Goal: Communication & Community: Answer question/provide support

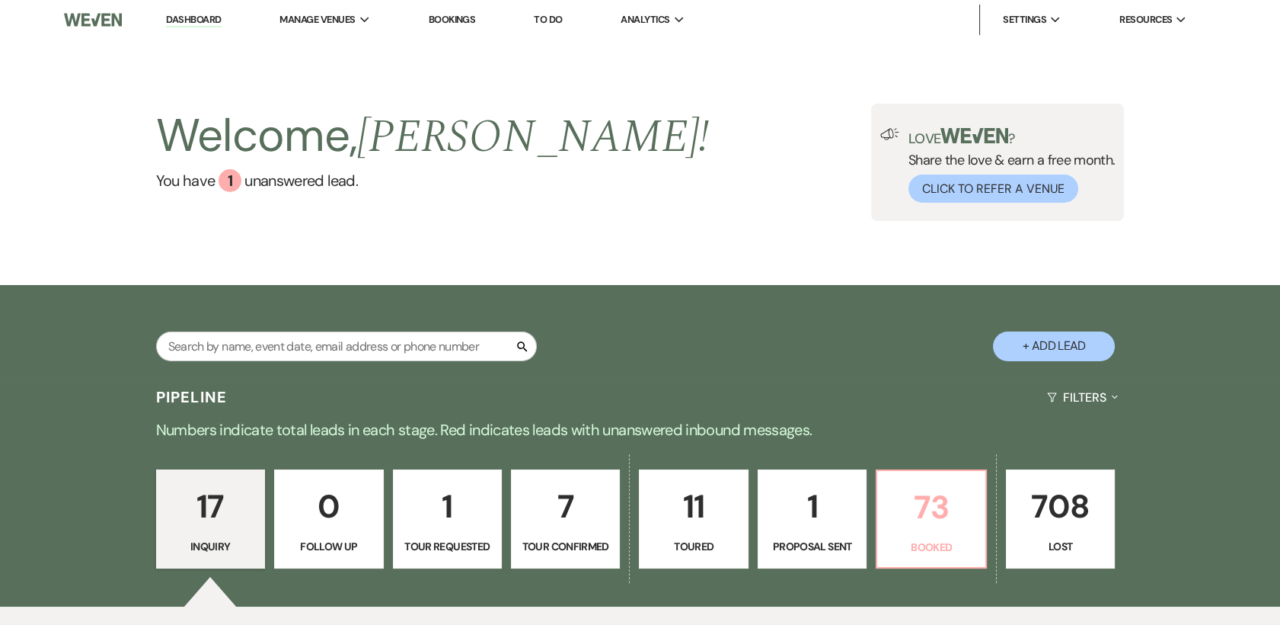
click at [944, 519] on p "73" at bounding box center [931, 506] width 89 height 51
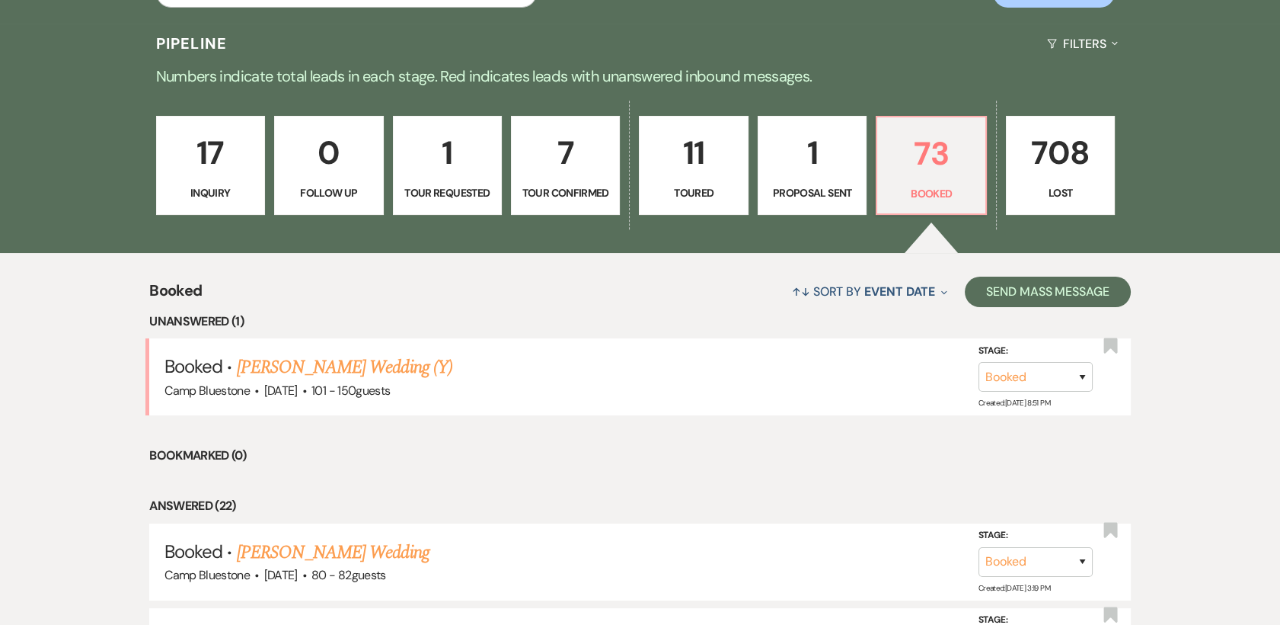
scroll to position [337, 0]
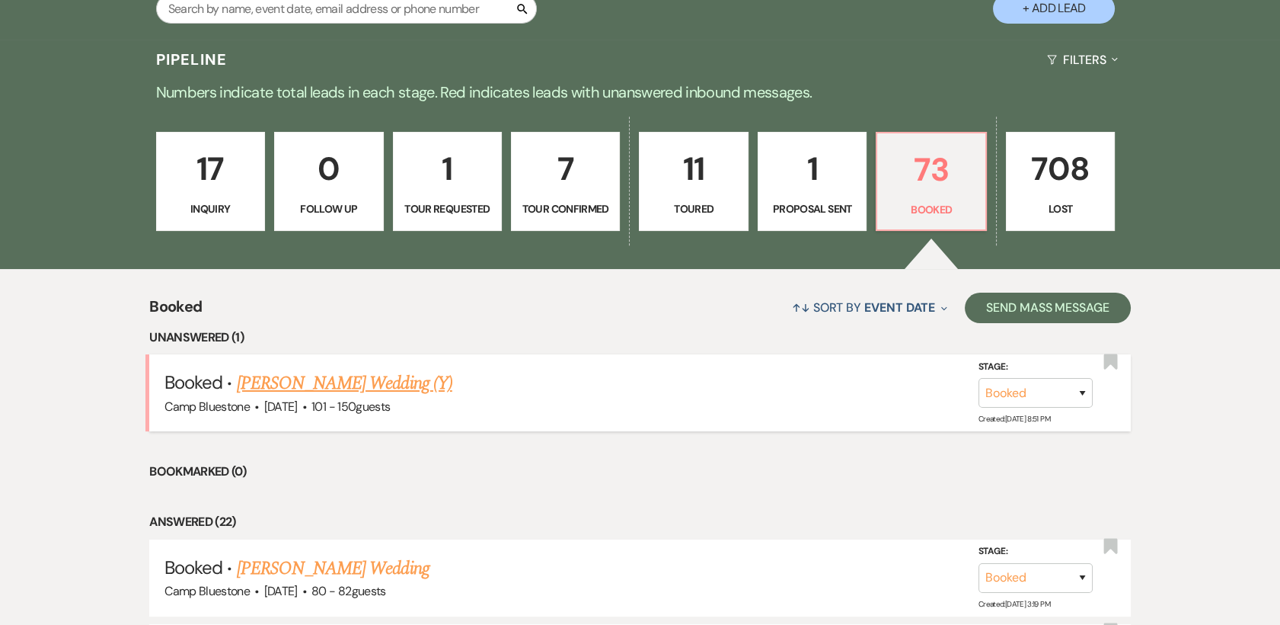
click at [334, 384] on link "[PERSON_NAME] Wedding (Y)" at bounding box center [345, 382] width 216 height 27
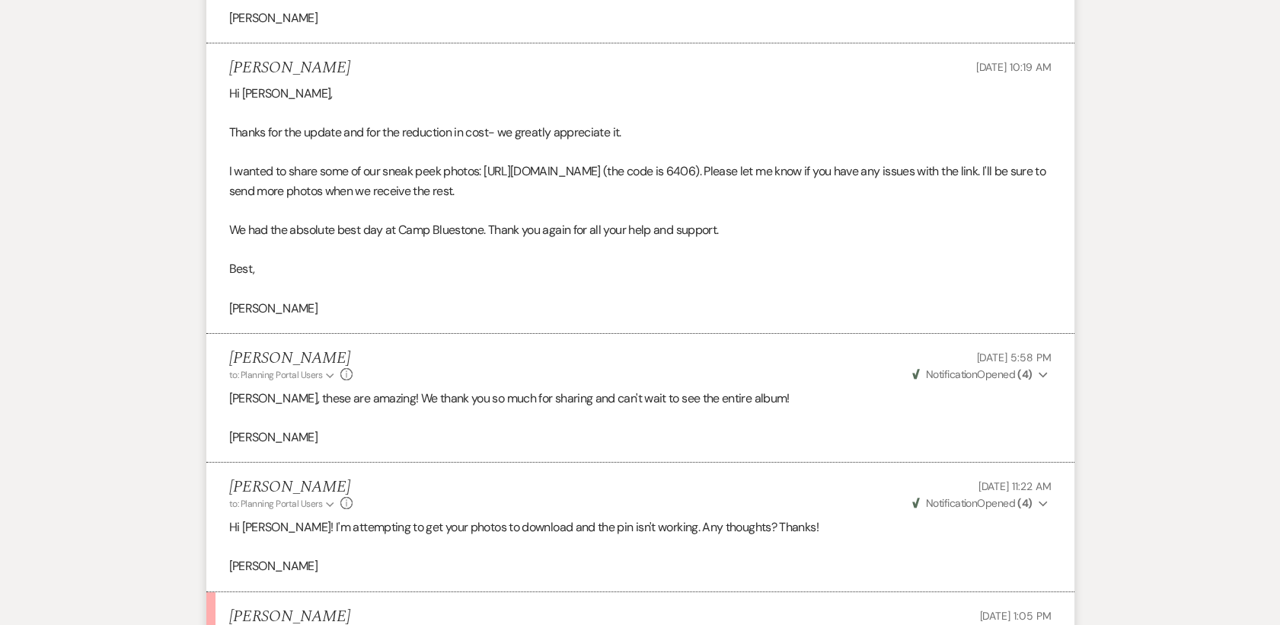
scroll to position [593, 0]
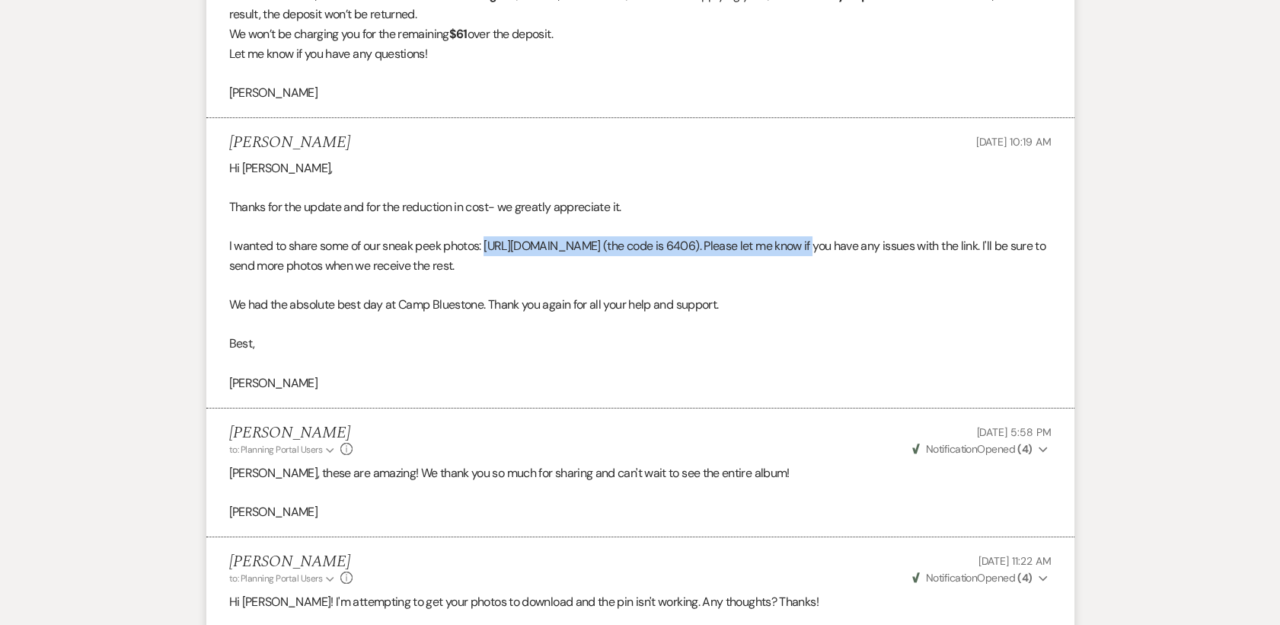
drag, startPoint x: 489, startPoint y: 241, endPoint x: 829, endPoint y: 253, distance: 339.9
click at [829, 253] on p "I wanted to share some of our sneak peek photos: [URL][DOMAIN_NAME] (the code i…" at bounding box center [640, 255] width 823 height 39
copy p "[URL][DOMAIN_NAME]"
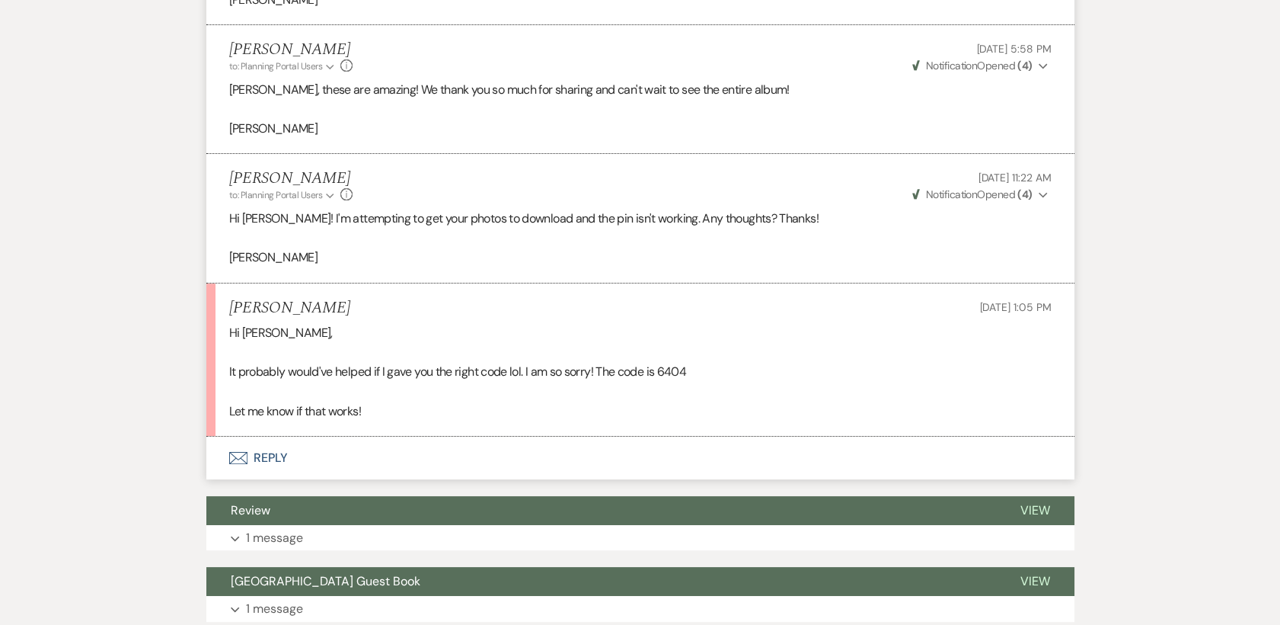
scroll to position [1016, 0]
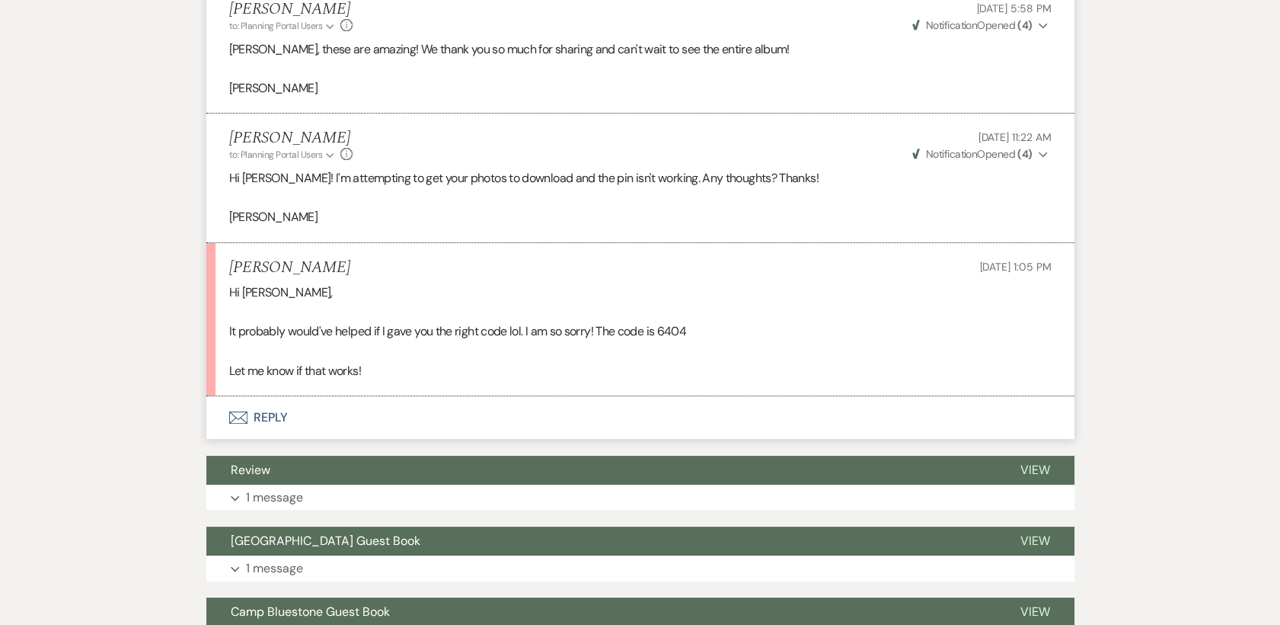
click at [265, 413] on button "Envelope Reply" at bounding box center [640, 417] width 868 height 43
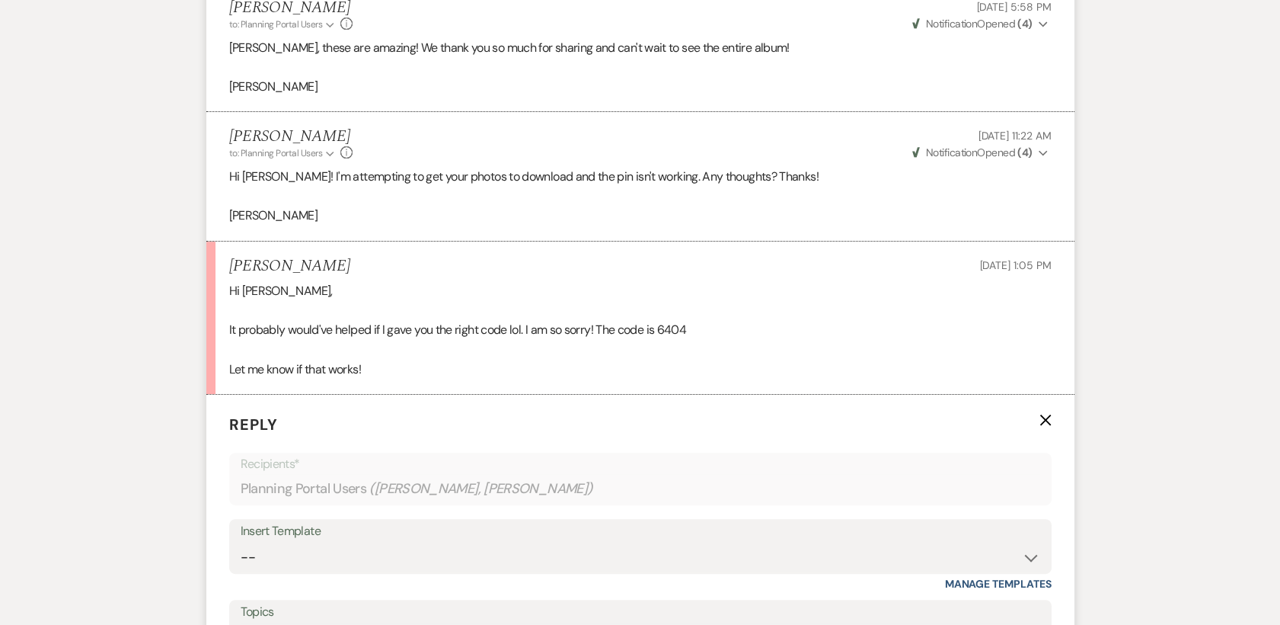
scroll to position [1256, 0]
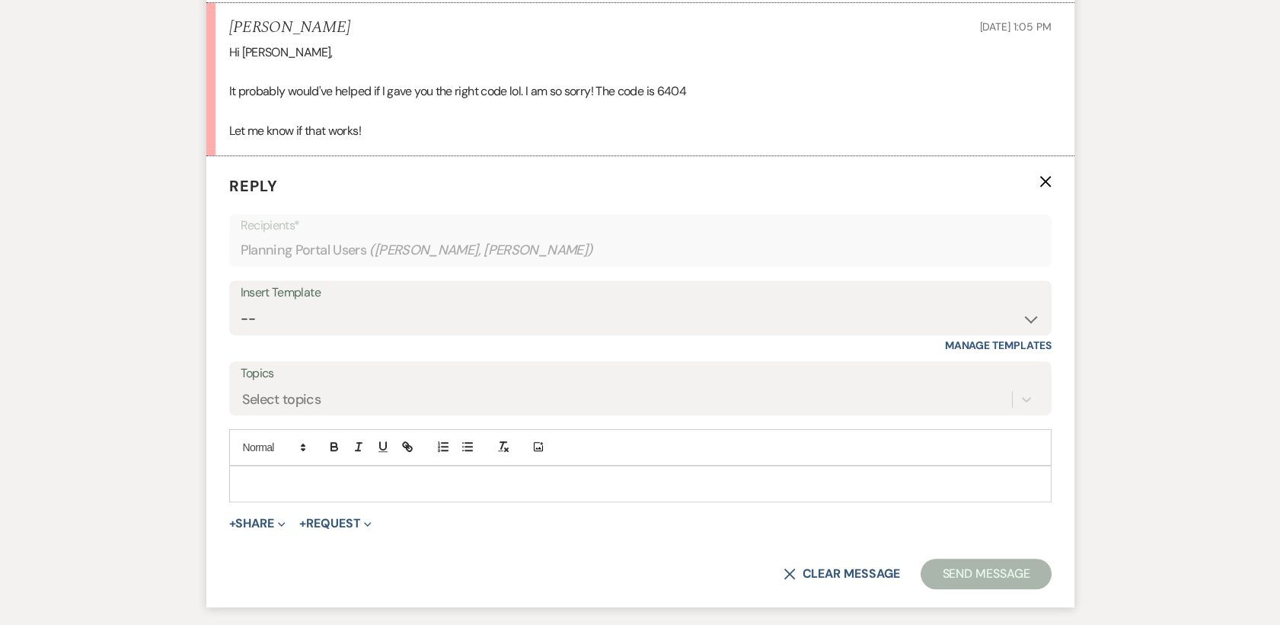
click at [280, 475] on p at bounding box center [640, 483] width 798 height 17
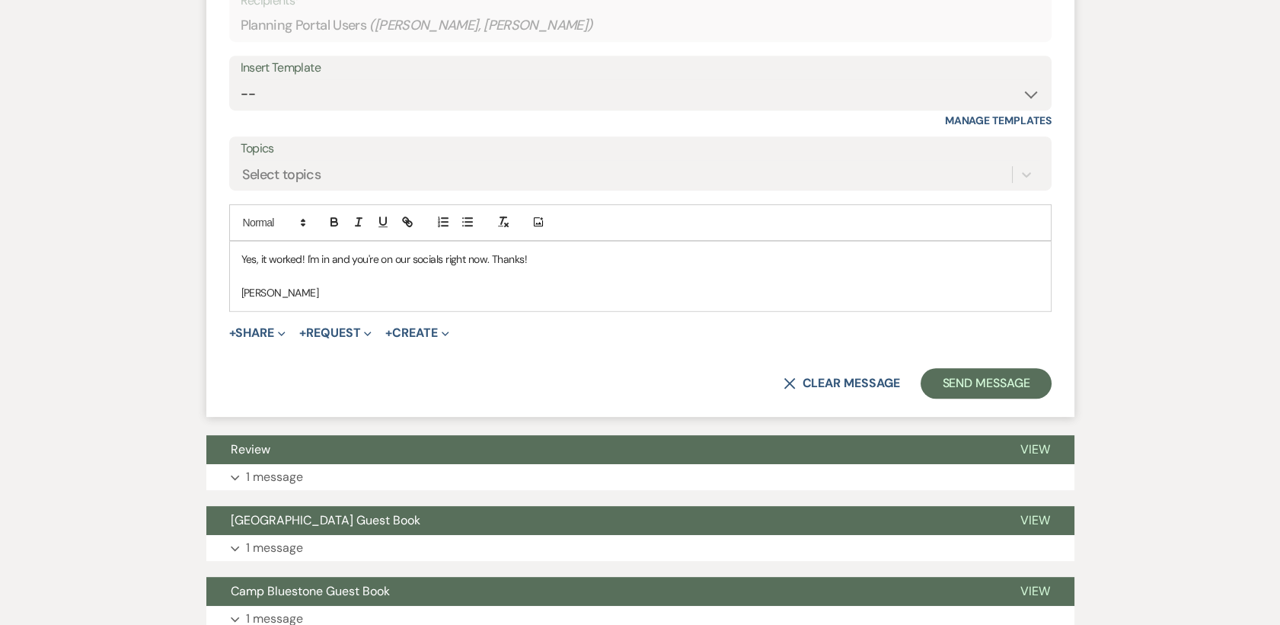
scroll to position [1510, 0]
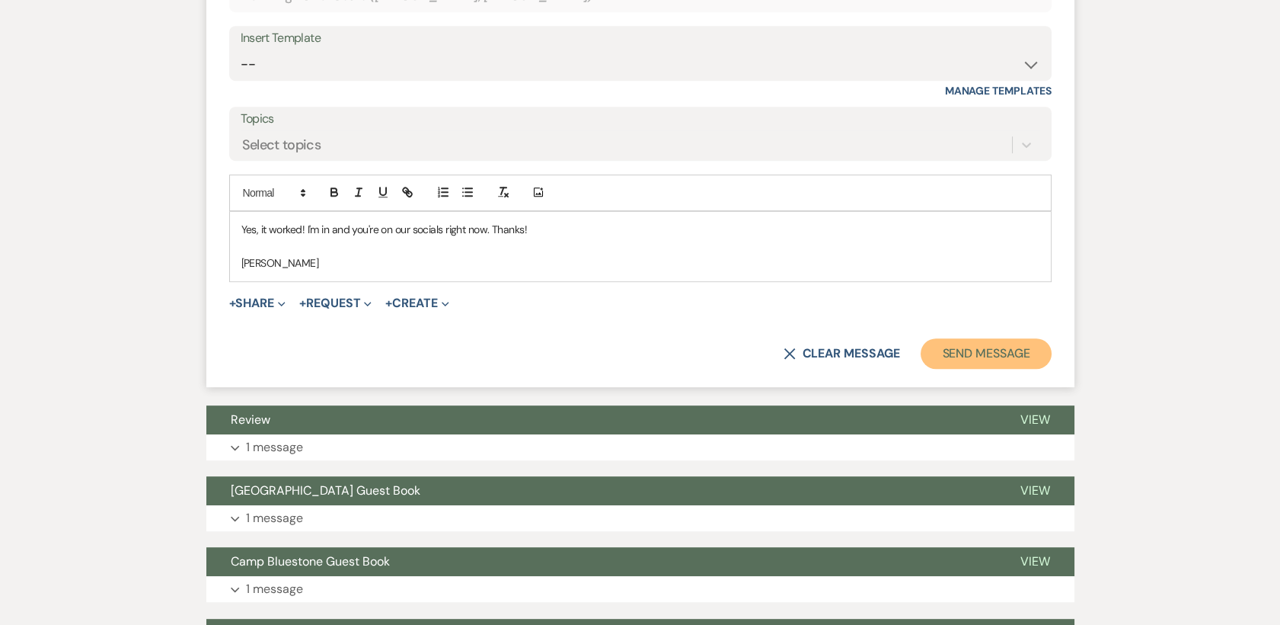
click at [1005, 356] on button "Send Message" at bounding box center [986, 353] width 130 height 30
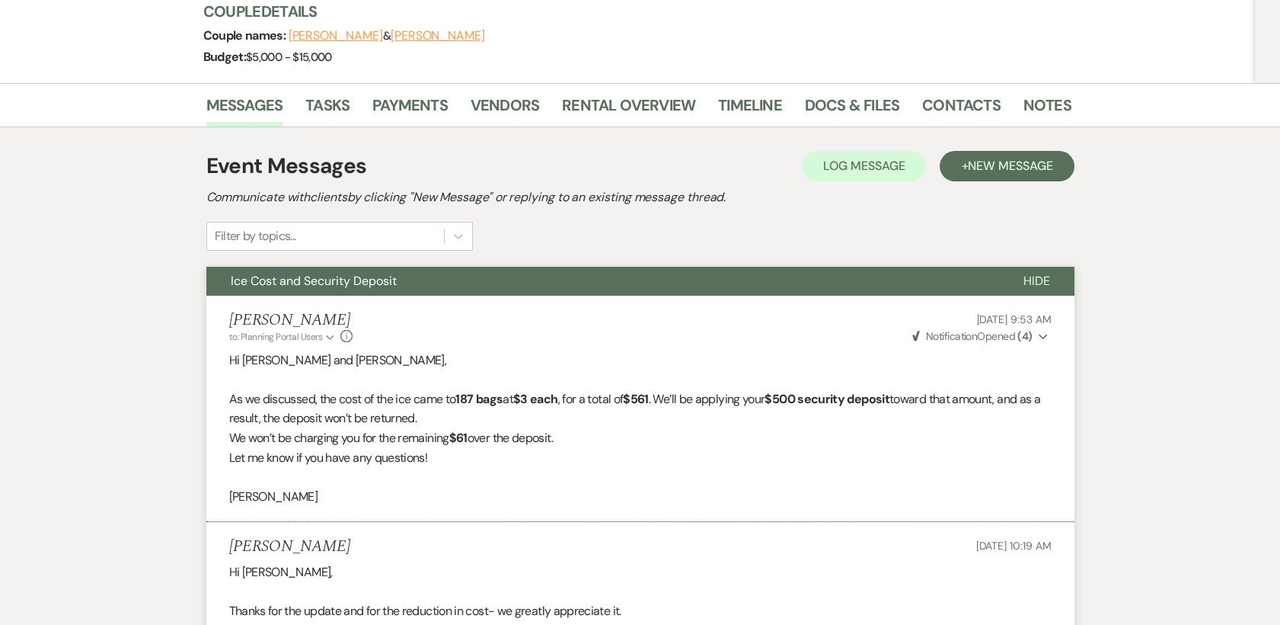
scroll to position [0, 0]
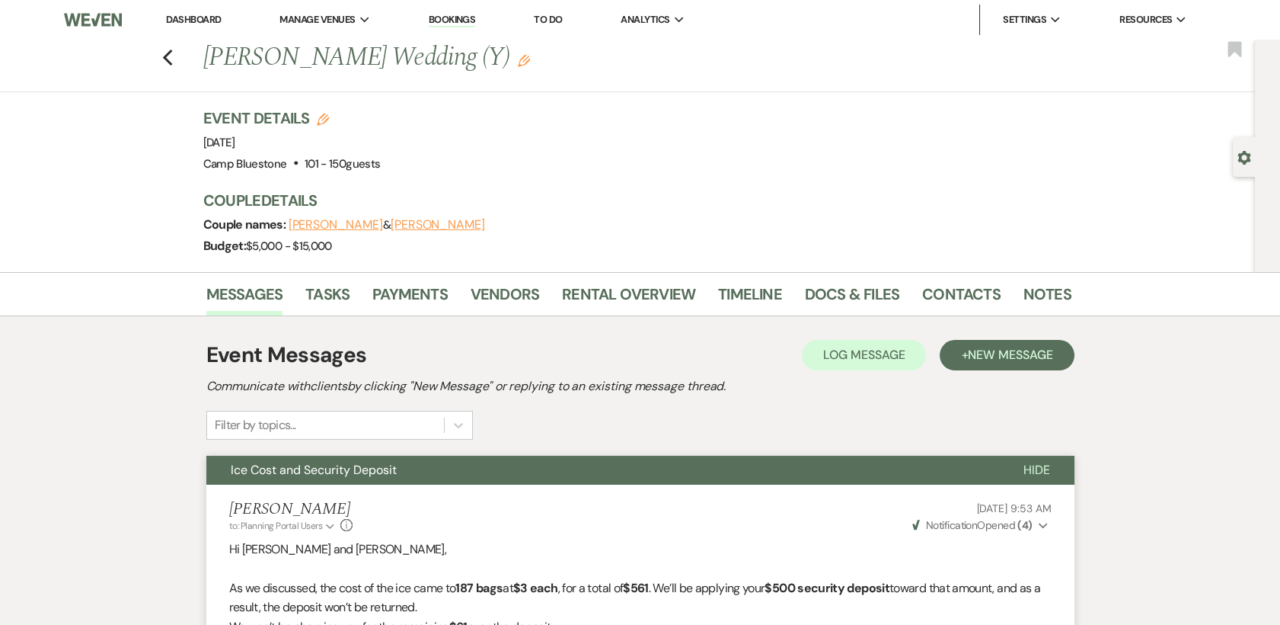
click at [188, 24] on link "Dashboard" at bounding box center [193, 19] width 55 height 13
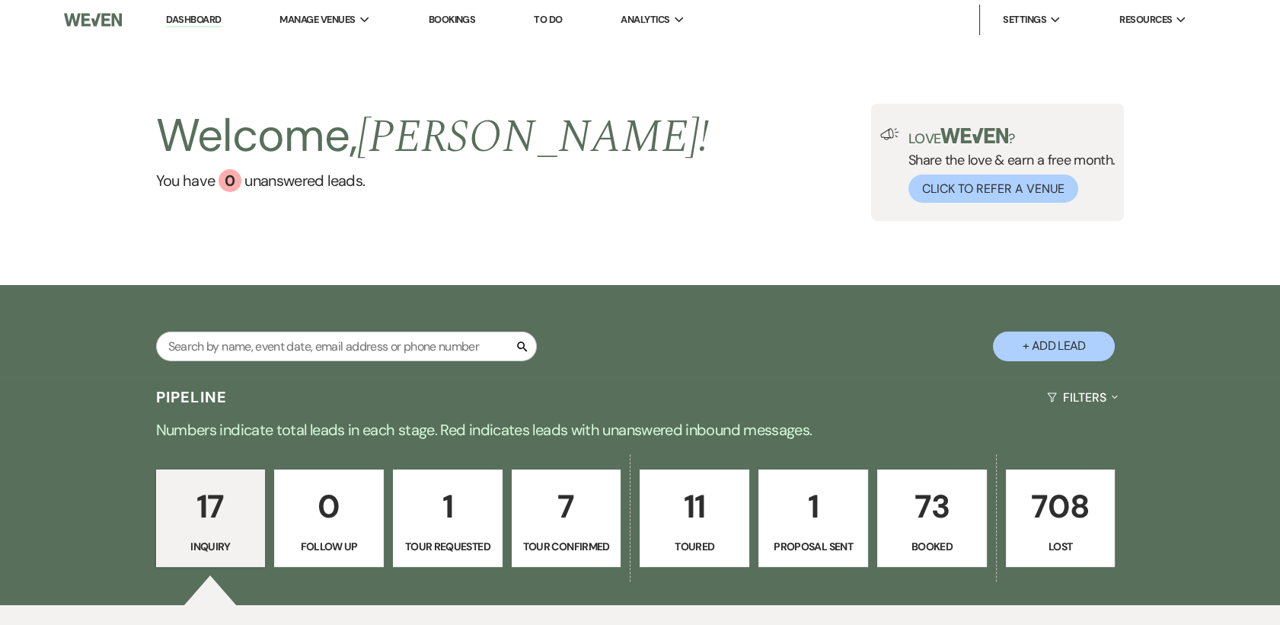
click at [934, 513] on p "73" at bounding box center [932, 506] width 90 height 51
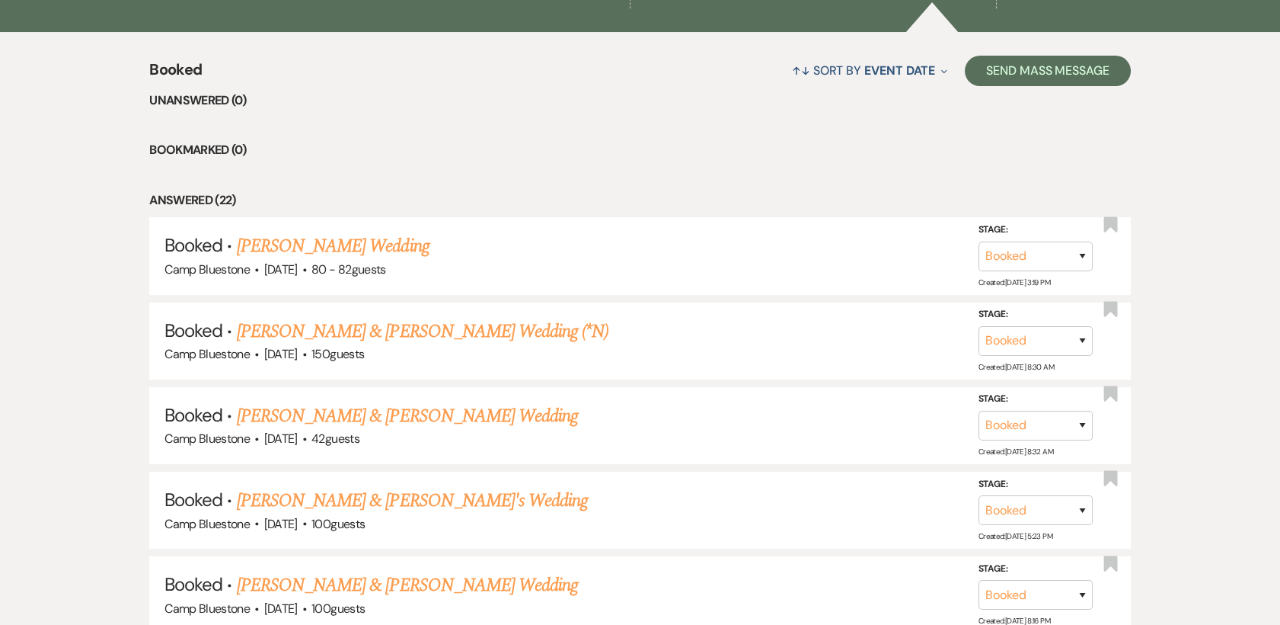
scroll to position [592, 0]
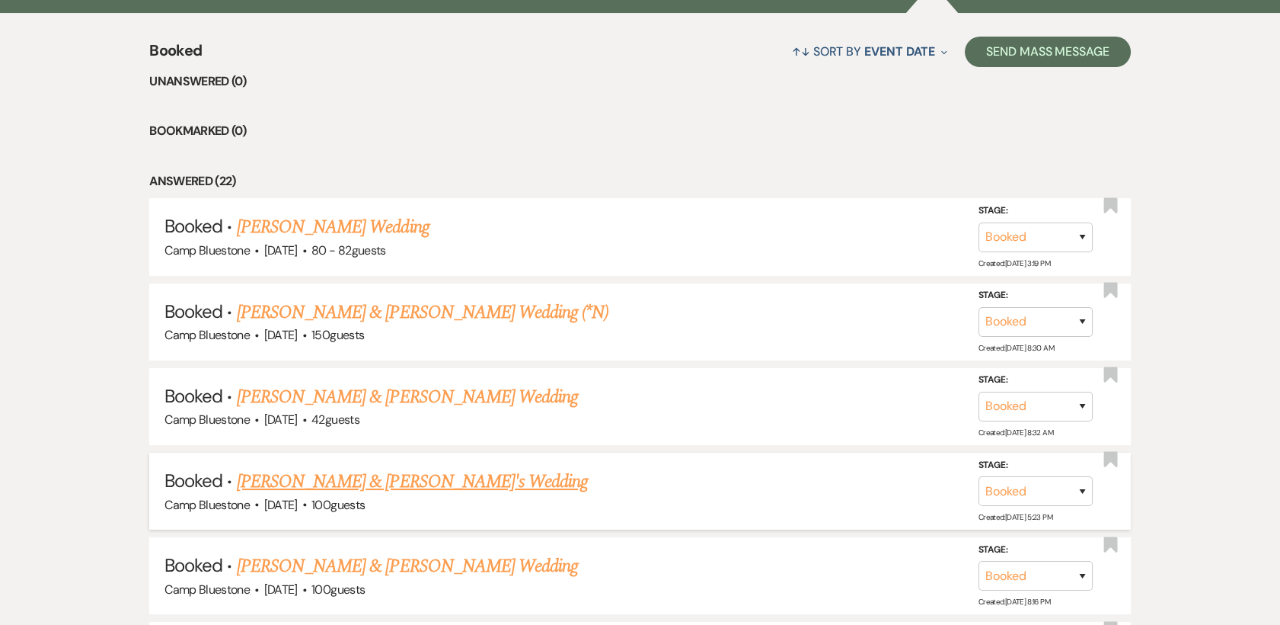
click at [386, 478] on link "[PERSON_NAME] & [PERSON_NAME]'s Wedding" at bounding box center [413, 481] width 352 height 27
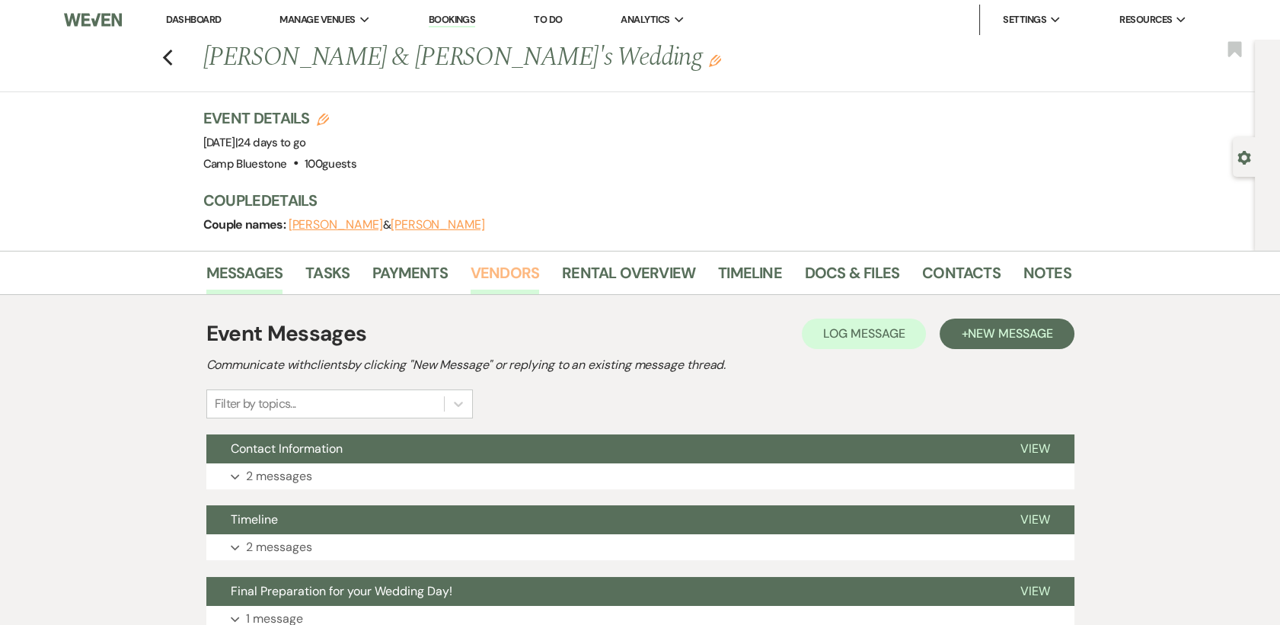
click at [500, 273] on link "Vendors" at bounding box center [505, 277] width 69 height 34
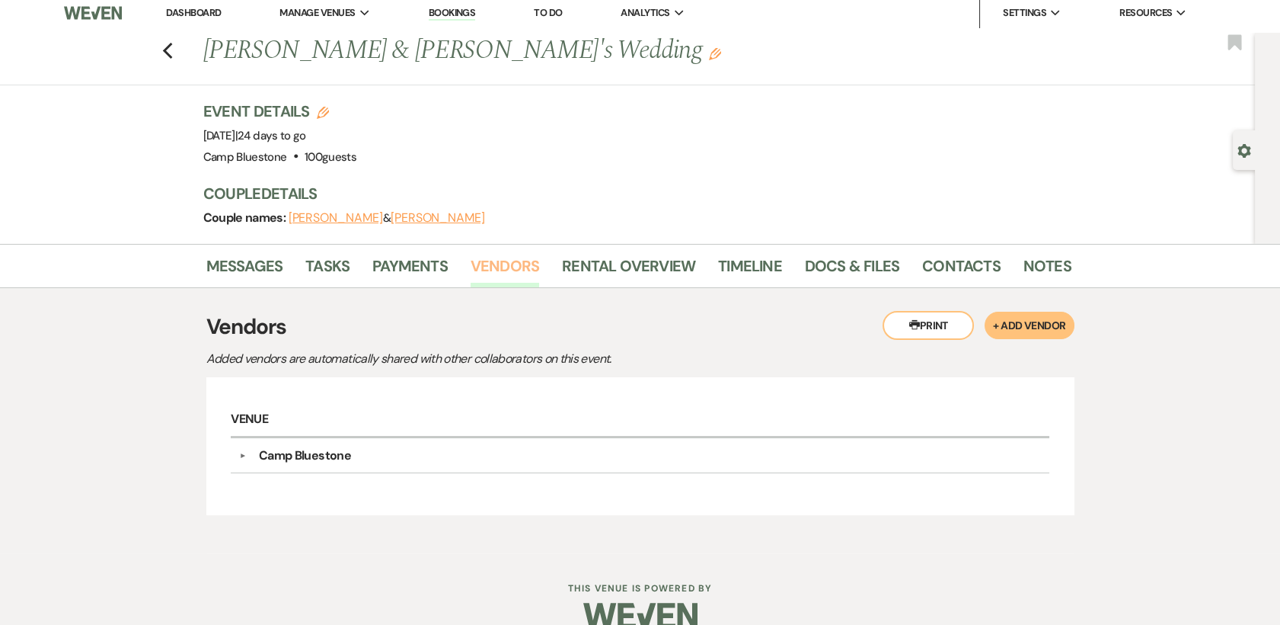
scroll to position [31, 0]
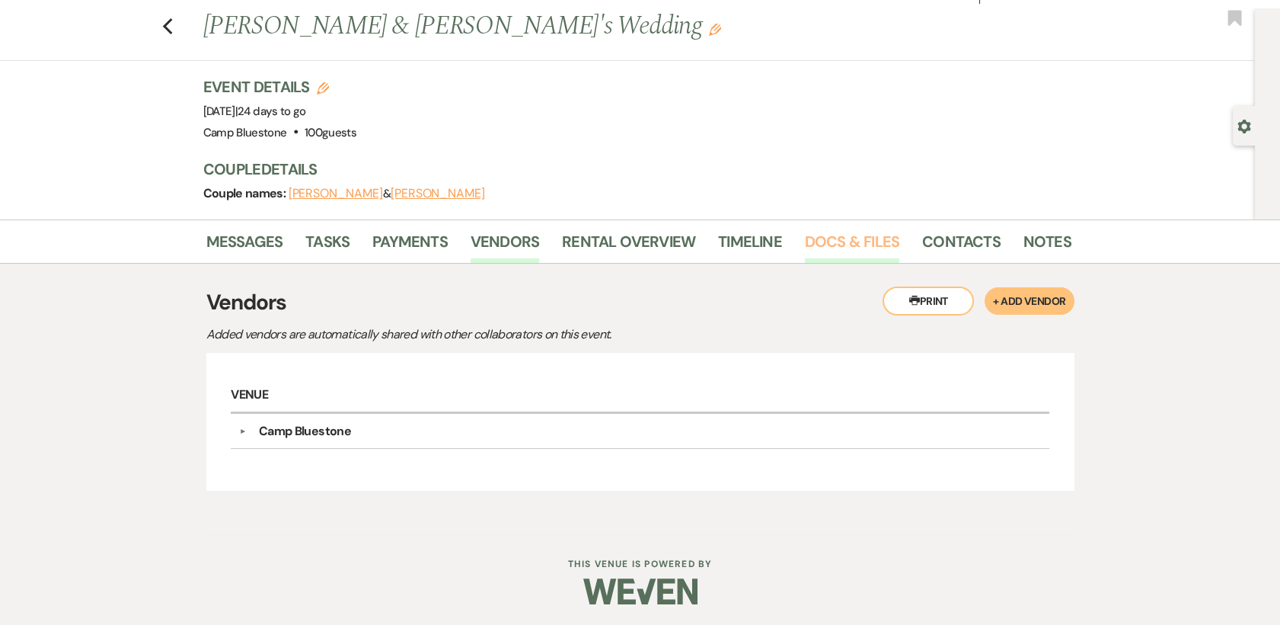
click at [819, 238] on link "Docs & Files" at bounding box center [852, 246] width 94 height 34
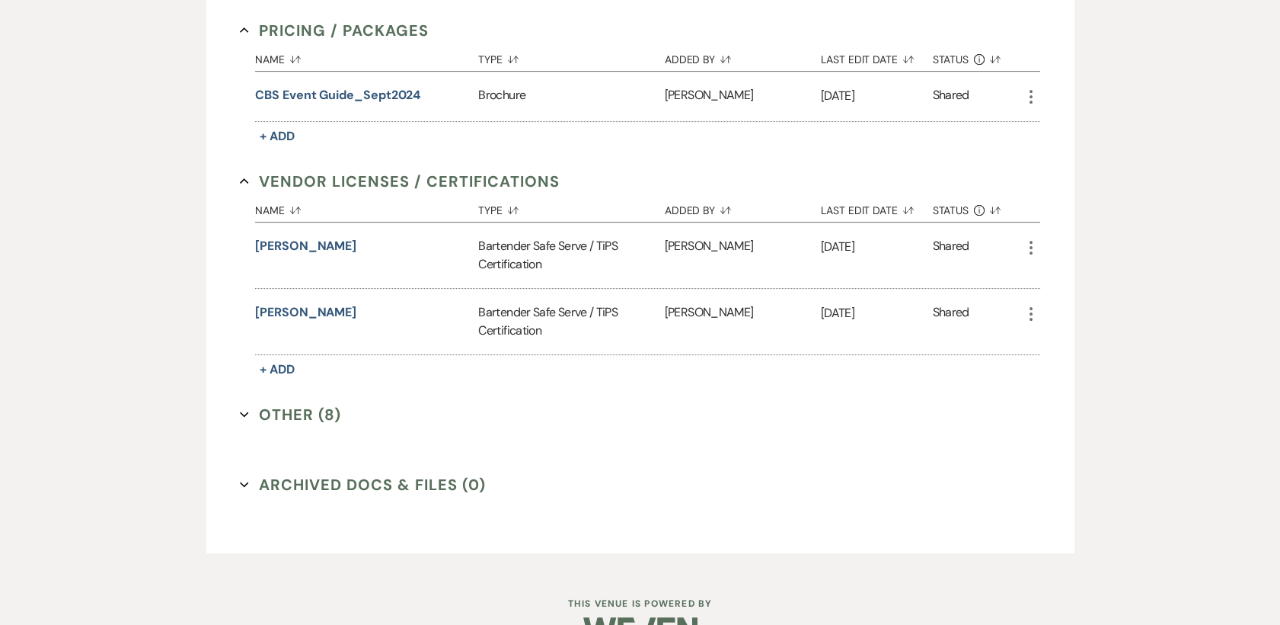
scroll to position [963, 0]
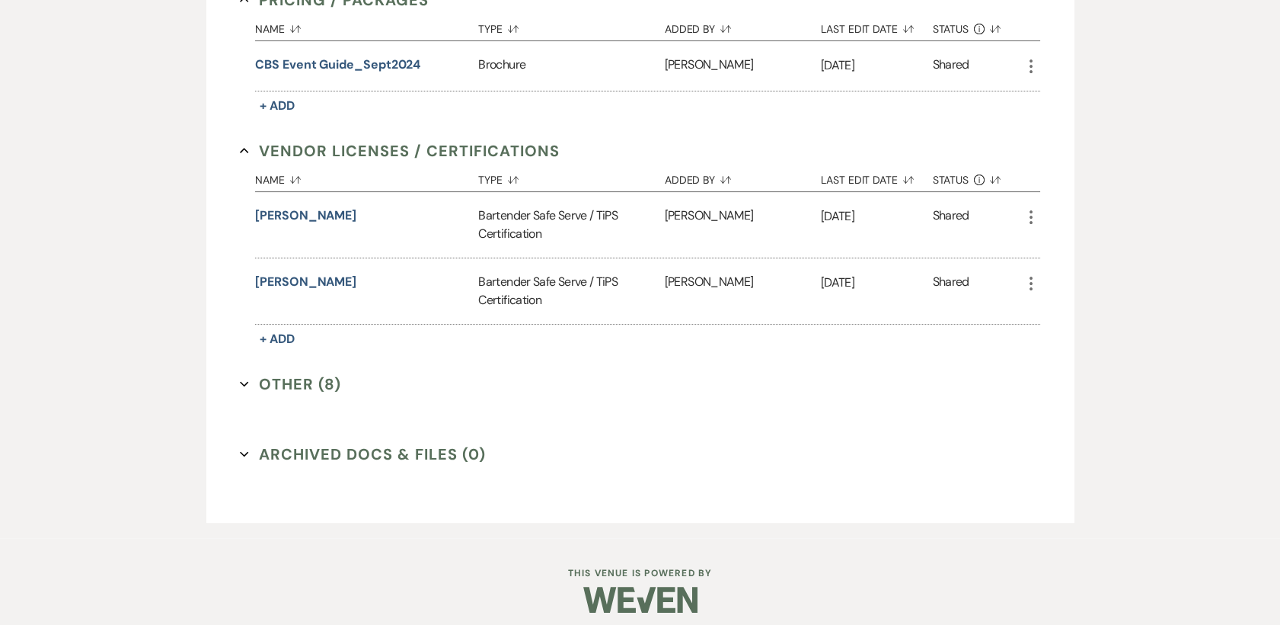
click at [300, 376] on button "Other (8) Expand" at bounding box center [290, 383] width 101 height 23
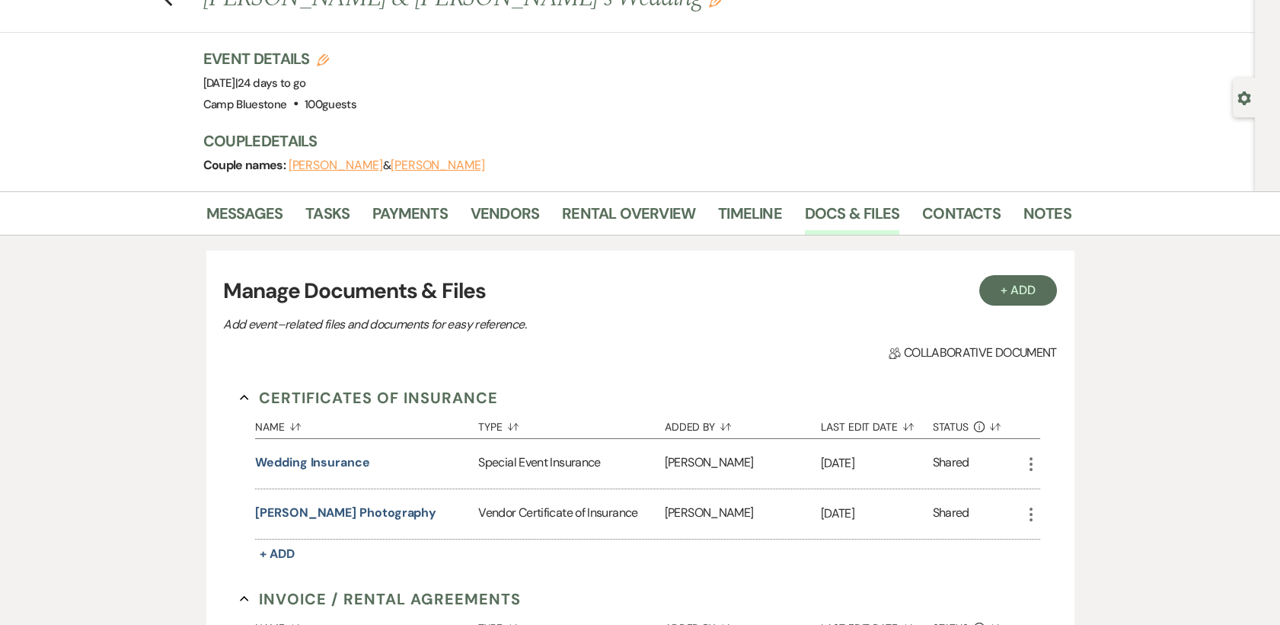
scroll to position [0, 0]
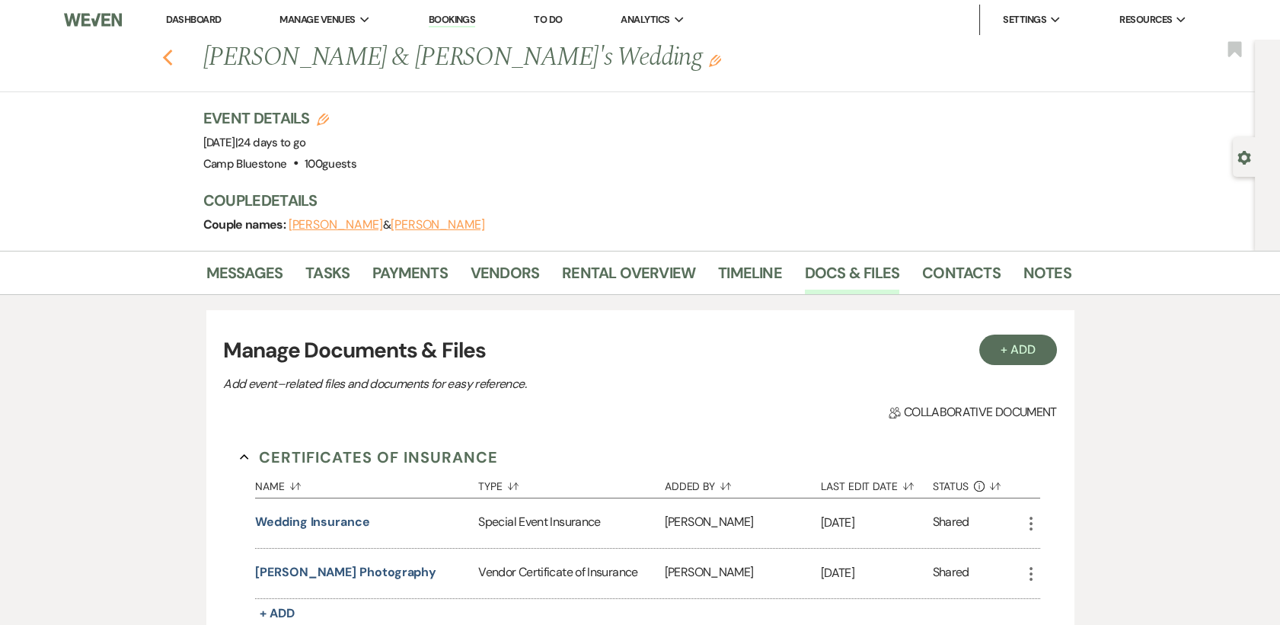
click at [172, 56] on use "button" at bounding box center [167, 58] width 10 height 17
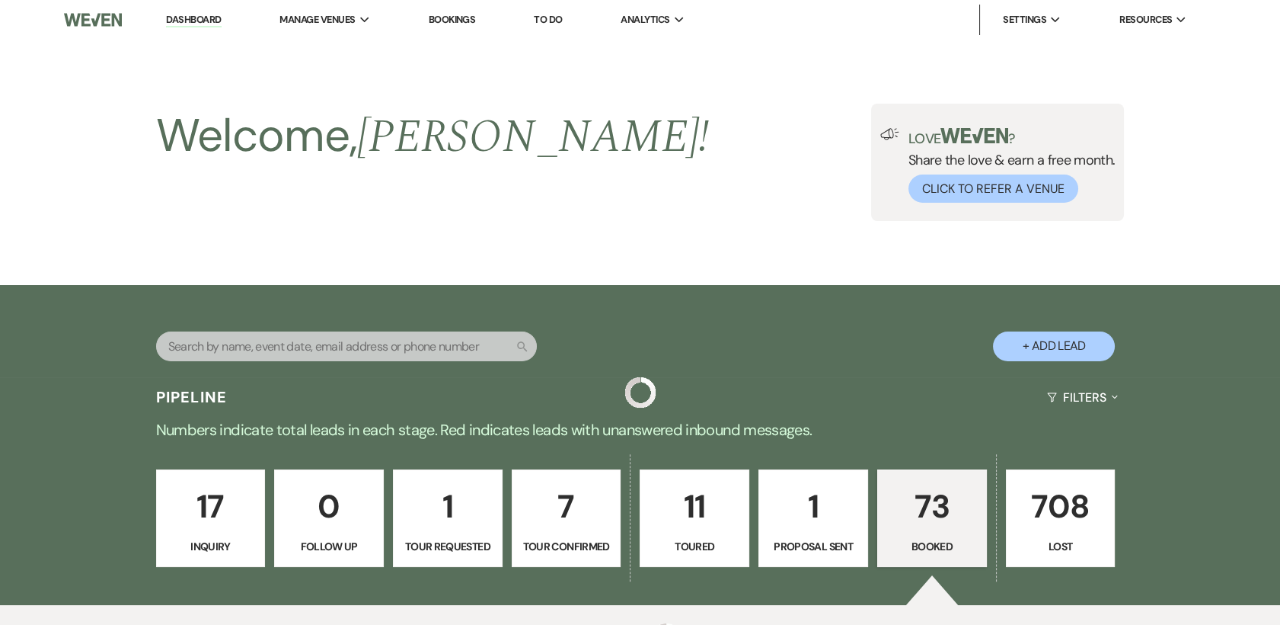
scroll to position [592, 0]
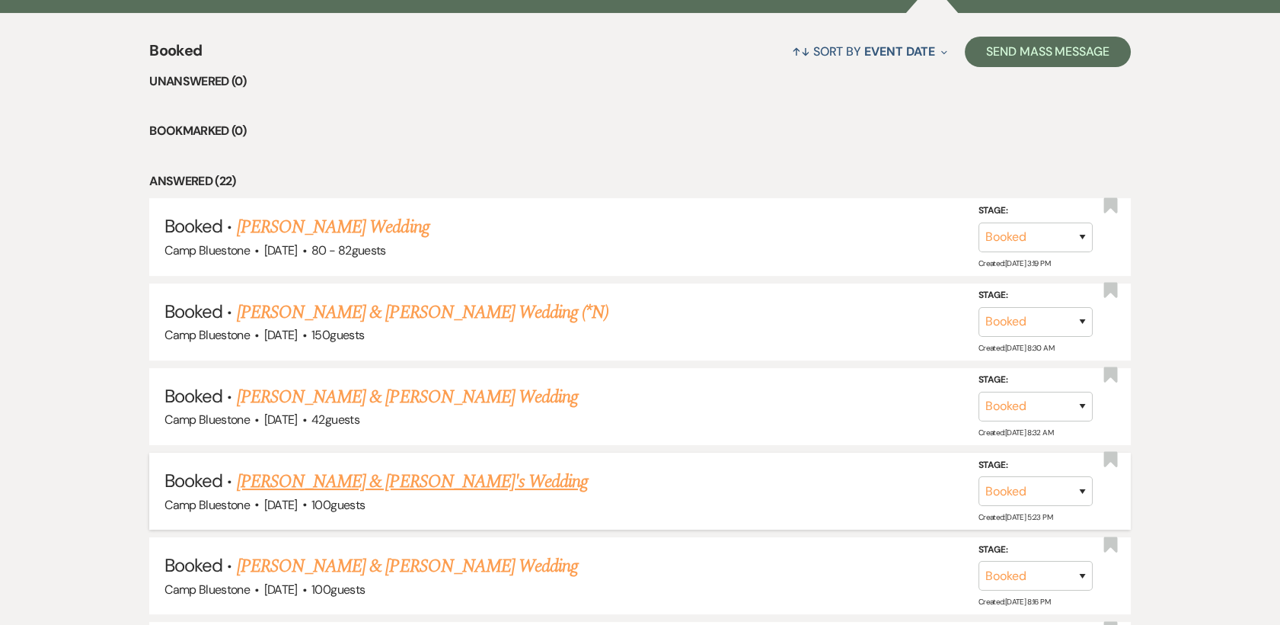
click at [356, 477] on link "[PERSON_NAME] & [PERSON_NAME]'s Wedding" at bounding box center [413, 481] width 352 height 27
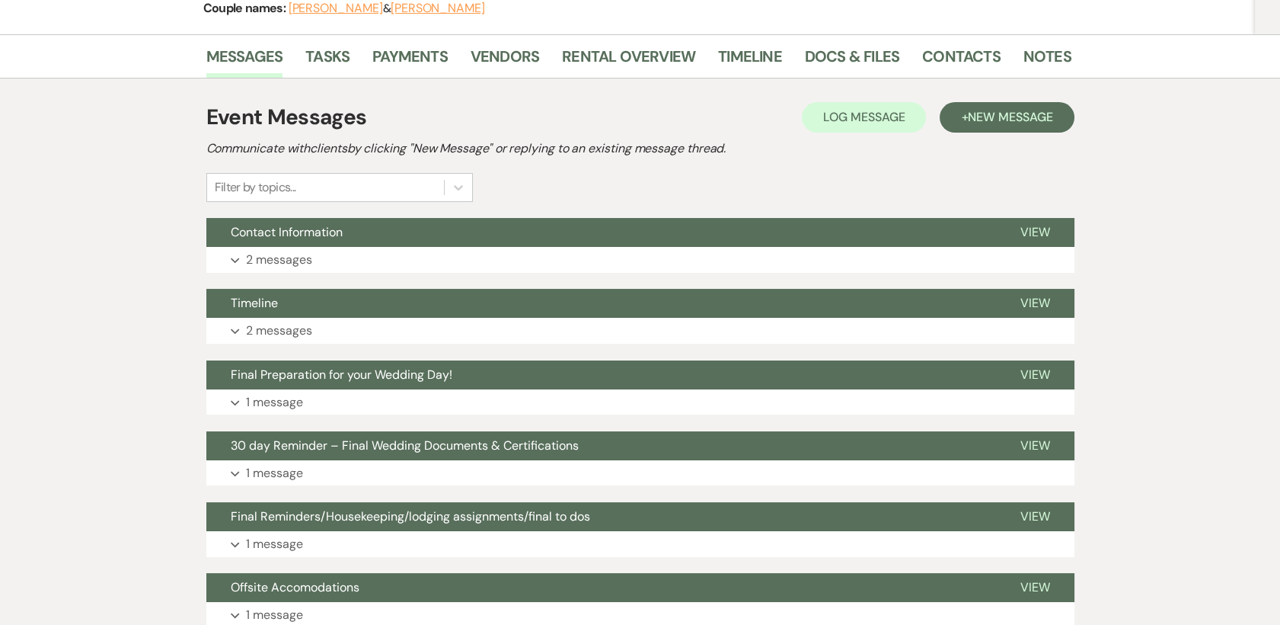
scroll to position [169, 0]
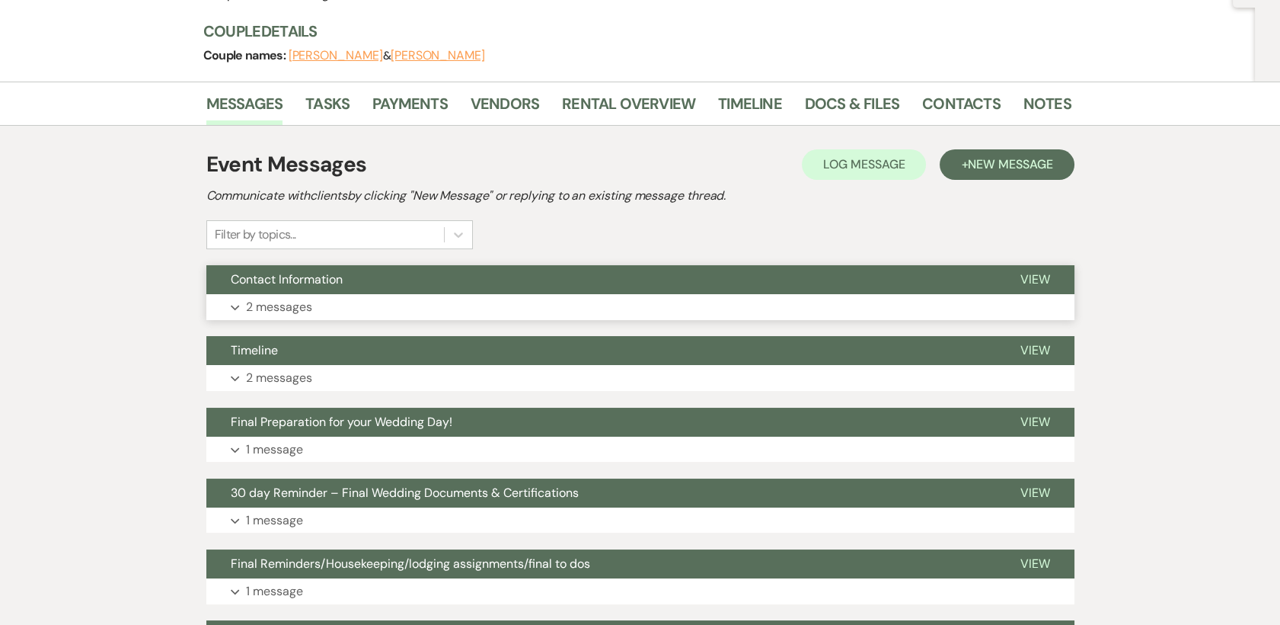
click at [282, 299] on p "2 messages" at bounding box center [279, 307] width 66 height 20
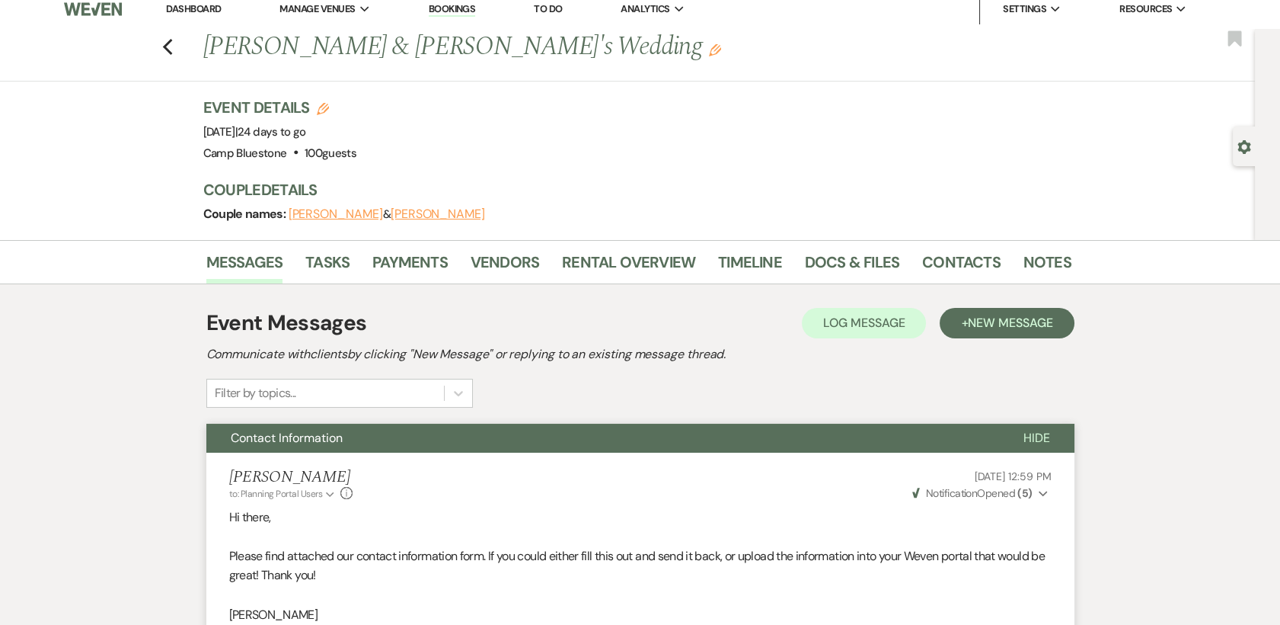
scroll to position [0, 0]
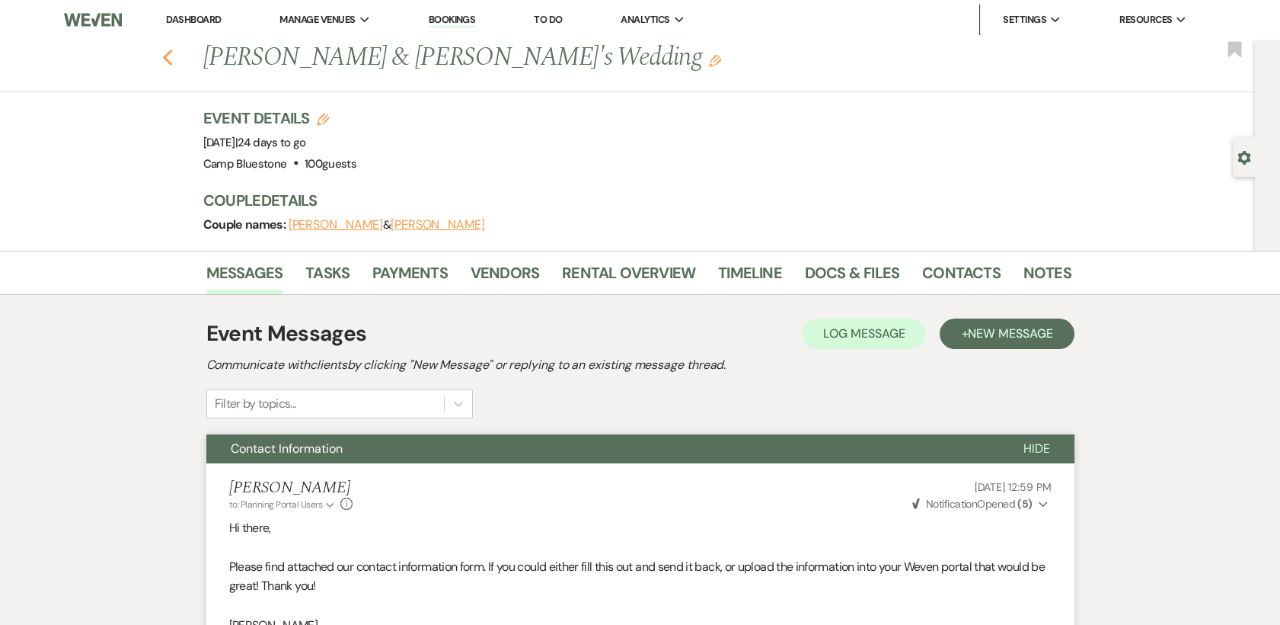
click at [172, 64] on use "button" at bounding box center [167, 58] width 10 height 17
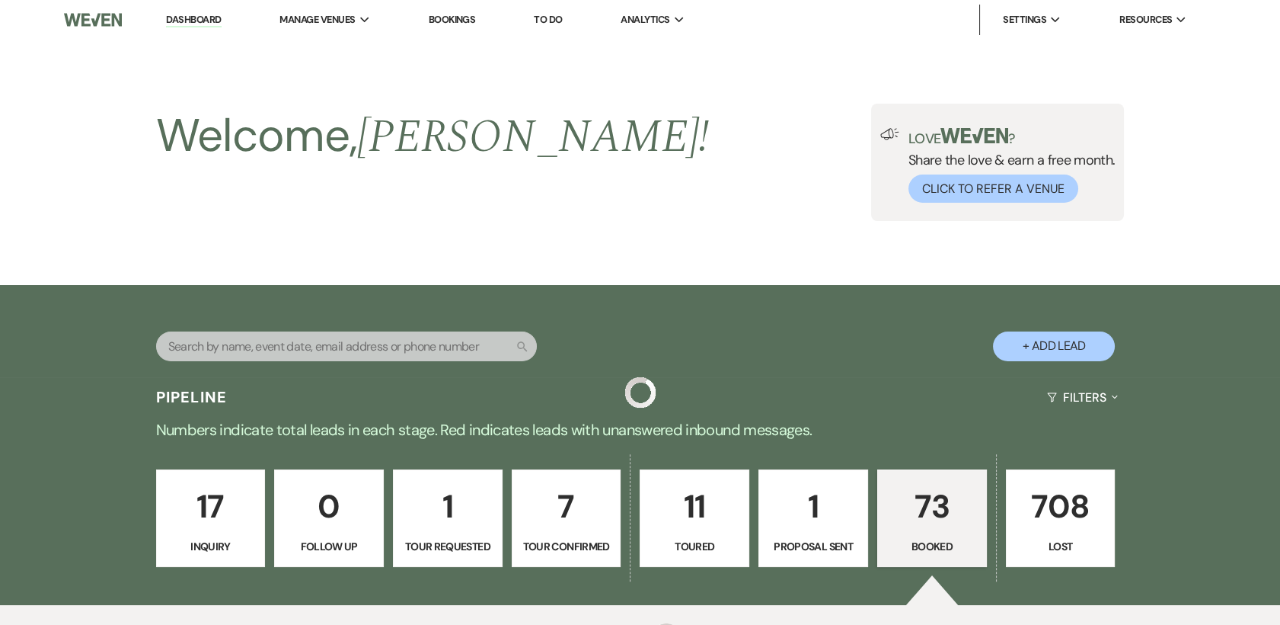
scroll to position [592, 0]
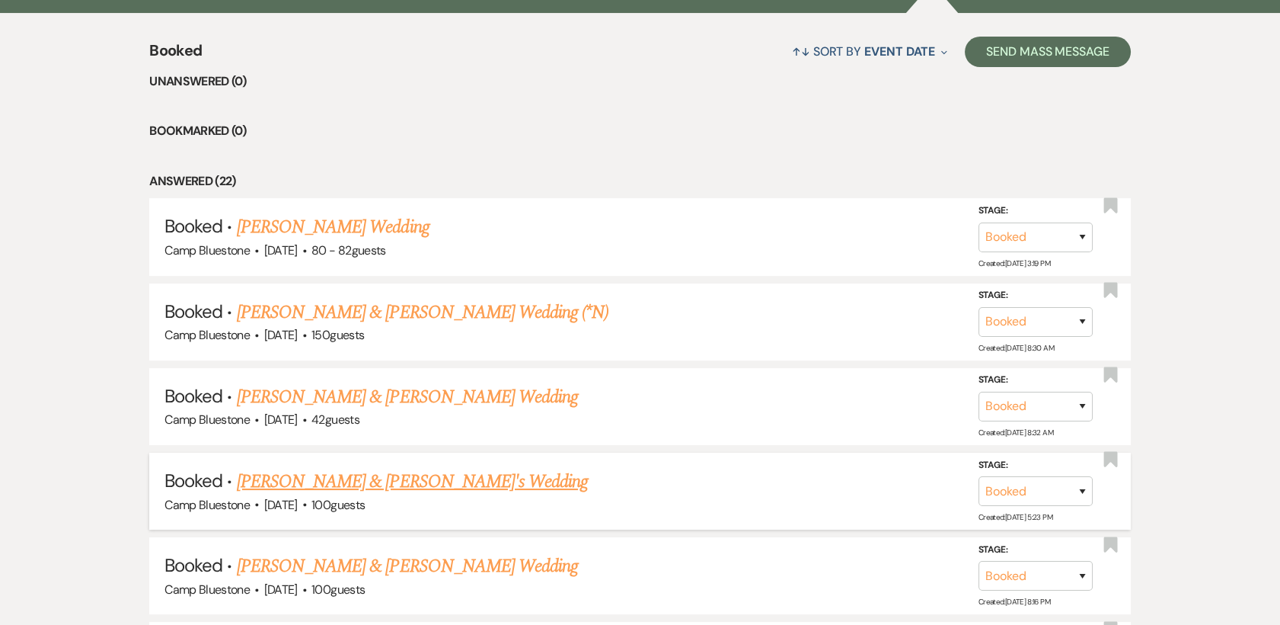
click at [360, 478] on link "[PERSON_NAME] & [PERSON_NAME]'s Wedding" at bounding box center [413, 481] width 352 height 27
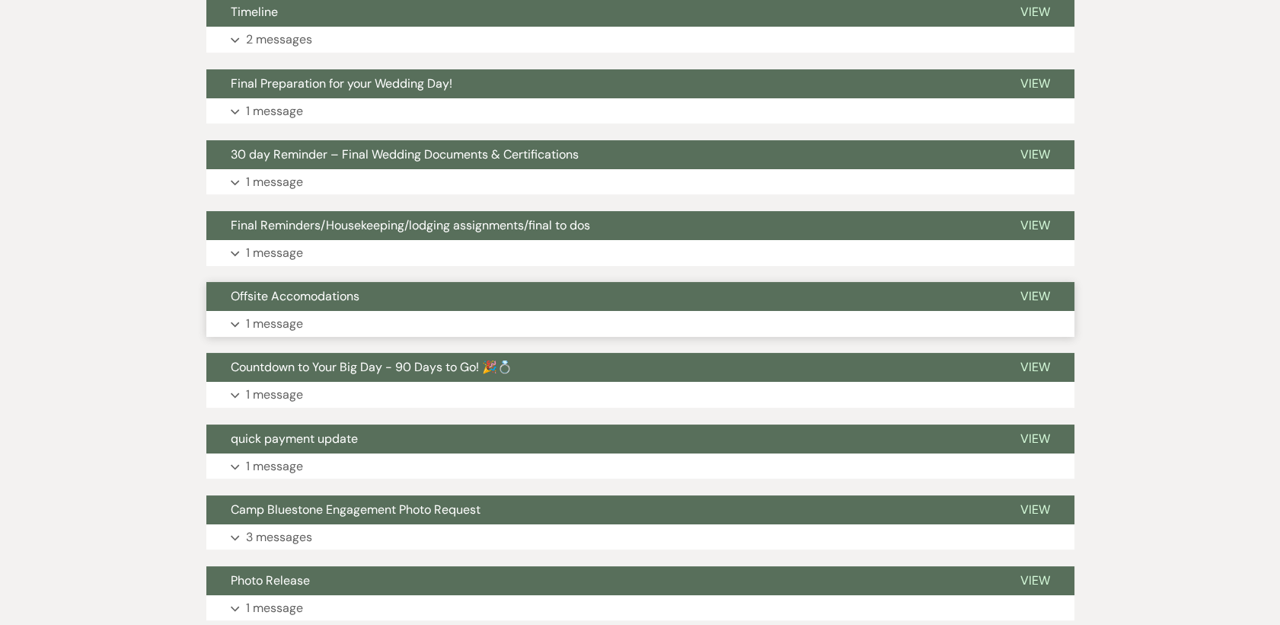
scroll to position [338, 0]
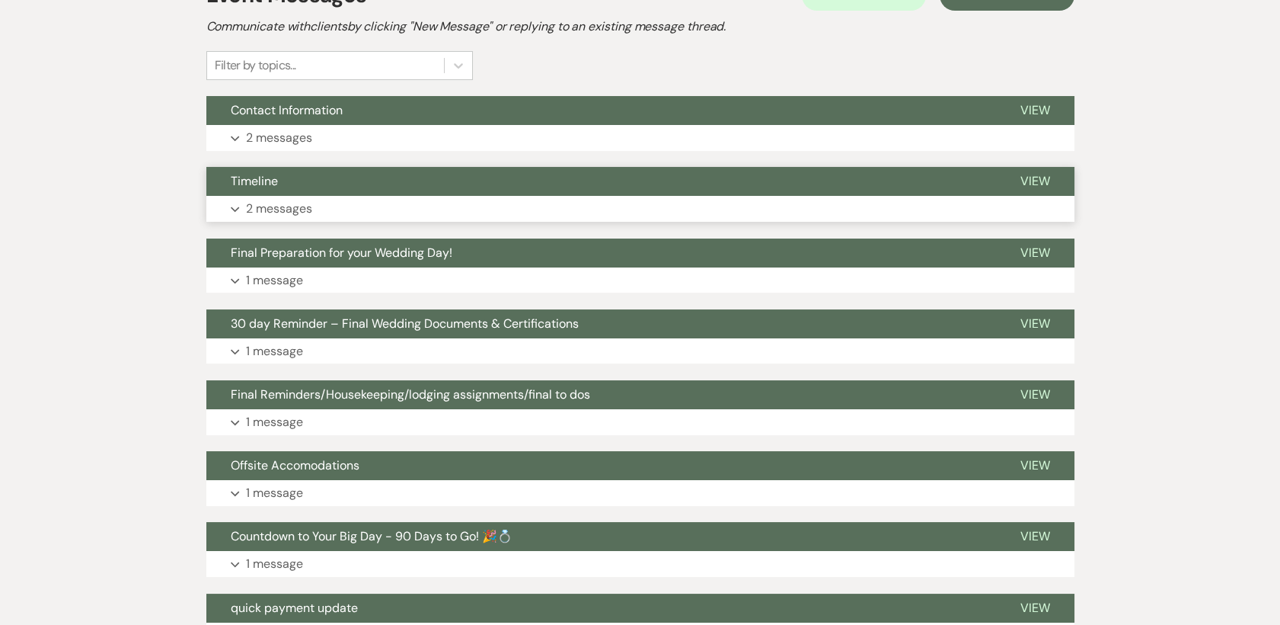
click at [295, 202] on p "2 messages" at bounding box center [279, 209] width 66 height 20
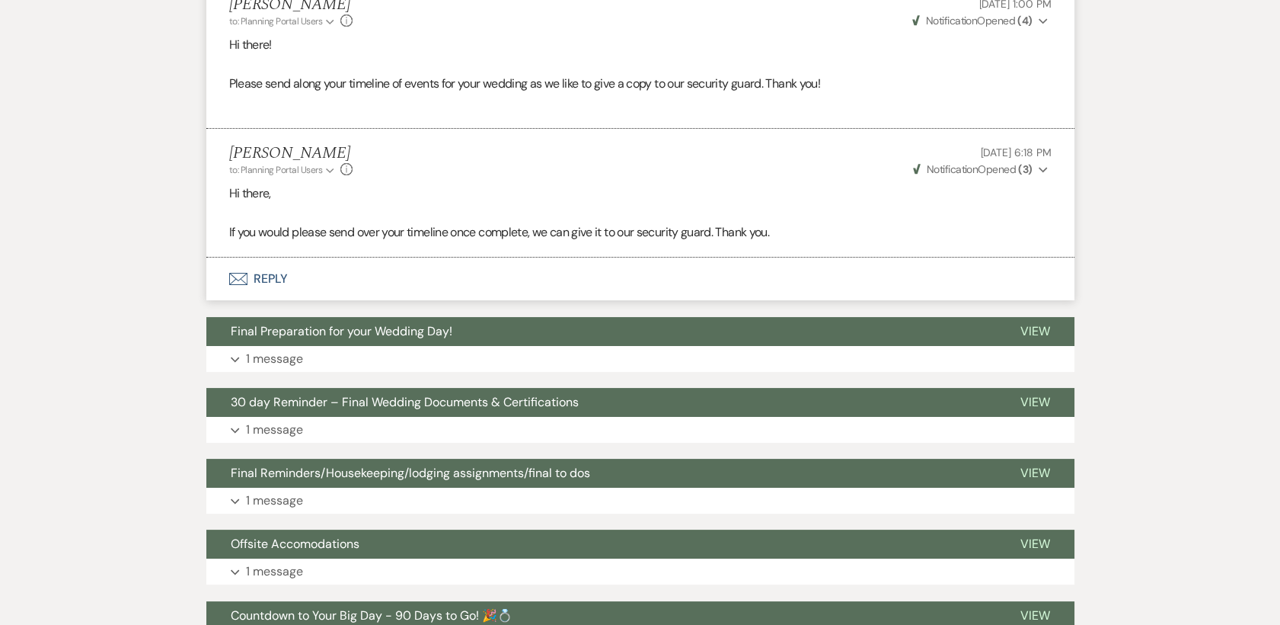
scroll to position [592, 0]
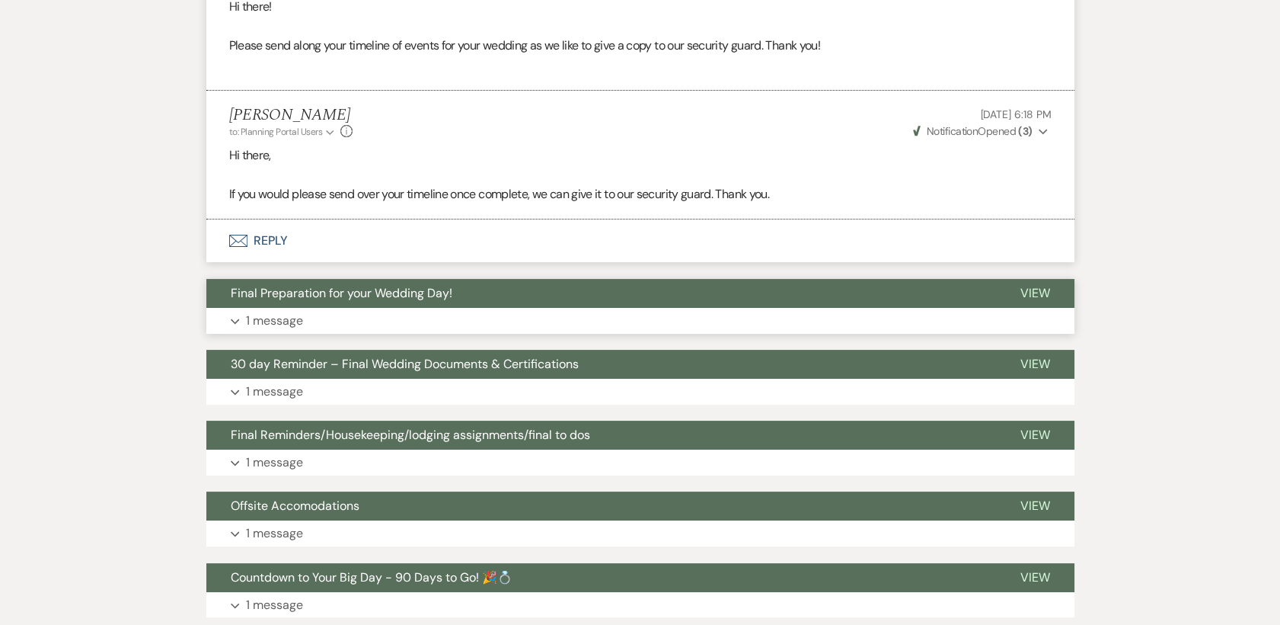
click at [289, 321] on p "1 message" at bounding box center [274, 321] width 57 height 20
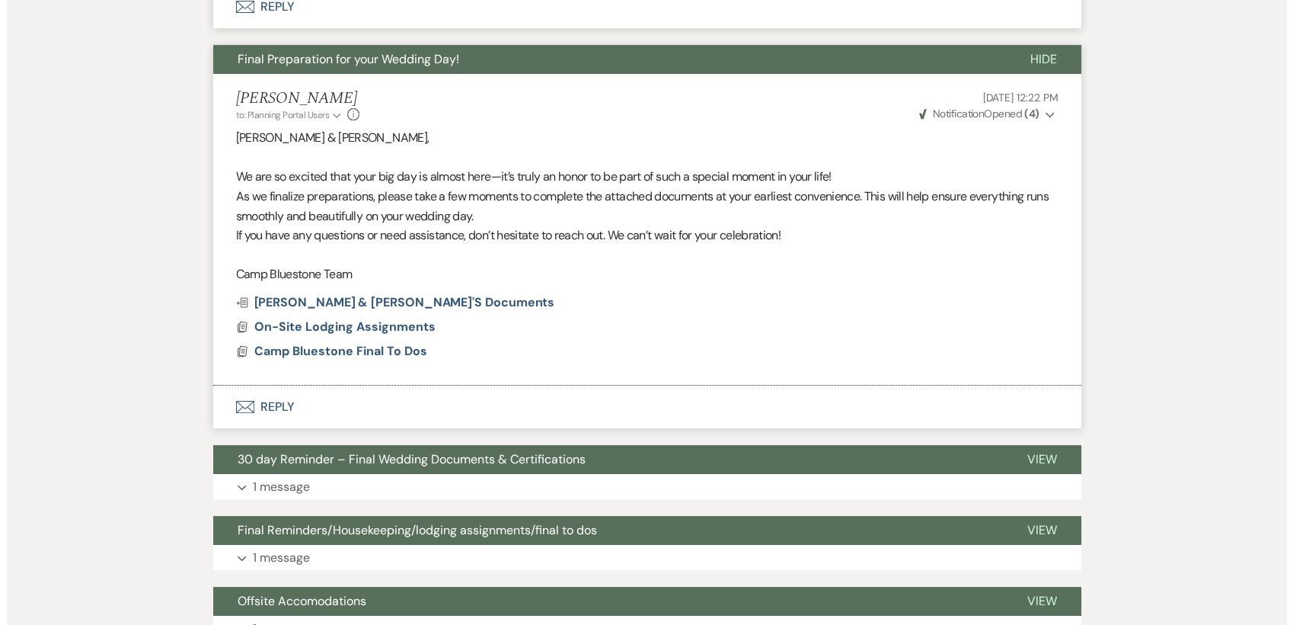
scroll to position [846, 0]
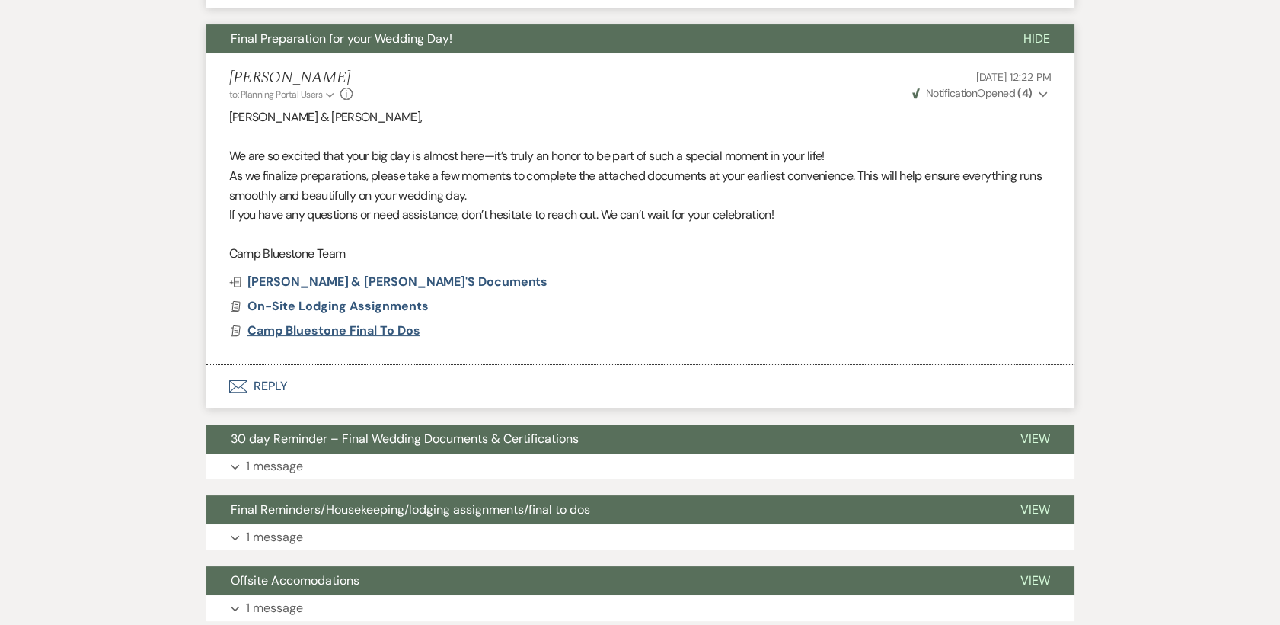
click at [384, 331] on span "Camp Bluestone Final To Dos" at bounding box center [334, 330] width 173 height 16
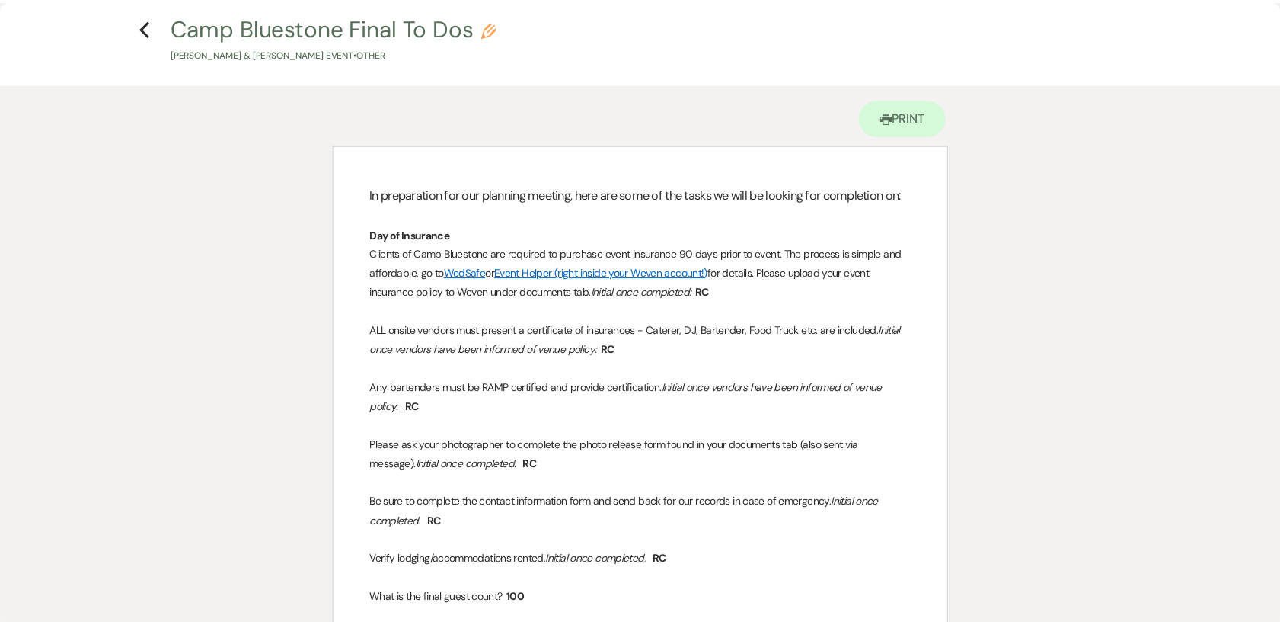
scroll to position [0, 0]
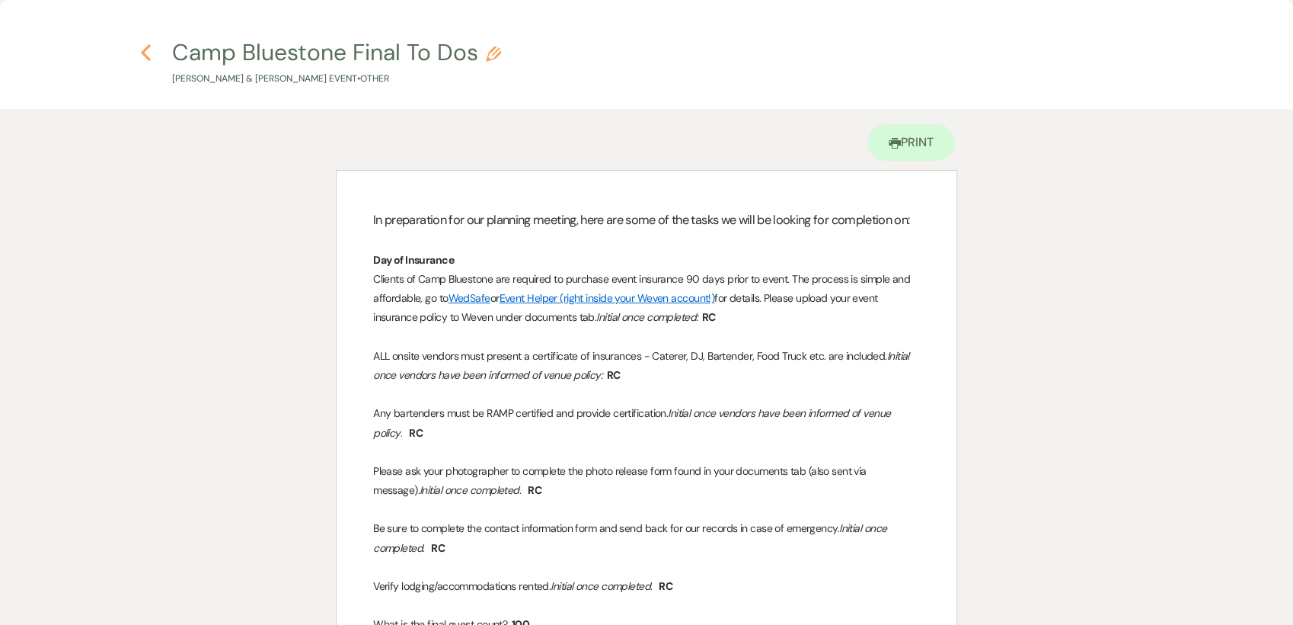
click at [142, 46] on icon "Previous" at bounding box center [145, 52] width 11 height 18
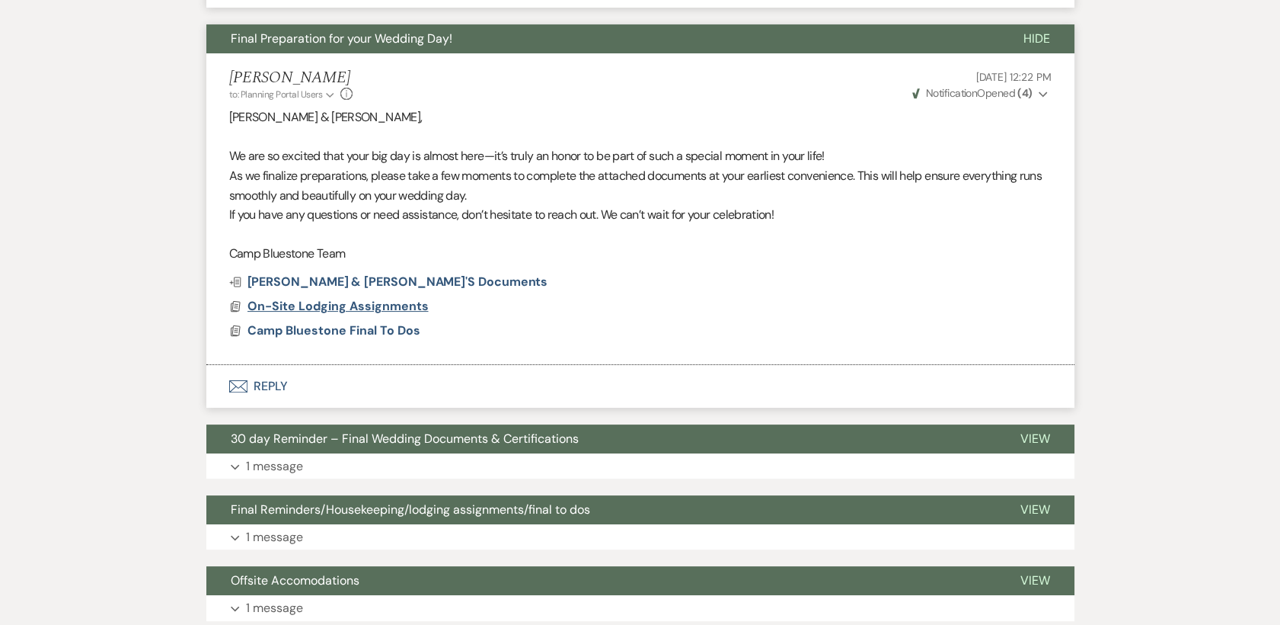
click at [401, 304] on span "On-Site Lodging Assignments" at bounding box center [338, 306] width 181 height 16
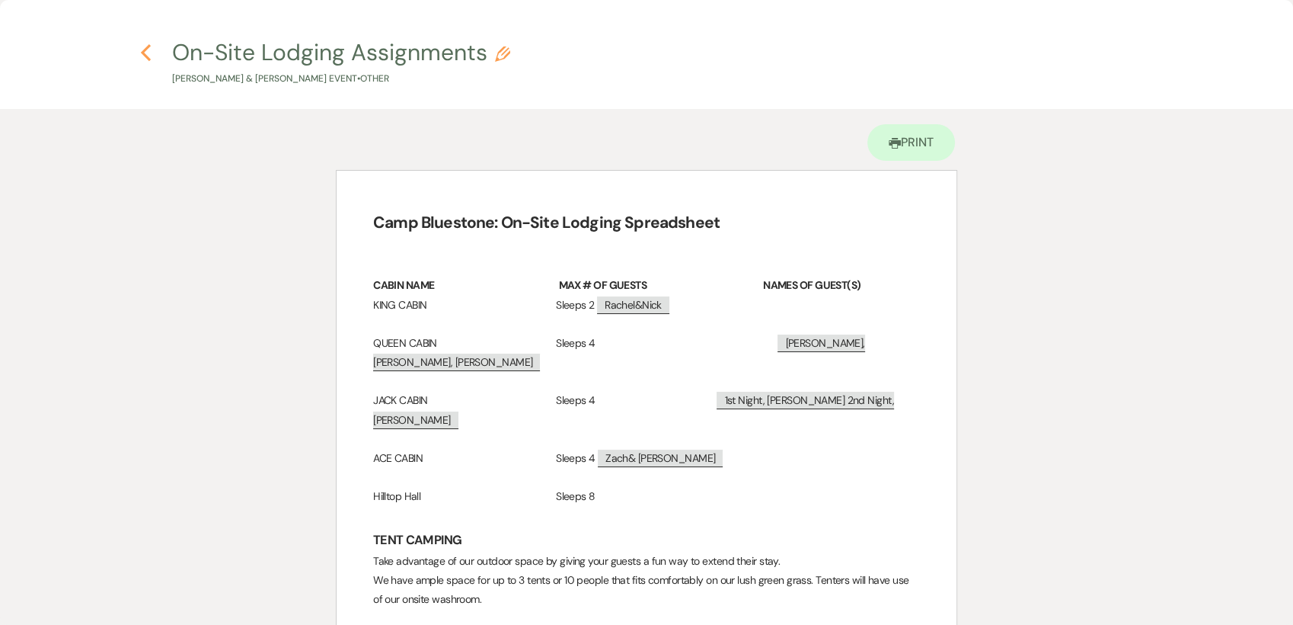
click at [149, 47] on icon "Previous" at bounding box center [145, 52] width 11 height 18
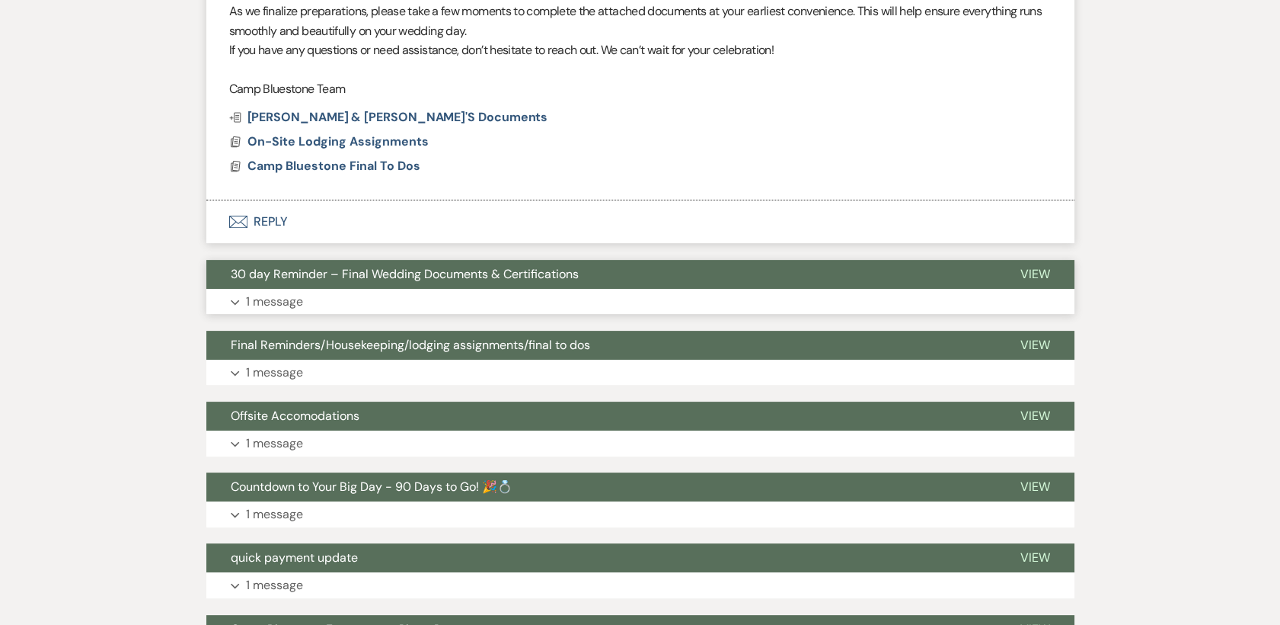
scroll to position [1015, 0]
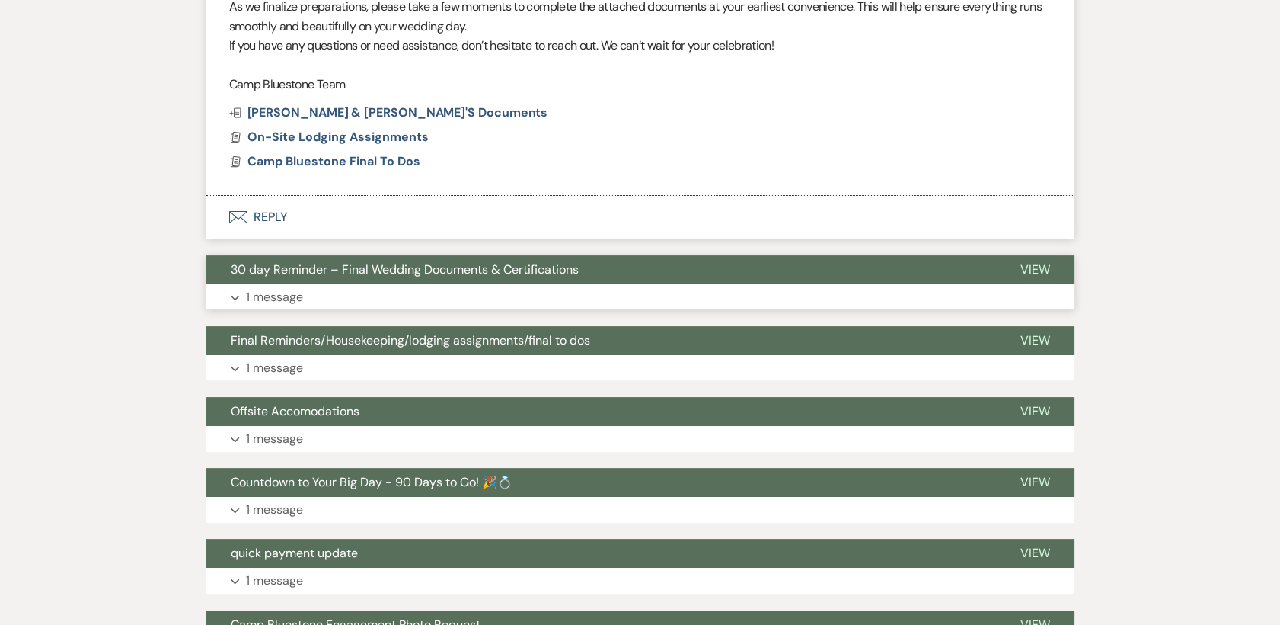
click at [296, 292] on p "1 message" at bounding box center [274, 297] width 57 height 20
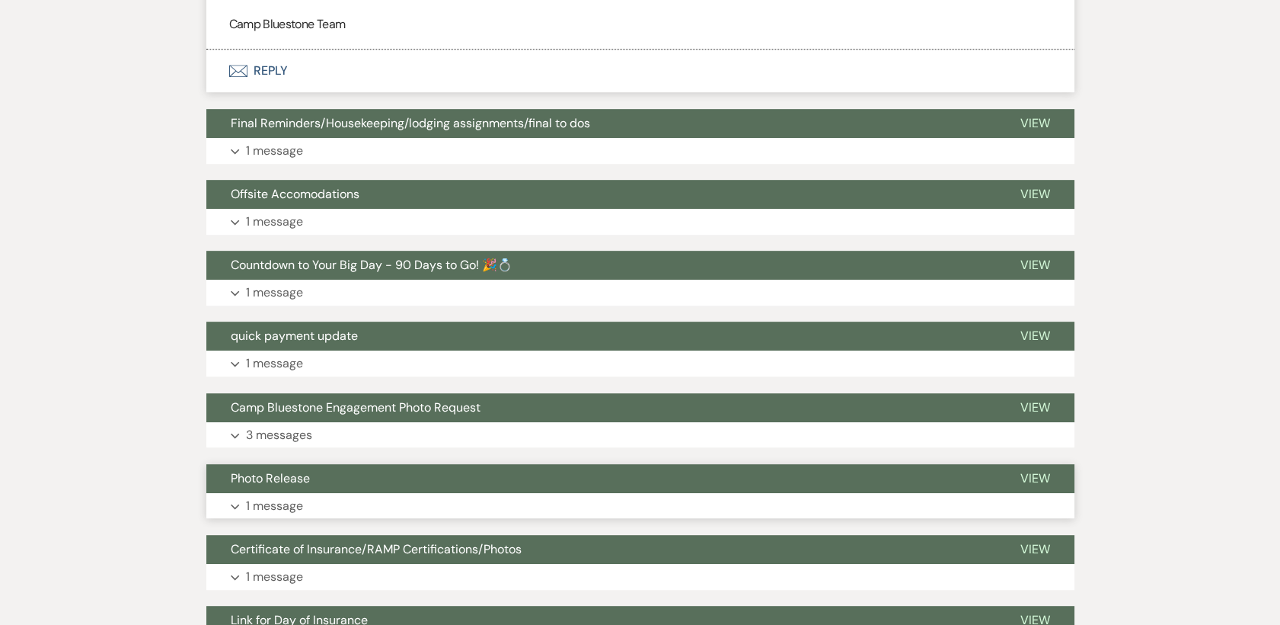
scroll to position [1778, 0]
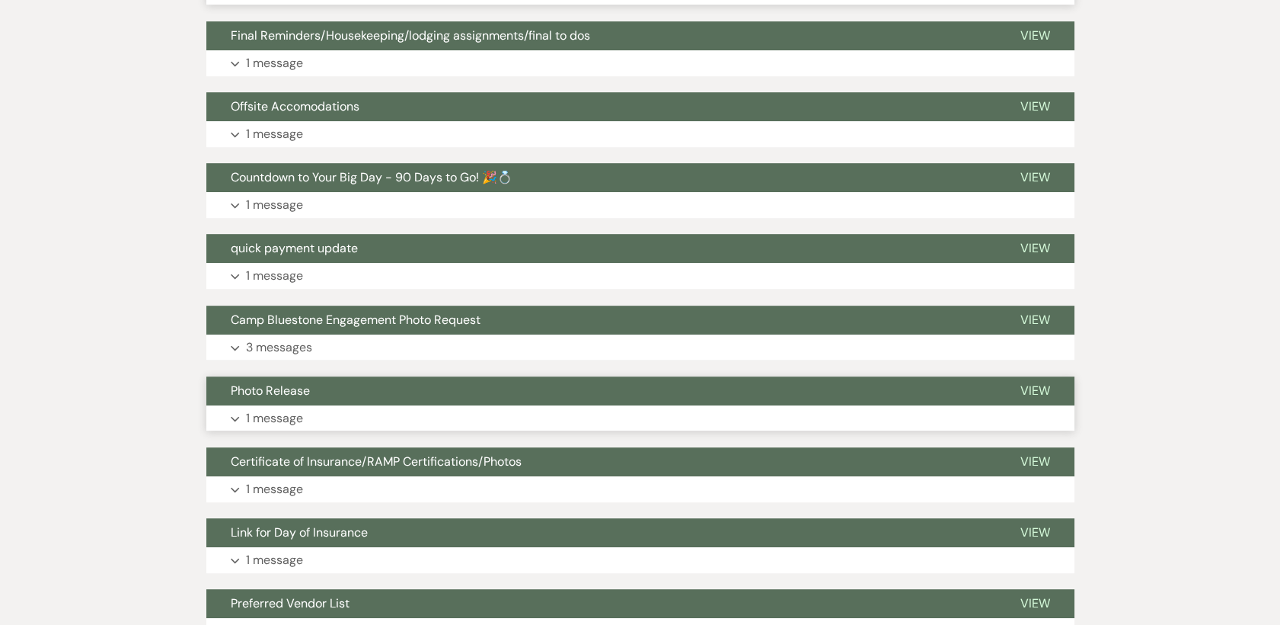
click at [292, 414] on p "1 message" at bounding box center [274, 418] width 57 height 20
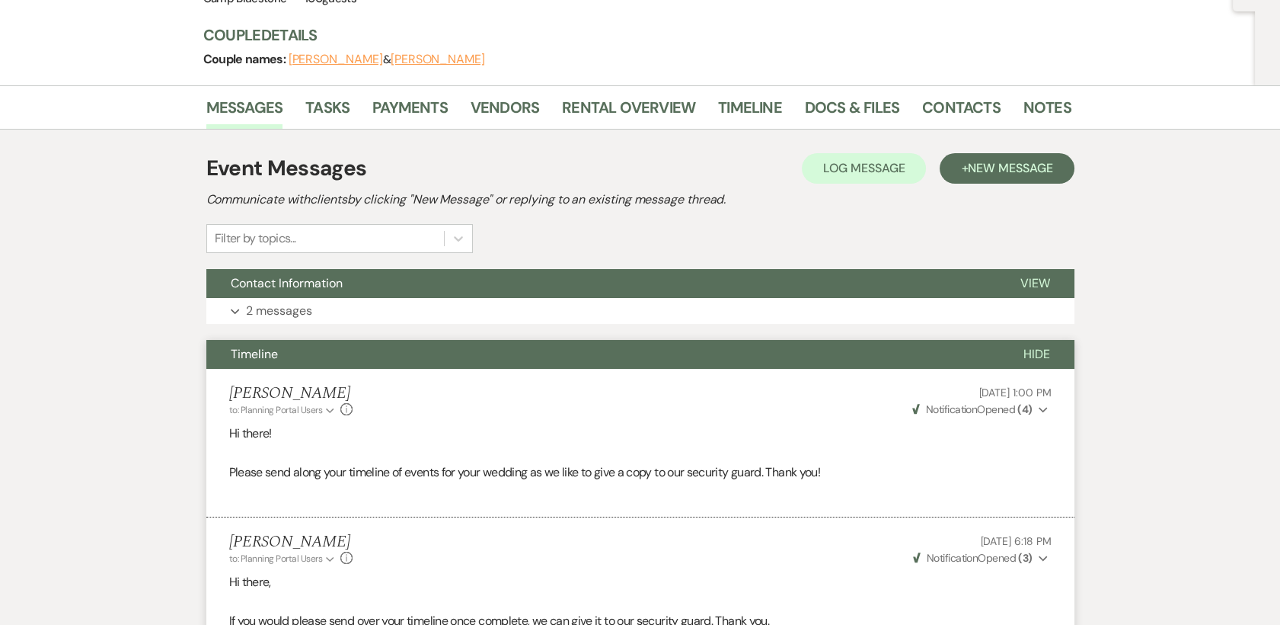
scroll to position [0, 0]
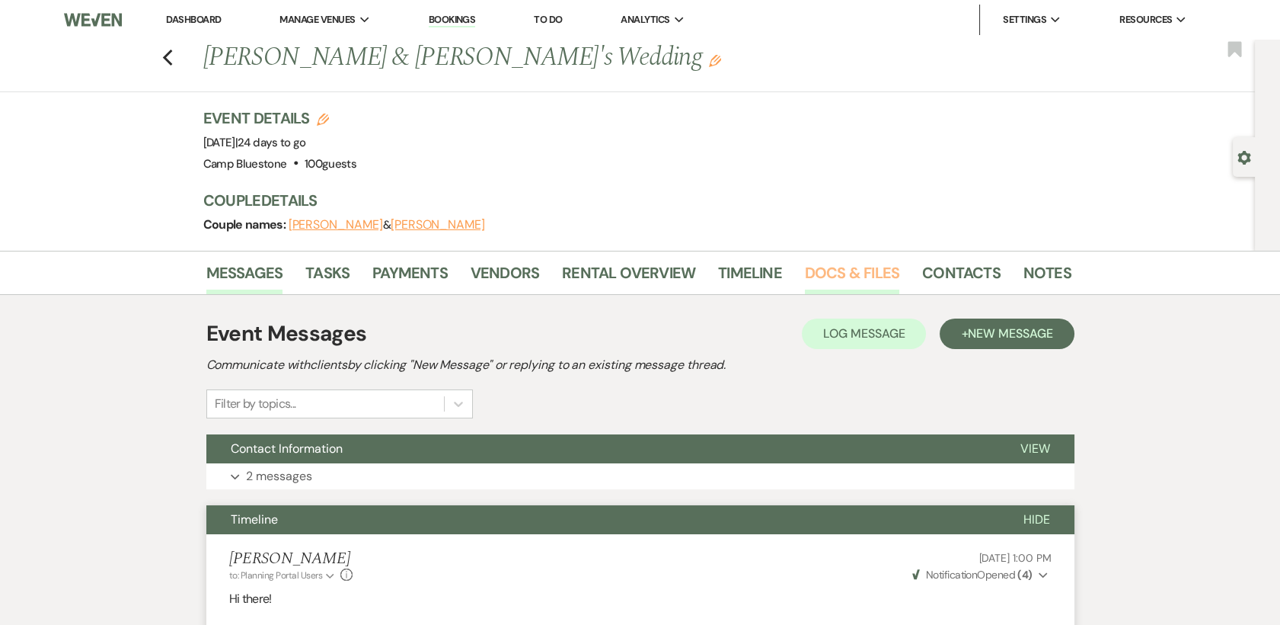
click at [815, 276] on link "Docs & Files" at bounding box center [852, 277] width 94 height 34
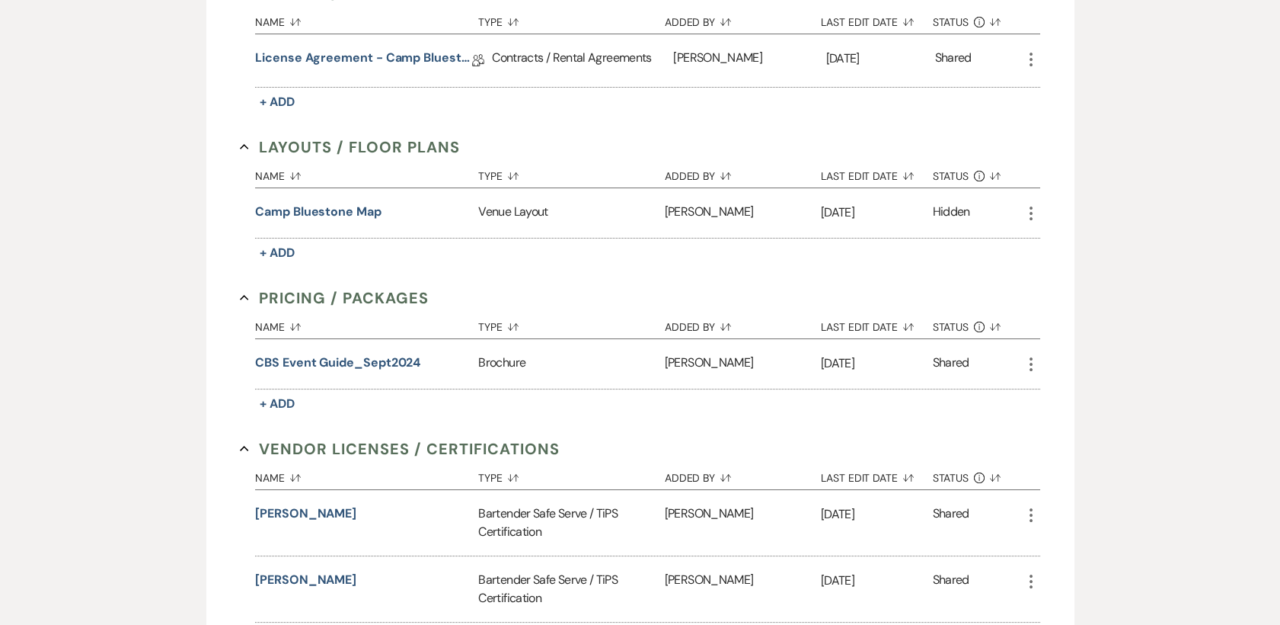
scroll to position [846, 0]
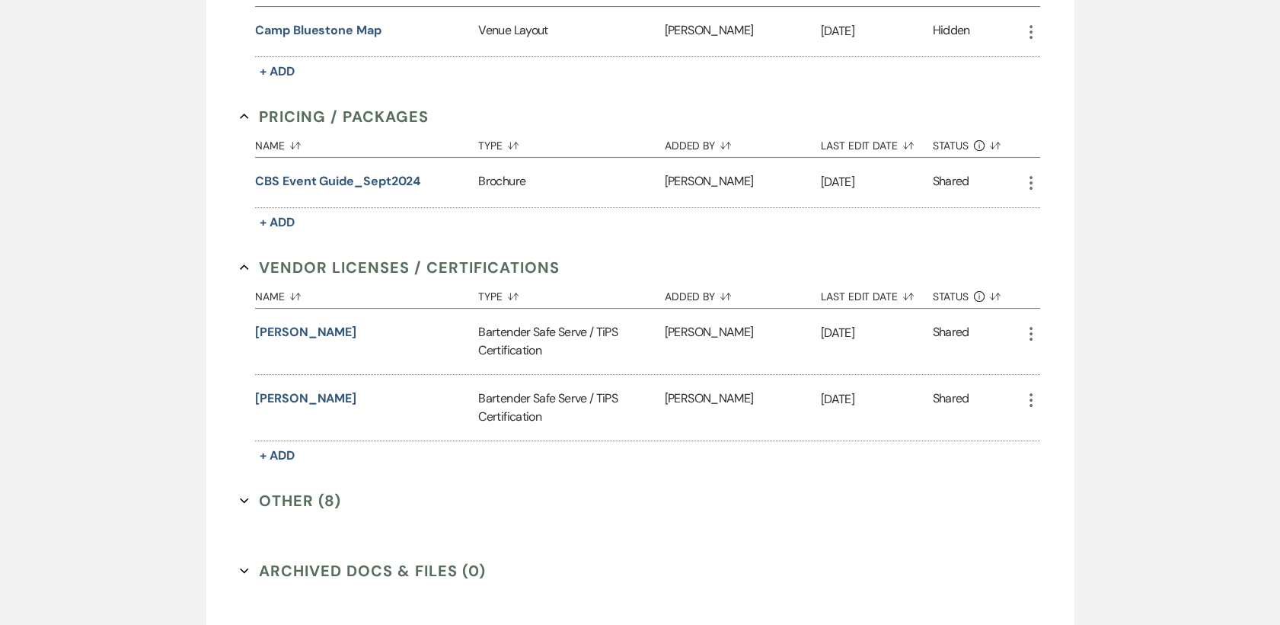
click at [284, 497] on button "Other (8) Expand" at bounding box center [290, 500] width 101 height 23
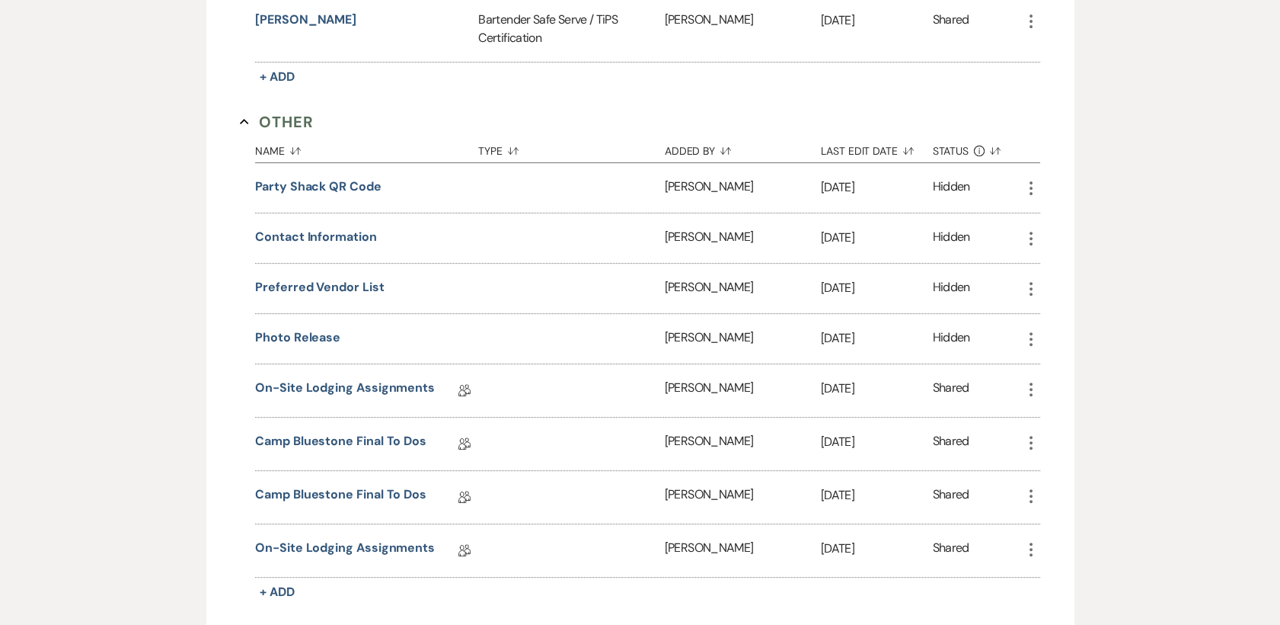
scroll to position [1269, 0]
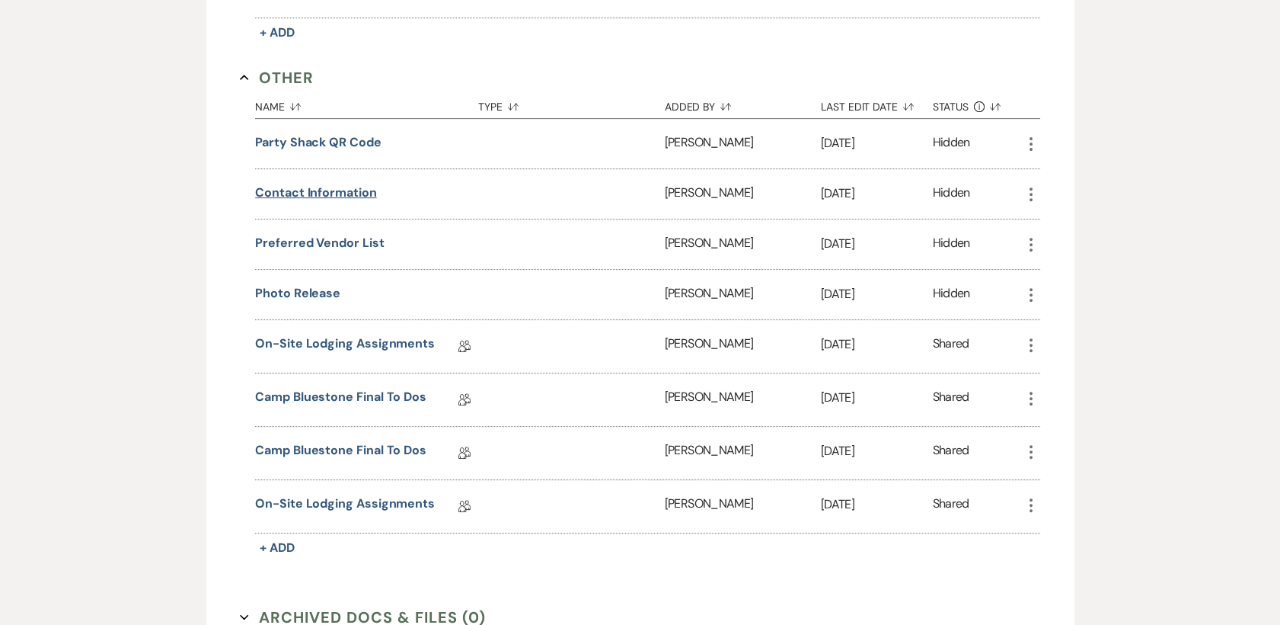
click at [322, 188] on button "Contact Information" at bounding box center [315, 193] width 121 height 18
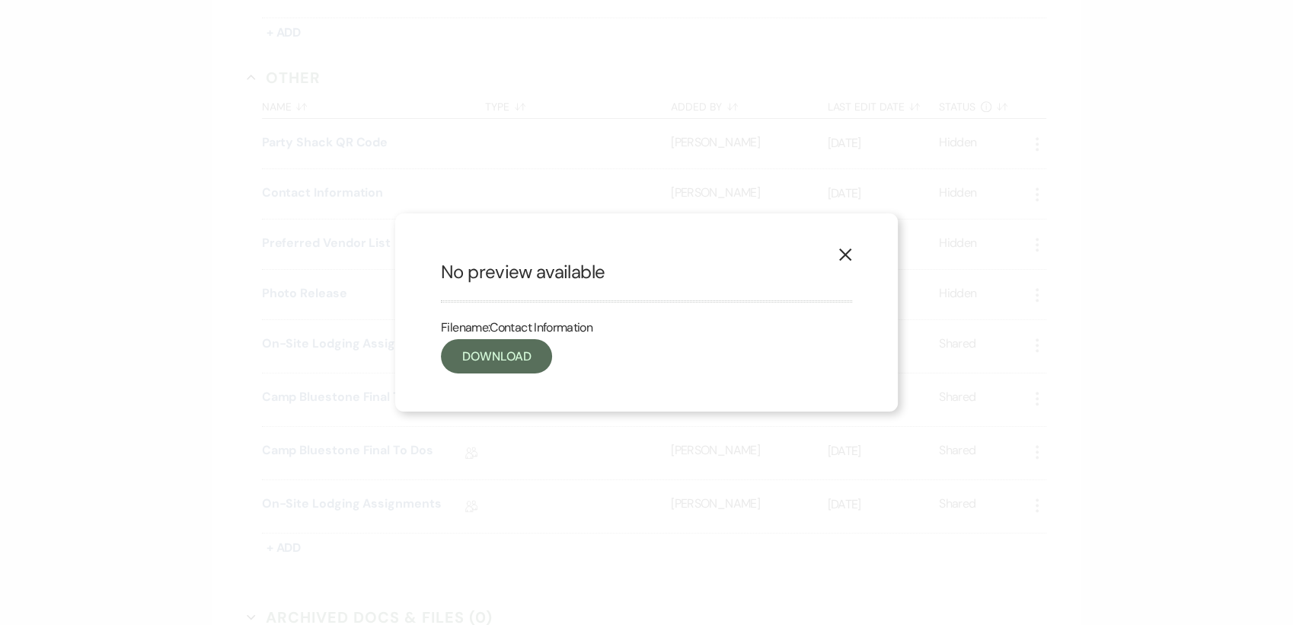
click at [851, 259] on button "X" at bounding box center [845, 254] width 23 height 27
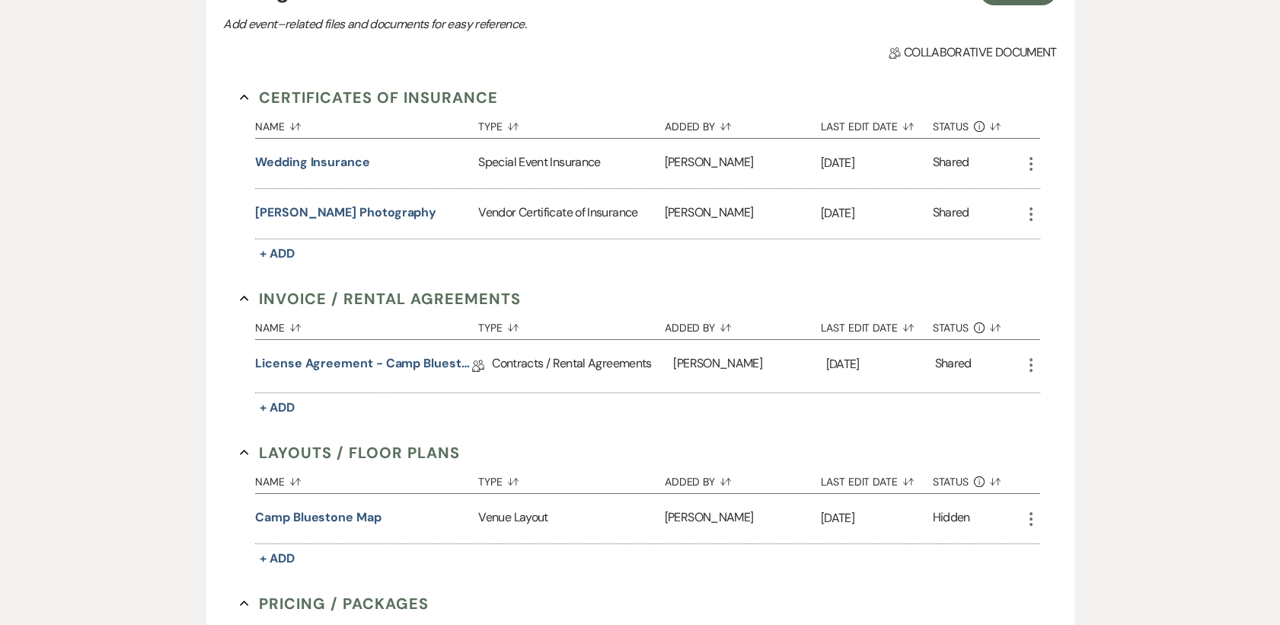
scroll to position [5, 0]
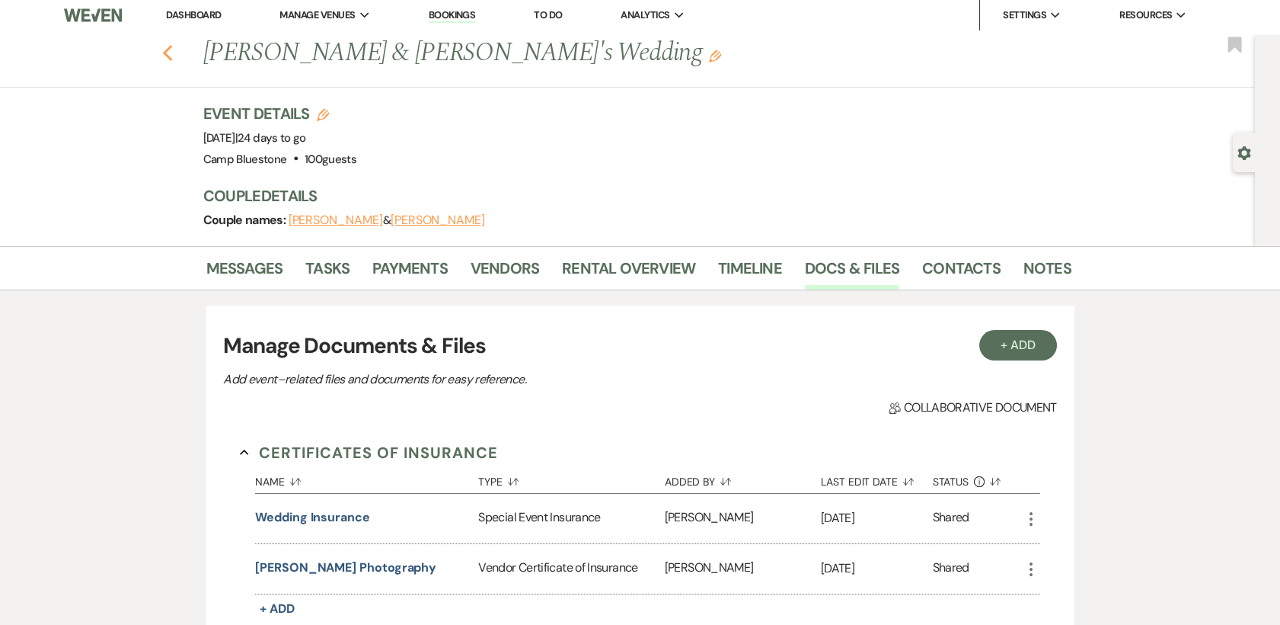
click at [172, 55] on use "button" at bounding box center [167, 53] width 10 height 17
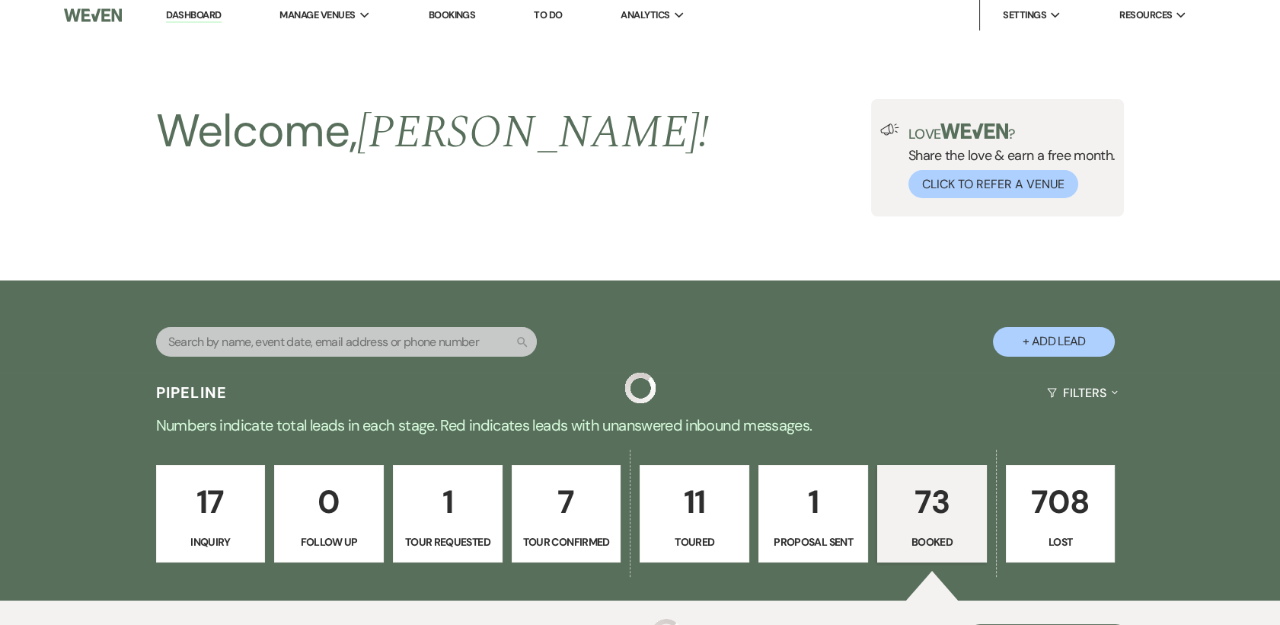
scroll to position [592, 0]
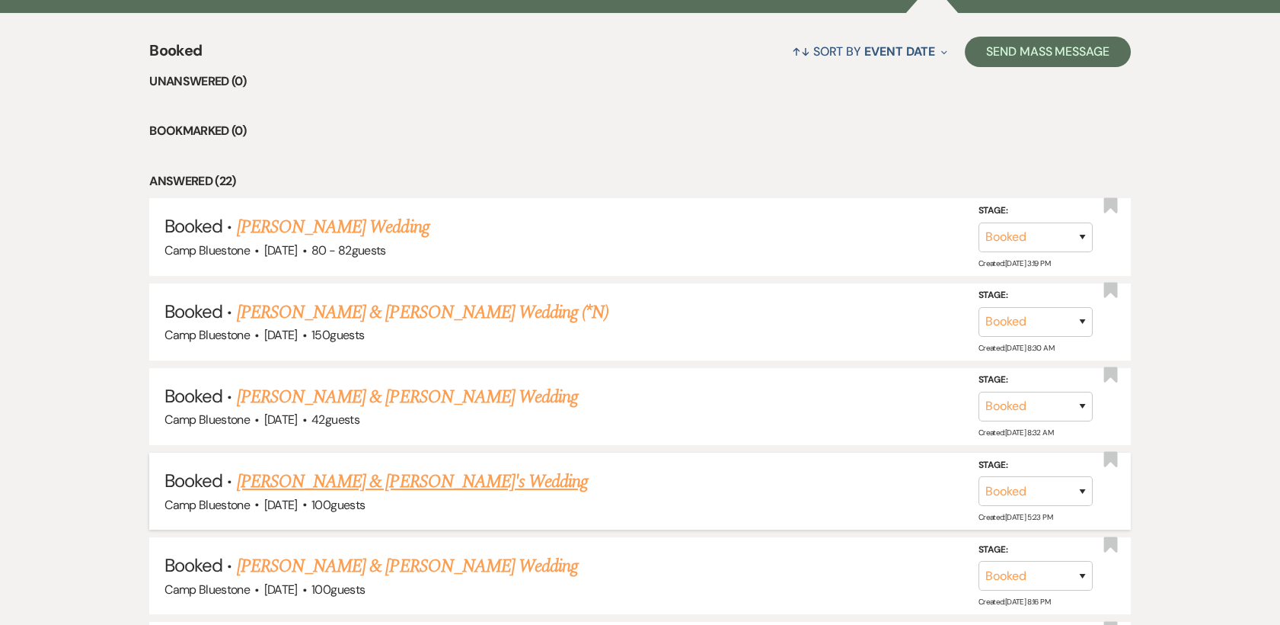
click at [295, 479] on link "[PERSON_NAME] & [PERSON_NAME]'s Wedding" at bounding box center [413, 481] width 352 height 27
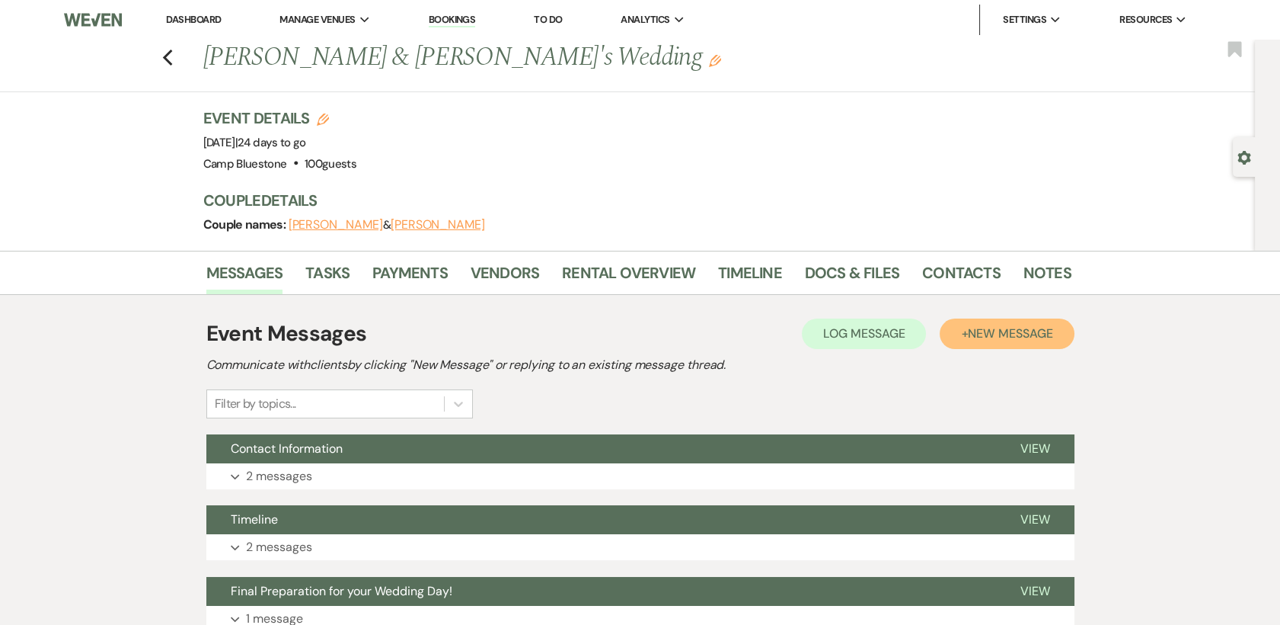
click at [975, 326] on span "New Message" at bounding box center [1010, 333] width 85 height 16
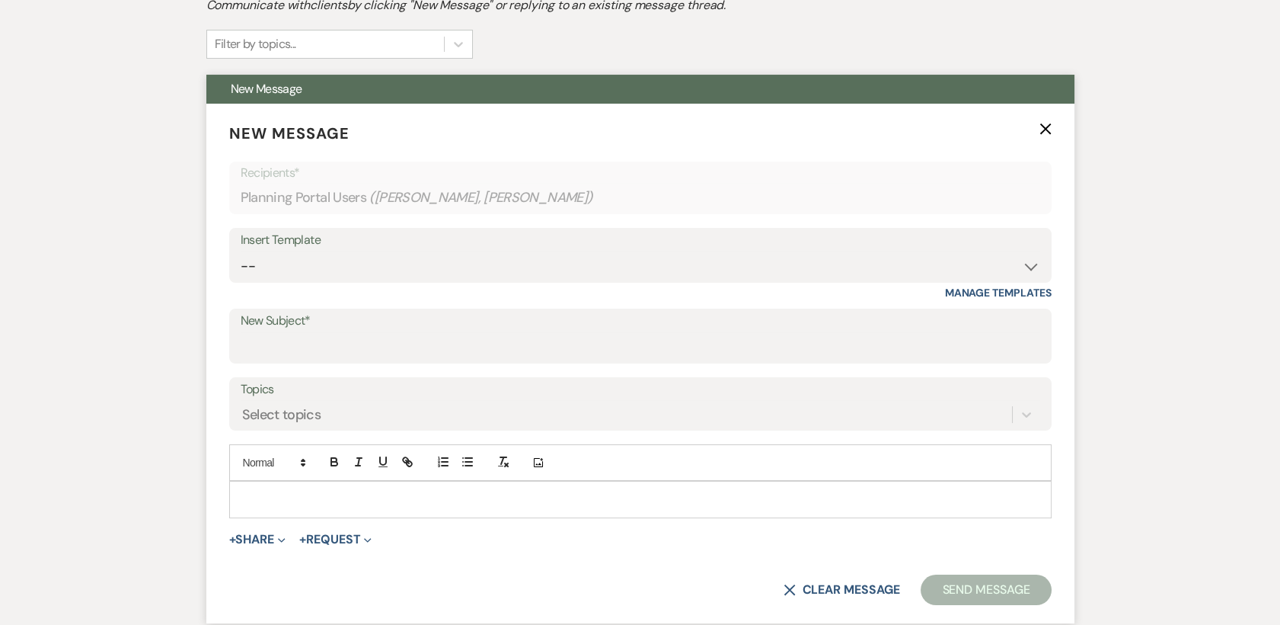
scroll to position [507, 0]
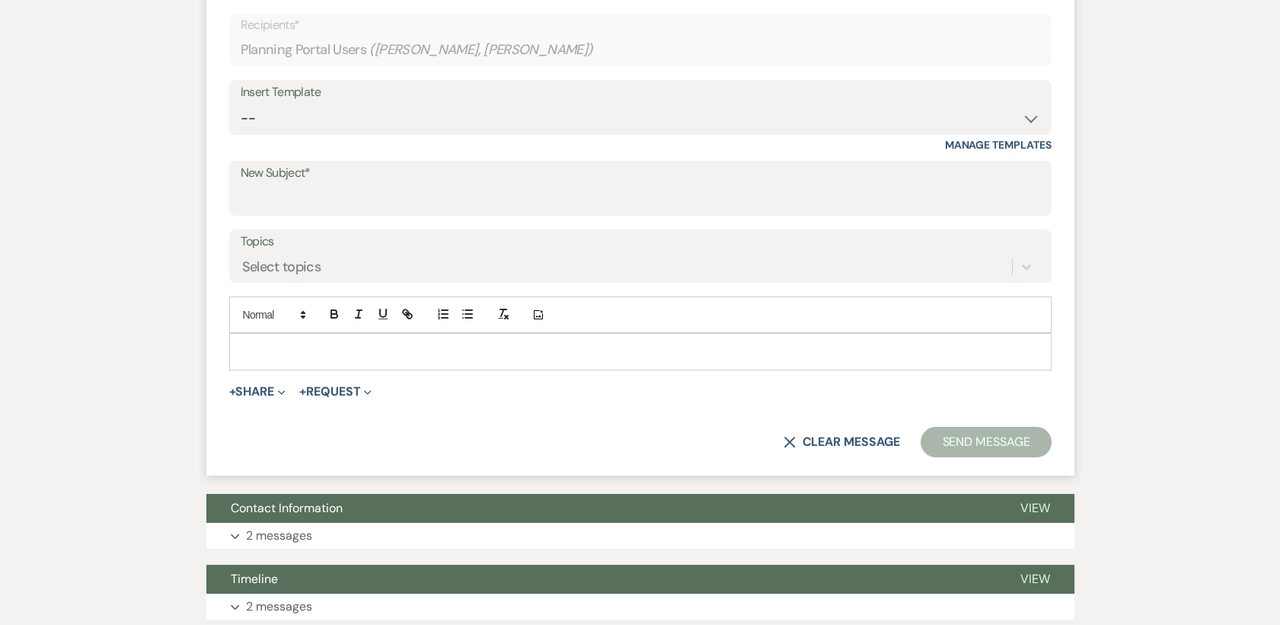
click at [293, 350] on p at bounding box center [640, 351] width 798 height 17
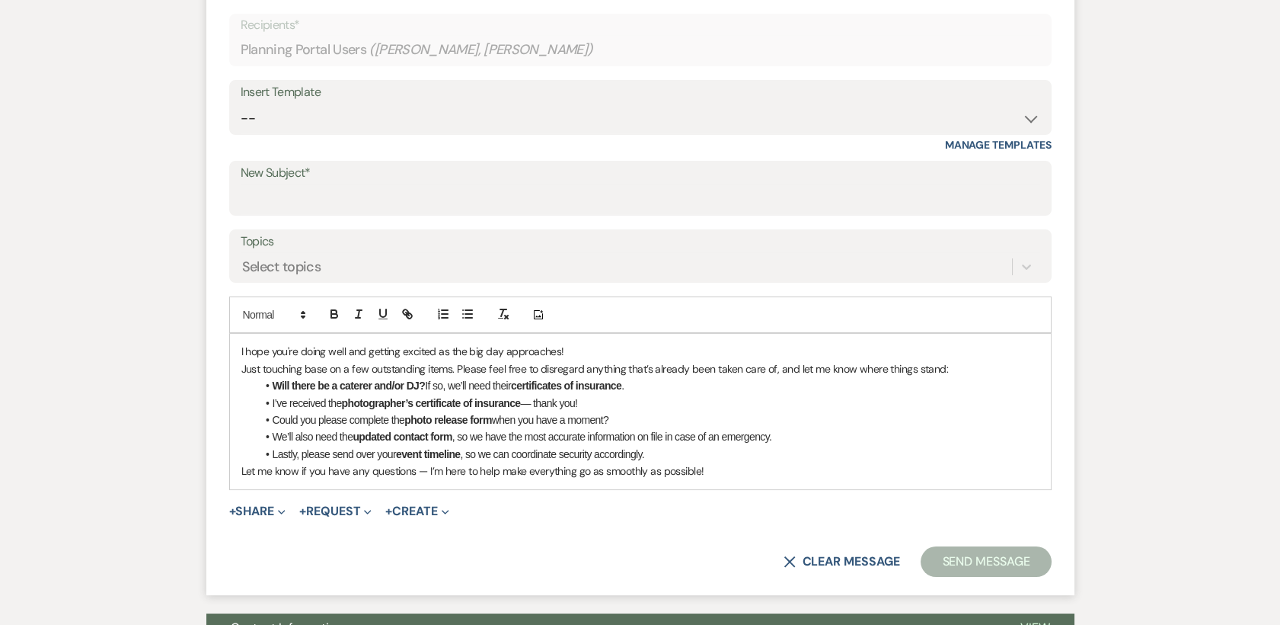
click at [238, 347] on div "I hope you're doing well and getting excited as the big day approaches! Just to…" at bounding box center [640, 411] width 821 height 155
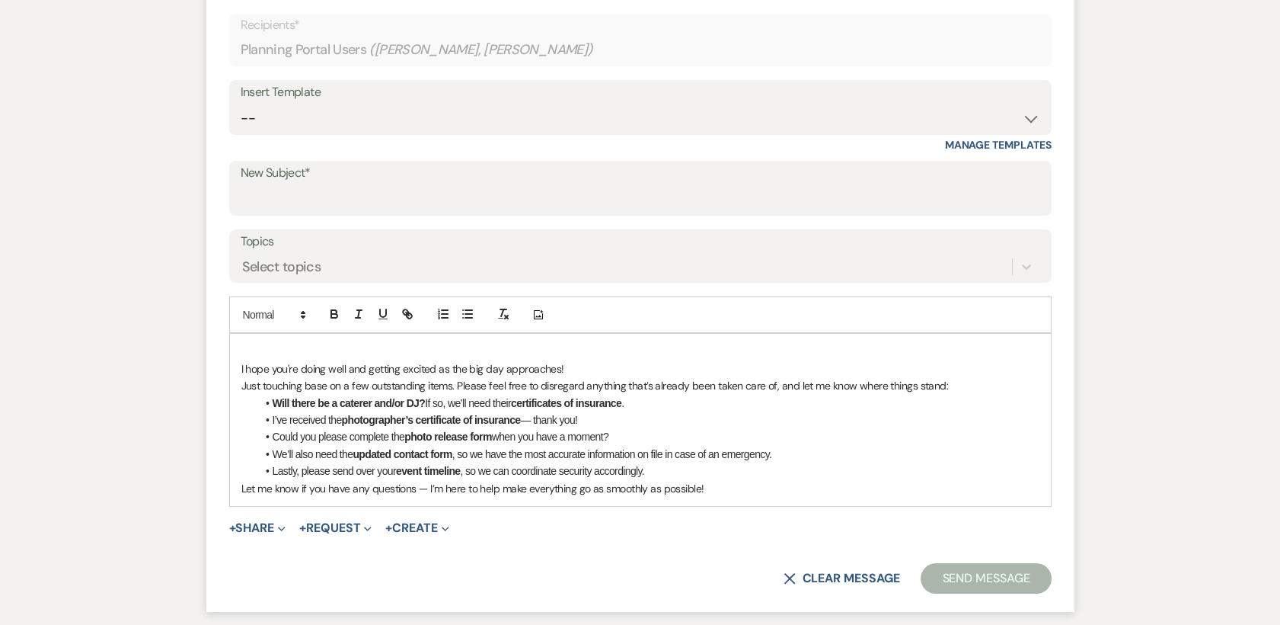
click at [251, 345] on p at bounding box center [640, 351] width 798 height 17
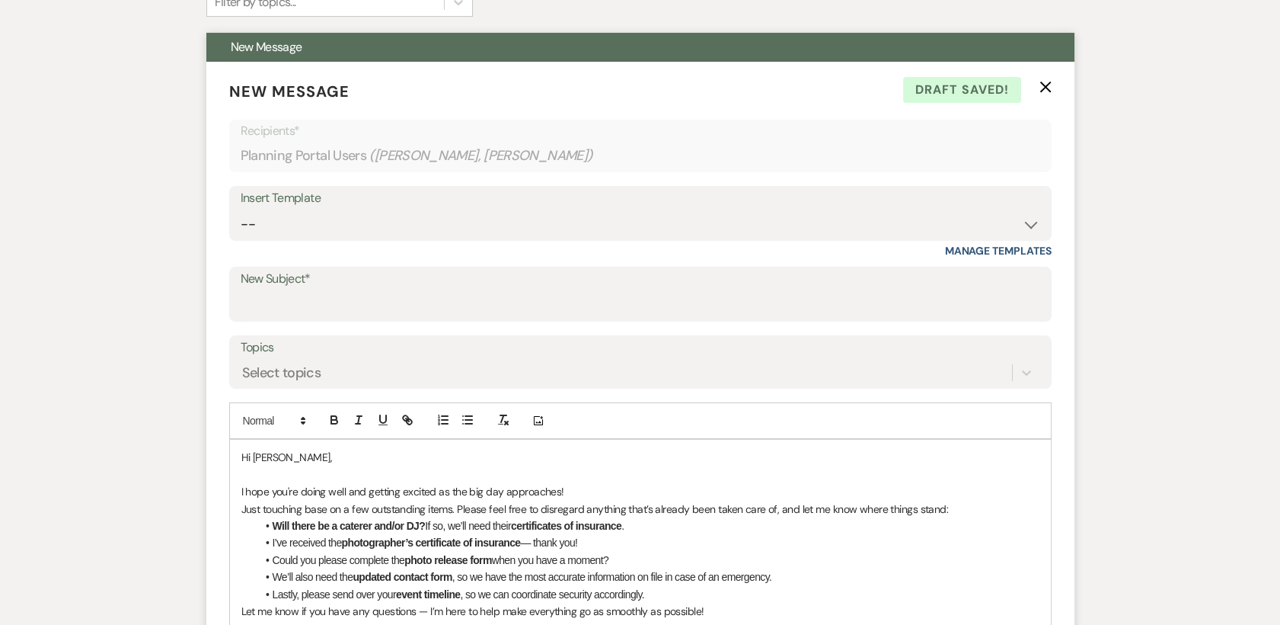
scroll to position [338, 0]
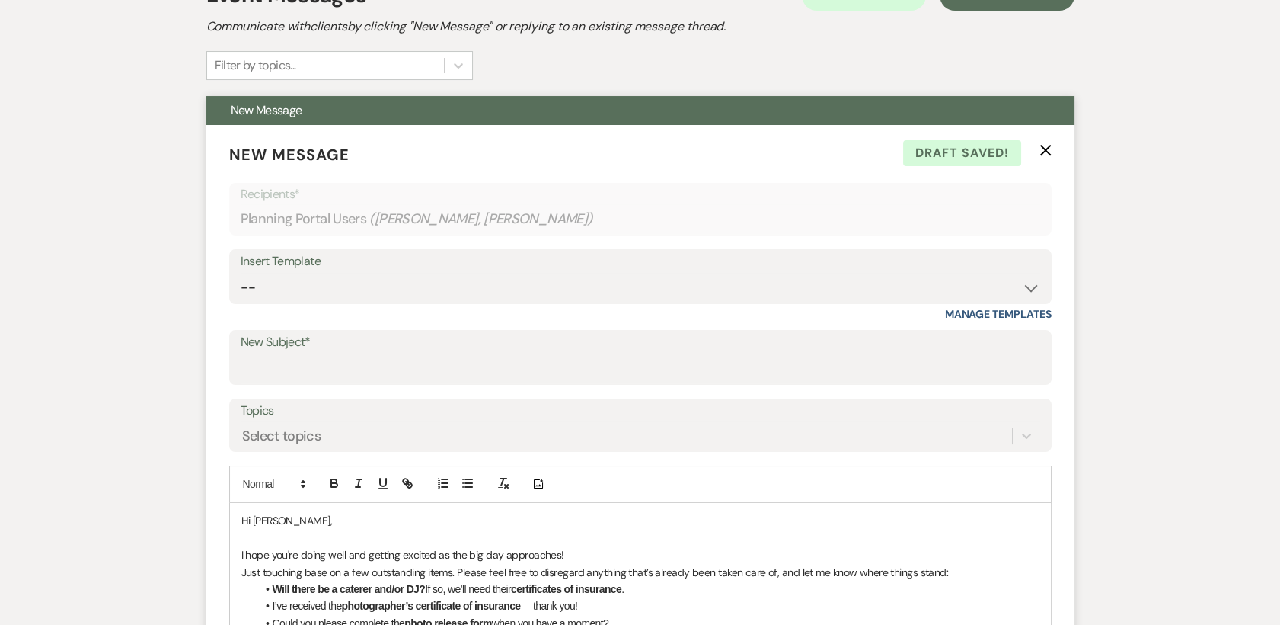
click at [396, 350] on label "New Subject*" at bounding box center [641, 342] width 800 height 22
click at [396, 353] on input "New Subject*" at bounding box center [641, 368] width 800 height 30
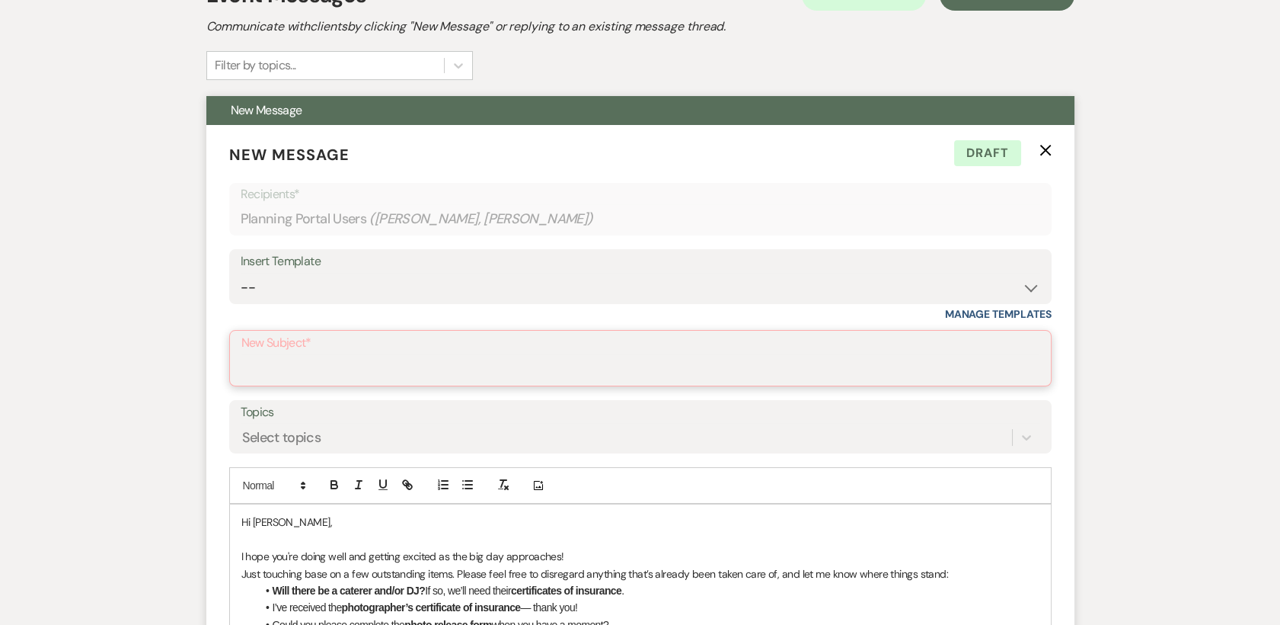
click at [372, 366] on input "New Subject*" at bounding box center [640, 369] width 798 height 30
type input "outstanding documents"
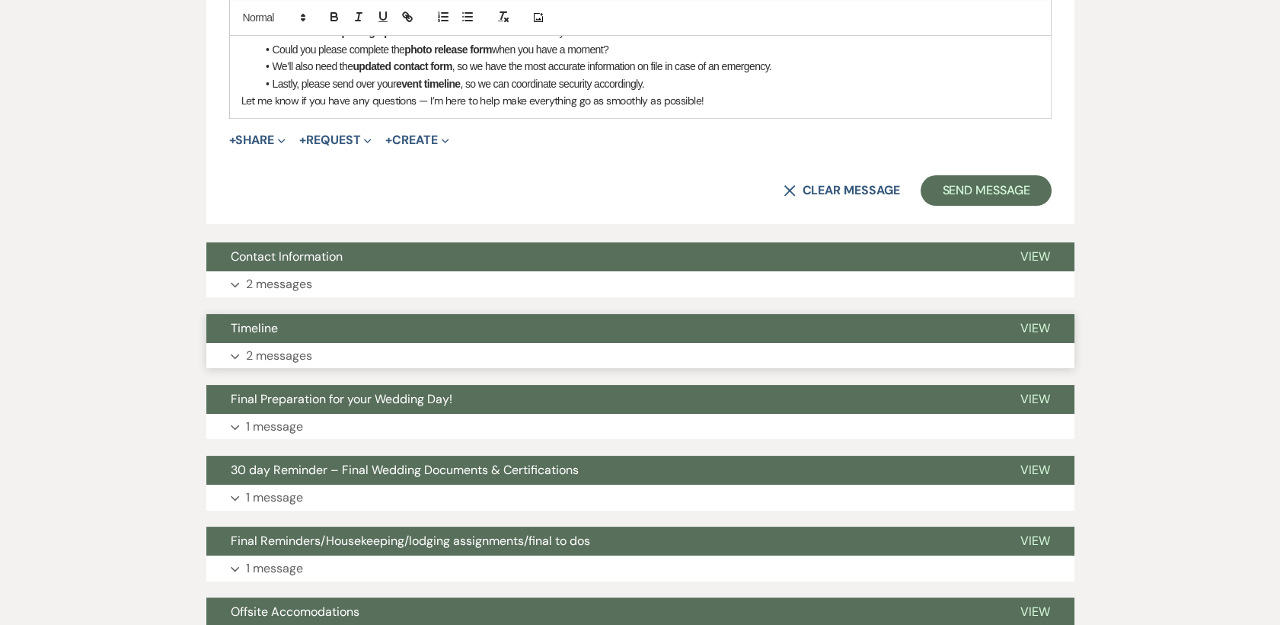
scroll to position [931, 0]
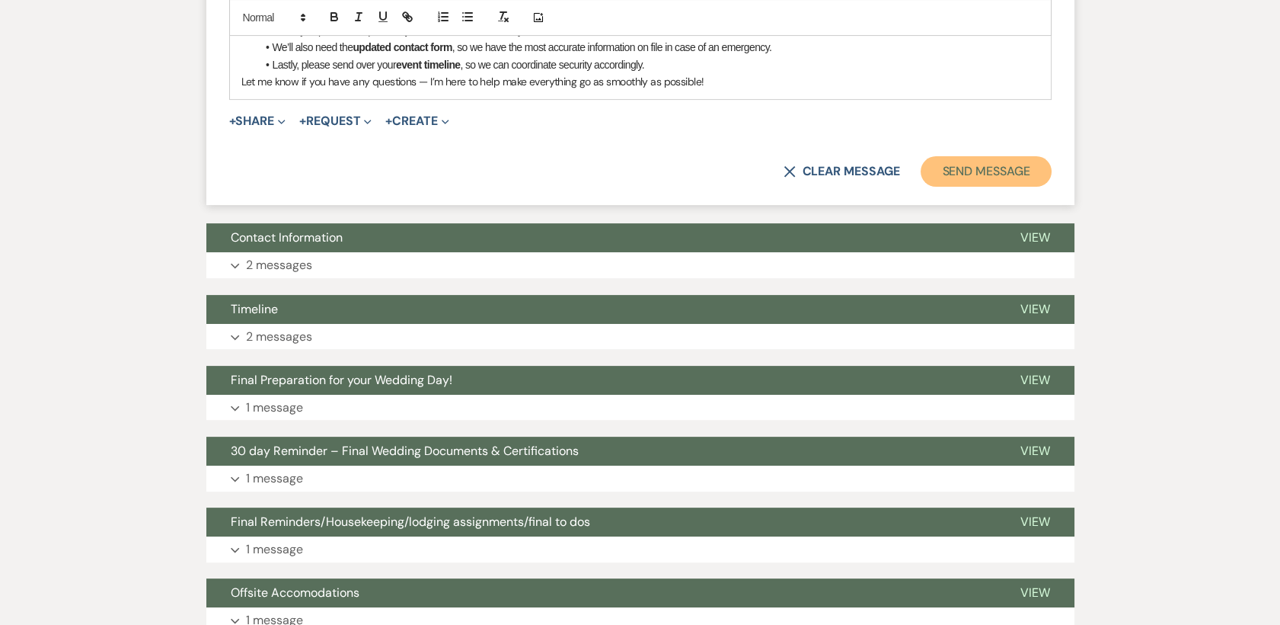
click at [1008, 177] on button "Send Message" at bounding box center [986, 171] width 130 height 30
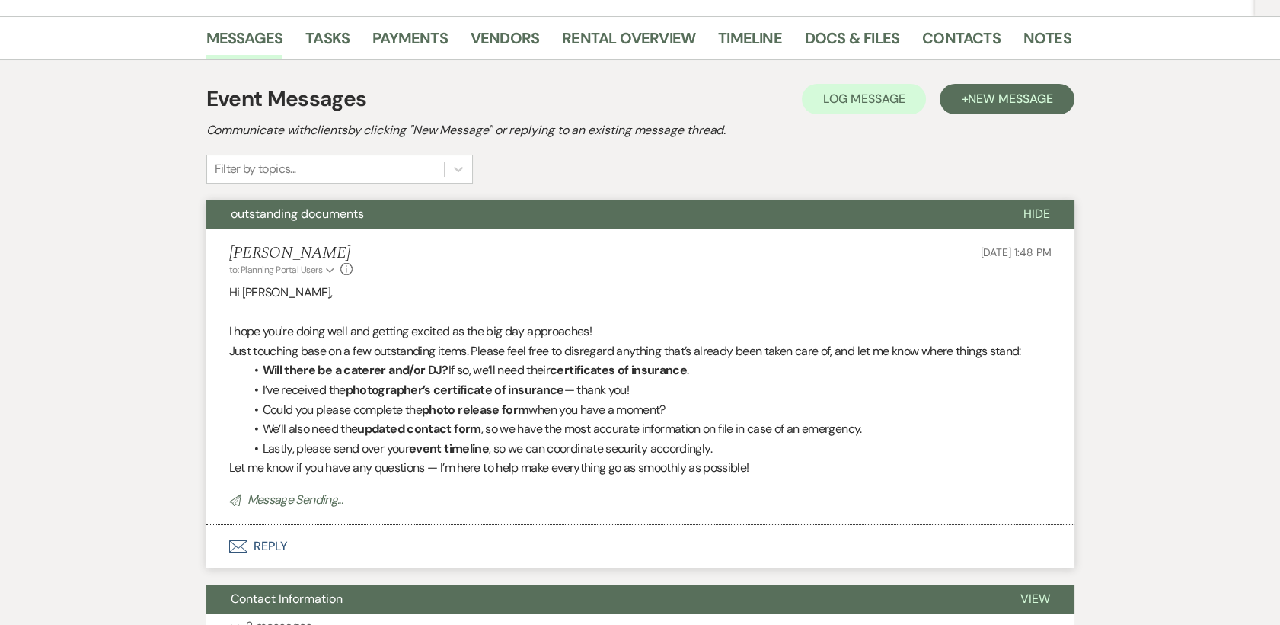
scroll to position [0, 0]
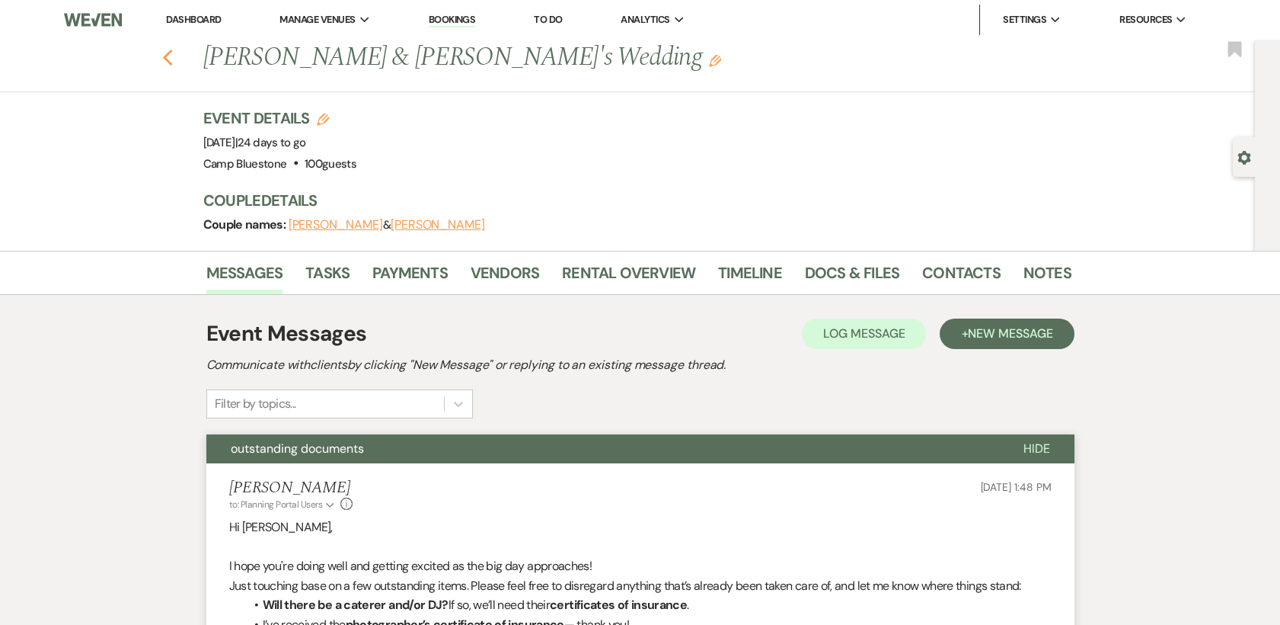
click at [174, 53] on icon "Previous" at bounding box center [167, 58] width 11 height 18
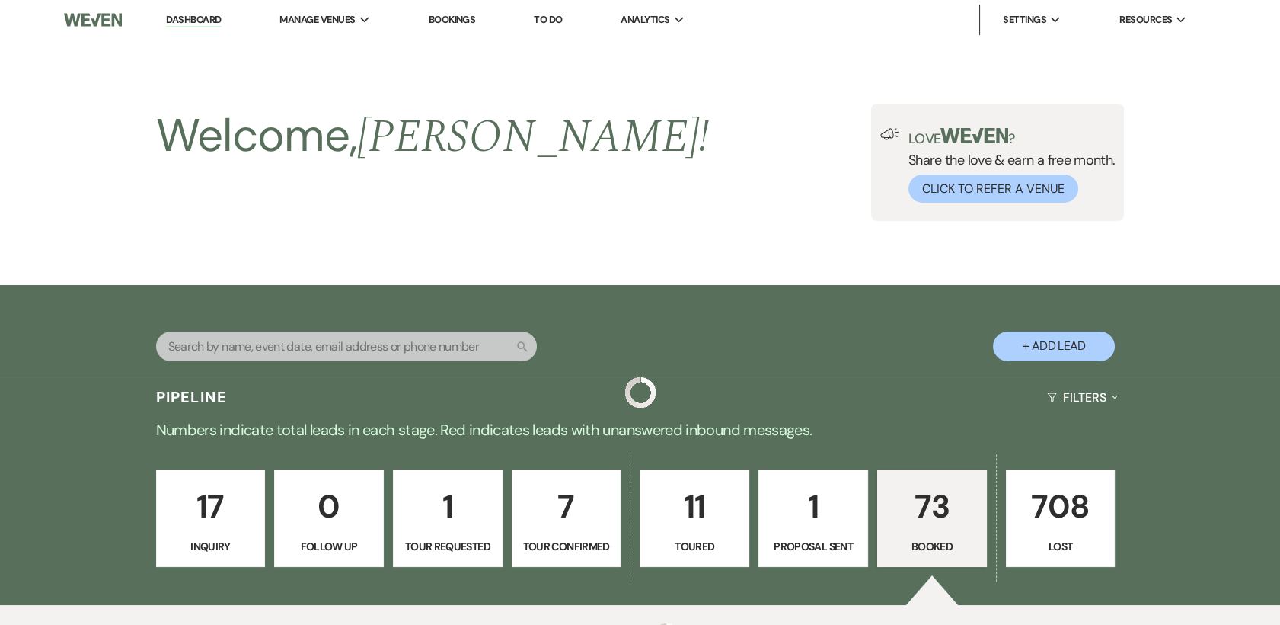
scroll to position [592, 0]
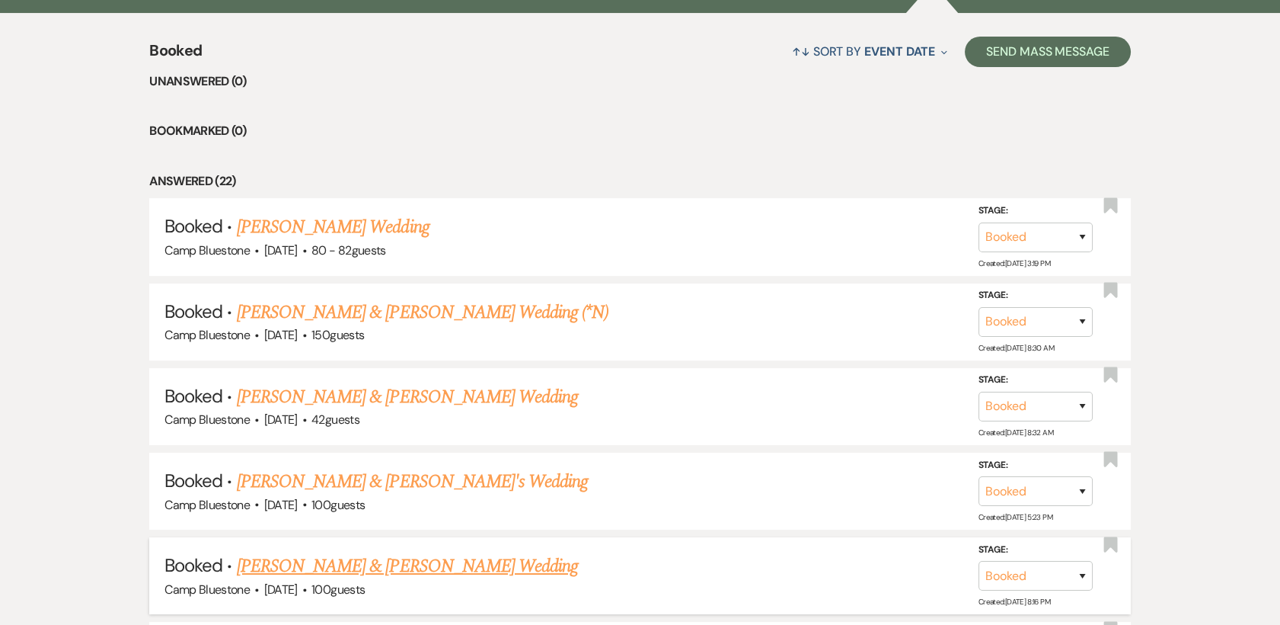
click at [414, 567] on link "[PERSON_NAME] & [PERSON_NAME] Wedding" at bounding box center [407, 565] width 341 height 27
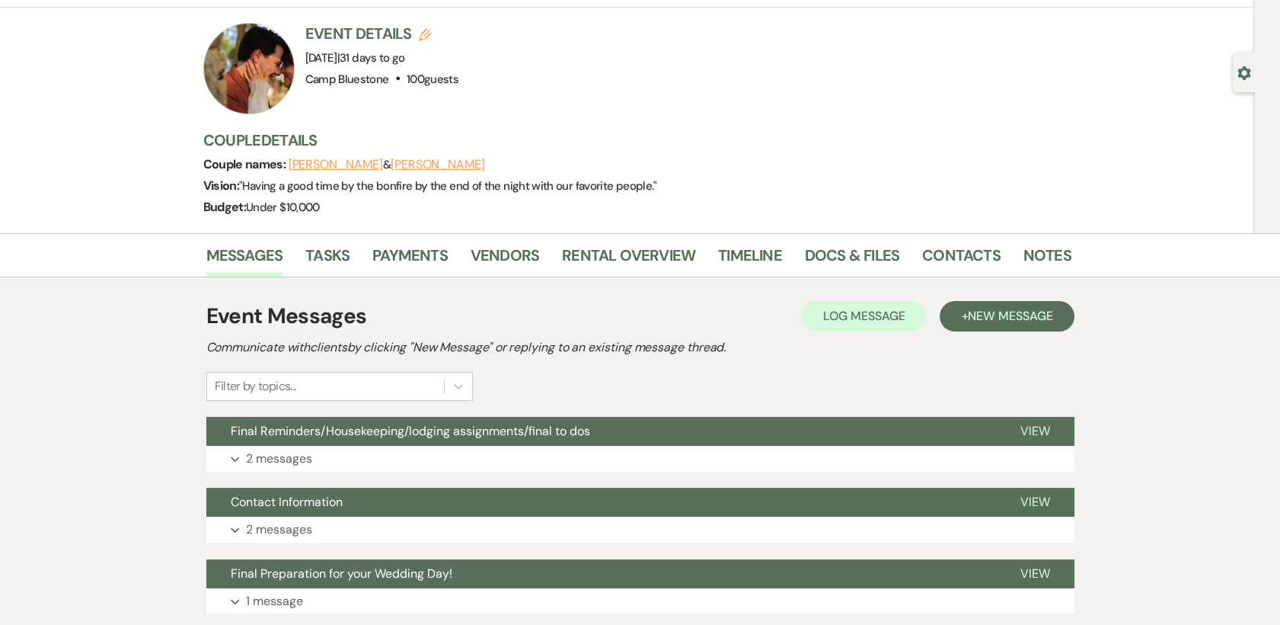
scroll to position [169, 0]
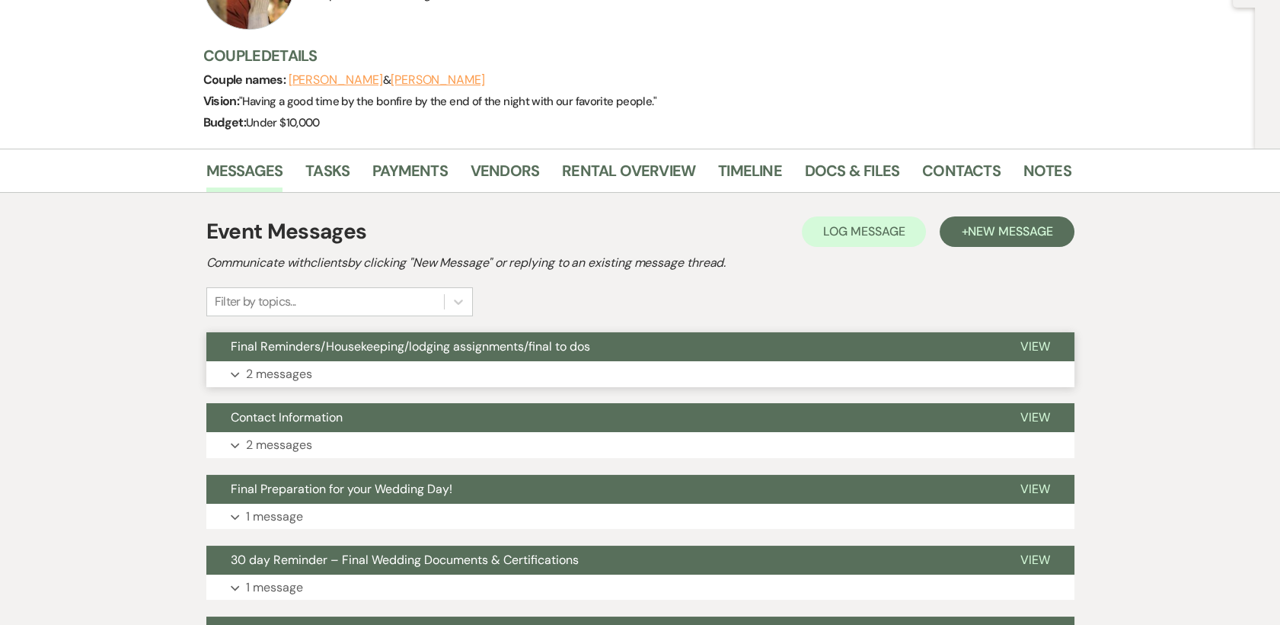
click at [264, 366] on p "2 messages" at bounding box center [279, 374] width 66 height 20
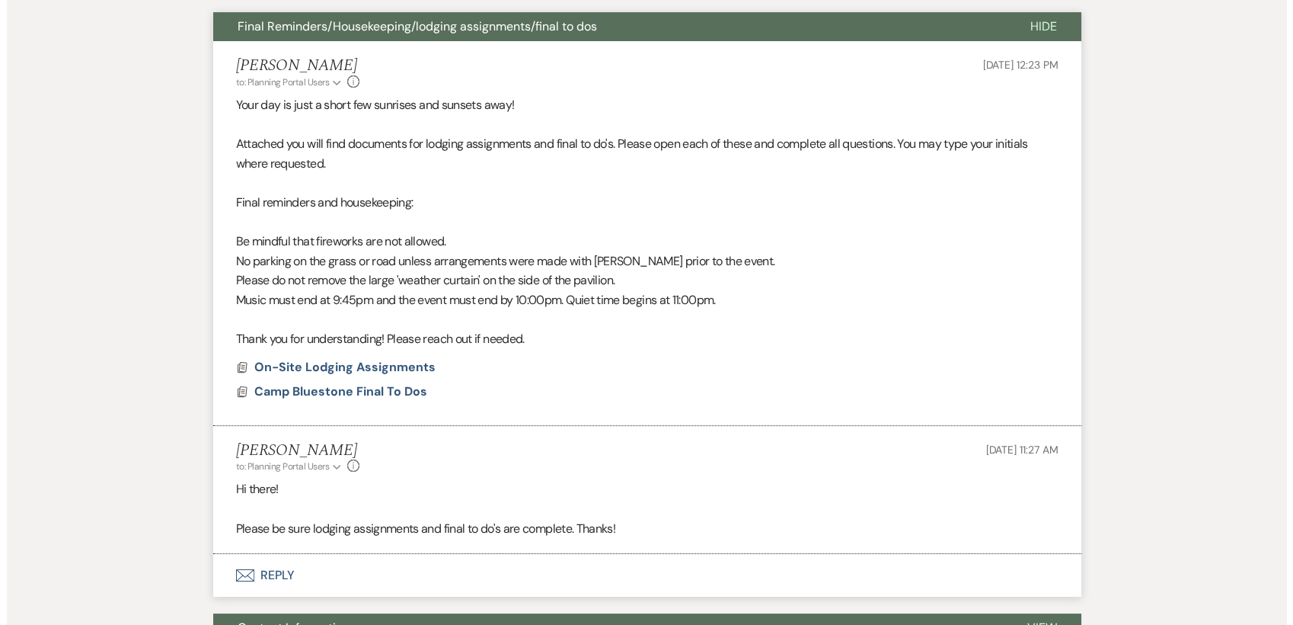
scroll to position [507, 0]
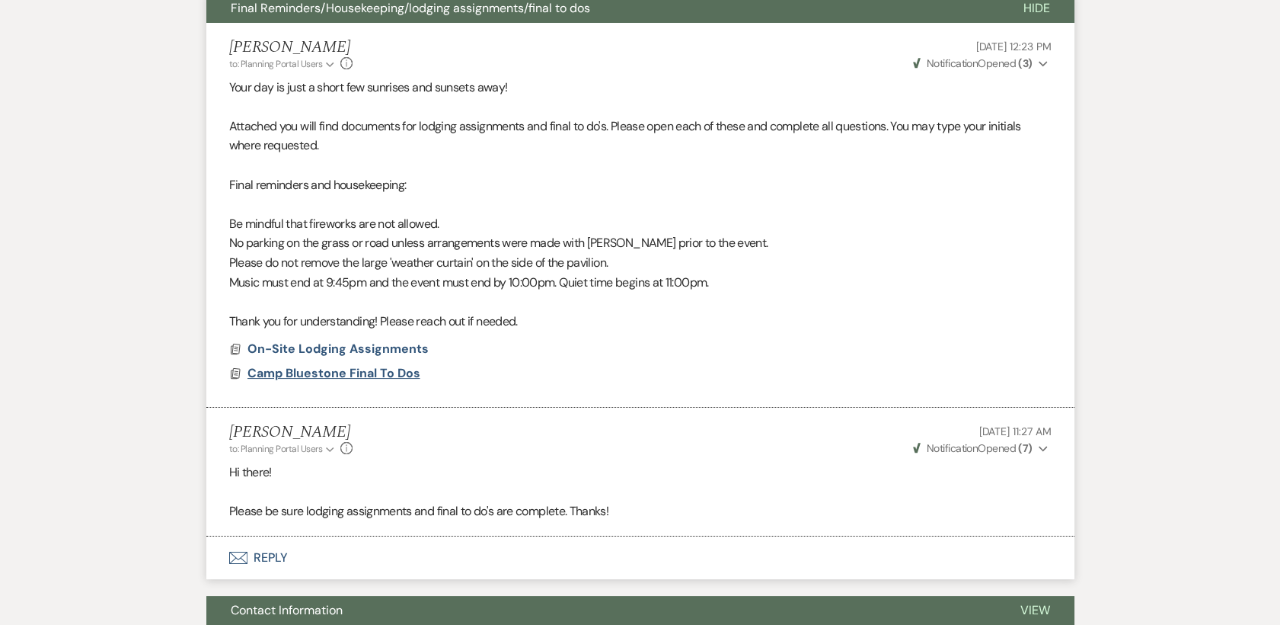
click at [392, 375] on span "Camp Bluestone Final To Dos" at bounding box center [334, 373] width 173 height 16
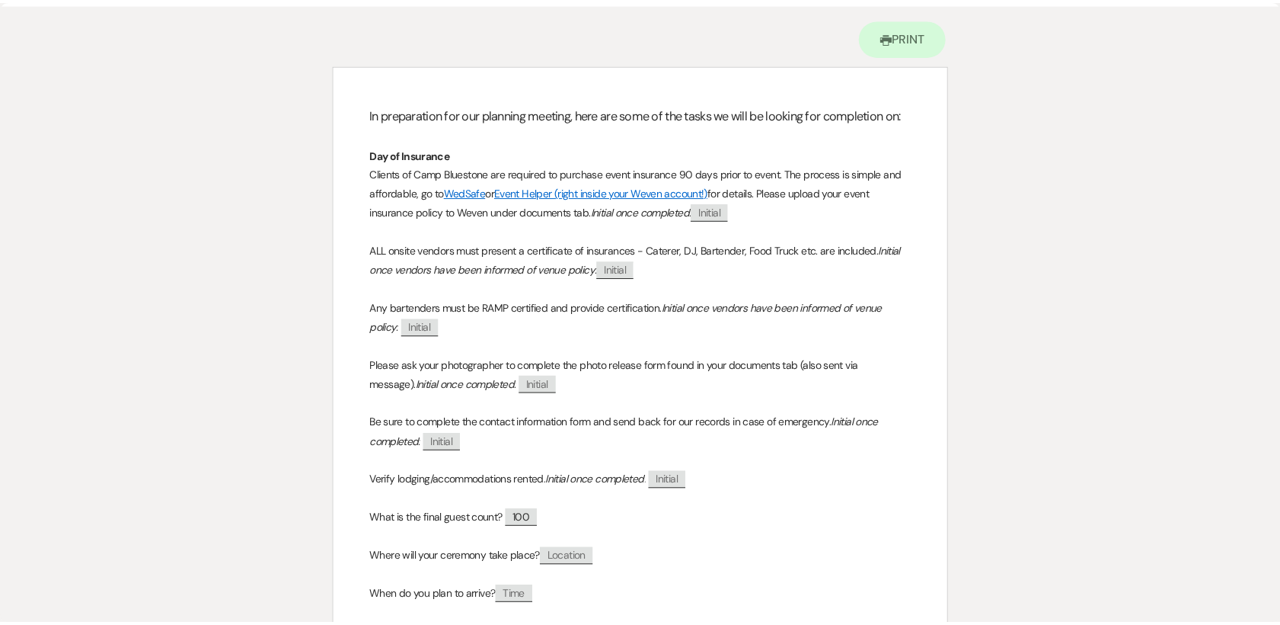
scroll to position [0, 0]
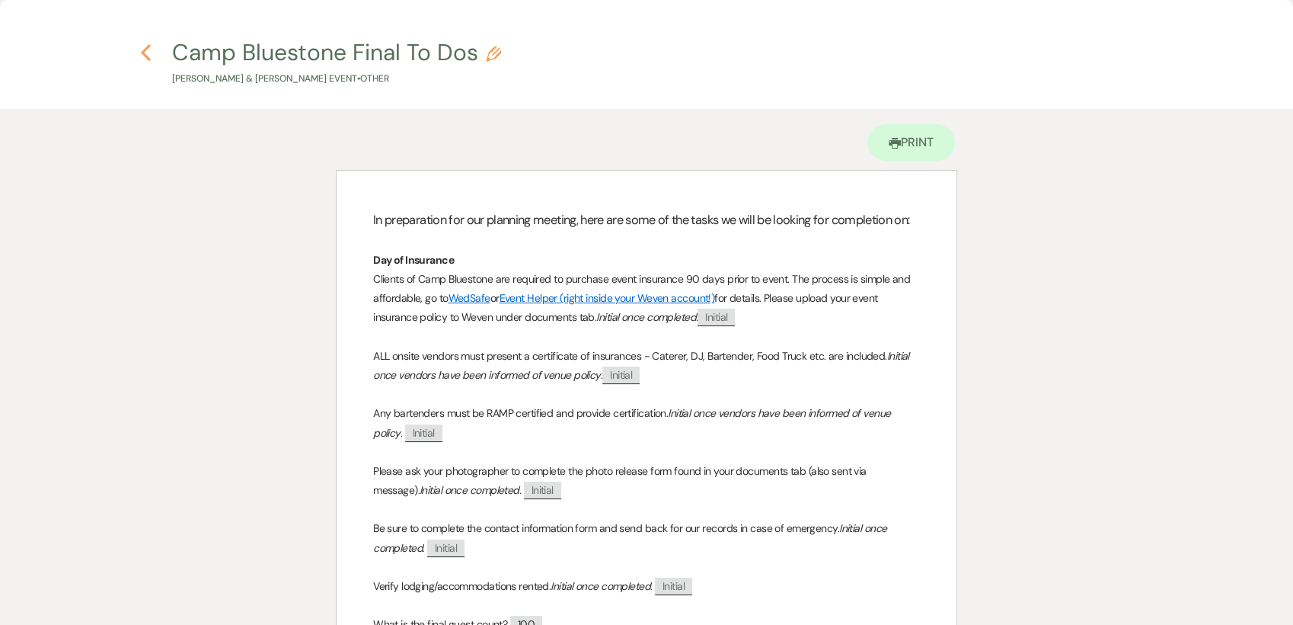
click at [146, 51] on icon "Previous" at bounding box center [145, 52] width 11 height 18
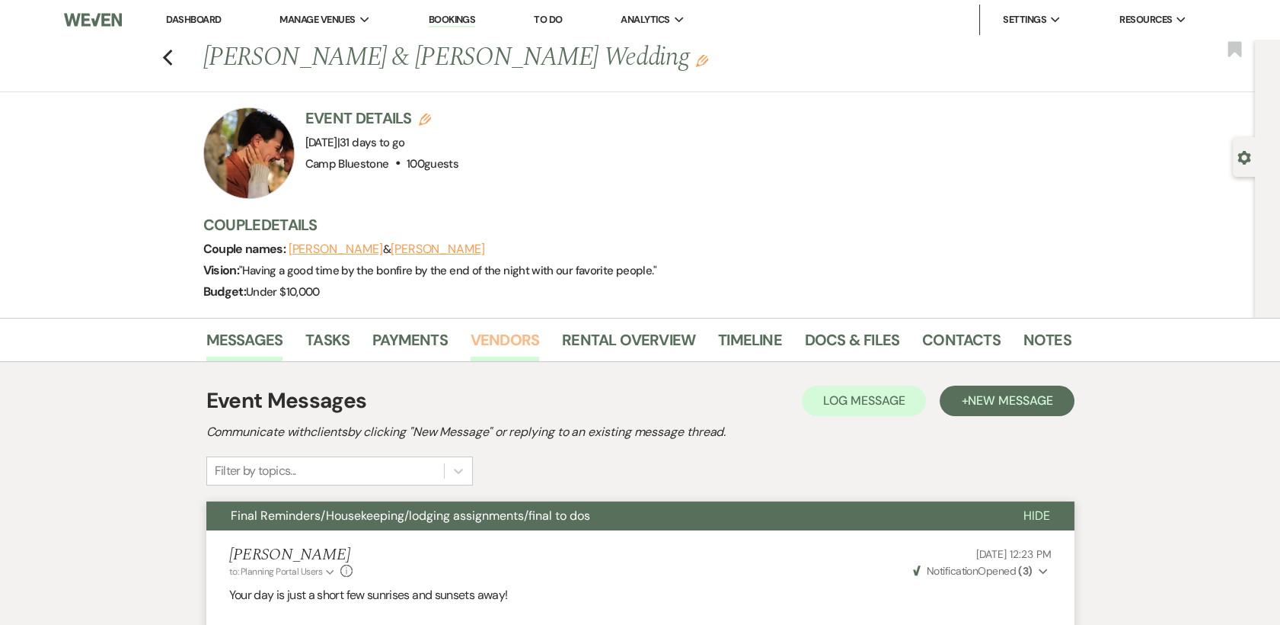
click at [499, 332] on link "Vendors" at bounding box center [505, 344] width 69 height 34
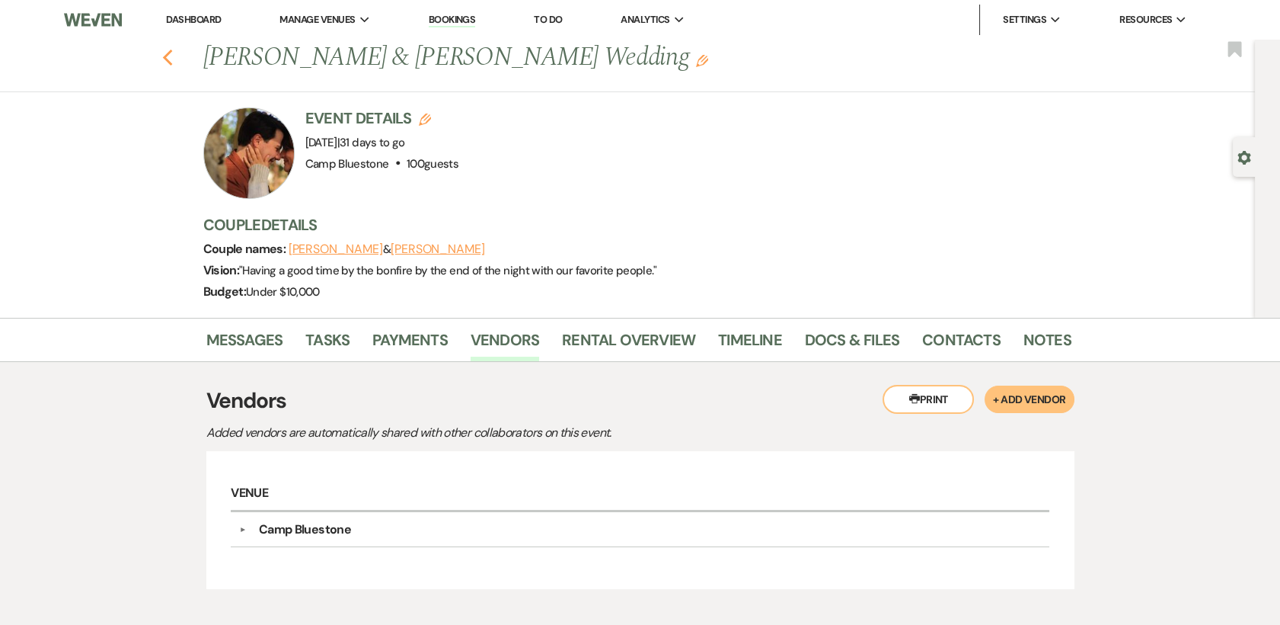
click at [172, 58] on icon "Previous" at bounding box center [167, 58] width 11 height 18
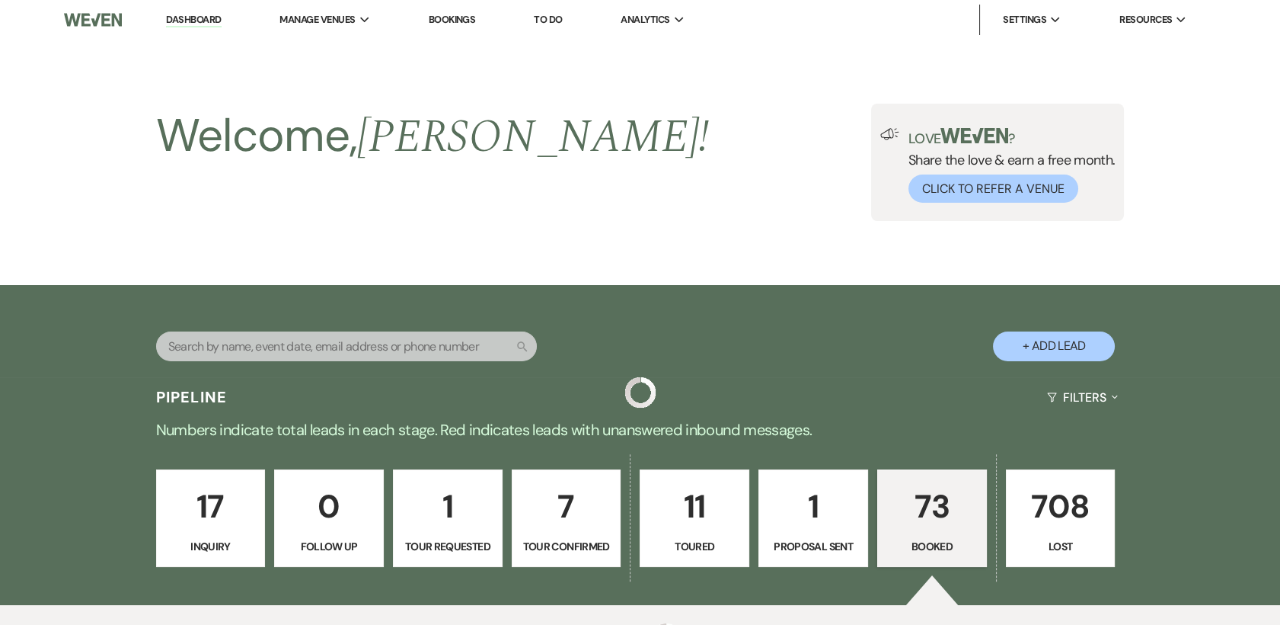
scroll to position [592, 0]
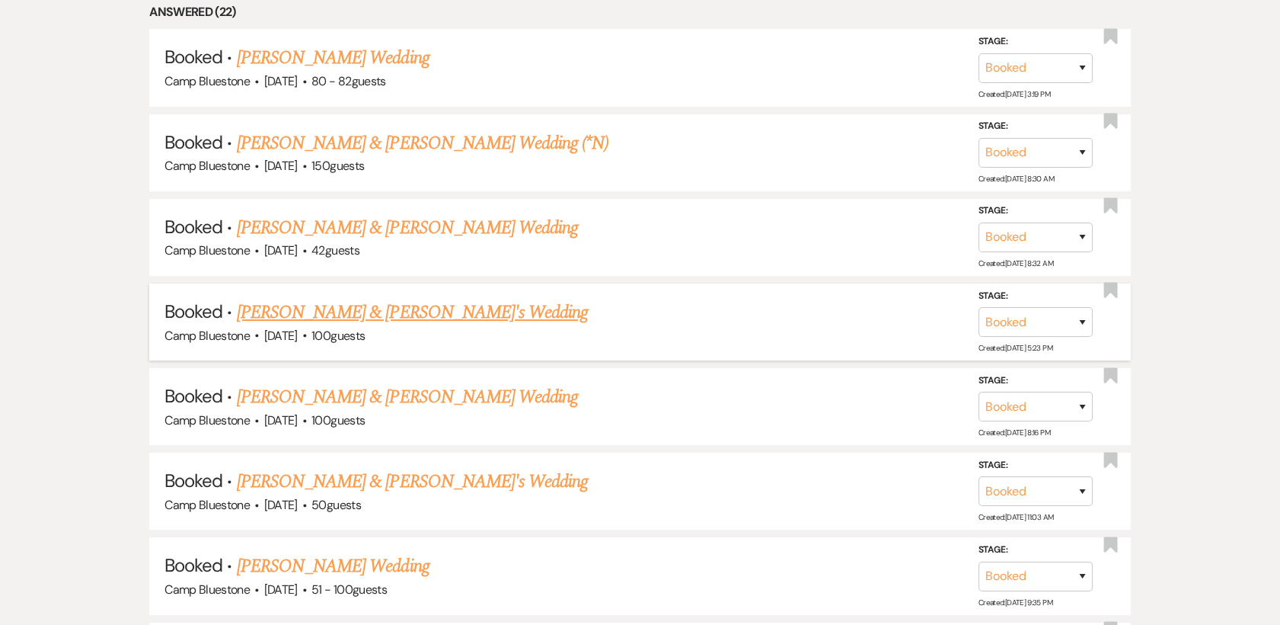
scroll to position [762, 0]
click at [501, 399] on link "[PERSON_NAME] & [PERSON_NAME] Wedding" at bounding box center [407, 395] width 341 height 27
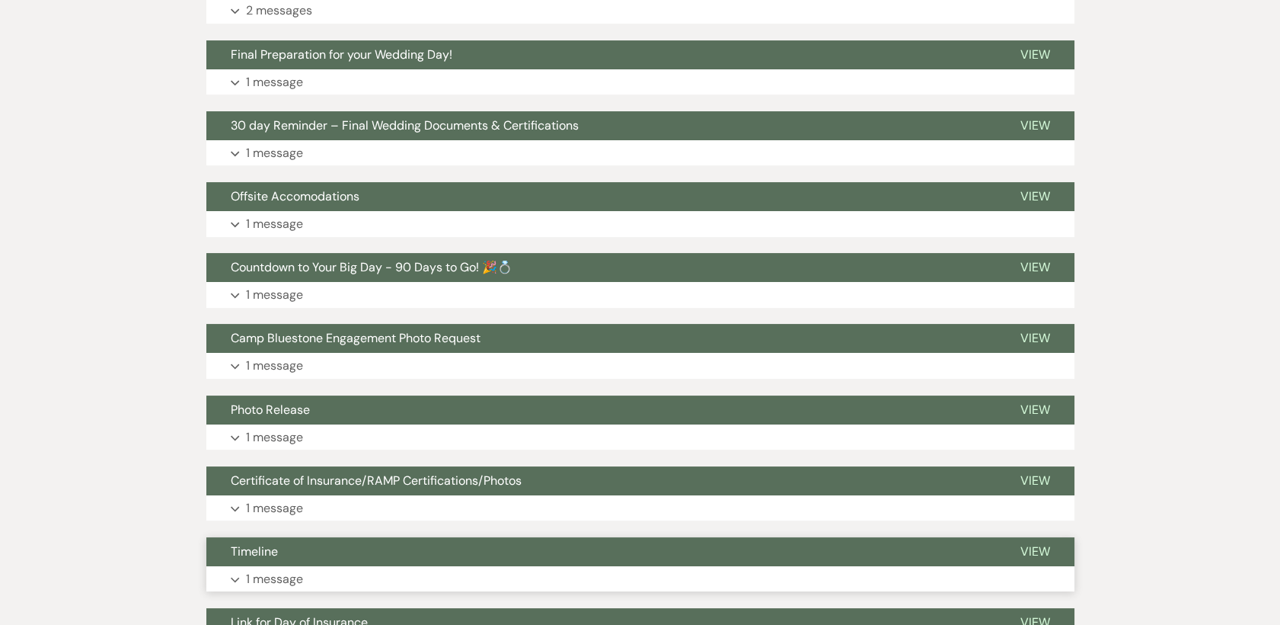
scroll to position [169, 0]
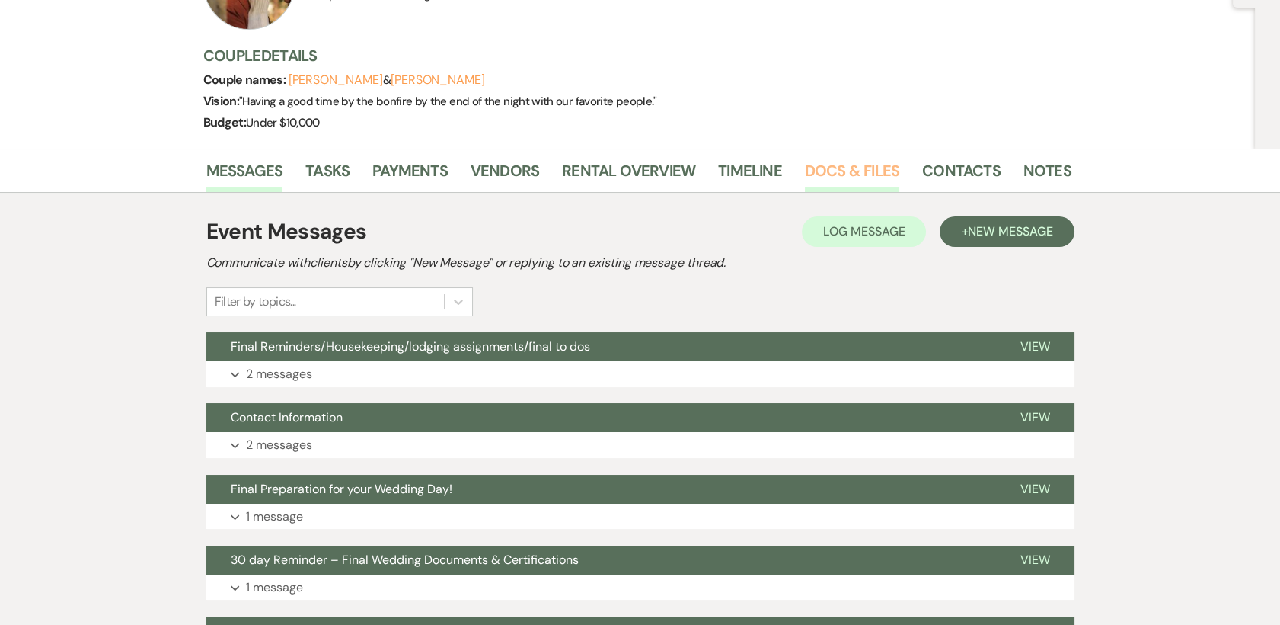
click at [818, 168] on link "Docs & Files" at bounding box center [852, 175] width 94 height 34
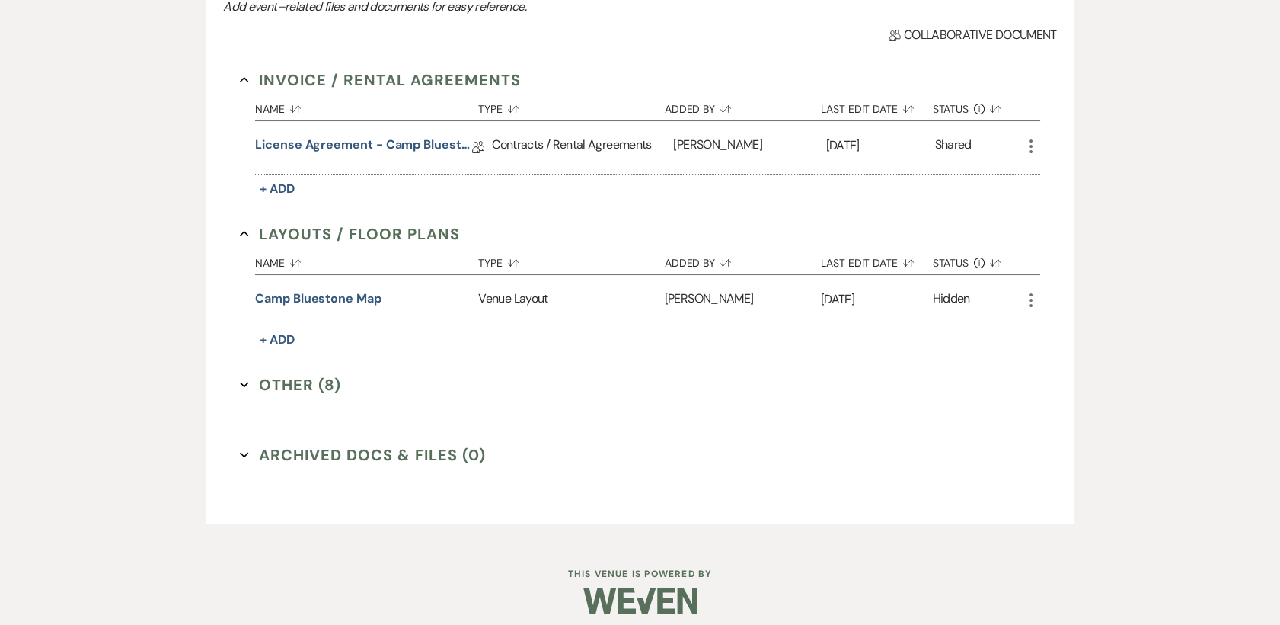
scroll to position [455, 0]
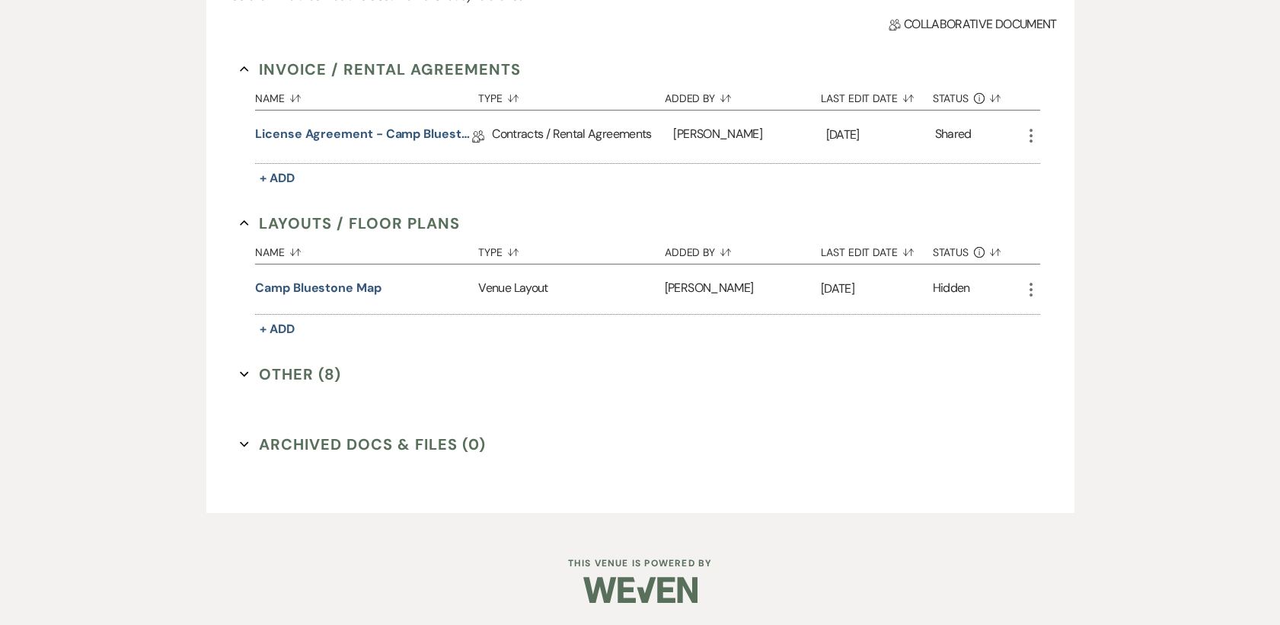
click at [296, 363] on button "Other (8) Expand" at bounding box center [290, 374] width 101 height 23
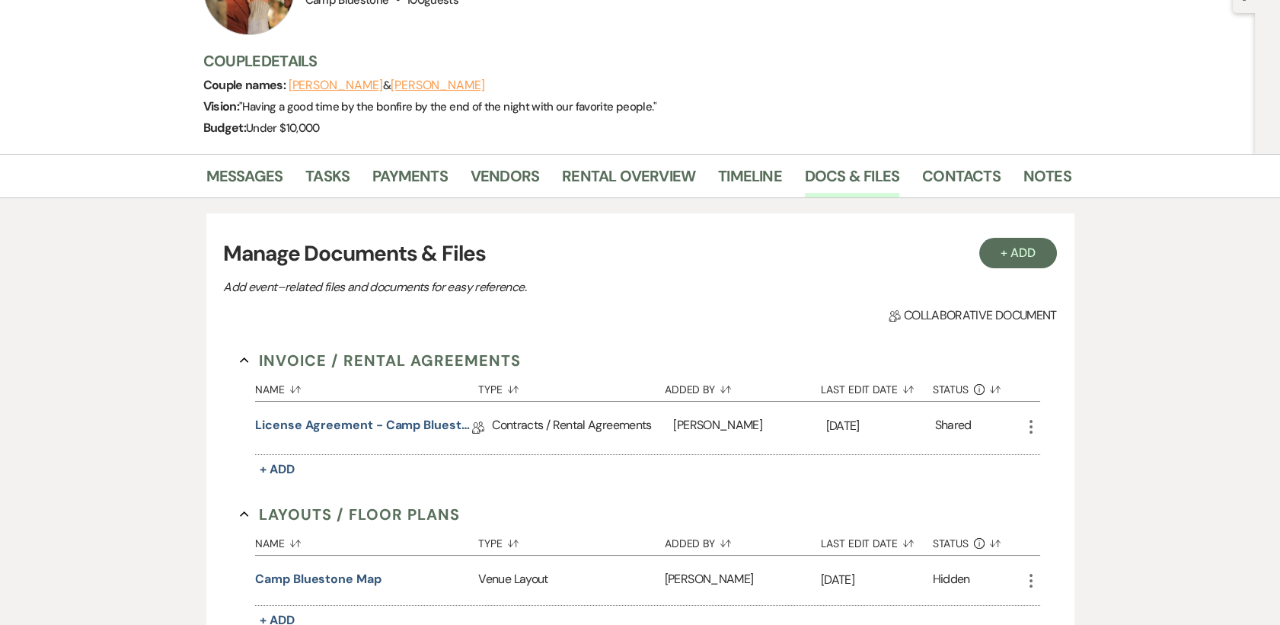
scroll to position [0, 0]
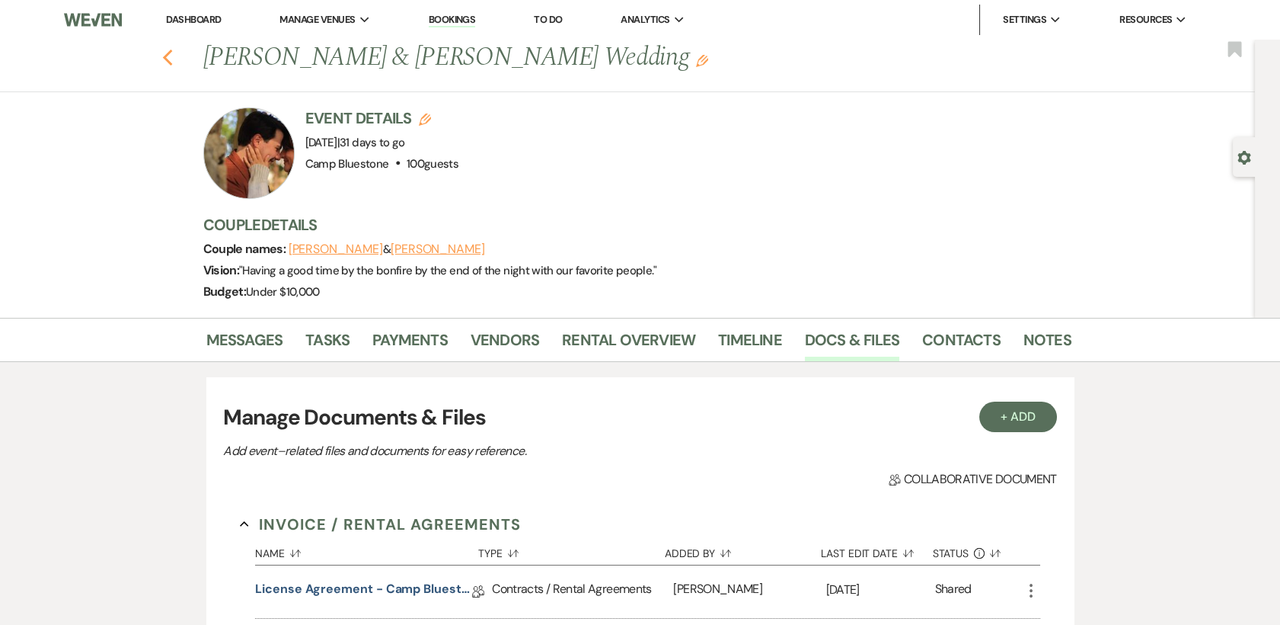
click at [172, 55] on use "button" at bounding box center [167, 58] width 10 height 17
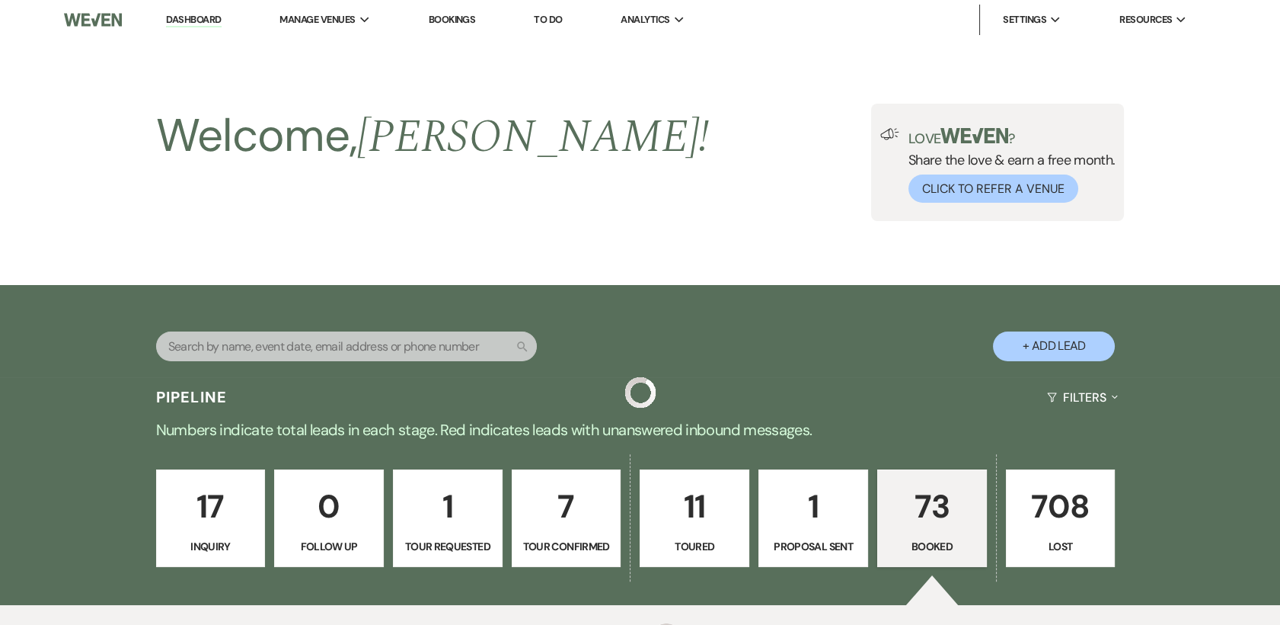
scroll to position [762, 0]
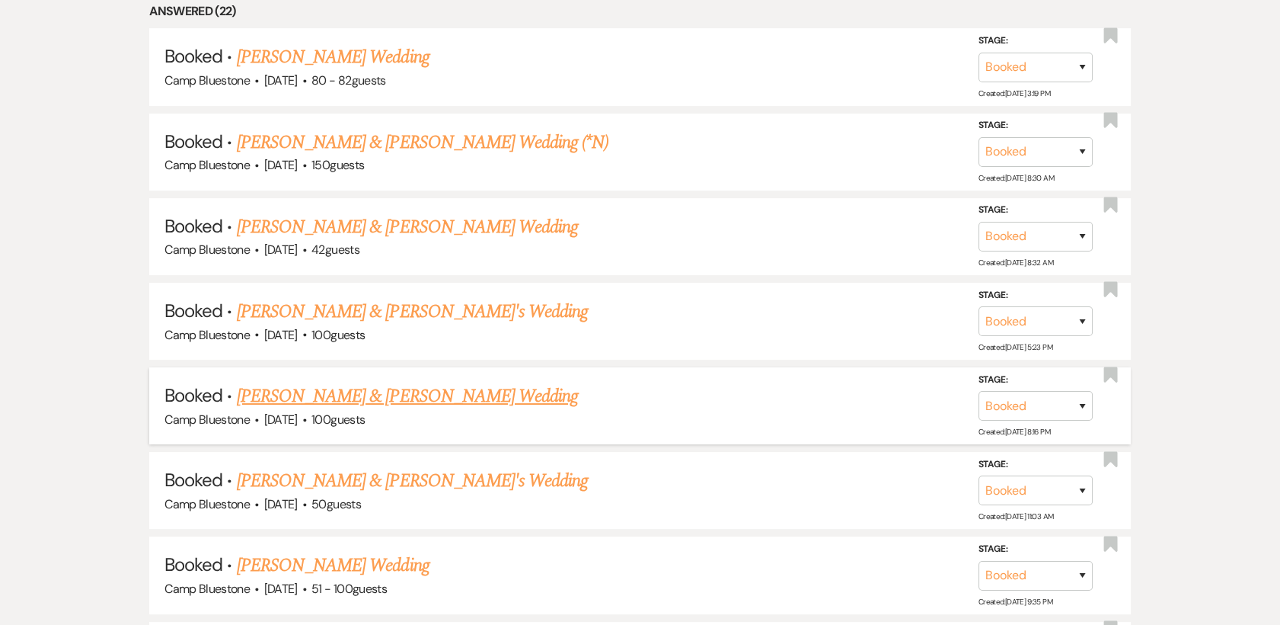
click at [434, 392] on link "[PERSON_NAME] & [PERSON_NAME] Wedding" at bounding box center [407, 395] width 341 height 27
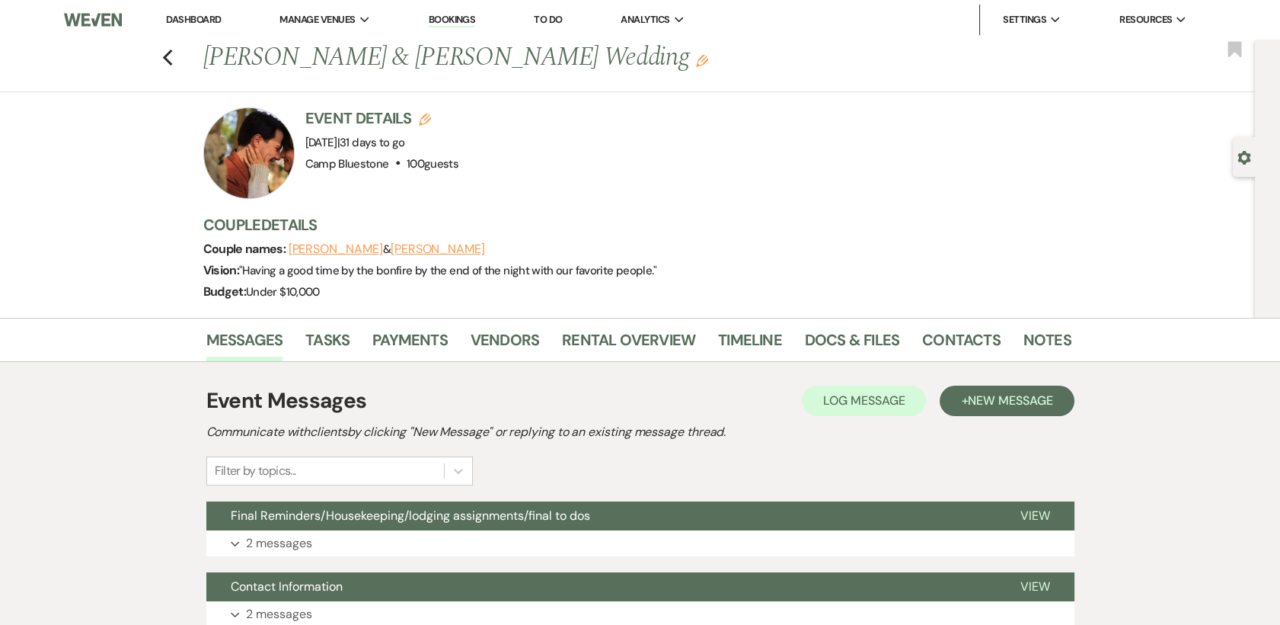
scroll to position [169, 0]
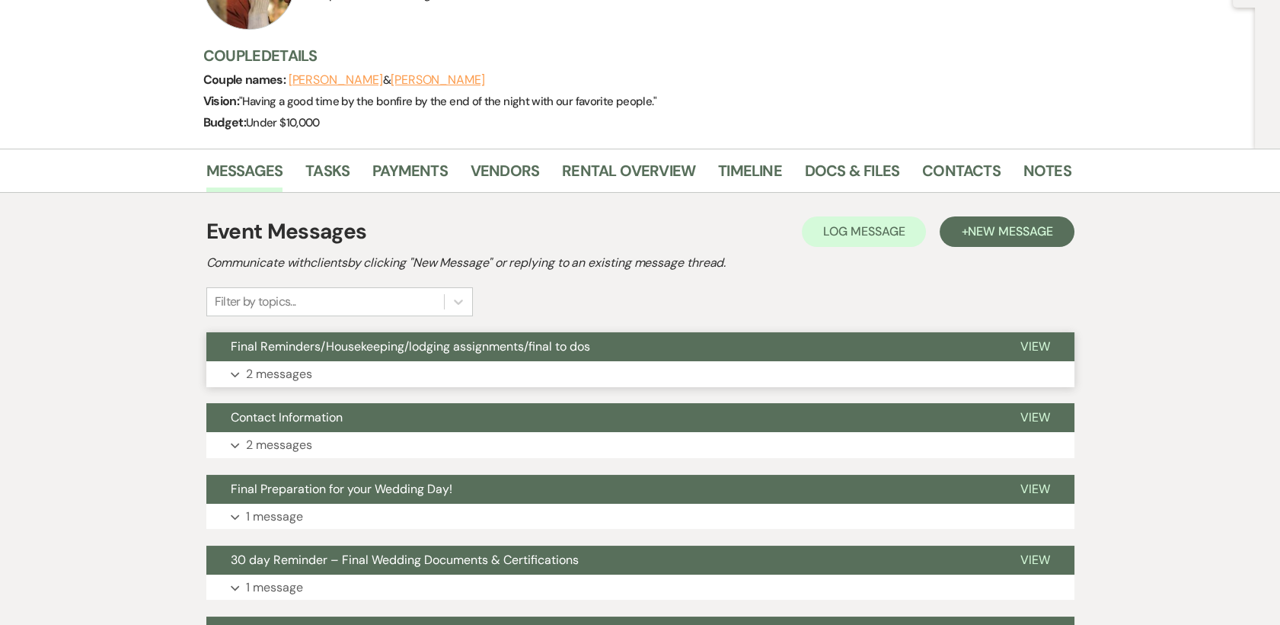
click at [296, 372] on p "2 messages" at bounding box center [279, 374] width 66 height 20
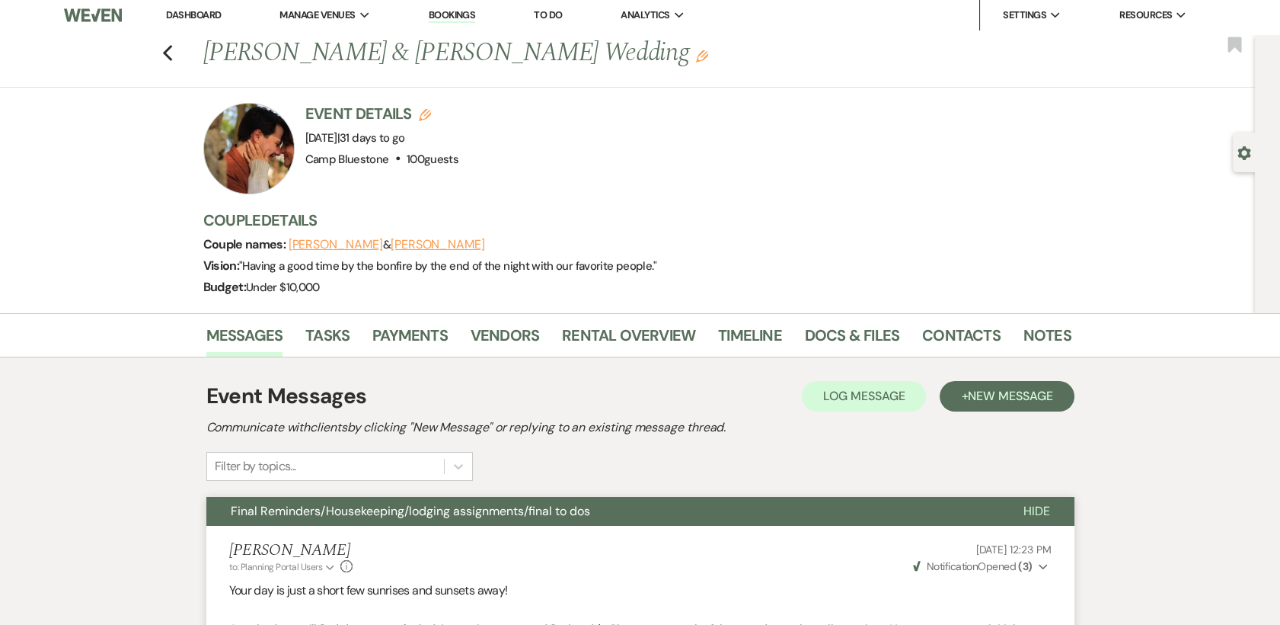
scroll to position [0, 0]
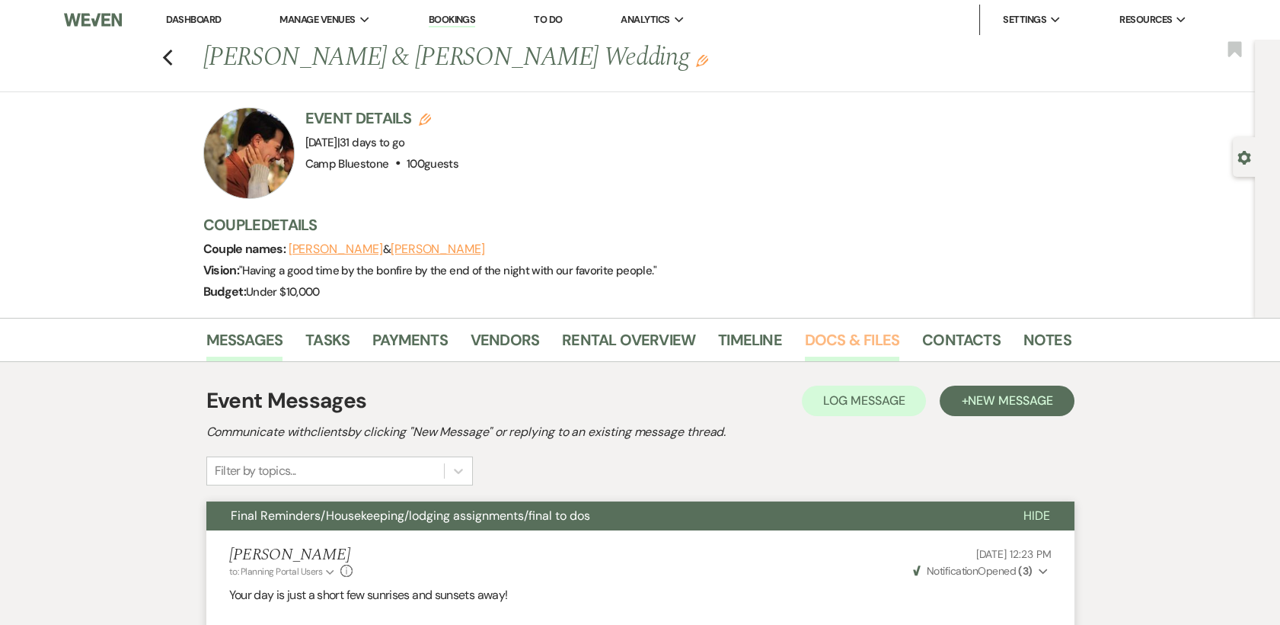
click at [832, 332] on link "Docs & Files" at bounding box center [852, 344] width 94 height 34
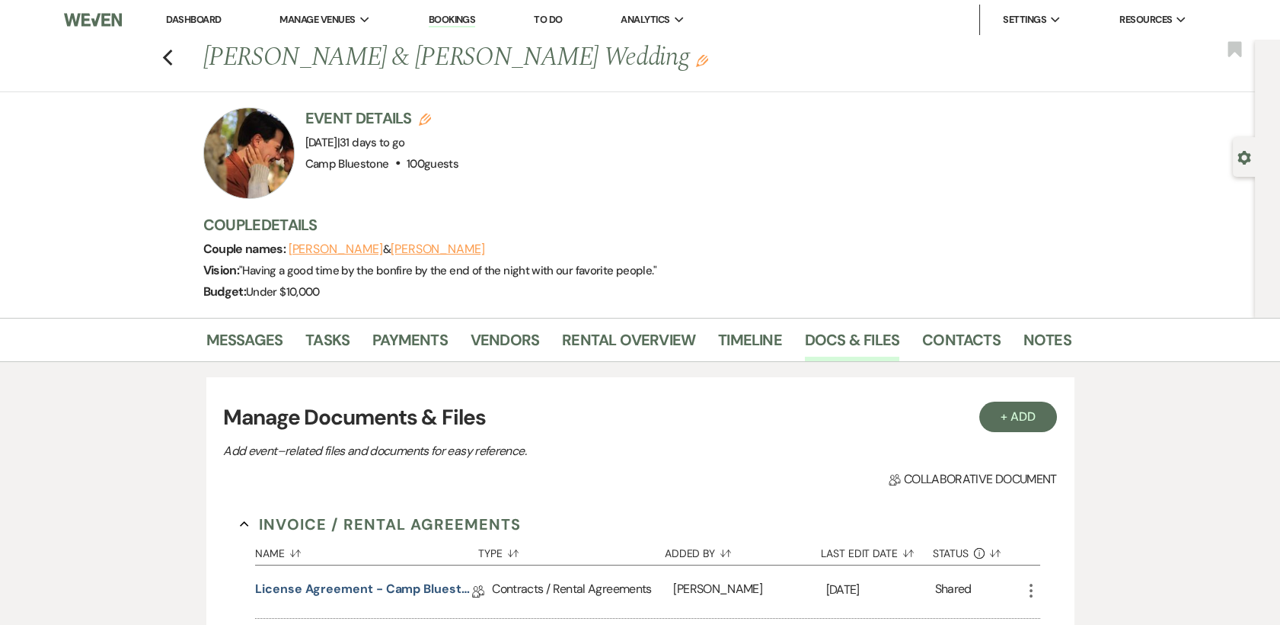
click at [767, 260] on div "Vision: " Having a good time by the bonfire by the end of the night with our fa…" at bounding box center [629, 270] width 853 height 21
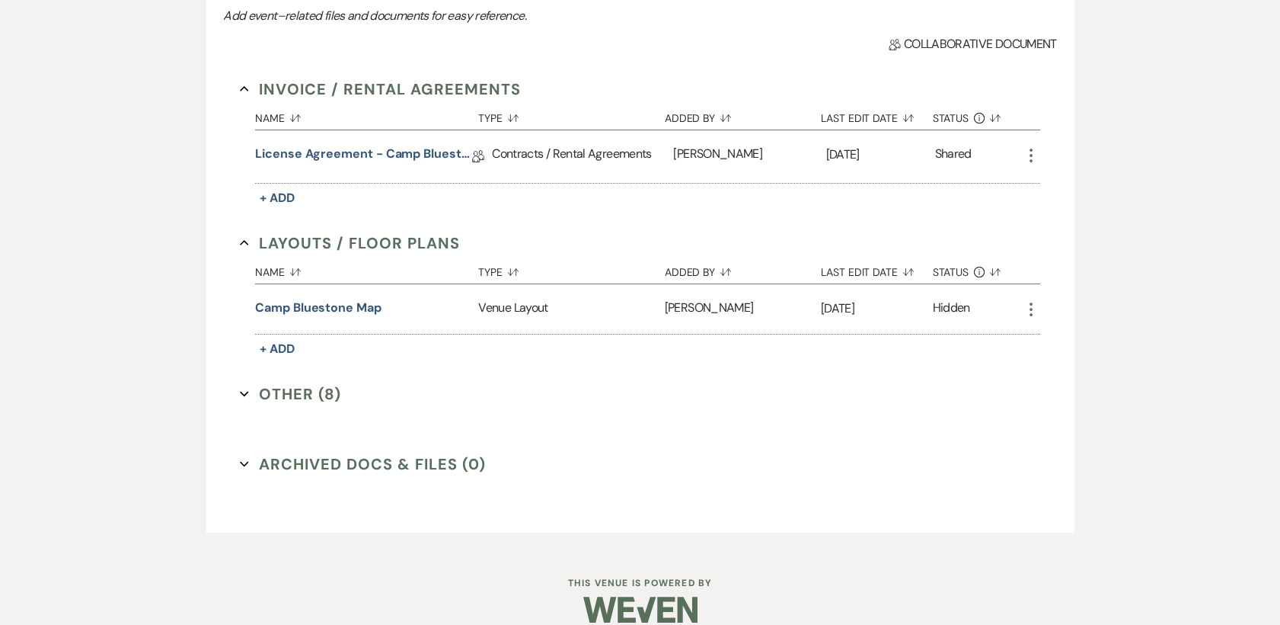
scroll to position [455, 0]
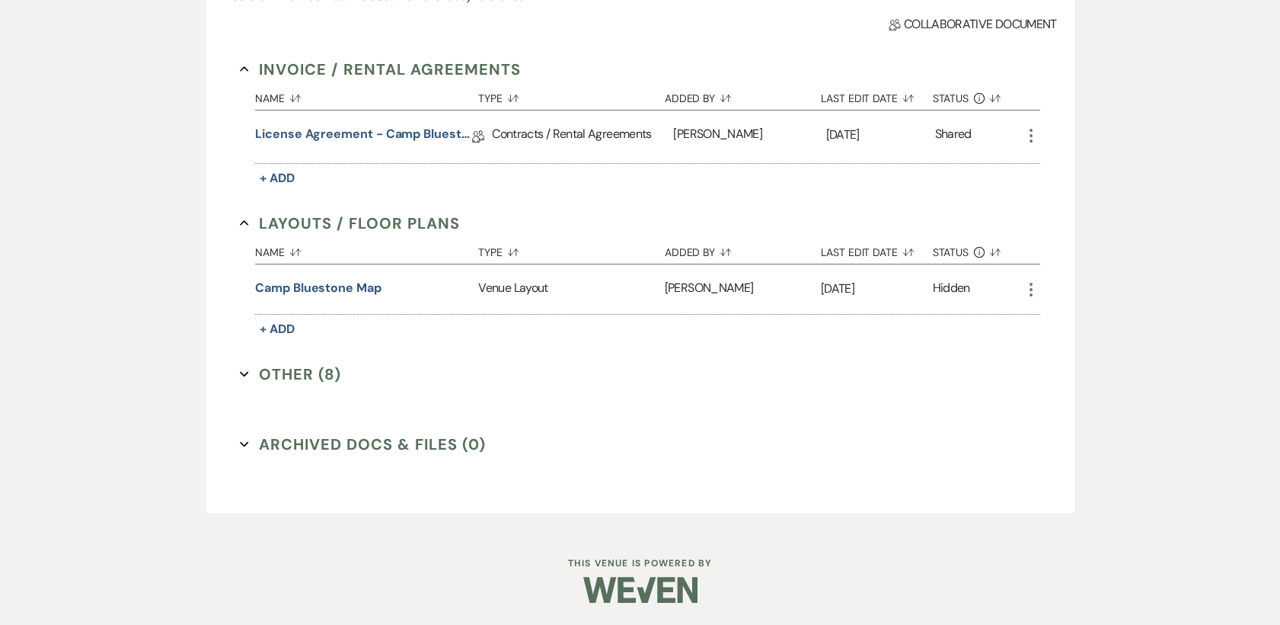
click at [297, 375] on button "Other (8) Expand" at bounding box center [290, 374] width 101 height 23
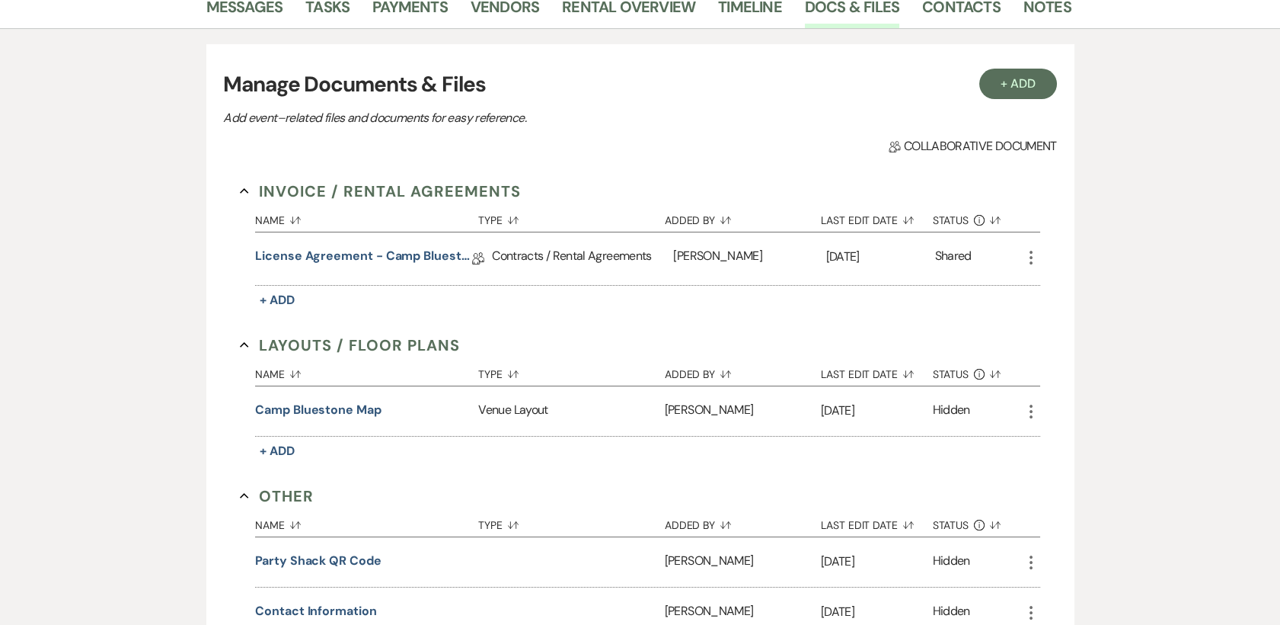
scroll to position [0, 0]
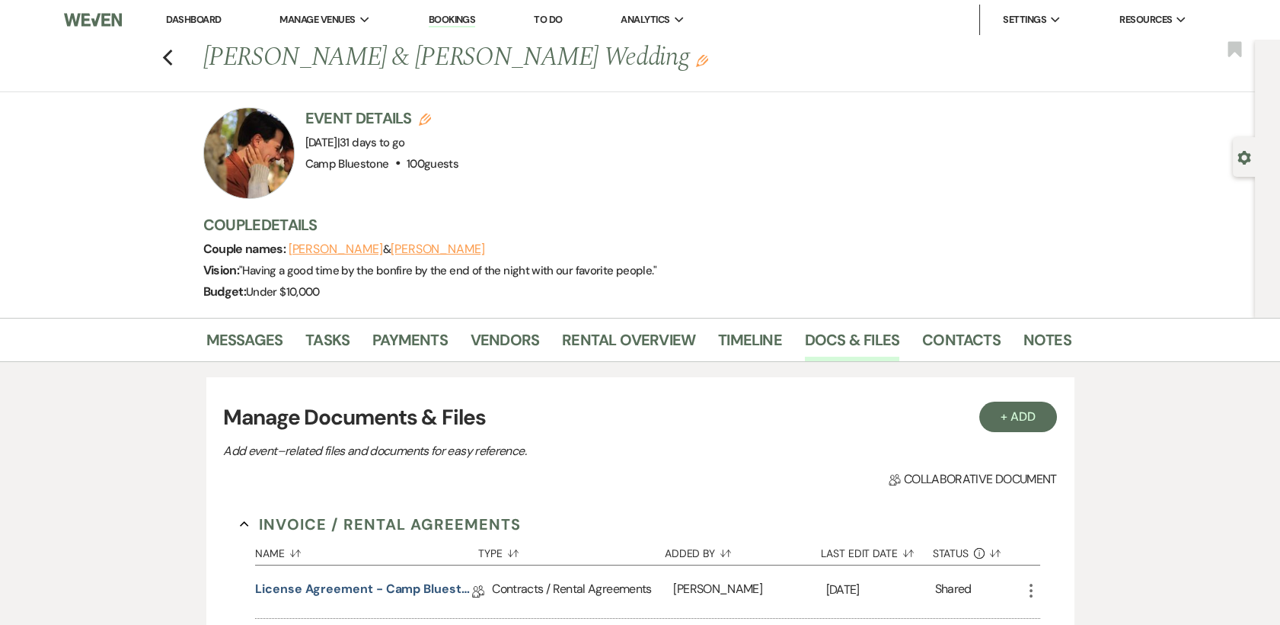
click at [769, 163] on div "Event Details Edit Event Date: [DATE] | 31 days to go Venue: [GEOGRAPHIC_DATA] …" at bounding box center [629, 152] width 853 height 91
click at [267, 160] on div at bounding box center [248, 152] width 91 height 91
click at [171, 54] on icon "Previous" at bounding box center [167, 58] width 11 height 18
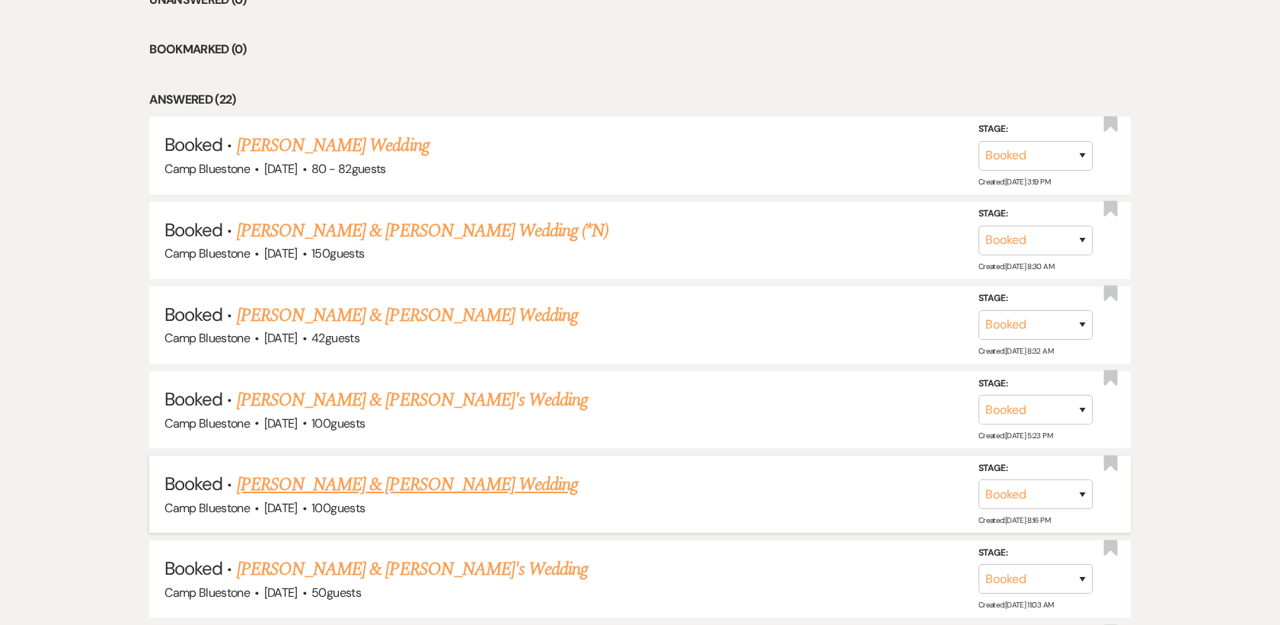
scroll to position [846, 0]
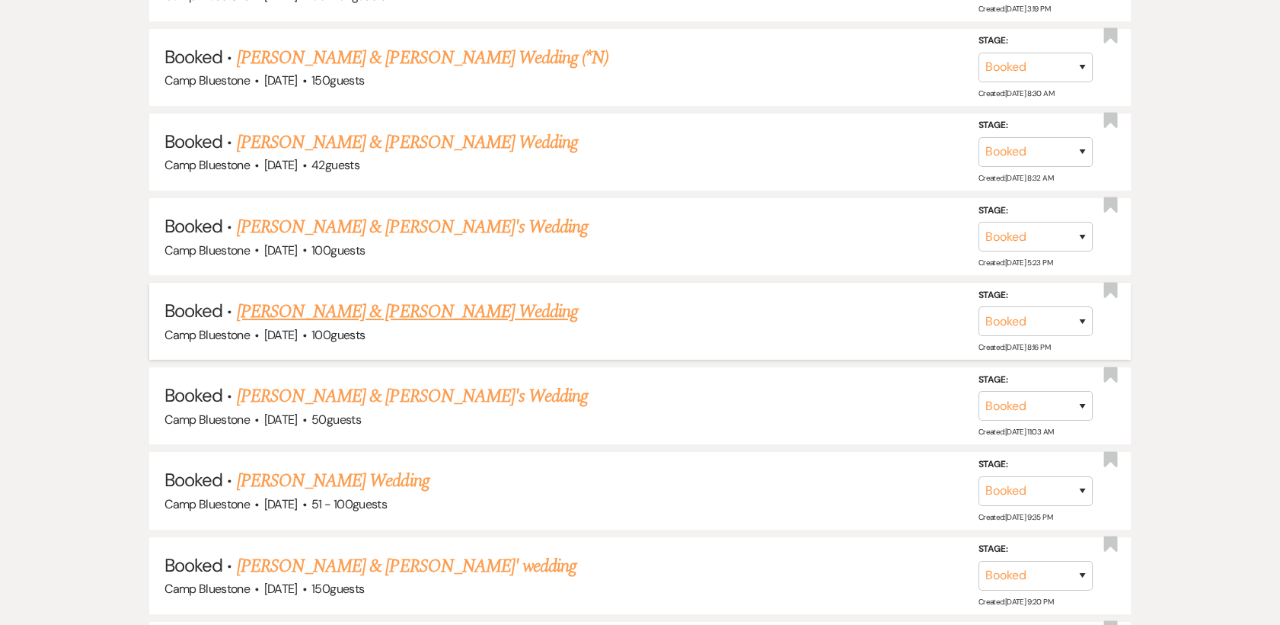
click at [490, 311] on link "[PERSON_NAME] & [PERSON_NAME] Wedding" at bounding box center [407, 311] width 341 height 27
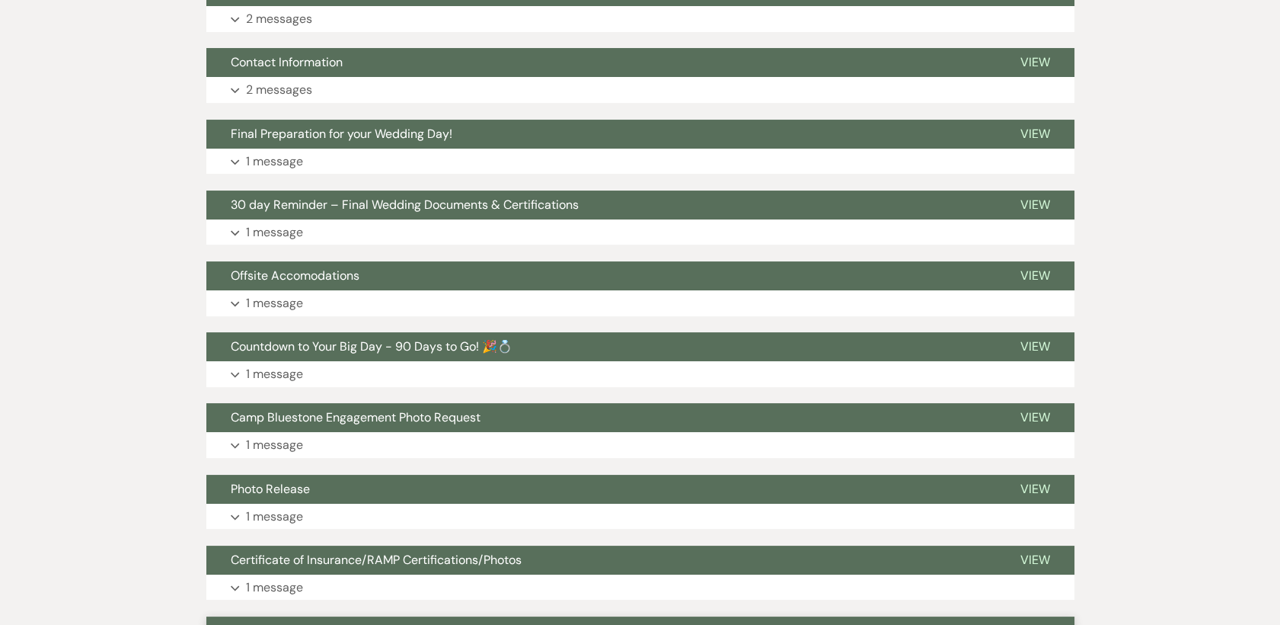
scroll to position [338, 0]
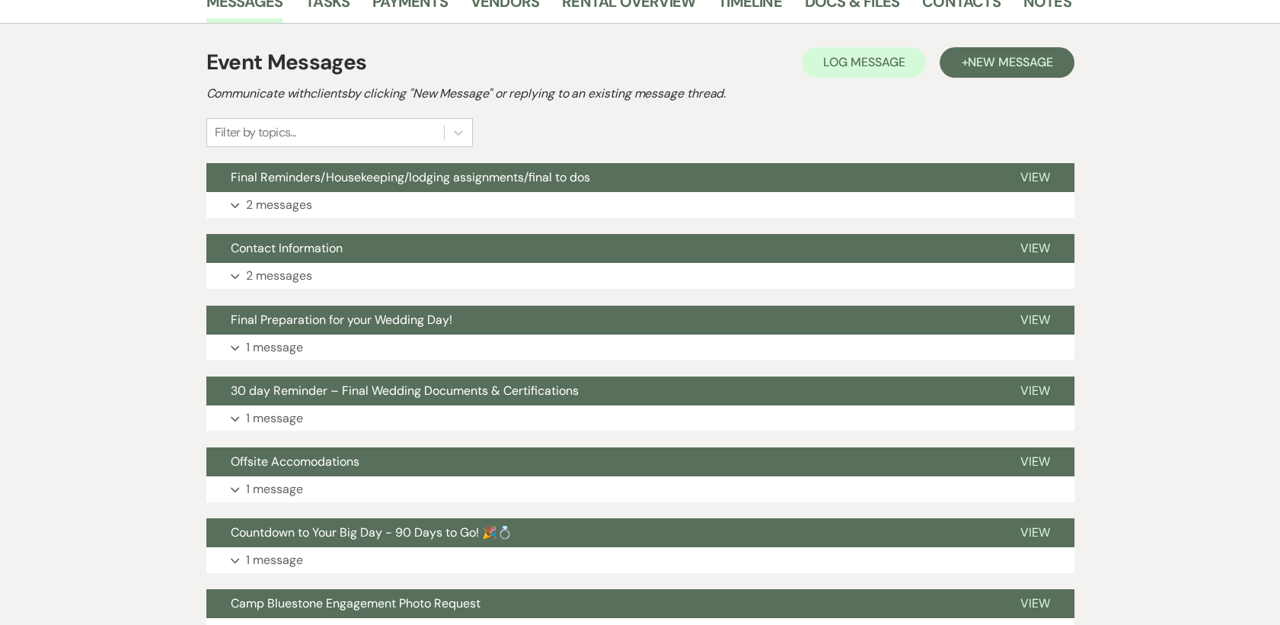
drag, startPoint x: 625, startPoint y: 339, endPoint x: 1187, endPoint y: 158, distance: 590.3
click at [286, 416] on p "1 message" at bounding box center [274, 418] width 57 height 20
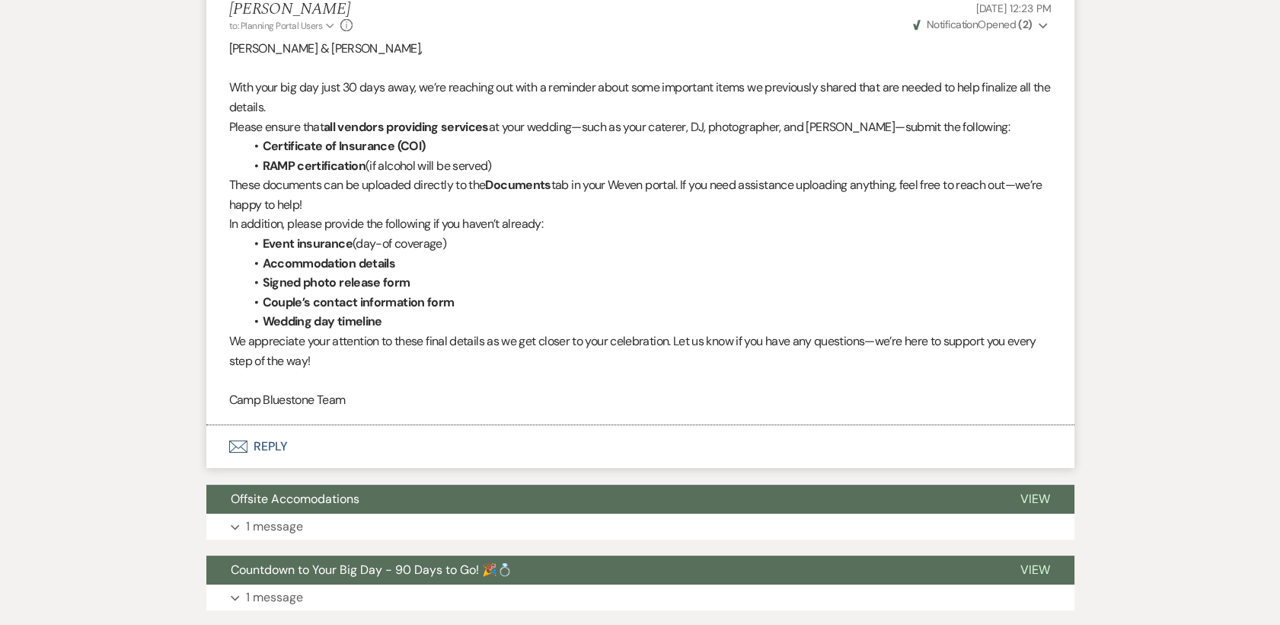
scroll to position [762, 0]
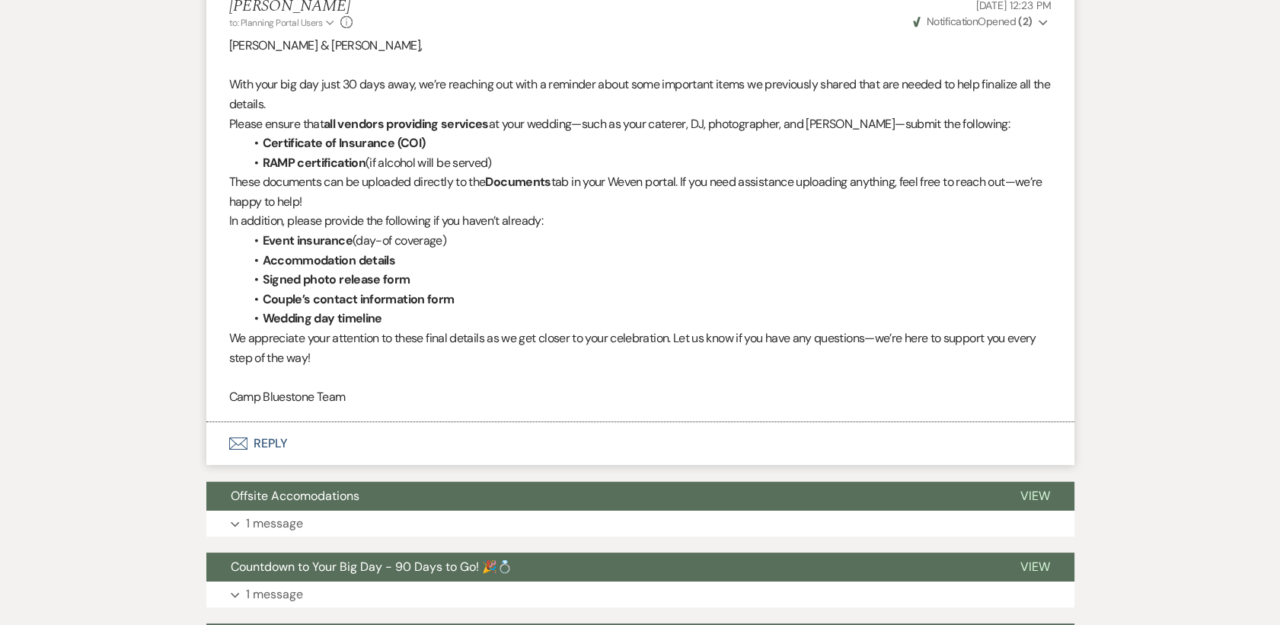
click at [266, 440] on button "Envelope Reply" at bounding box center [640, 443] width 868 height 43
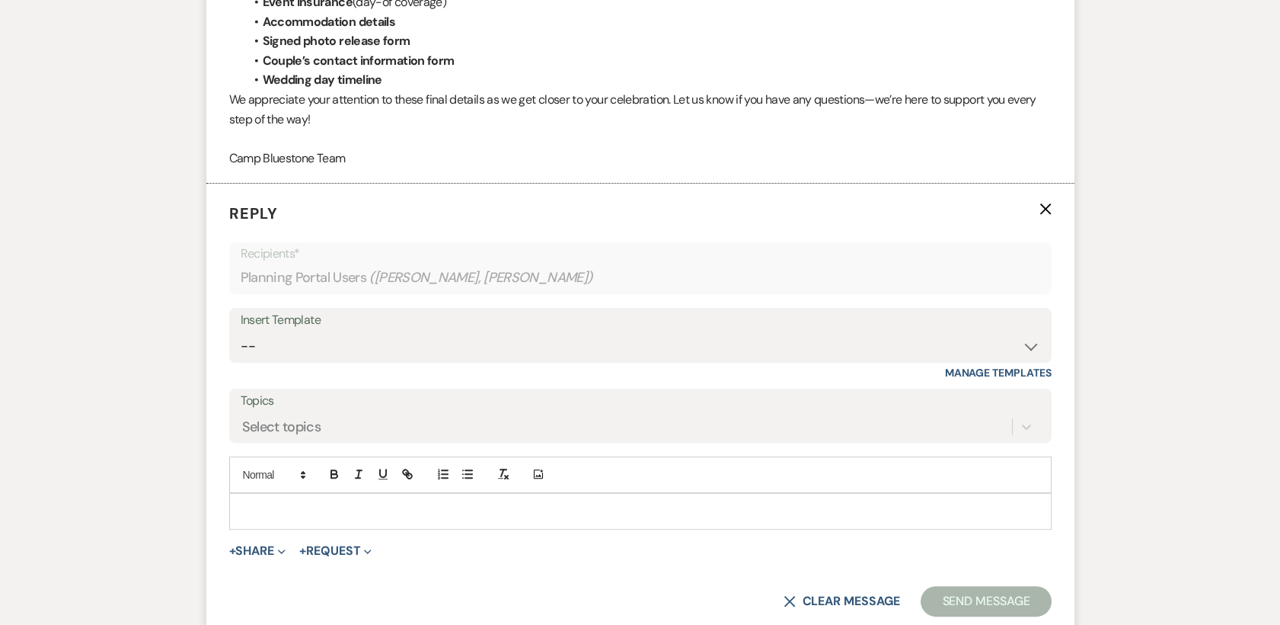
scroll to position [1097, 0]
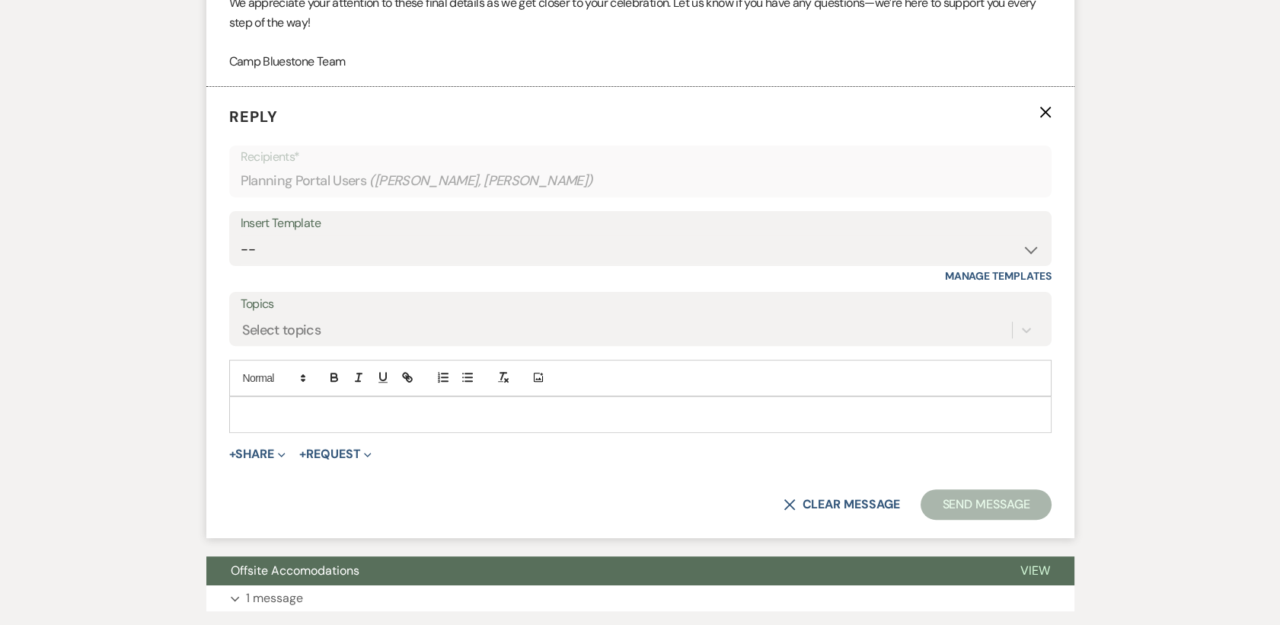
click at [331, 414] on p at bounding box center [640, 414] width 798 height 17
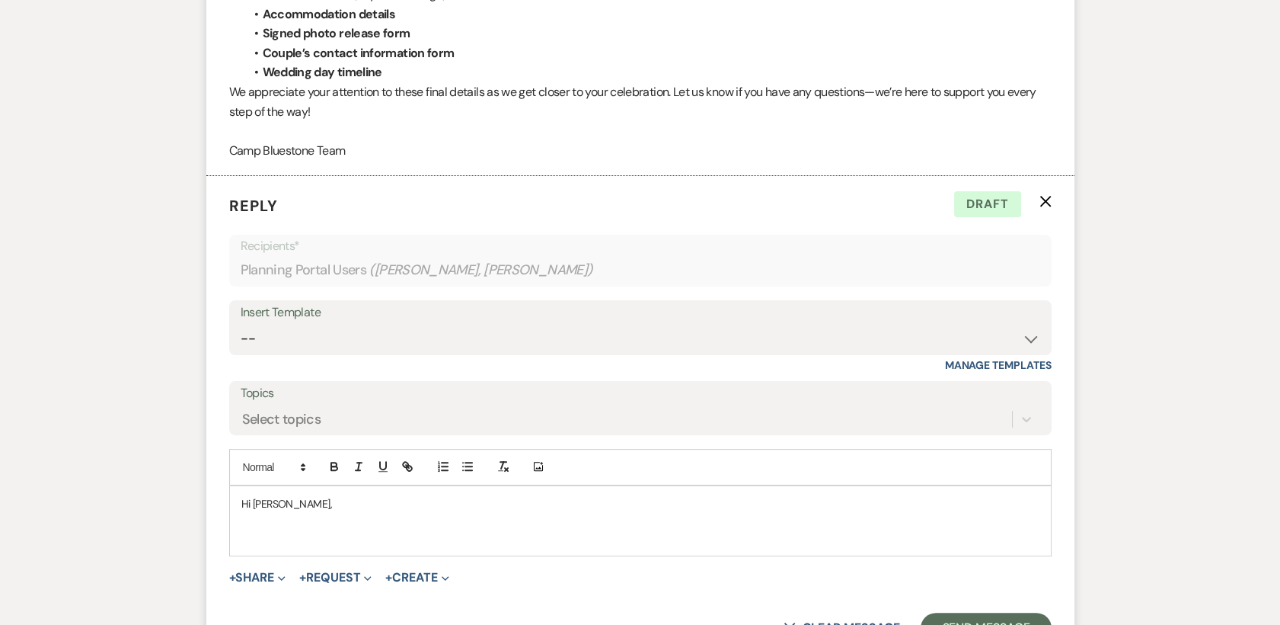
scroll to position [1011, 0]
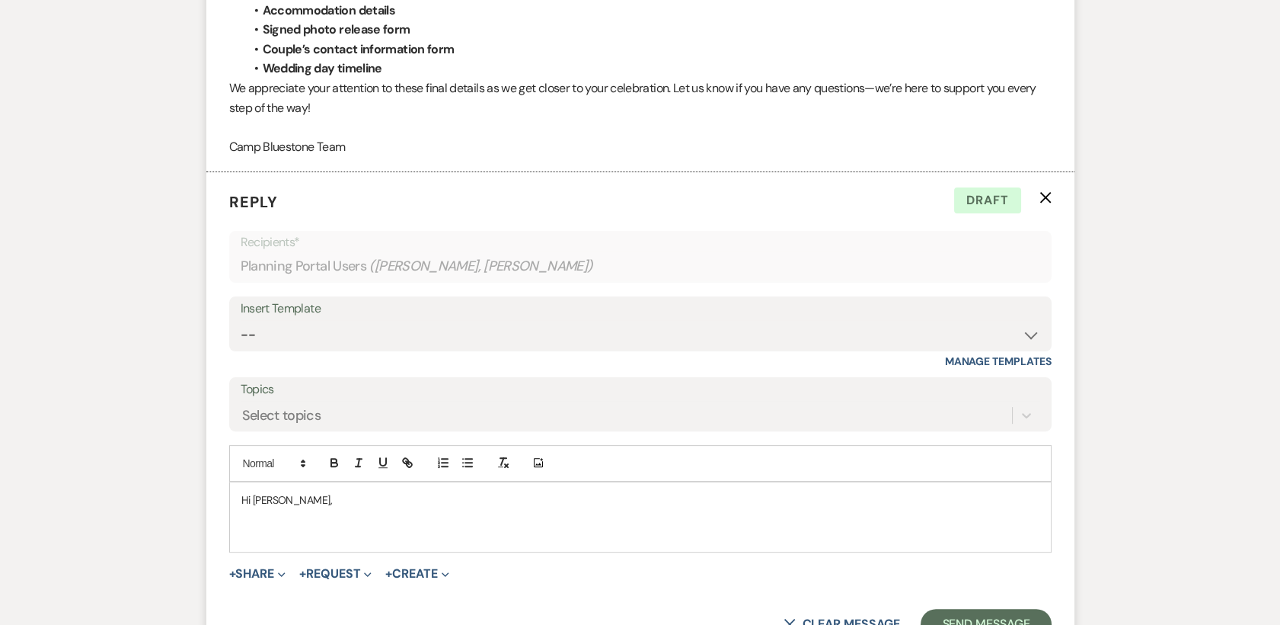
click at [279, 518] on p at bounding box center [640, 516] width 798 height 17
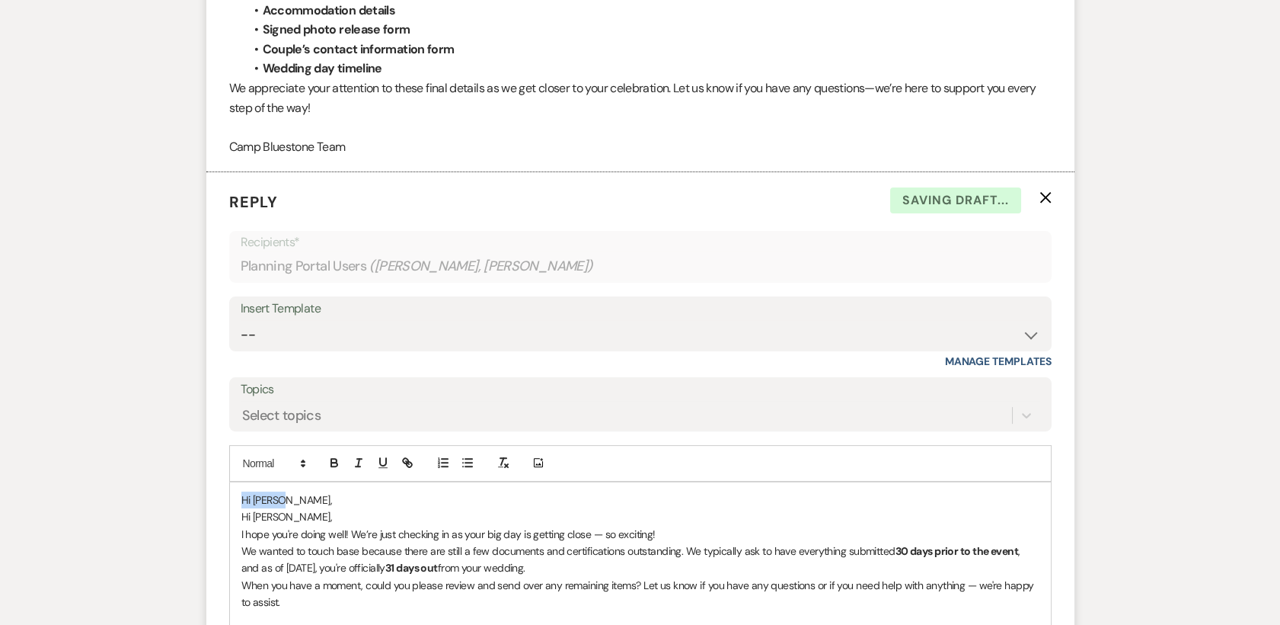
drag, startPoint x: 283, startPoint y: 493, endPoint x: 233, endPoint y: 490, distance: 49.6
click at [233, 490] on div "Hi [PERSON_NAME], Hi [PERSON_NAME], I hope you're doing well! We’re just checki…" at bounding box center [640, 559] width 821 height 155
click at [239, 516] on div "Hi [PERSON_NAME], I hope you're doing well! We’re just checking in as your big …" at bounding box center [640, 559] width 821 height 155
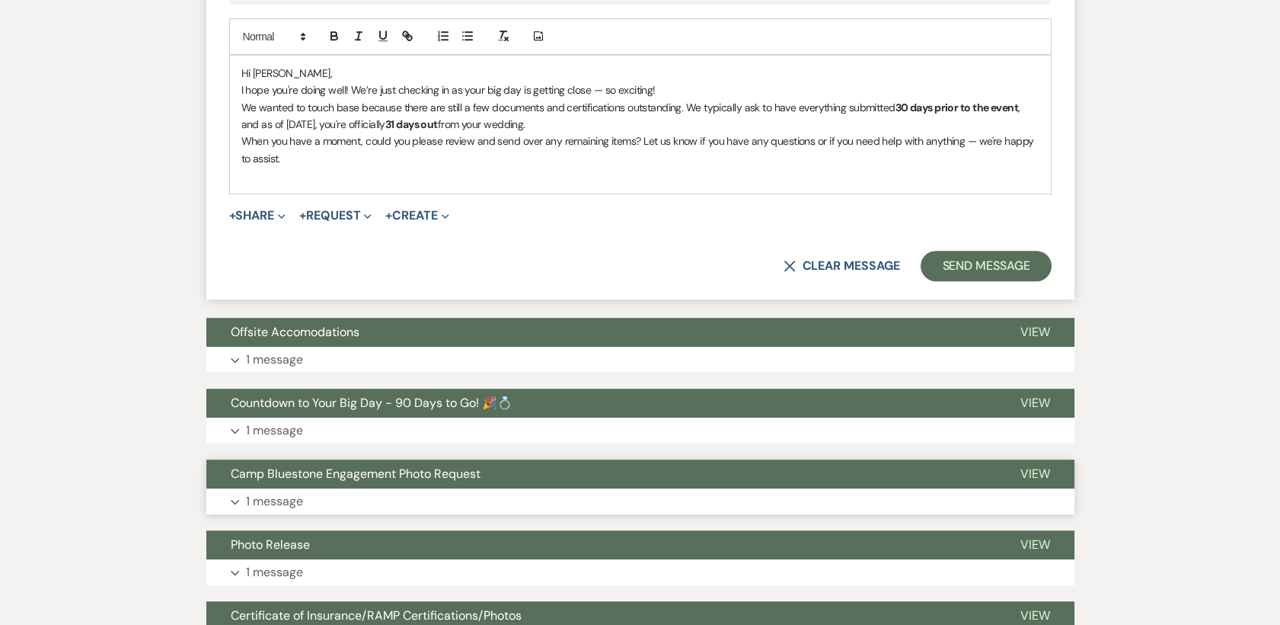
scroll to position [1438, 0]
click at [265, 182] on p at bounding box center [640, 175] width 798 height 17
click at [290, 158] on p "When you have a moment, could you please review and send over any remaining ite…" at bounding box center [640, 150] width 798 height 34
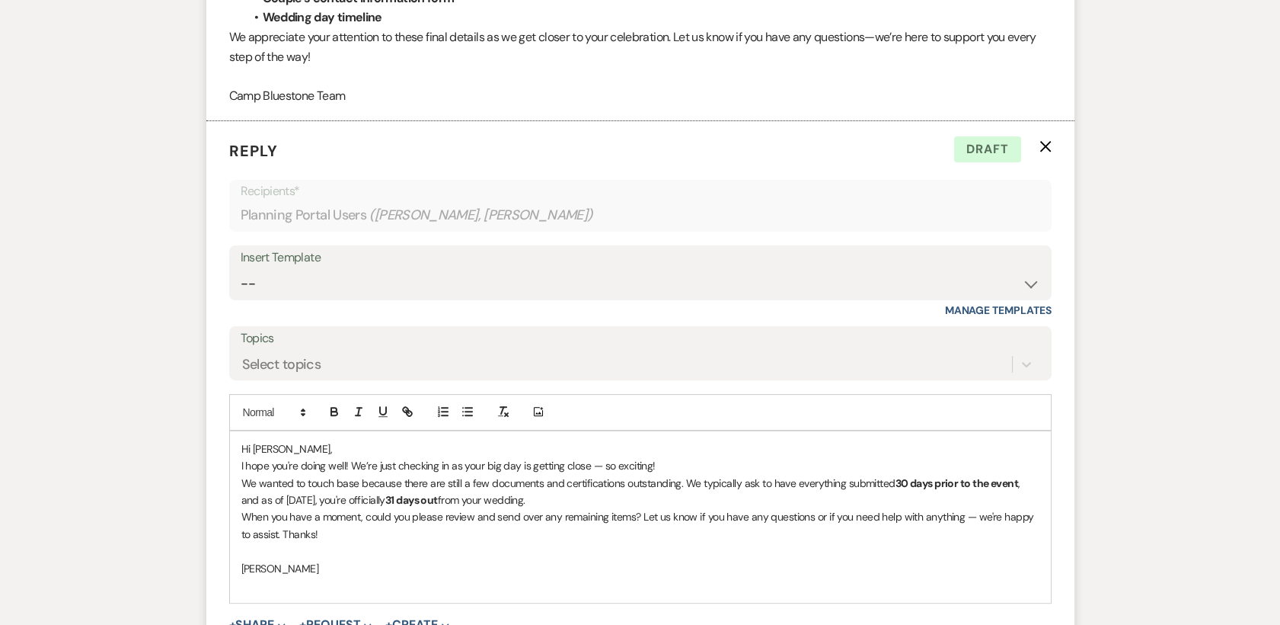
scroll to position [1100, 0]
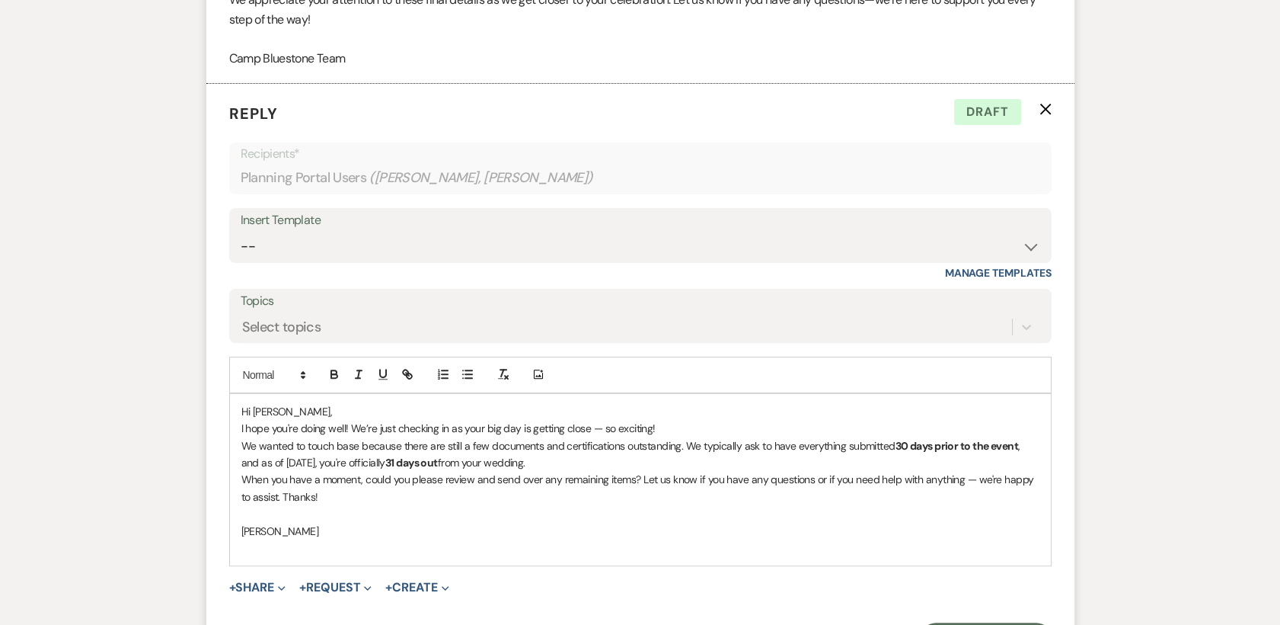
click at [145, 241] on div "Messages Tasks Payments Vendors Rental Overview Timeline Docs & Files Contacts …" at bounding box center [640, 489] width 1280 height 2543
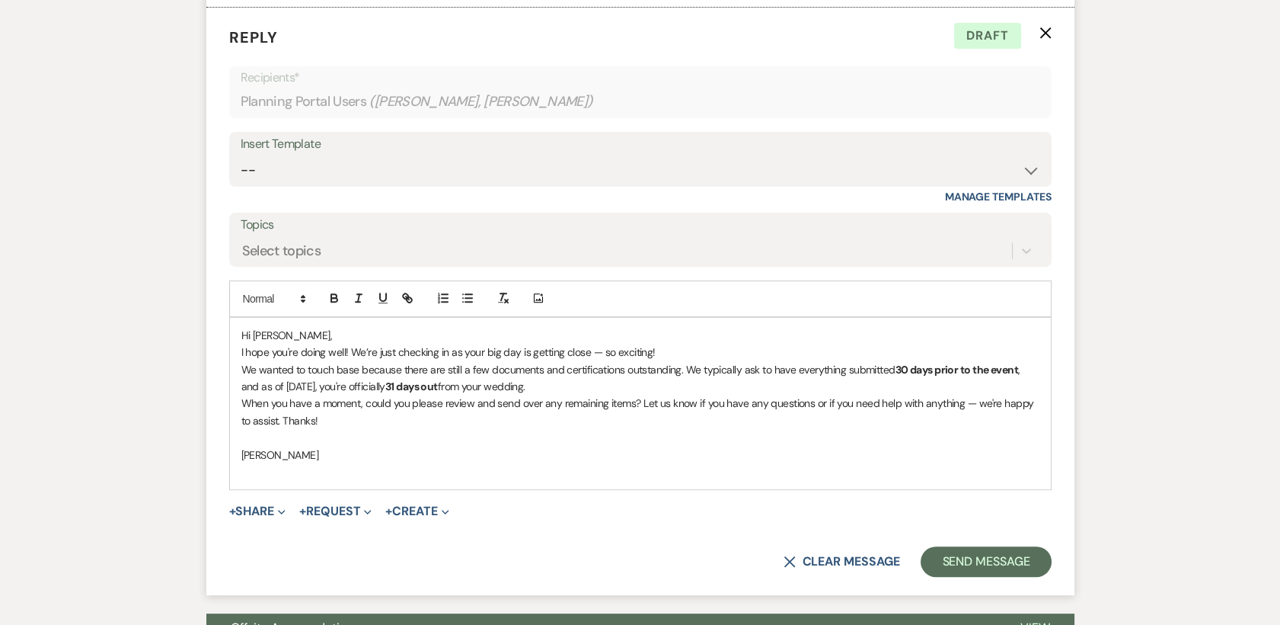
scroll to position [1184, 0]
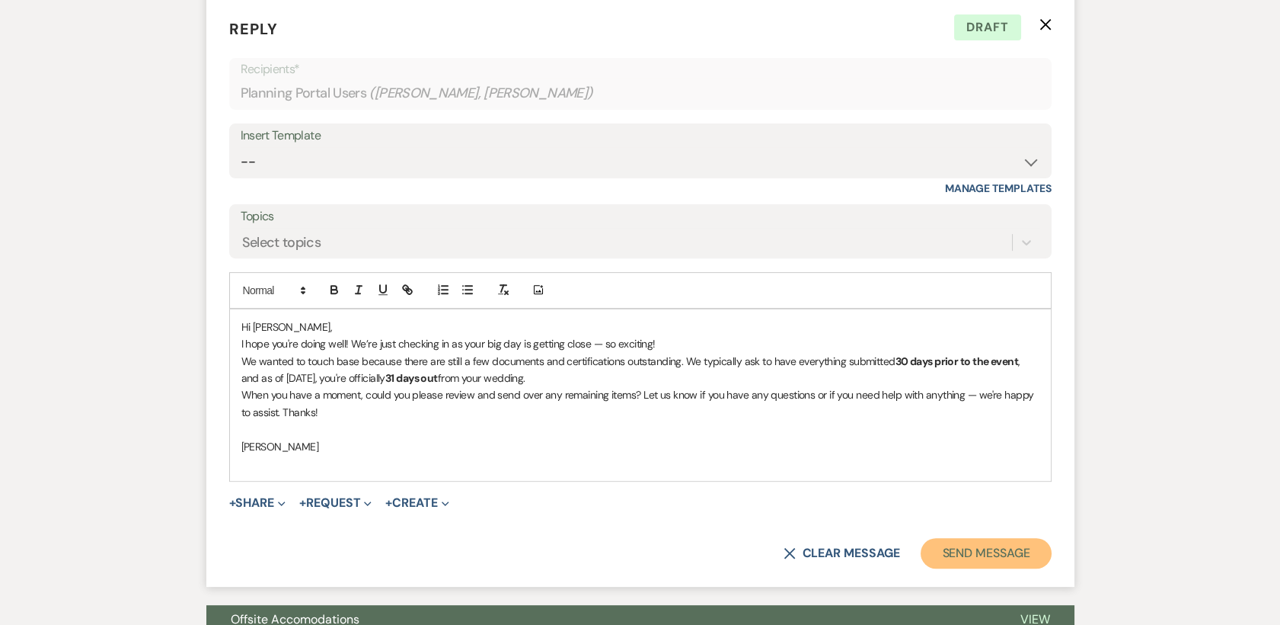
click at [992, 548] on button "Send Message" at bounding box center [986, 553] width 130 height 30
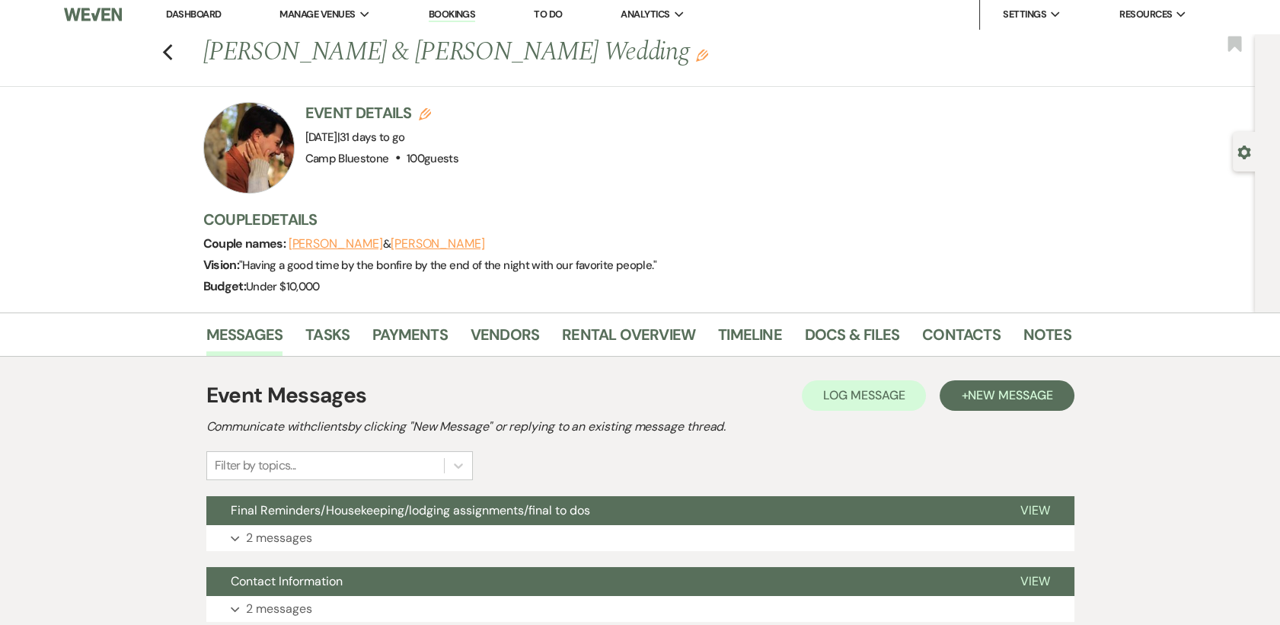
scroll to position [0, 0]
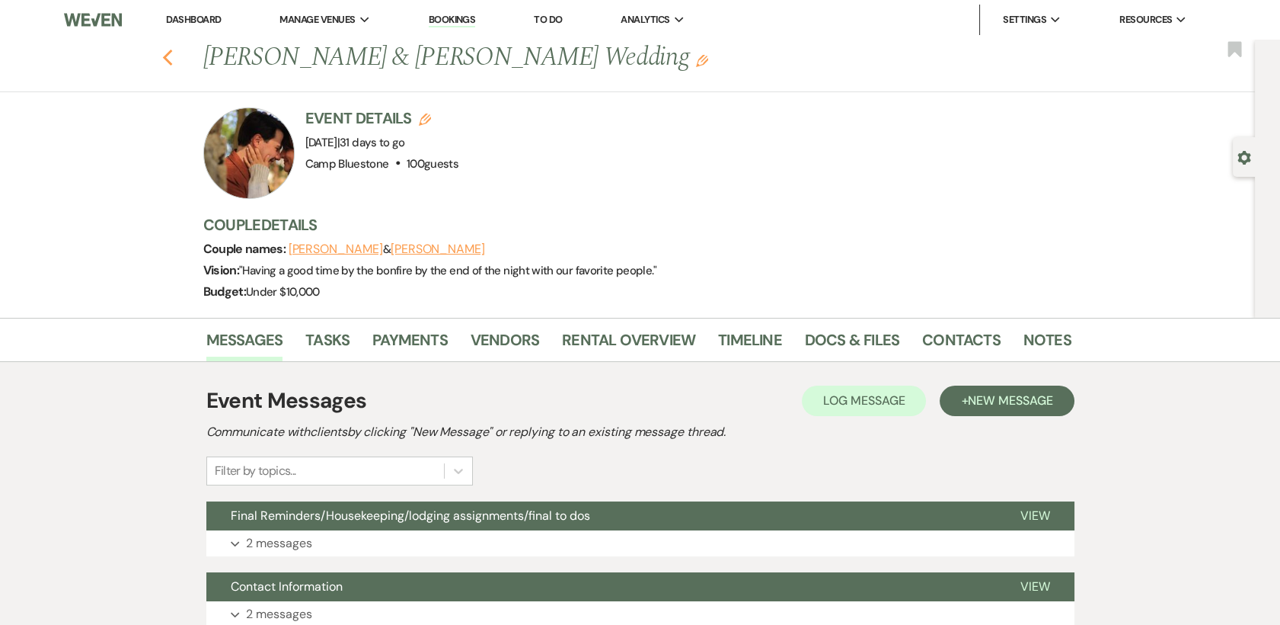
click at [174, 62] on icon "Previous" at bounding box center [167, 58] width 11 height 18
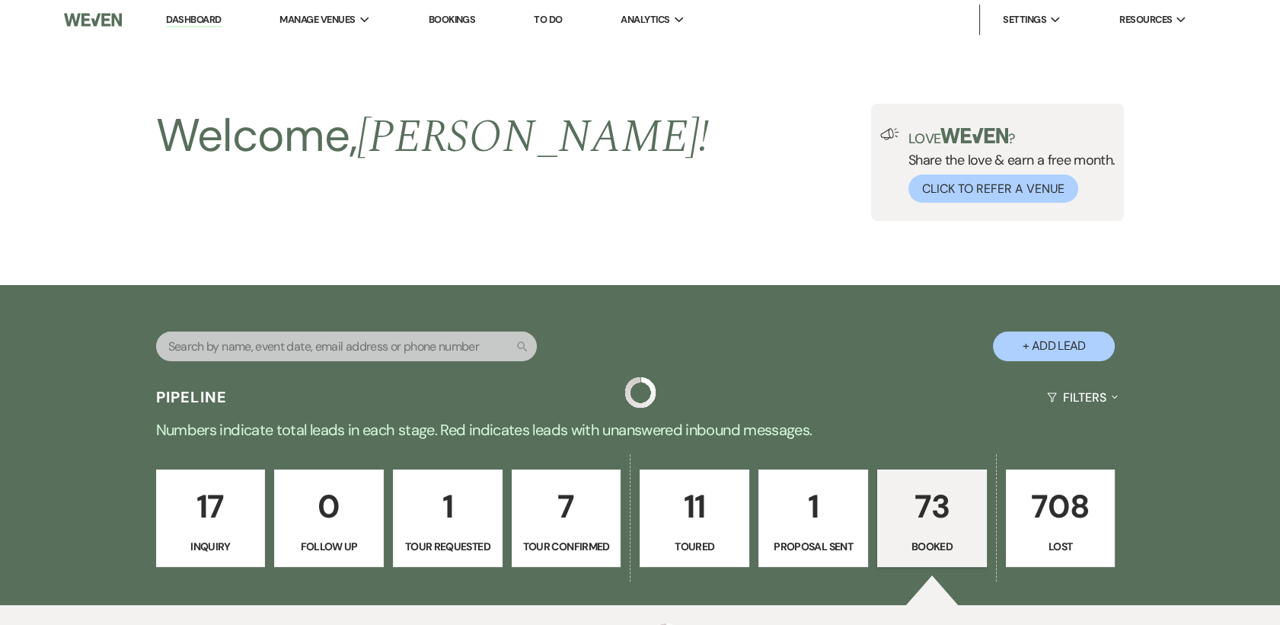
scroll to position [846, 0]
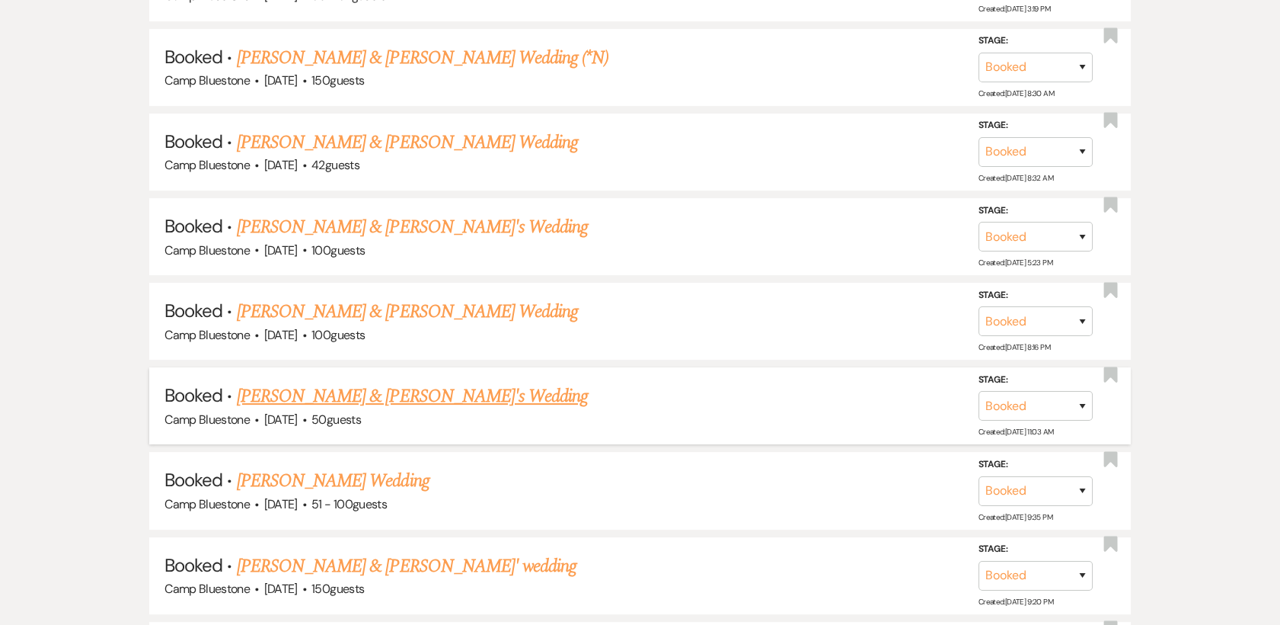
click at [428, 391] on link "[PERSON_NAME] & [PERSON_NAME]'s Wedding" at bounding box center [413, 395] width 352 height 27
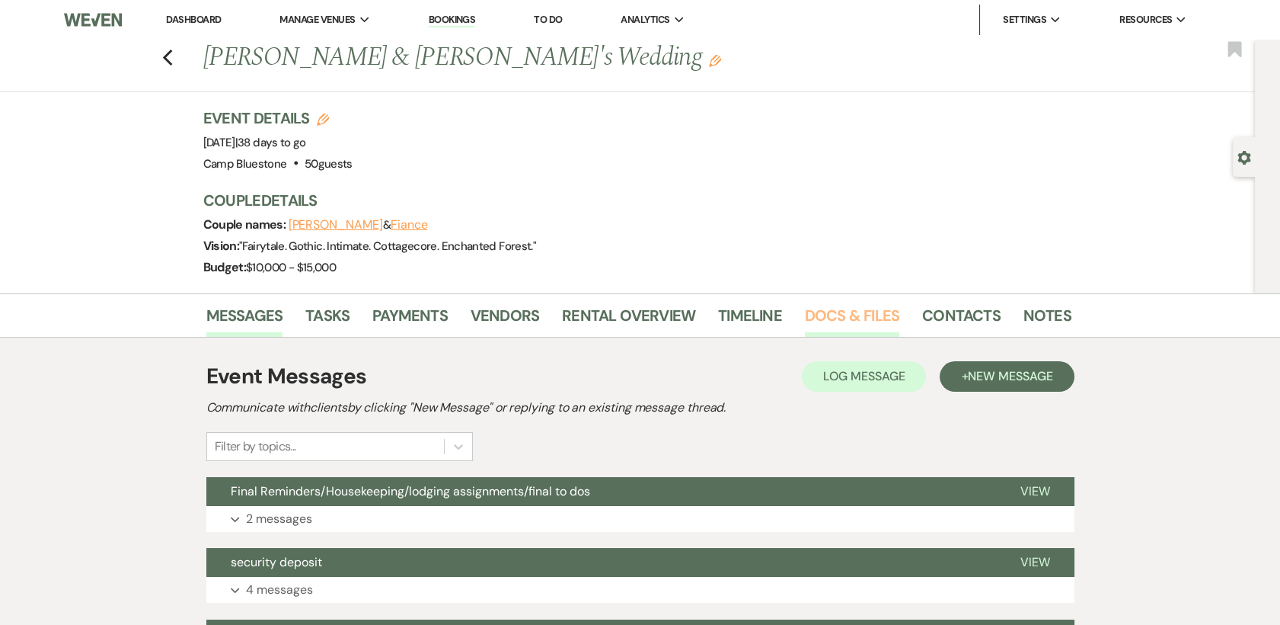
click at [836, 315] on link "Docs & Files" at bounding box center [852, 320] width 94 height 34
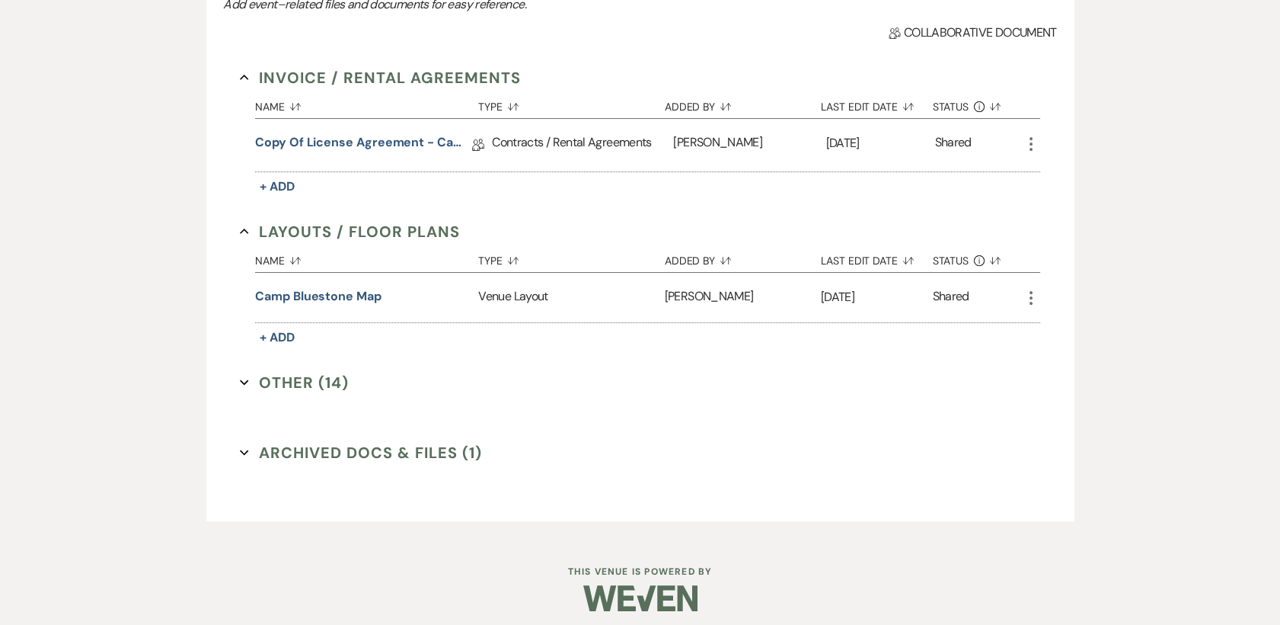
scroll to position [423, 0]
click at [286, 378] on button "Other (14) Expand" at bounding box center [294, 381] width 109 height 23
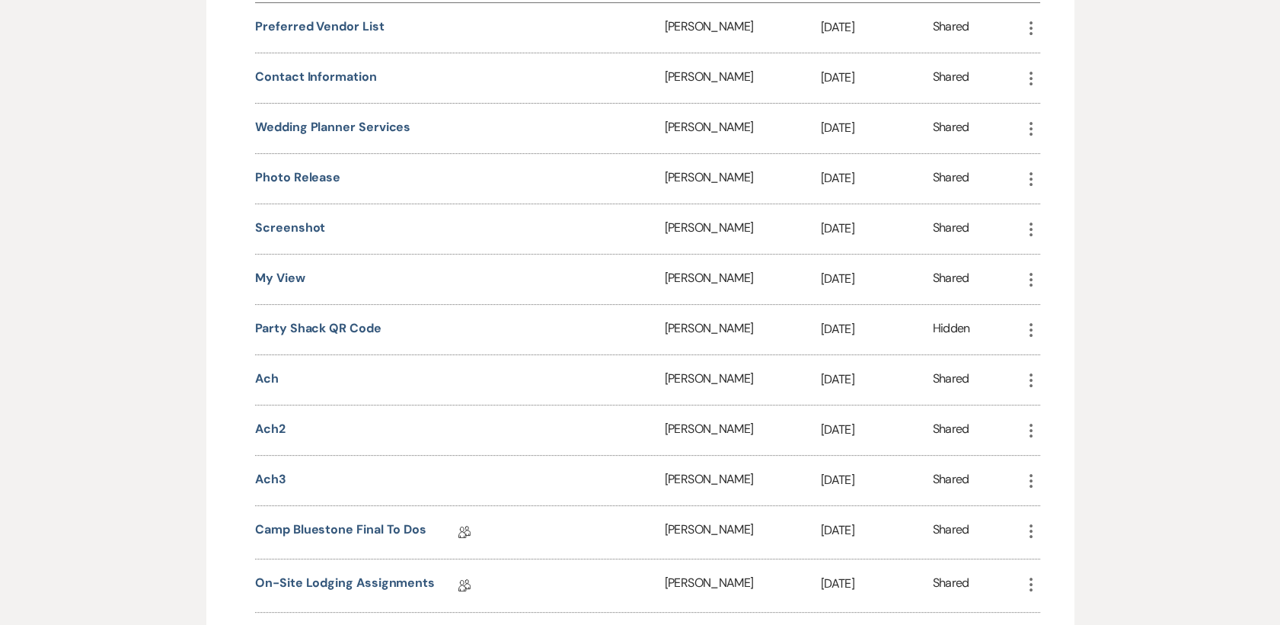
scroll to position [846, 0]
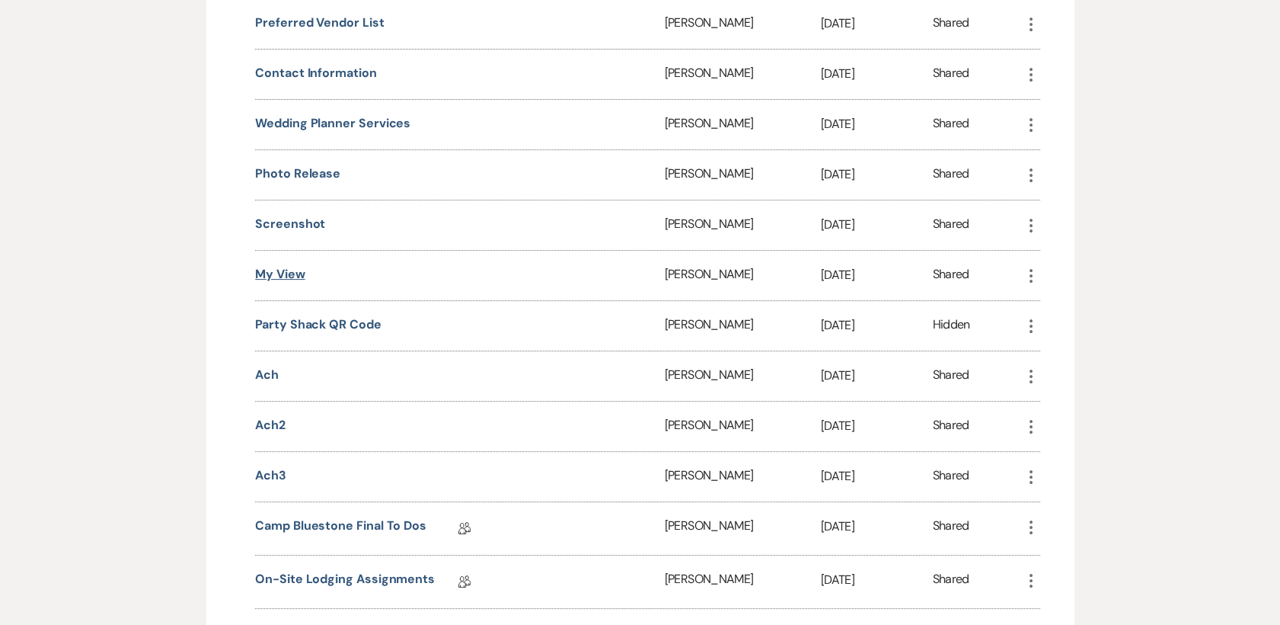
click at [292, 280] on button "My View" at bounding box center [280, 274] width 50 height 18
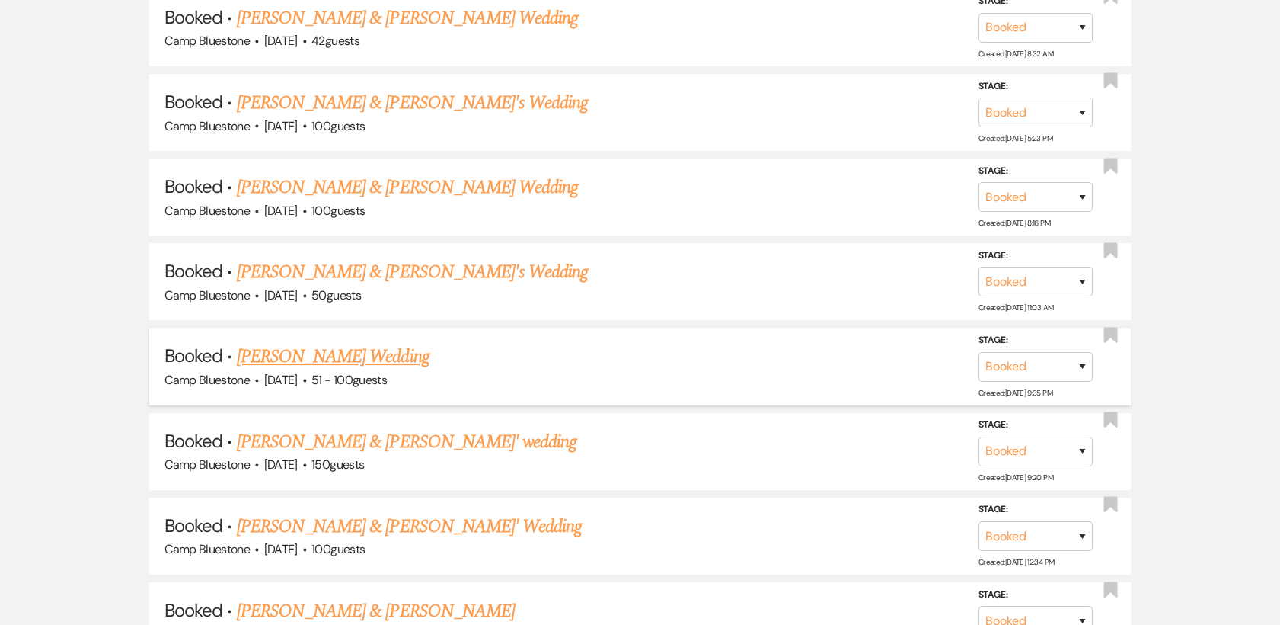
scroll to position [931, 0]
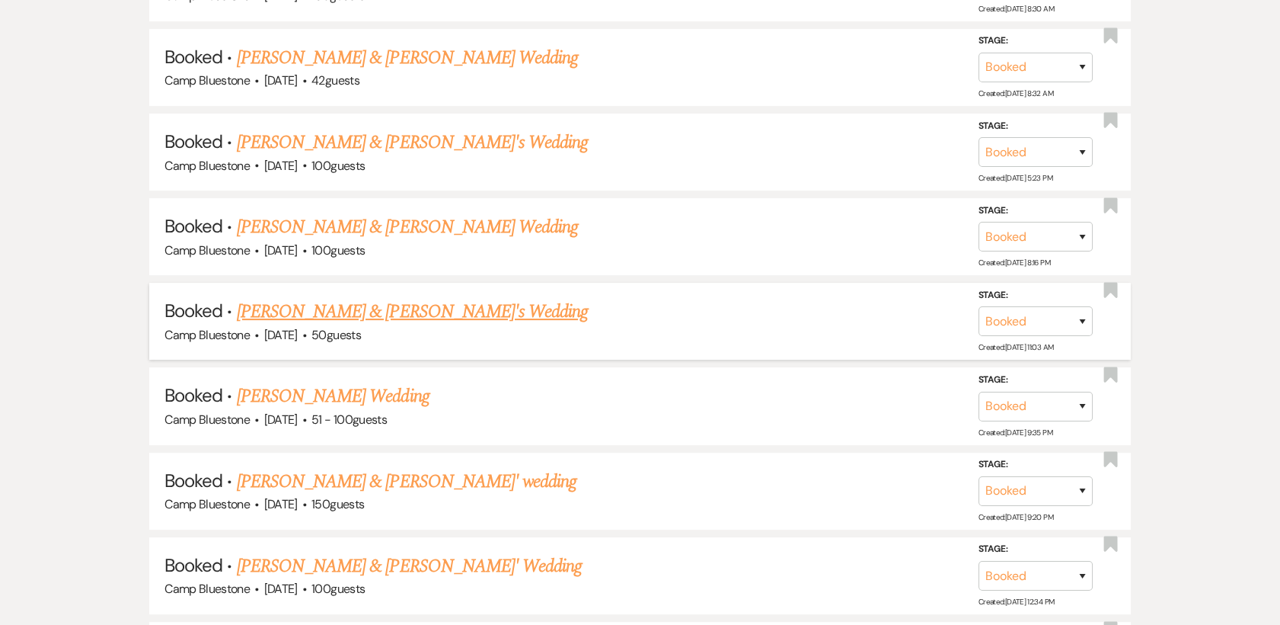
click at [361, 302] on link "[PERSON_NAME] & [PERSON_NAME]'s Wedding" at bounding box center [413, 311] width 352 height 27
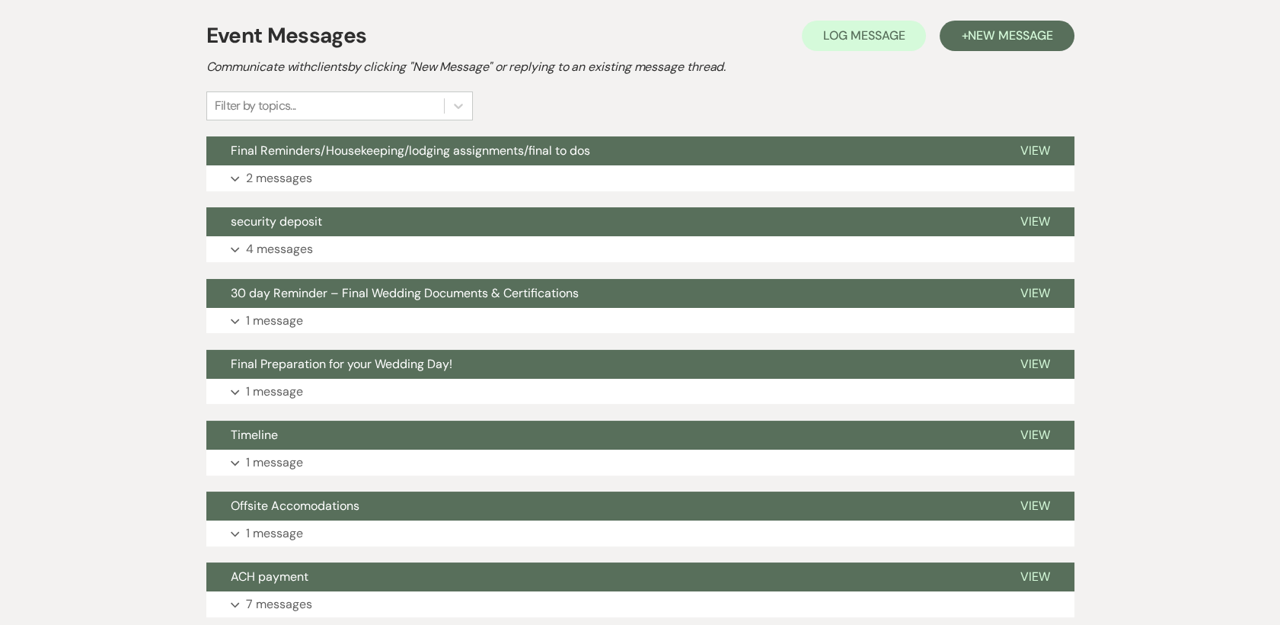
scroll to position [338, 0]
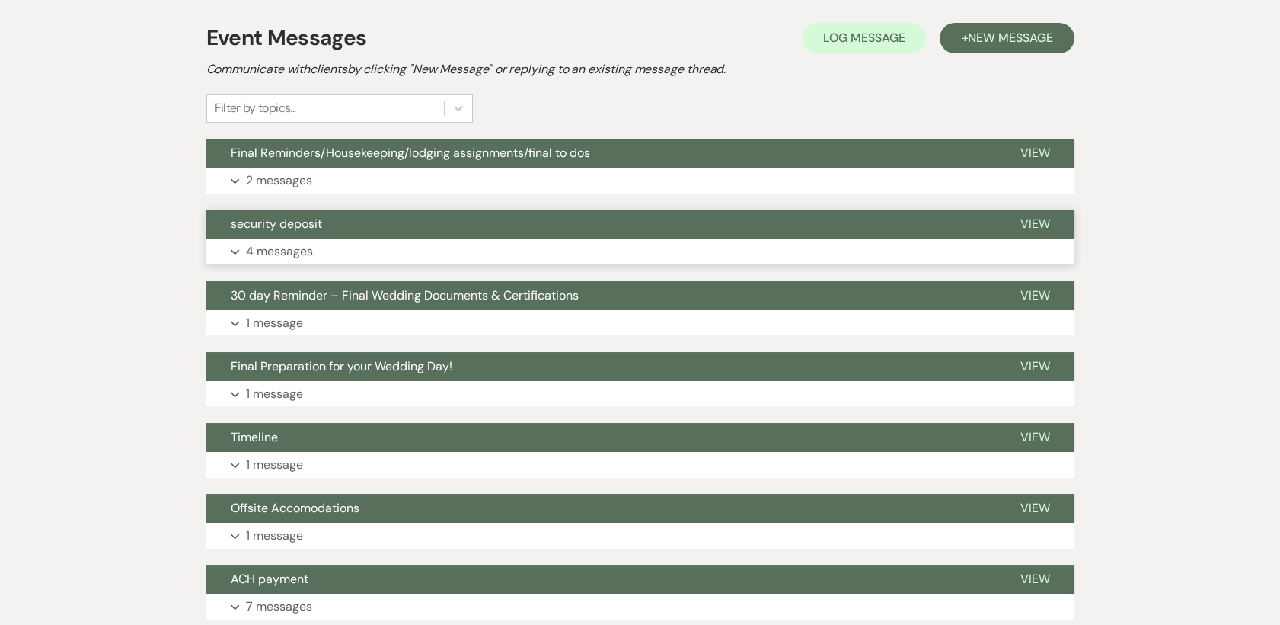
click at [286, 245] on p "4 messages" at bounding box center [279, 251] width 67 height 20
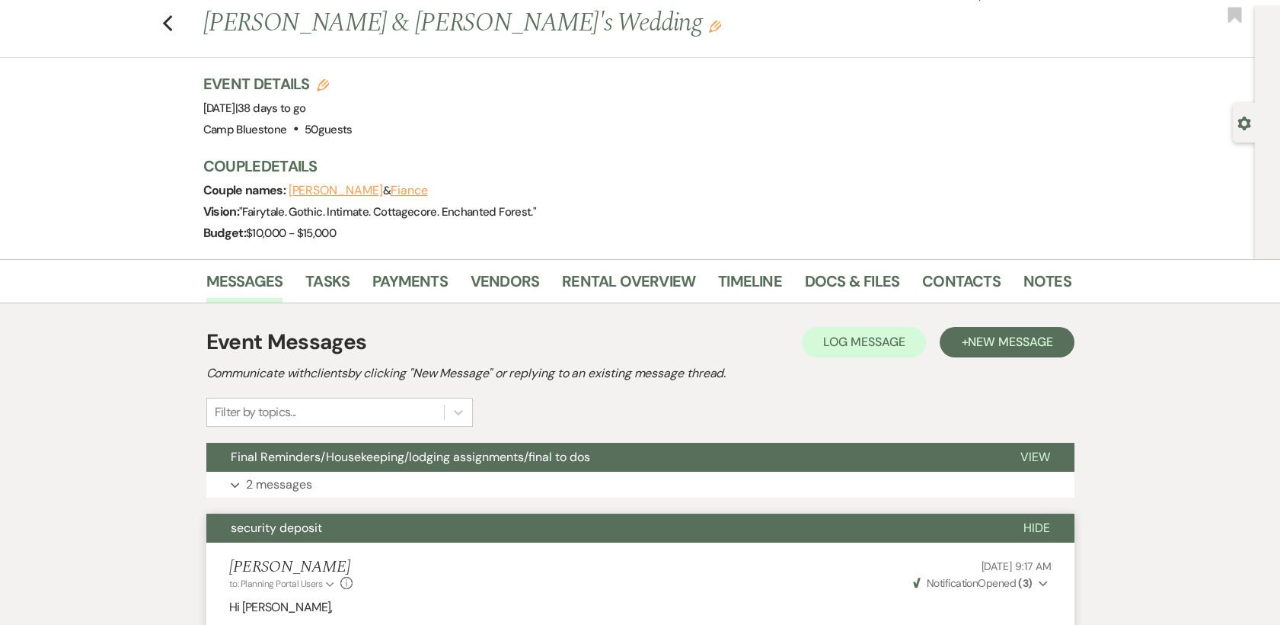
scroll to position [0, 0]
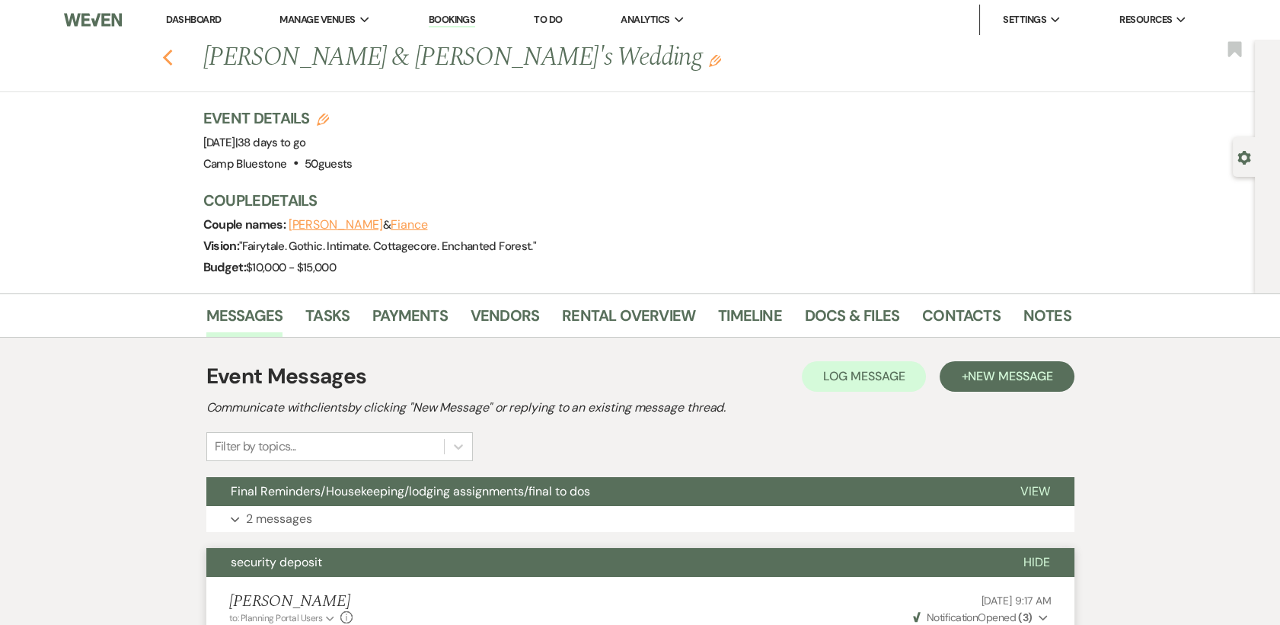
click at [171, 62] on icon "Previous" at bounding box center [167, 58] width 11 height 18
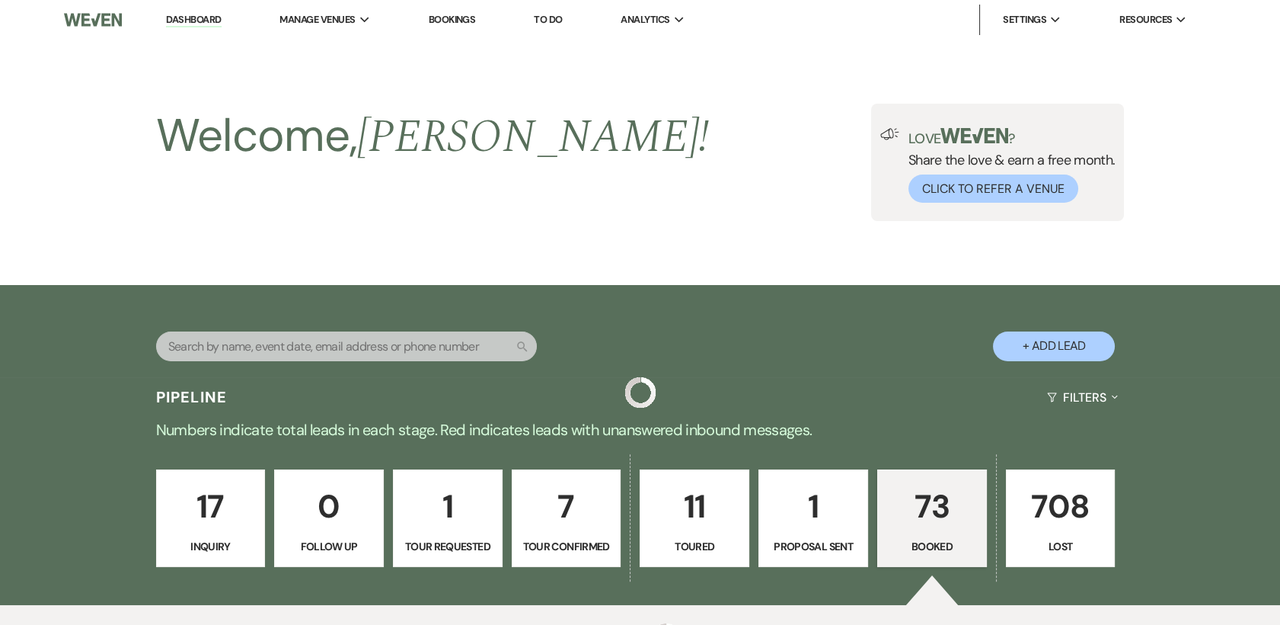
scroll to position [931, 0]
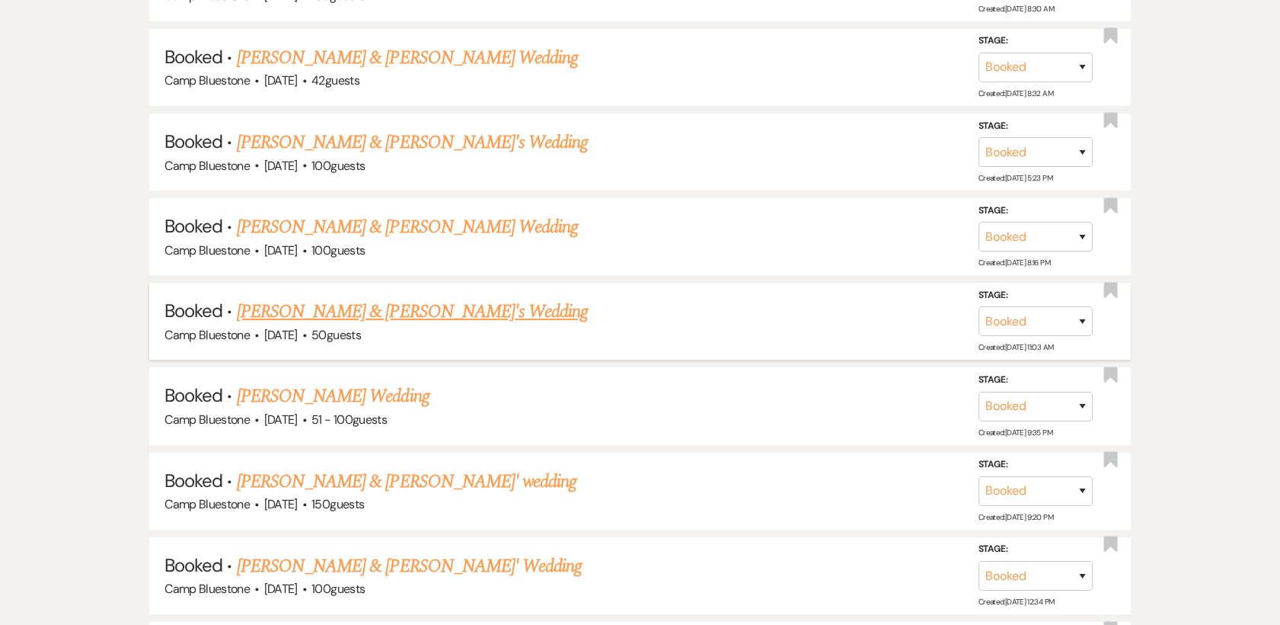
click at [411, 307] on link "[PERSON_NAME] & [PERSON_NAME]'s Wedding" at bounding box center [413, 311] width 352 height 27
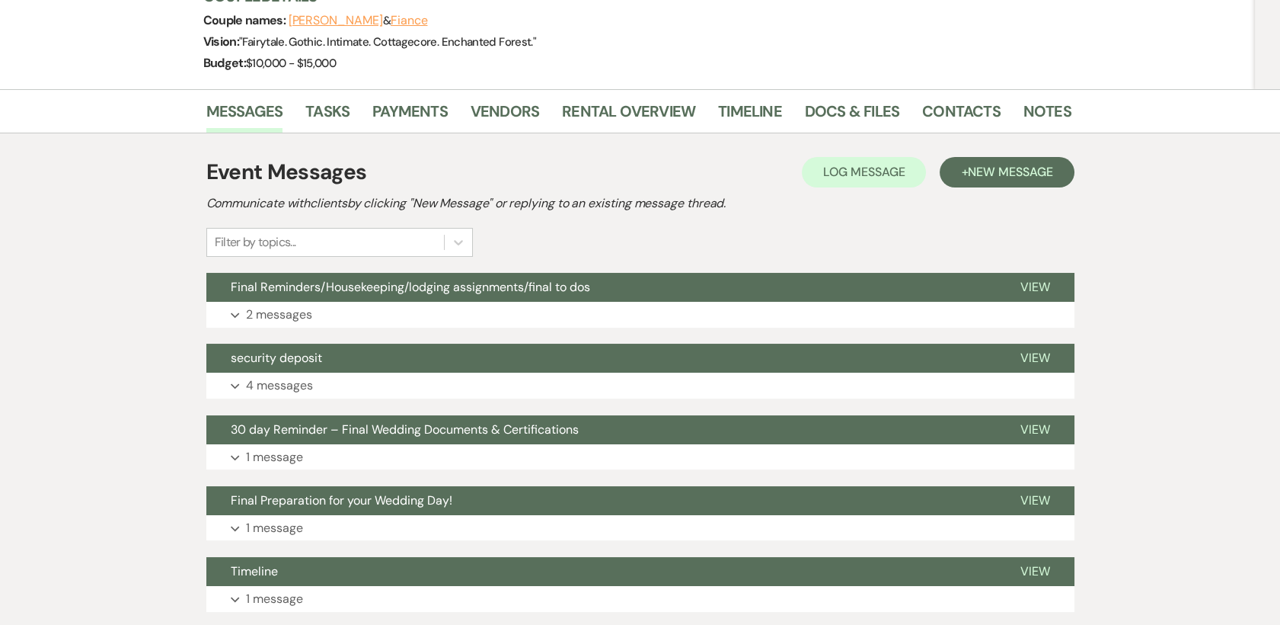
scroll to position [169, 0]
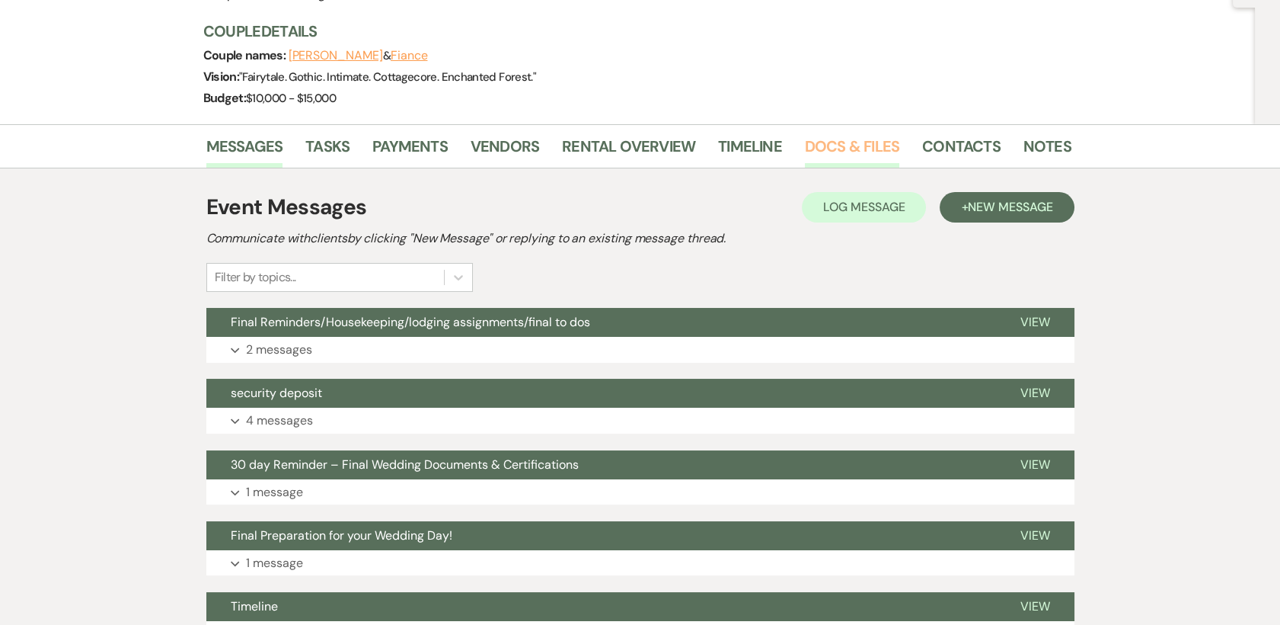
click at [820, 142] on link "Docs & Files" at bounding box center [852, 151] width 94 height 34
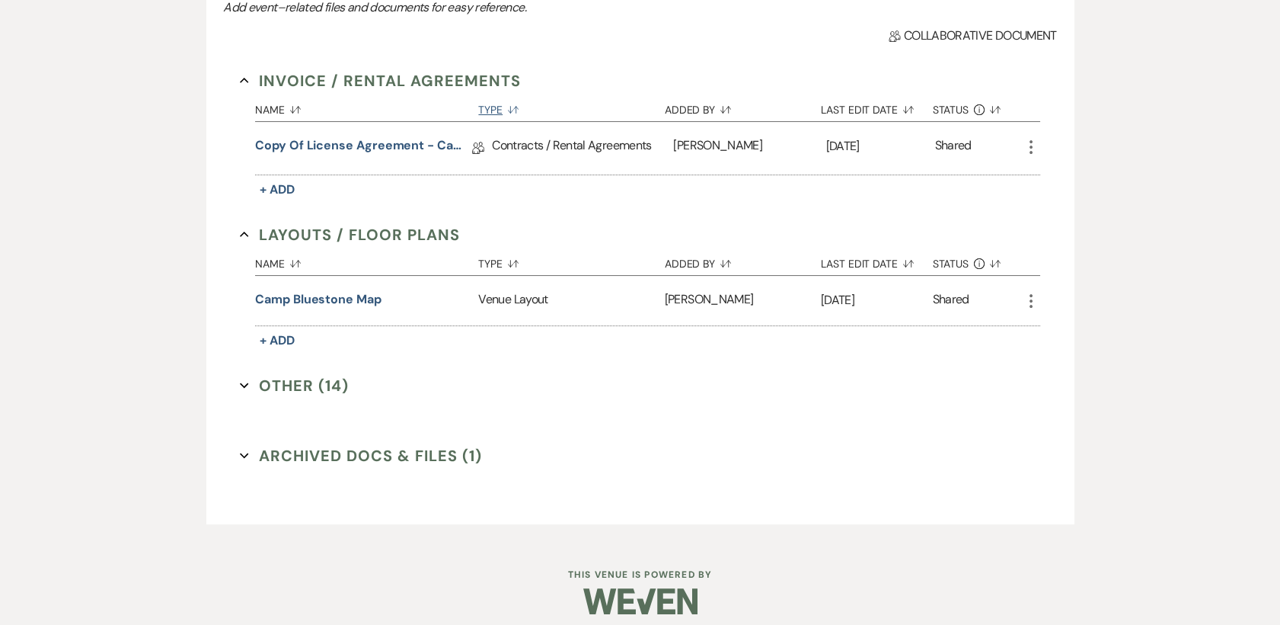
scroll to position [430, 0]
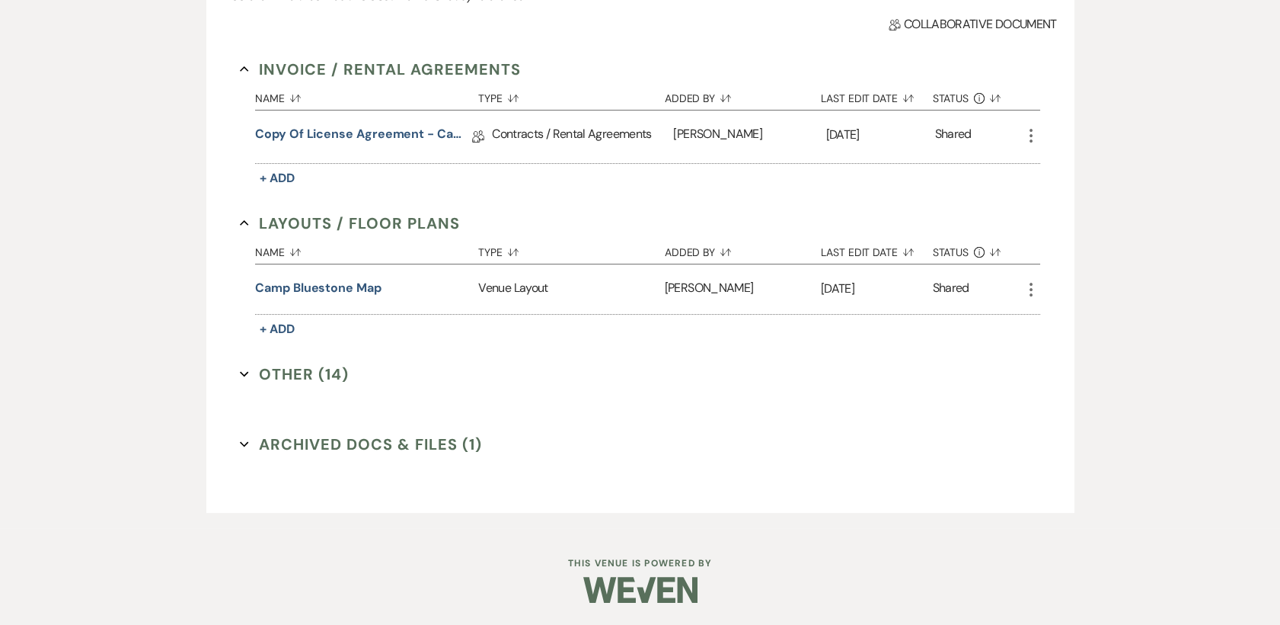
click at [315, 368] on button "Other (14) Expand" at bounding box center [294, 374] width 109 height 23
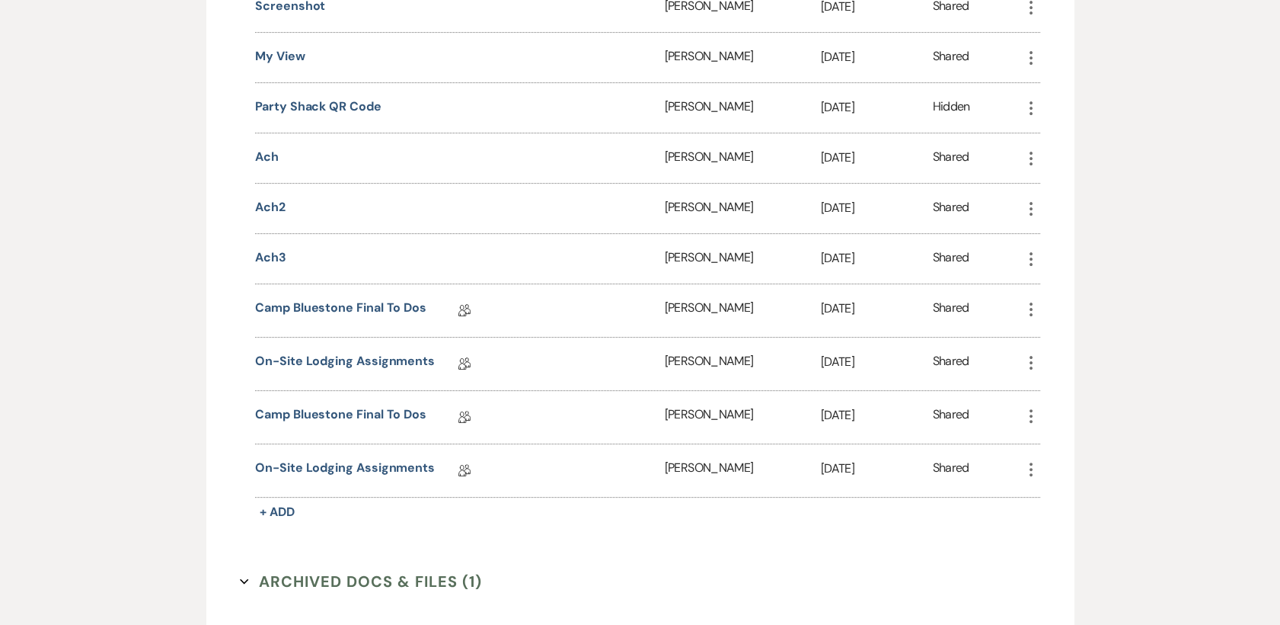
scroll to position [1107, 0]
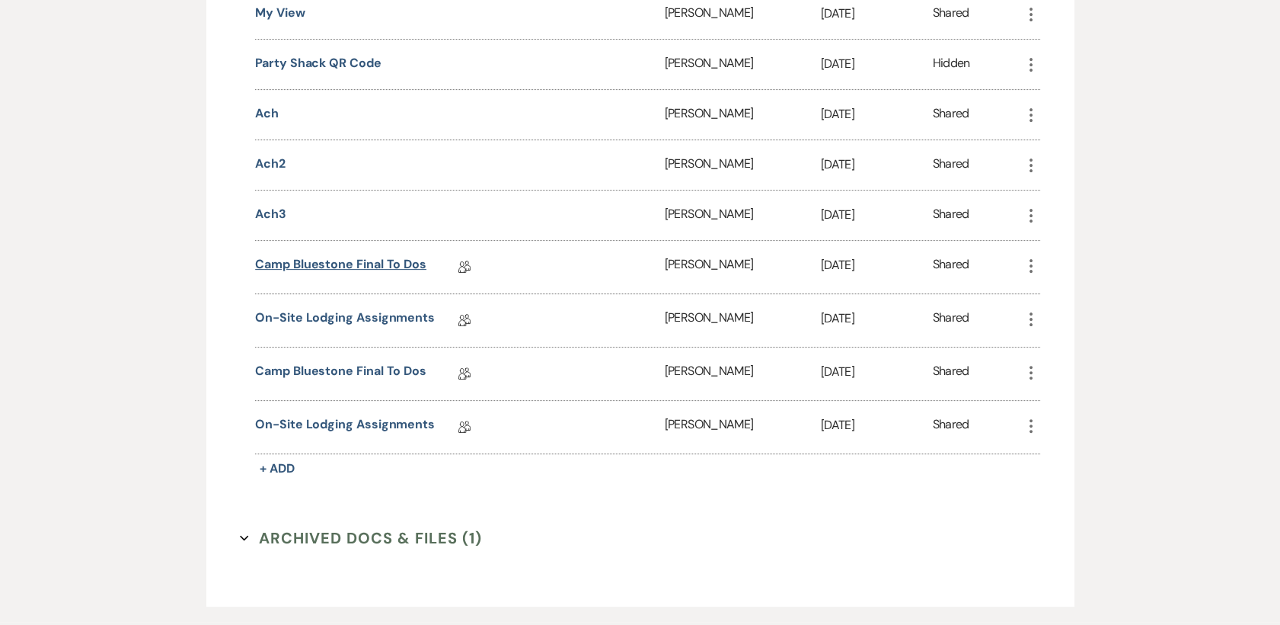
click at [384, 271] on link "Camp Bluestone Final To Dos" at bounding box center [340, 267] width 171 height 24
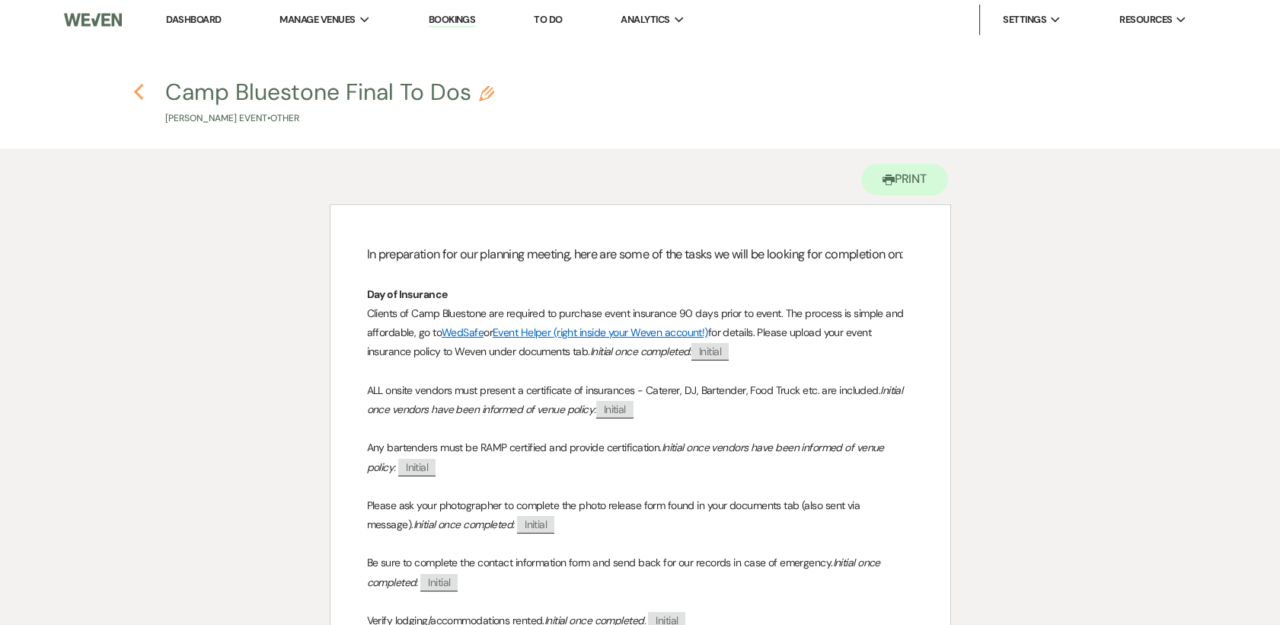
click at [140, 94] on icon "Previous" at bounding box center [138, 92] width 11 height 18
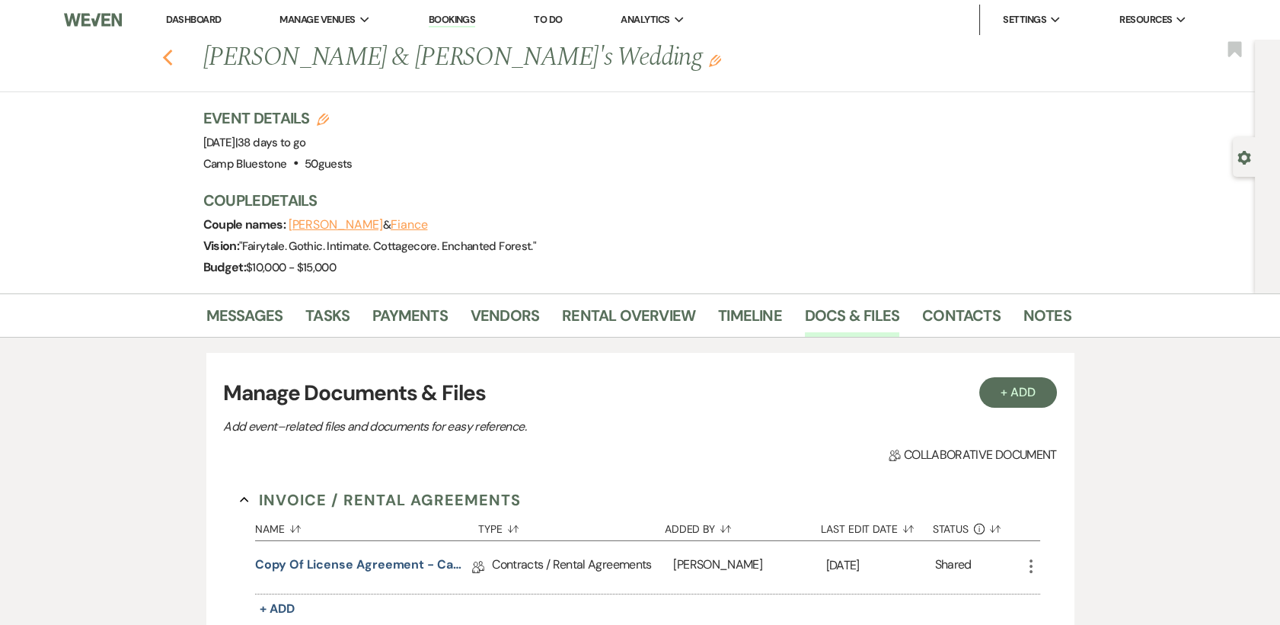
click at [174, 58] on icon "Previous" at bounding box center [167, 58] width 11 height 18
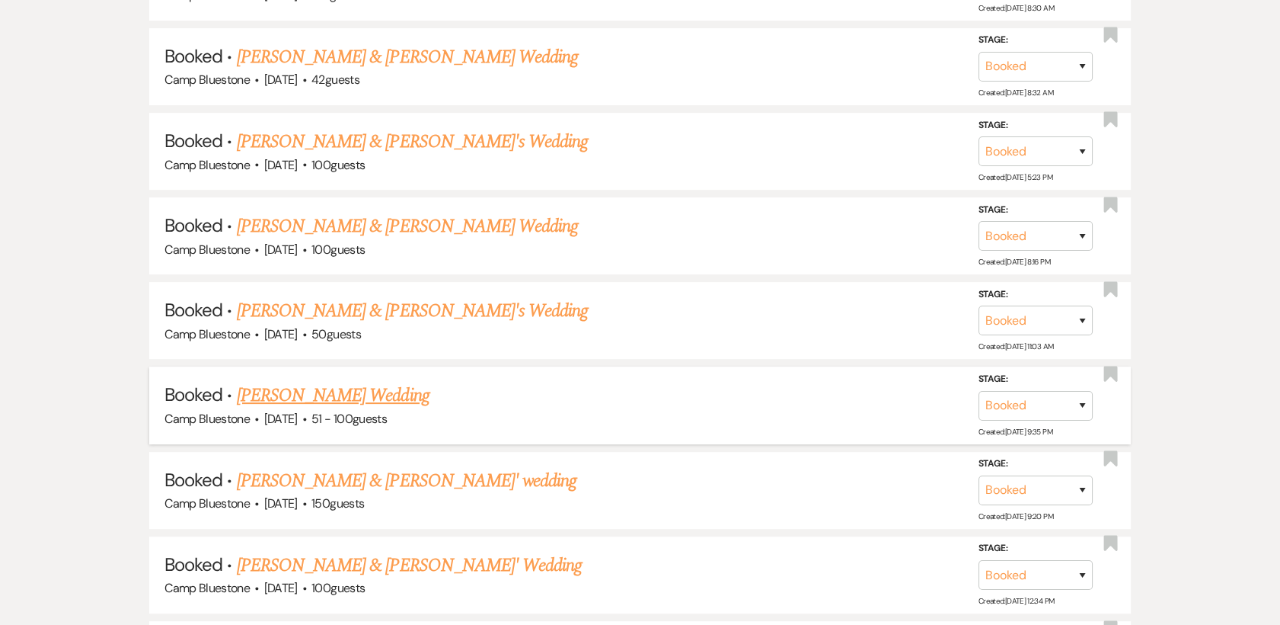
scroll to position [1015, 0]
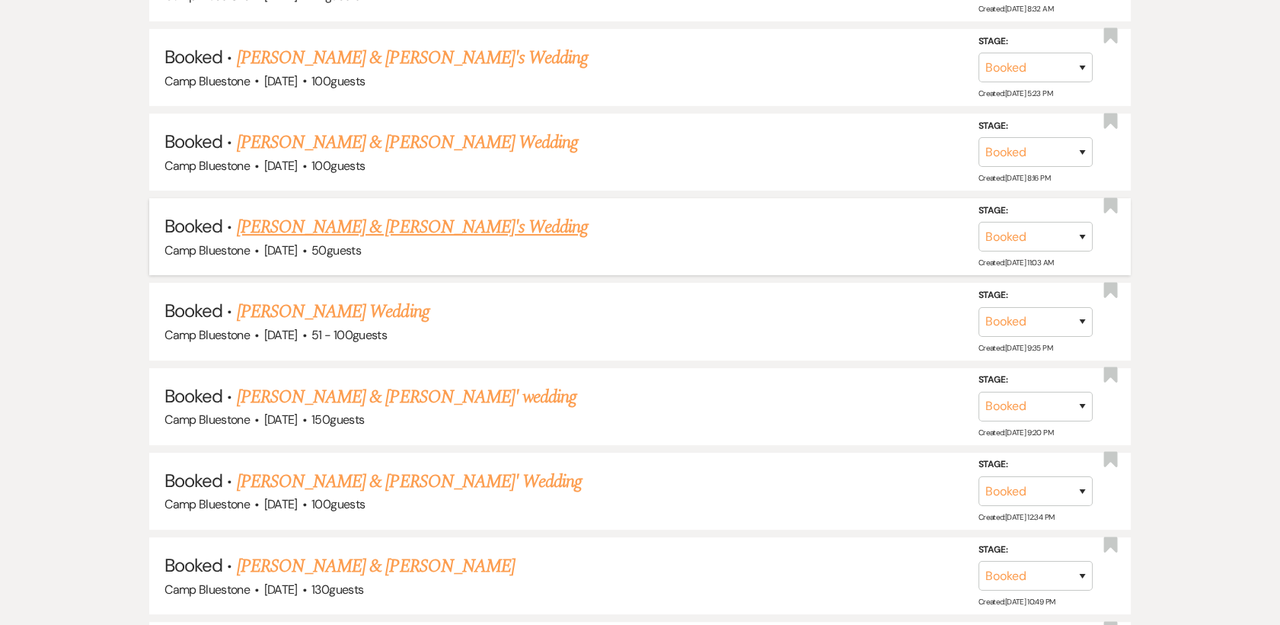
click at [367, 228] on link "[PERSON_NAME] & [PERSON_NAME]'s Wedding" at bounding box center [413, 226] width 352 height 27
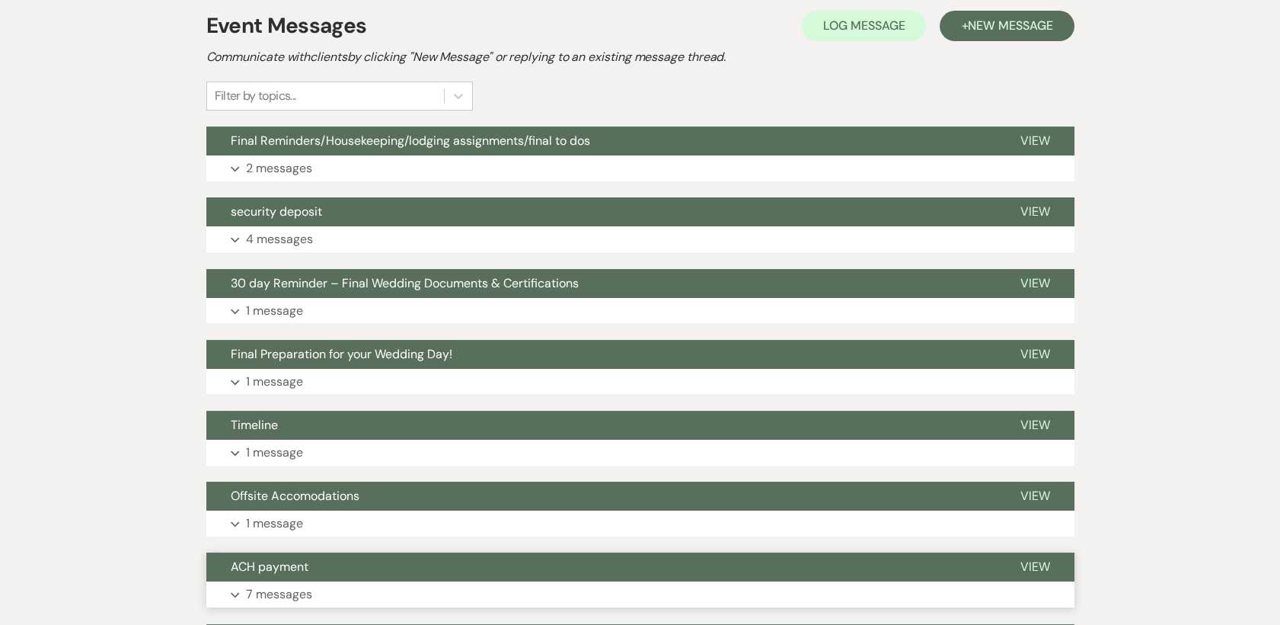
scroll to position [338, 0]
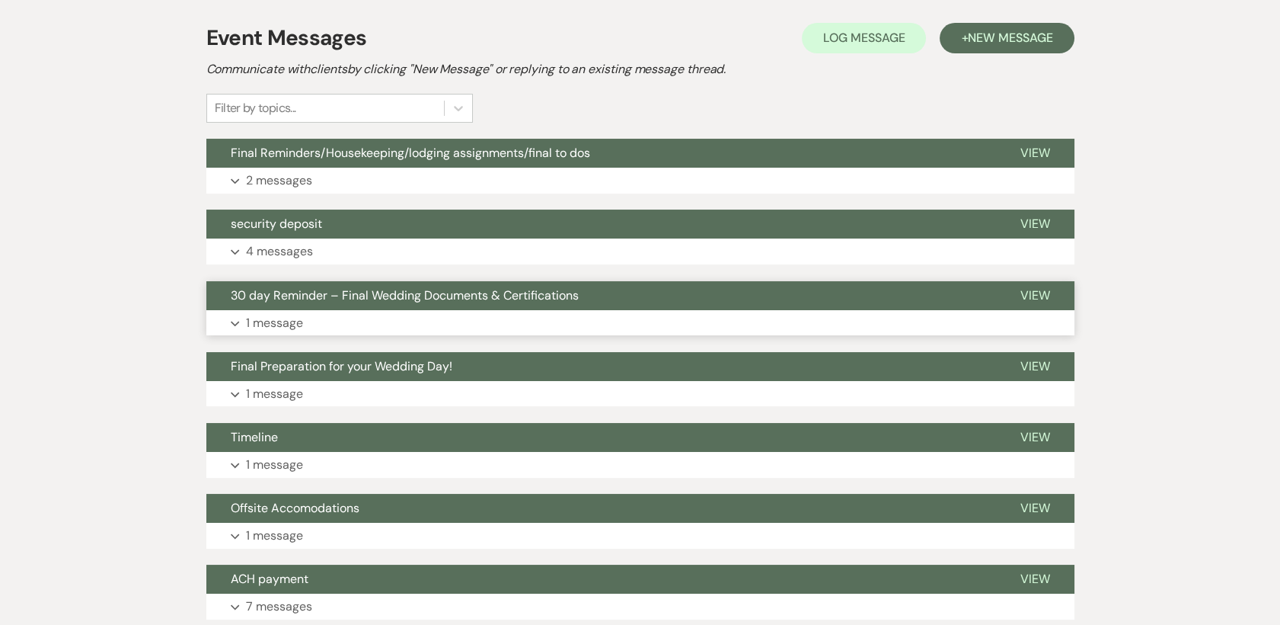
click at [271, 320] on p "1 message" at bounding box center [274, 323] width 57 height 20
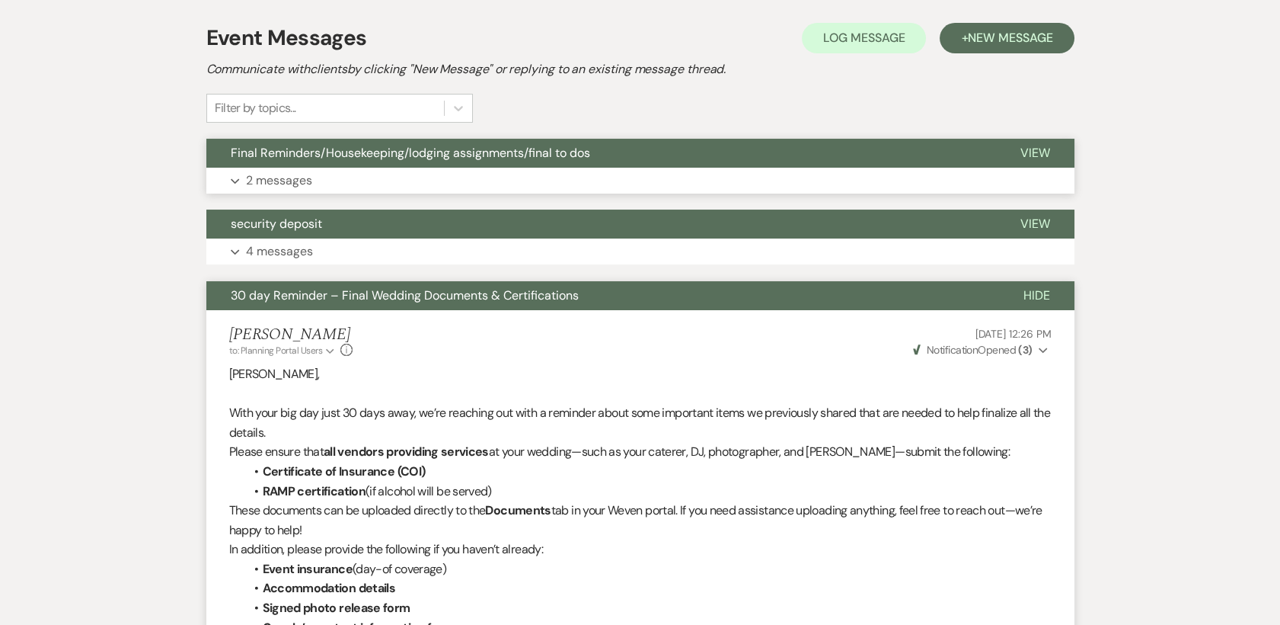
click at [253, 174] on p "2 messages" at bounding box center [279, 181] width 66 height 20
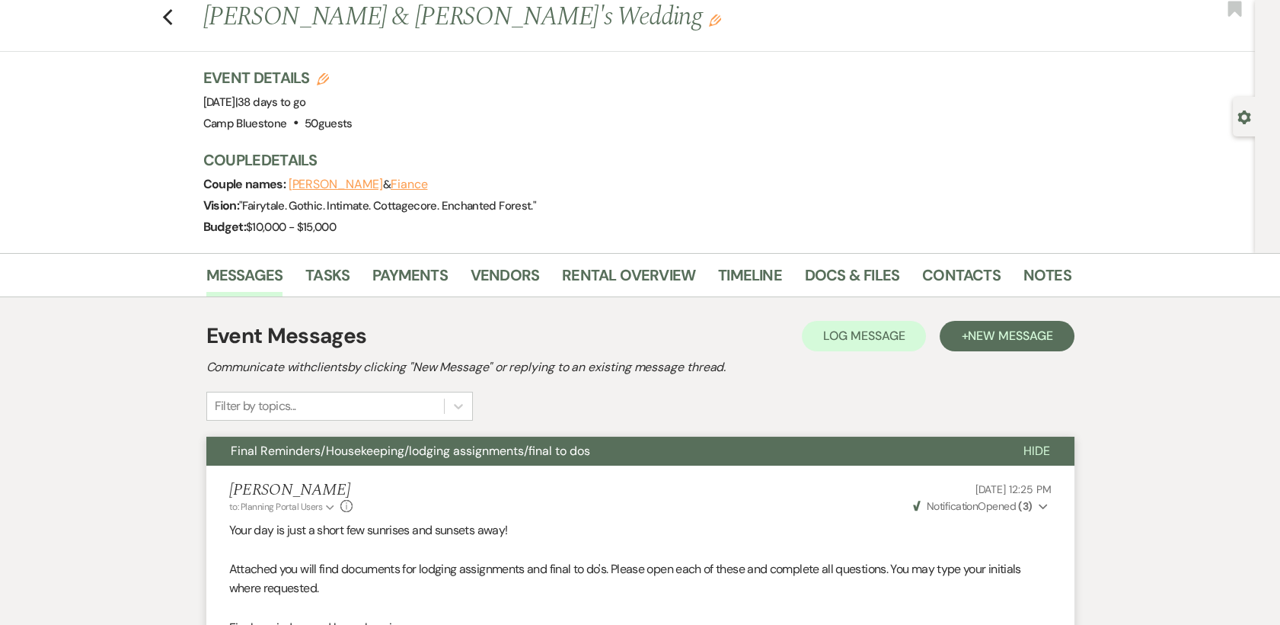
scroll to position [0, 0]
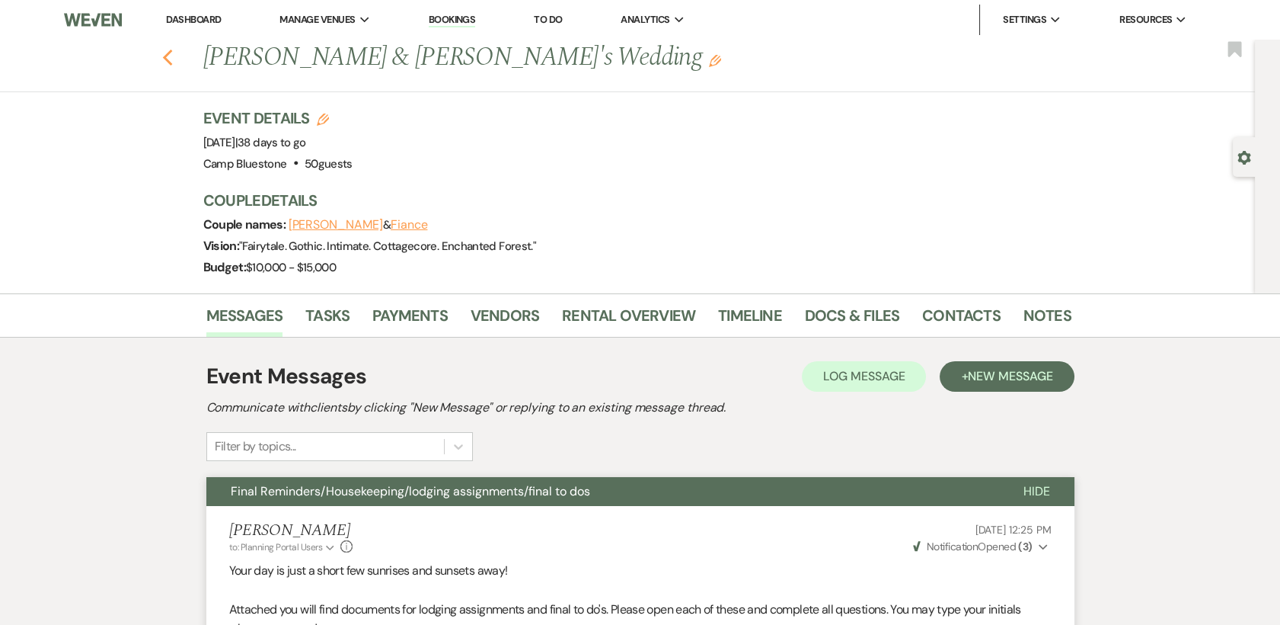
click at [174, 60] on icon "Previous" at bounding box center [167, 58] width 11 height 18
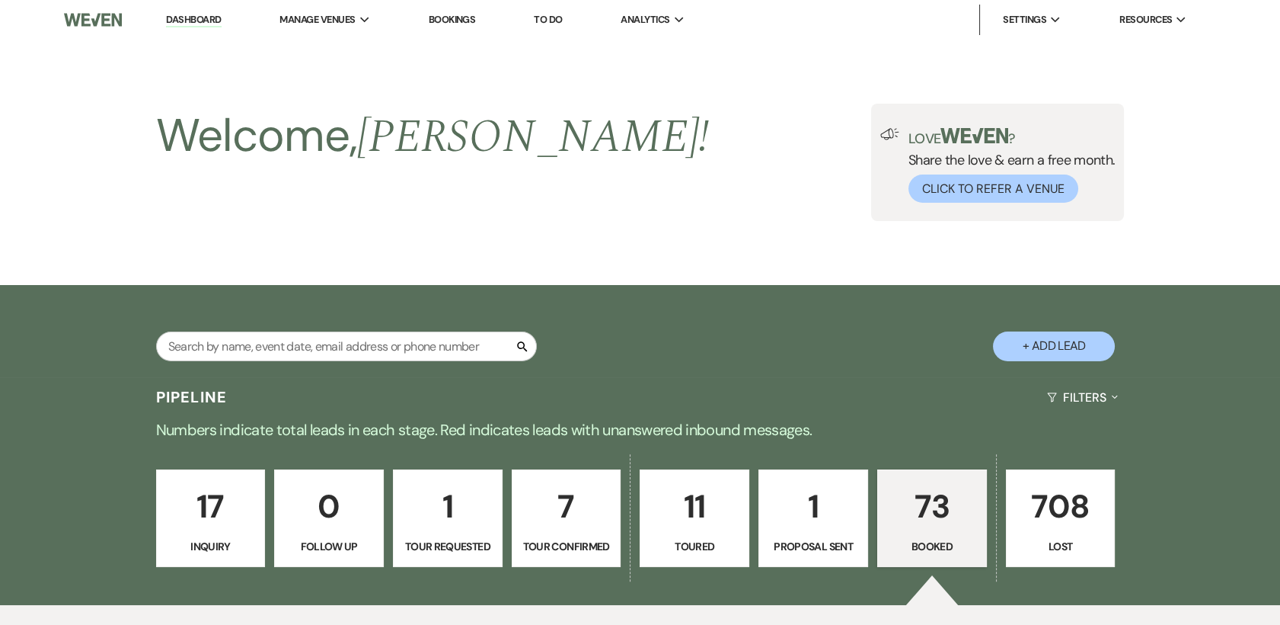
scroll to position [1015, 0]
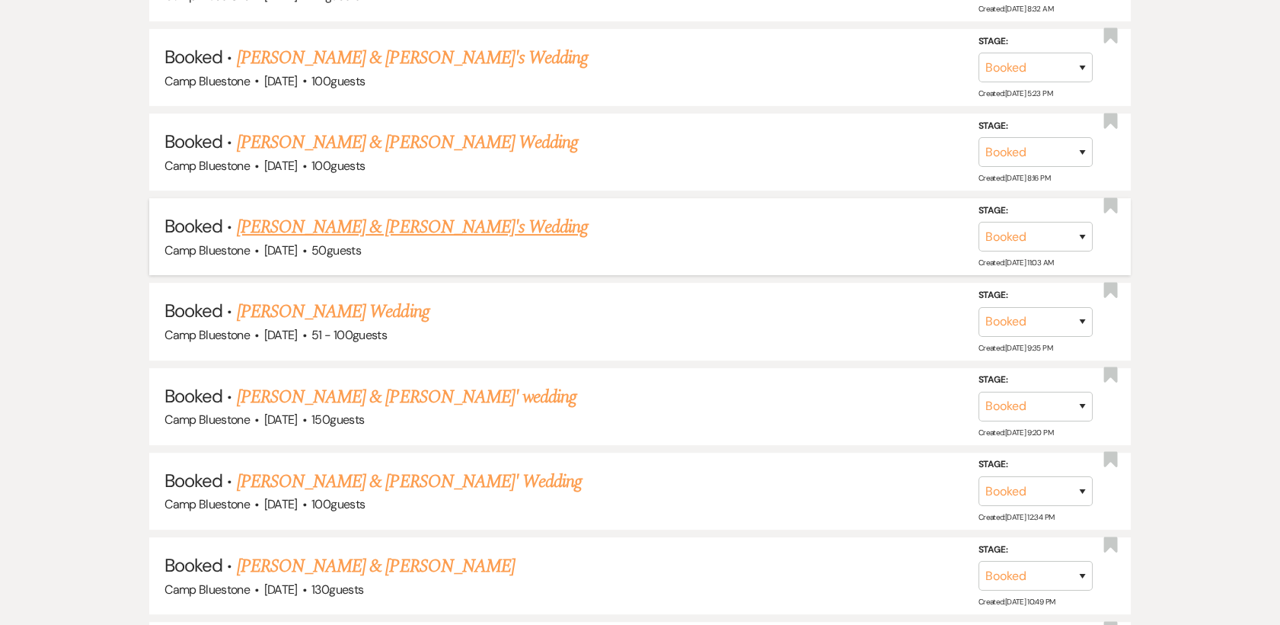
click at [438, 230] on link "[PERSON_NAME] & [PERSON_NAME]'s Wedding" at bounding box center [413, 226] width 352 height 27
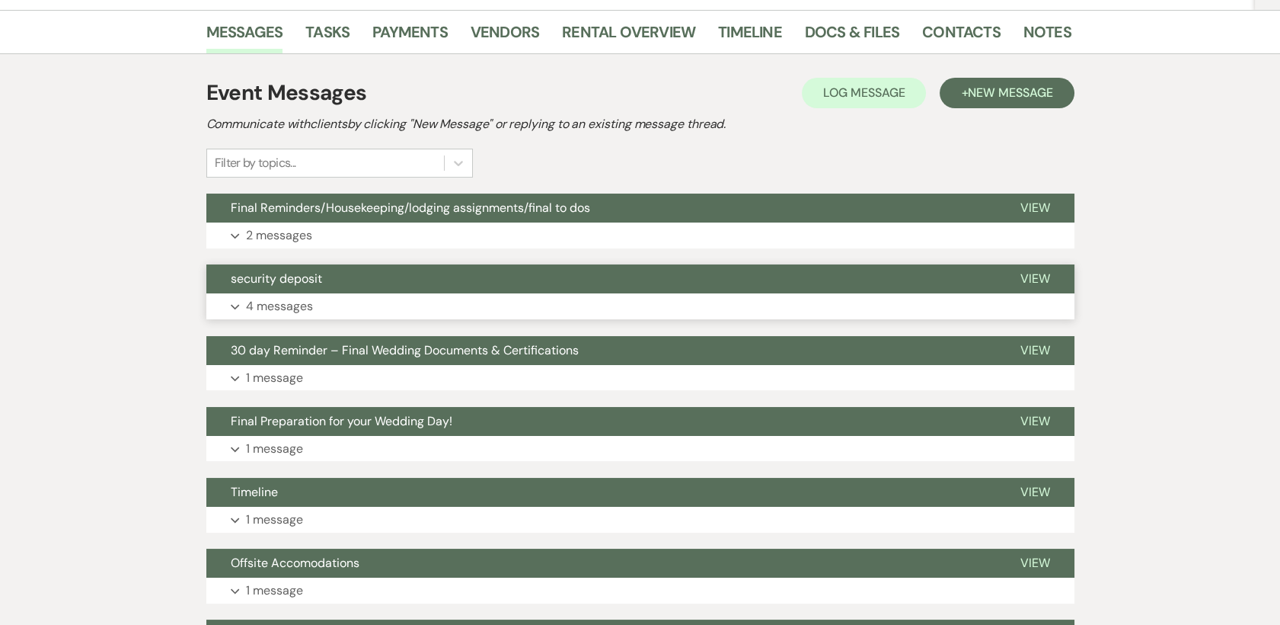
scroll to position [254, 0]
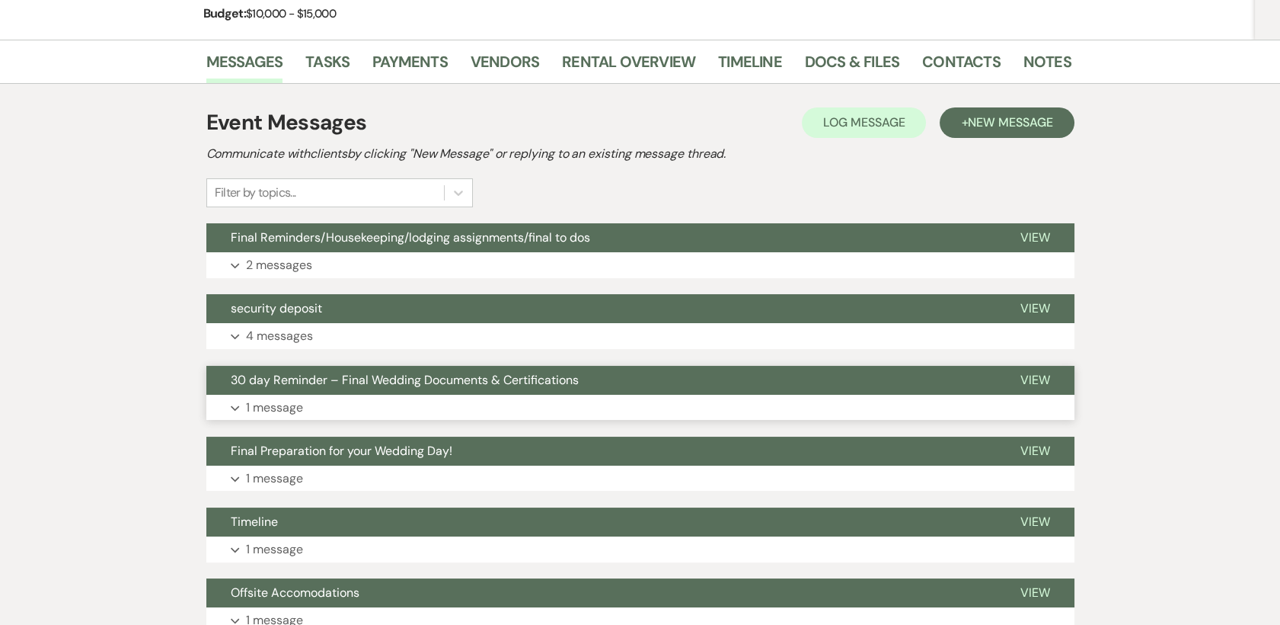
click at [276, 402] on p "1 message" at bounding box center [274, 408] width 57 height 20
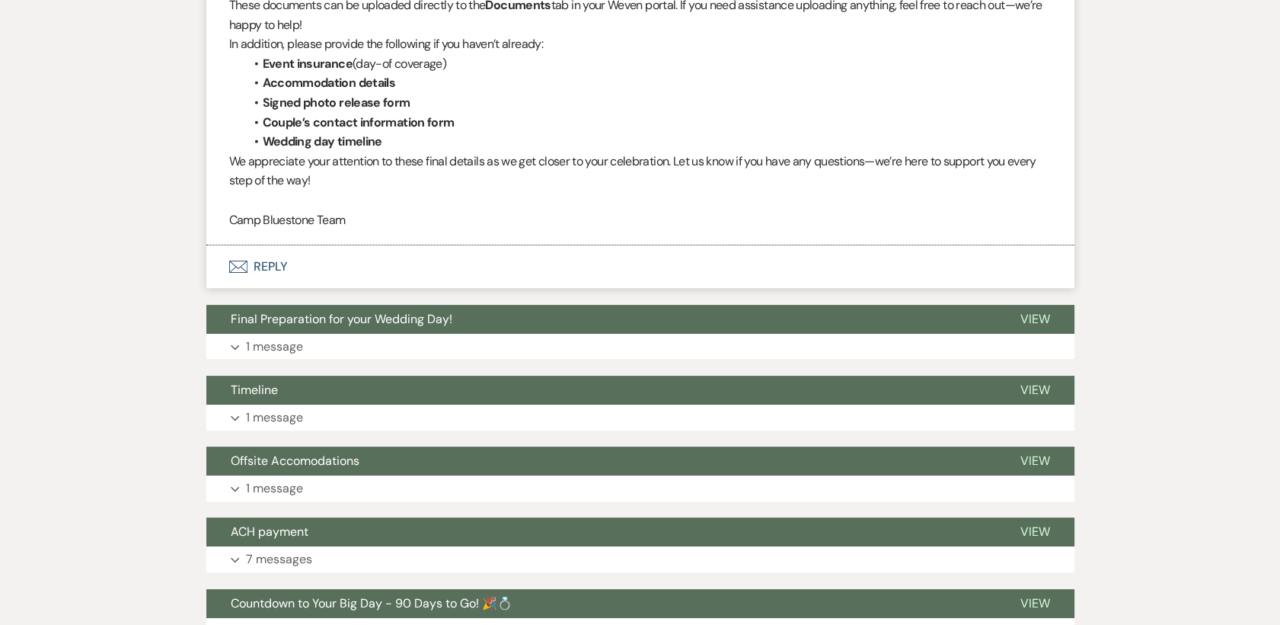
scroll to position [846, 0]
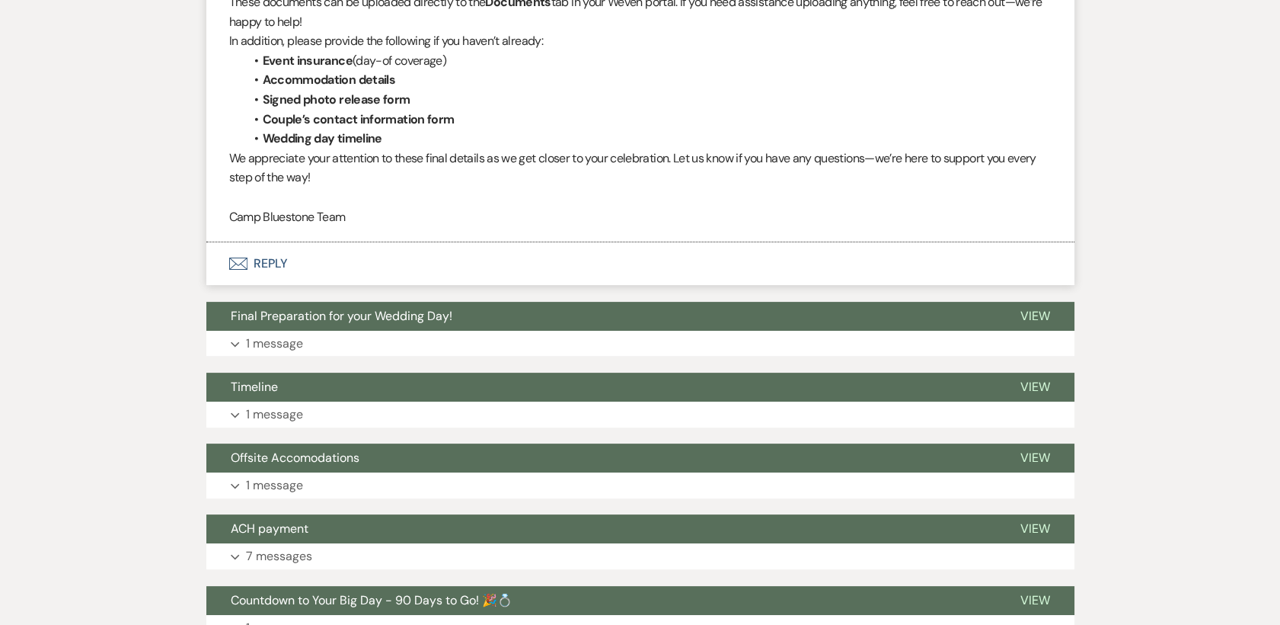
click at [270, 258] on button "Envelope Reply" at bounding box center [640, 263] width 868 height 43
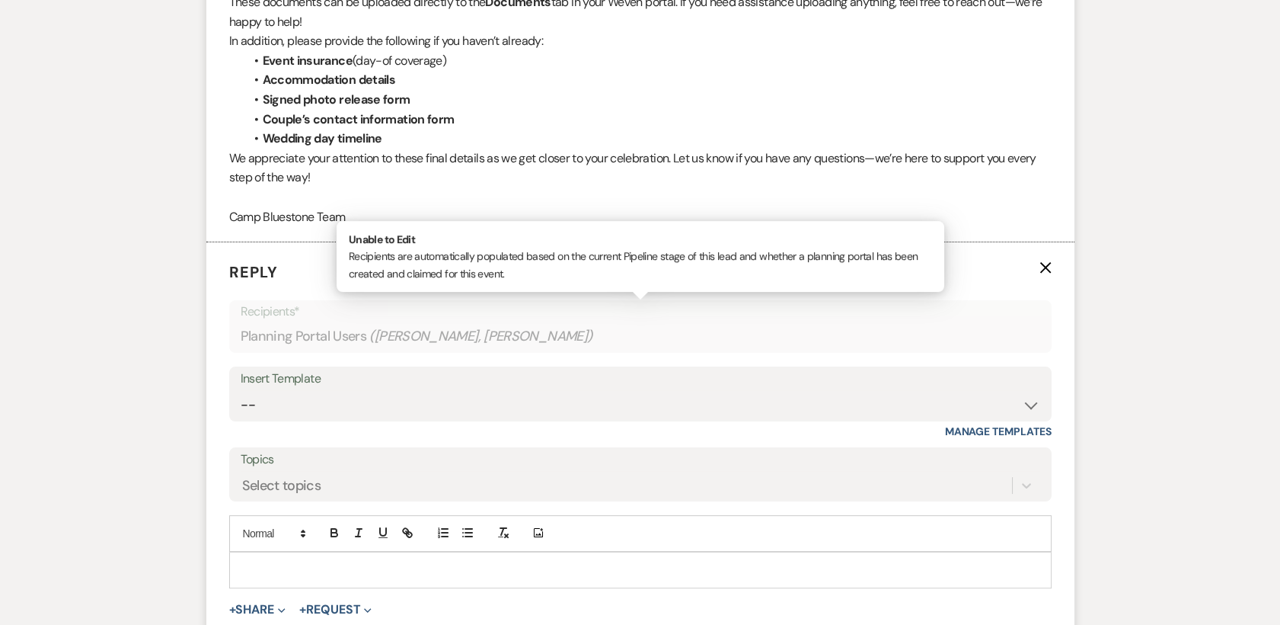
scroll to position [1001, 0]
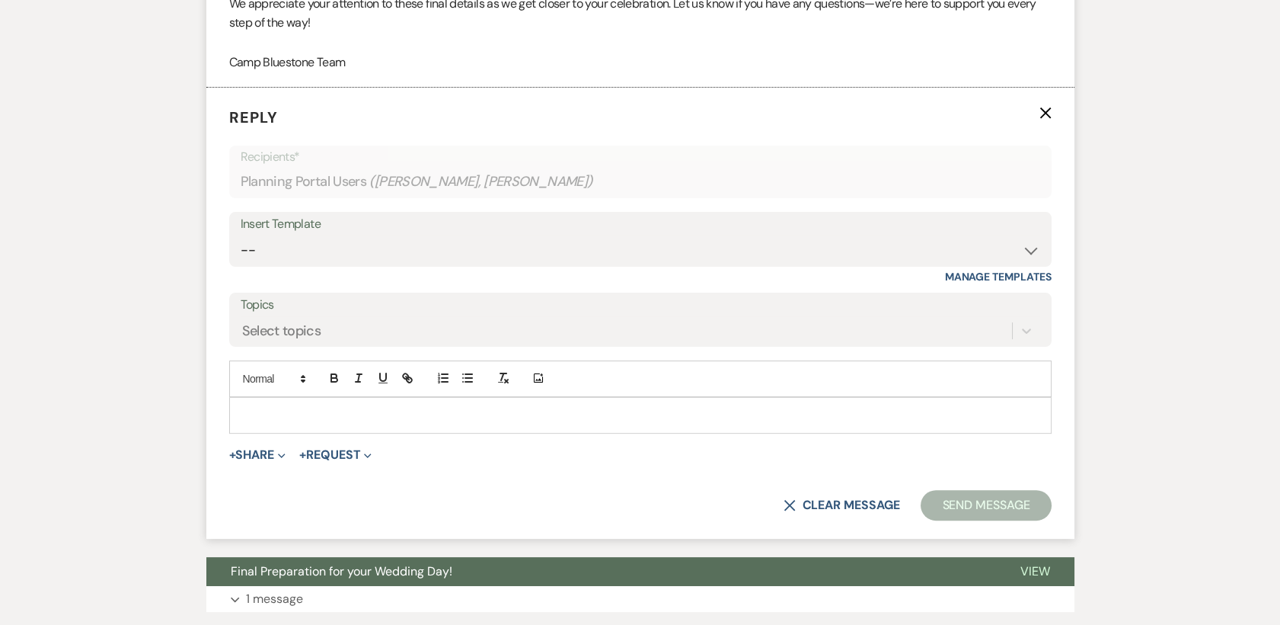
click at [278, 413] on p at bounding box center [640, 415] width 798 height 17
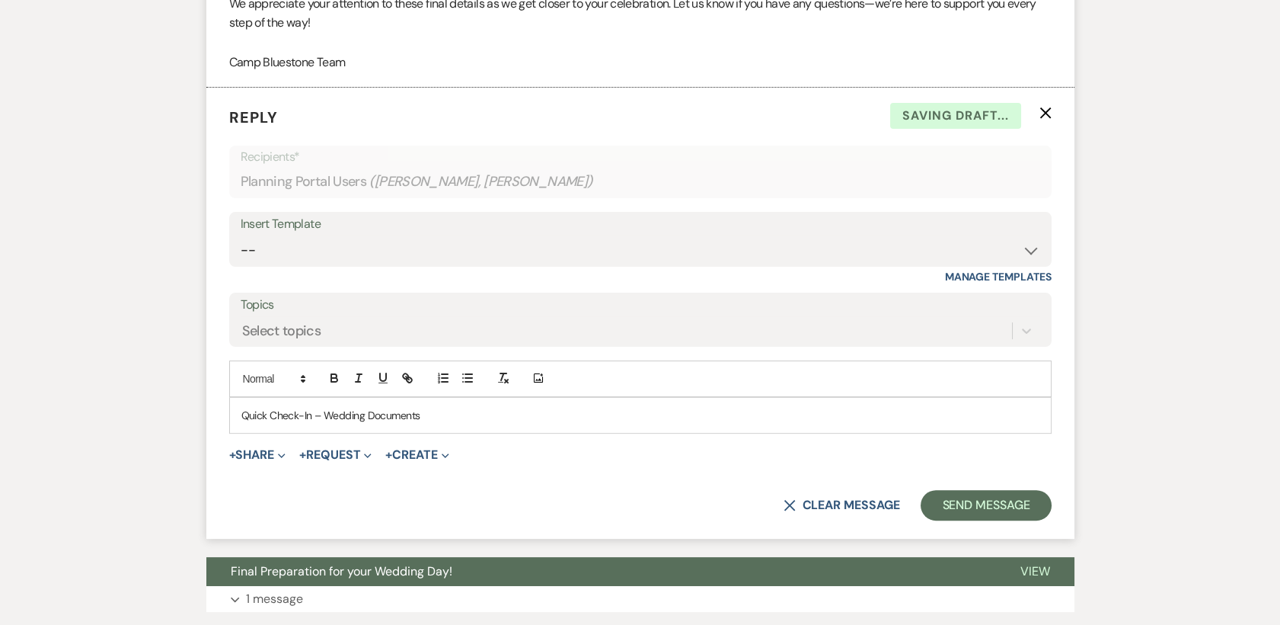
click at [439, 408] on p "Quick Check-In – Wedding Documents" at bounding box center [640, 415] width 798 height 17
click at [439, 407] on p "Quick Check-In – Wedding Documents" at bounding box center [640, 415] width 798 height 17
click at [438, 407] on p "Quick Check-In – Wedding Documents" at bounding box center [640, 415] width 798 height 17
click at [259, 420] on p at bounding box center [640, 415] width 798 height 17
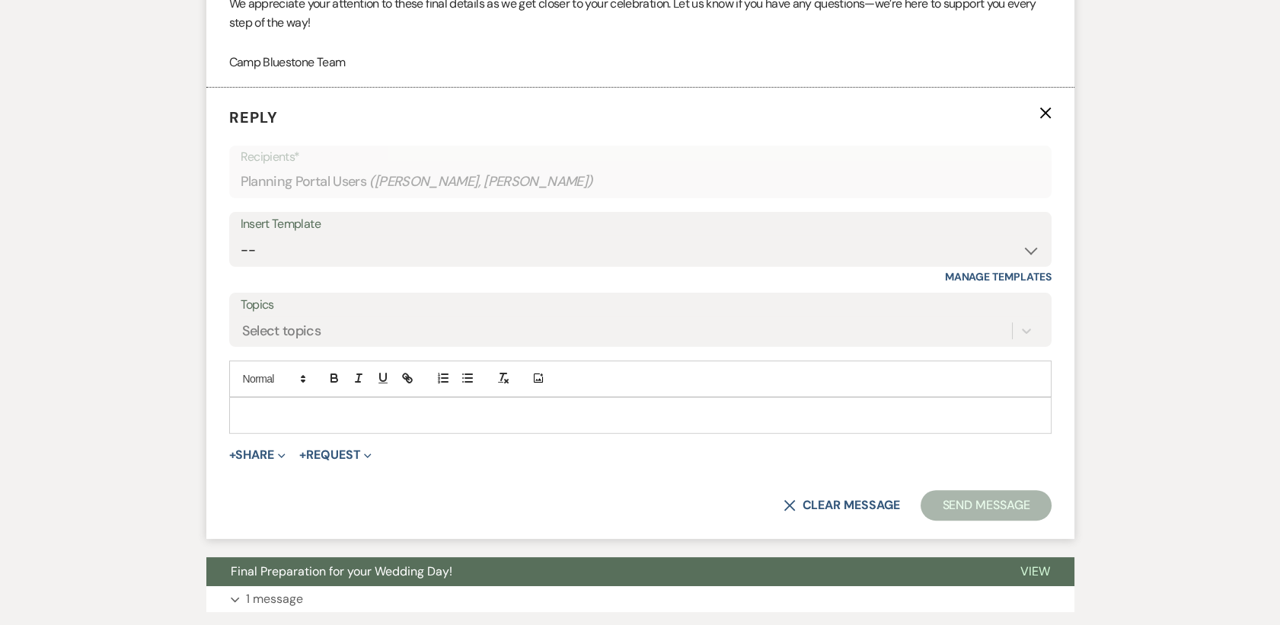
click at [321, 407] on p at bounding box center [640, 415] width 798 height 17
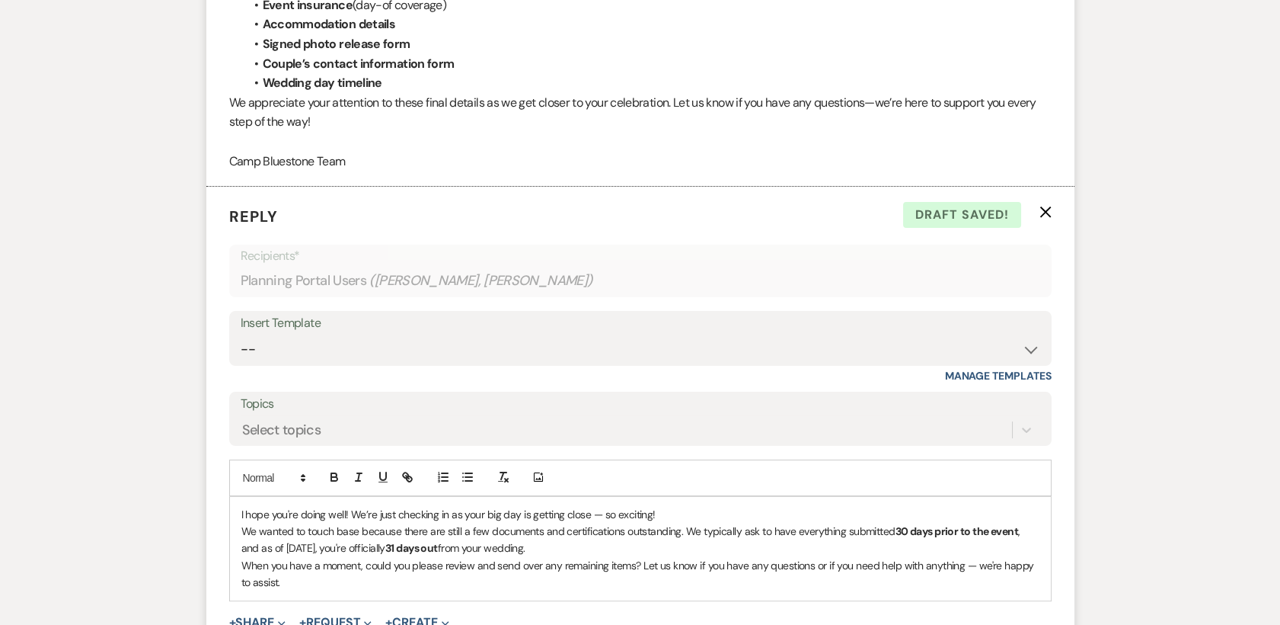
scroll to position [1015, 0]
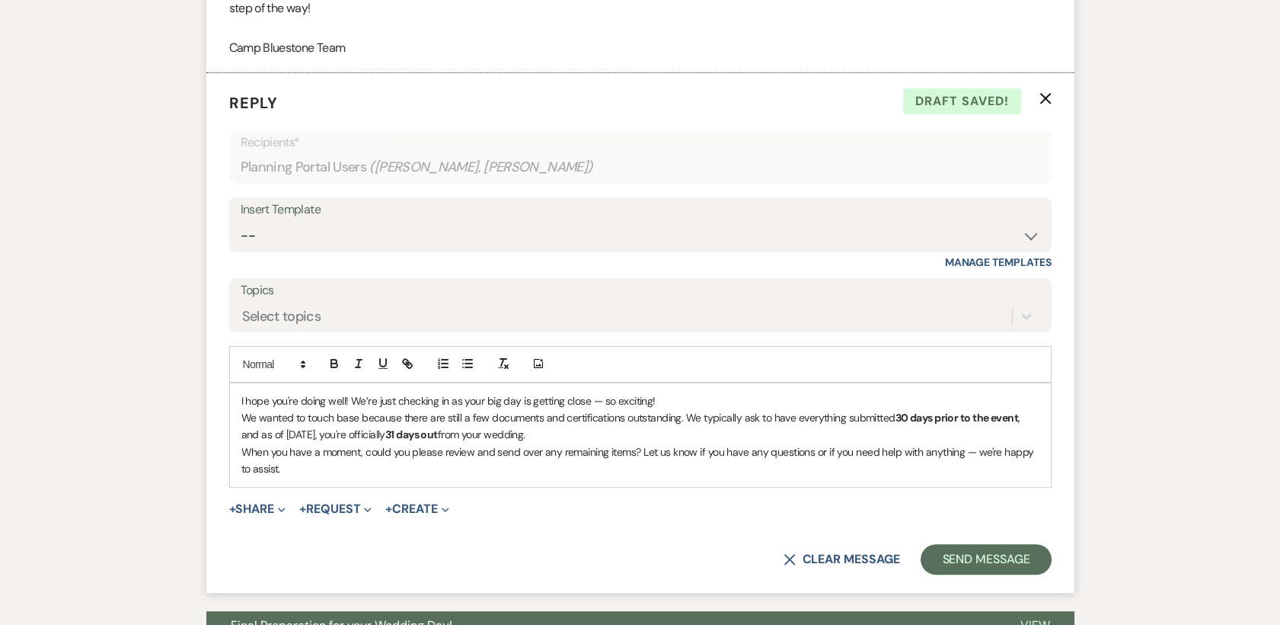
click at [237, 401] on div "I hope you're doing well! We’re just checking in as your big day is getting clo…" at bounding box center [640, 435] width 821 height 104
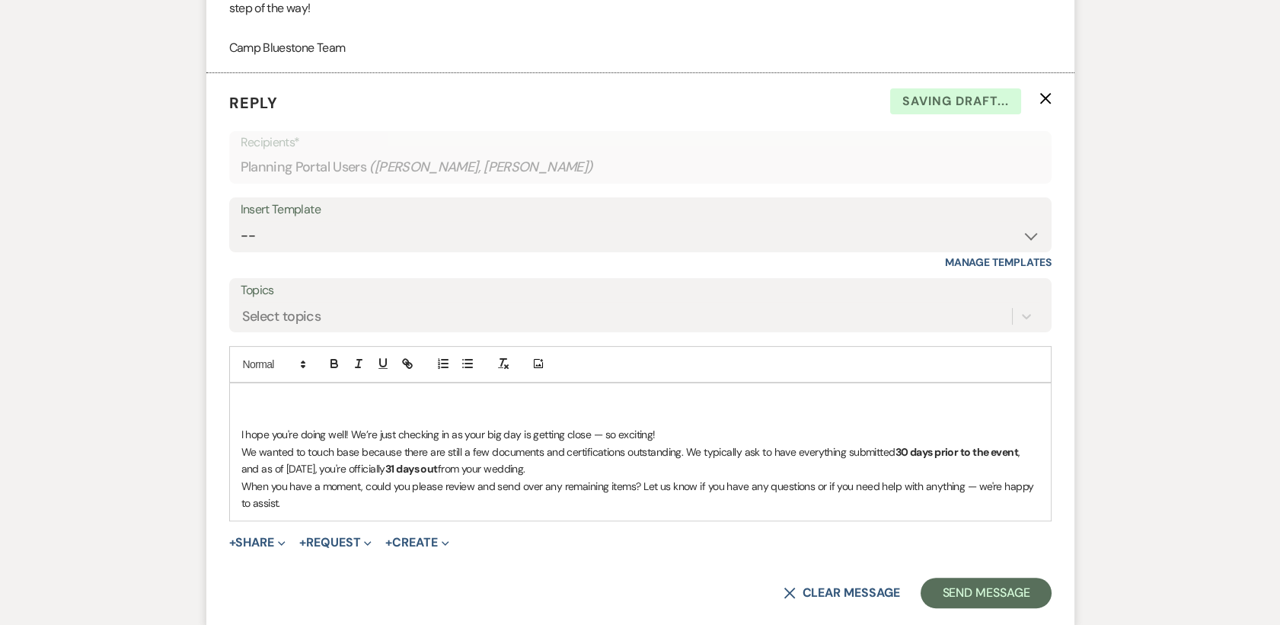
click at [255, 398] on p at bounding box center [640, 400] width 798 height 17
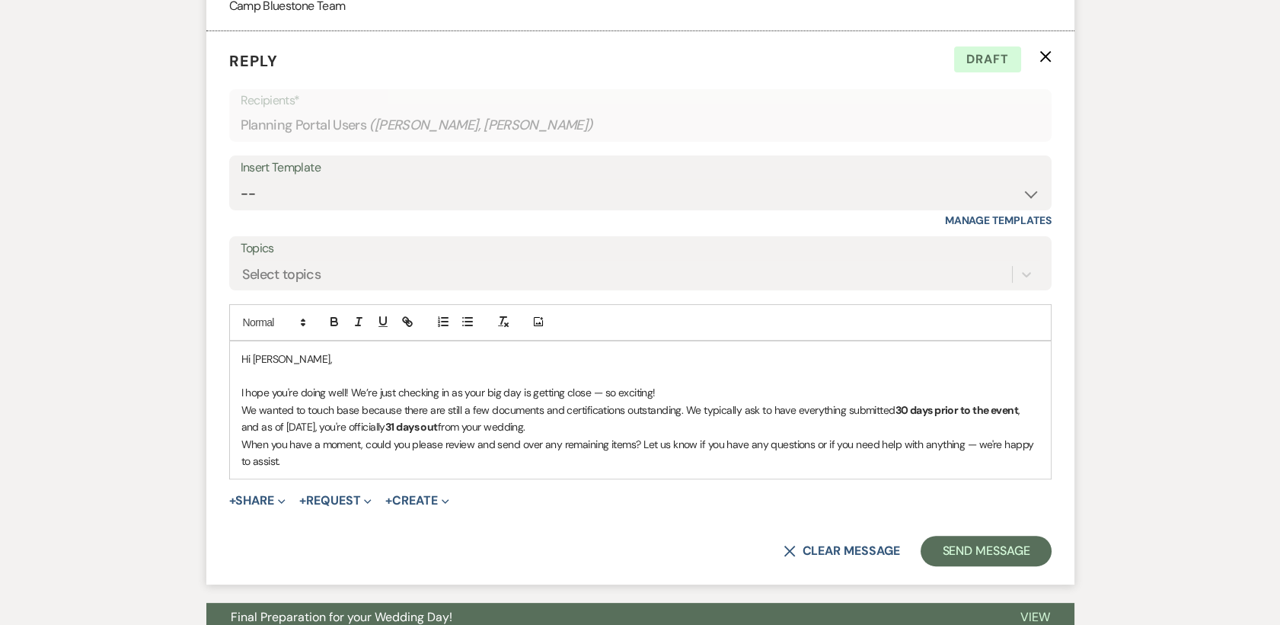
scroll to position [1100, 0]
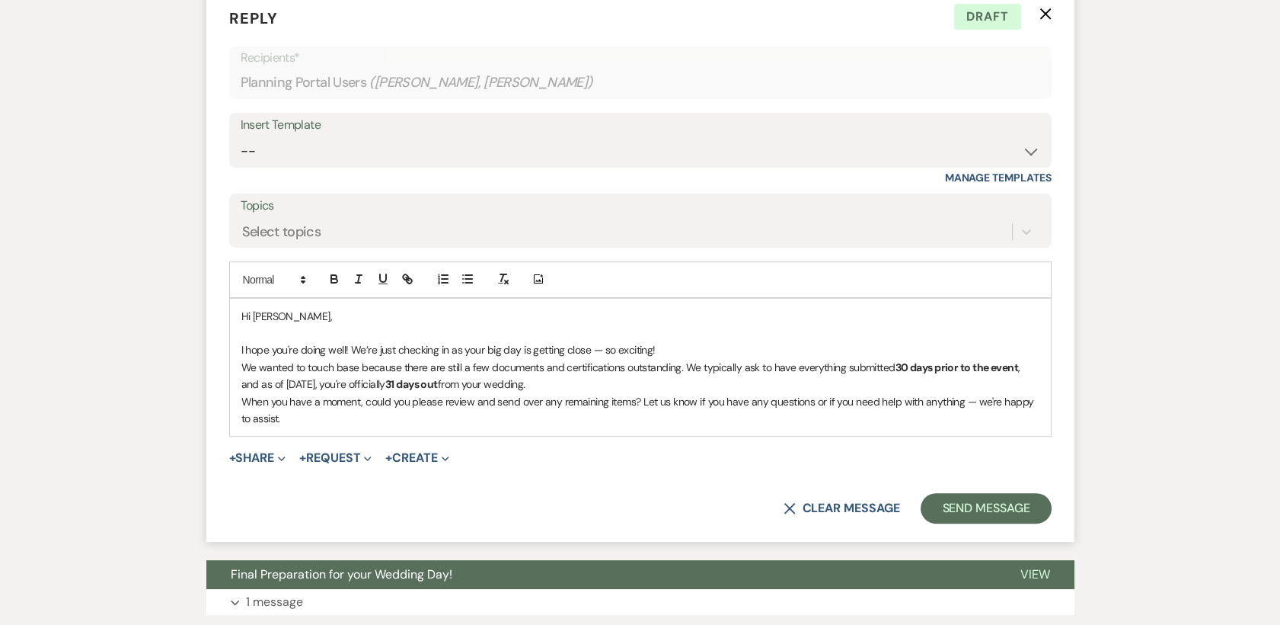
click at [391, 380] on strong "31 days out" at bounding box center [411, 384] width 53 height 14
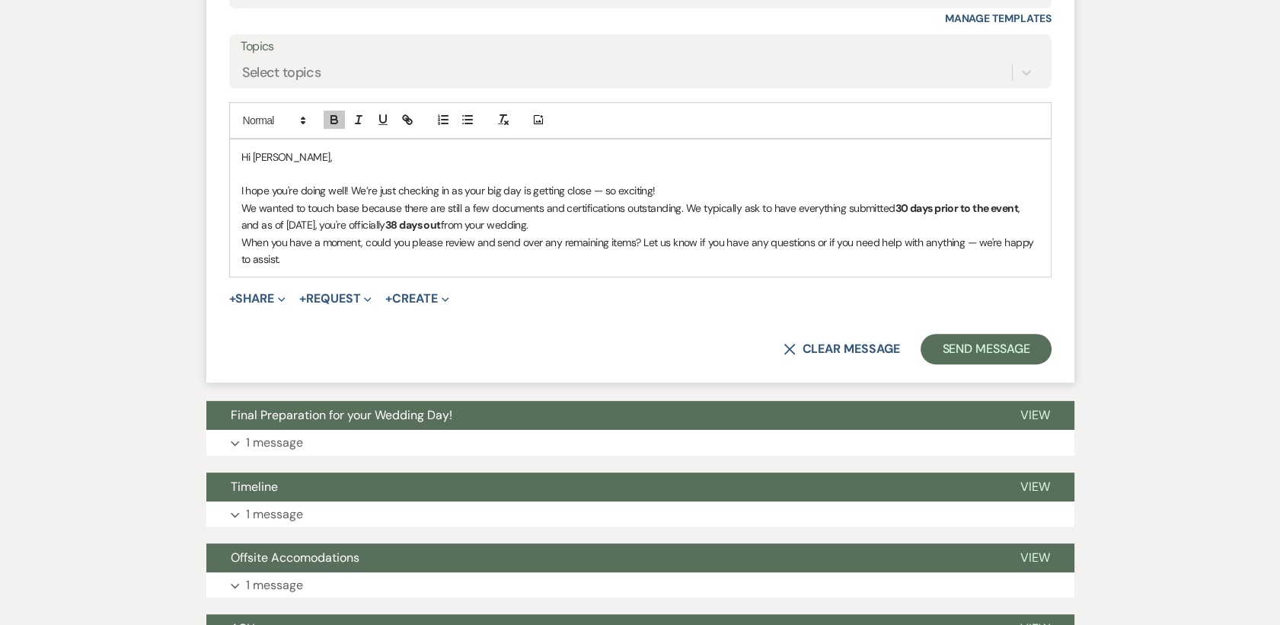
scroll to position [1269, 0]
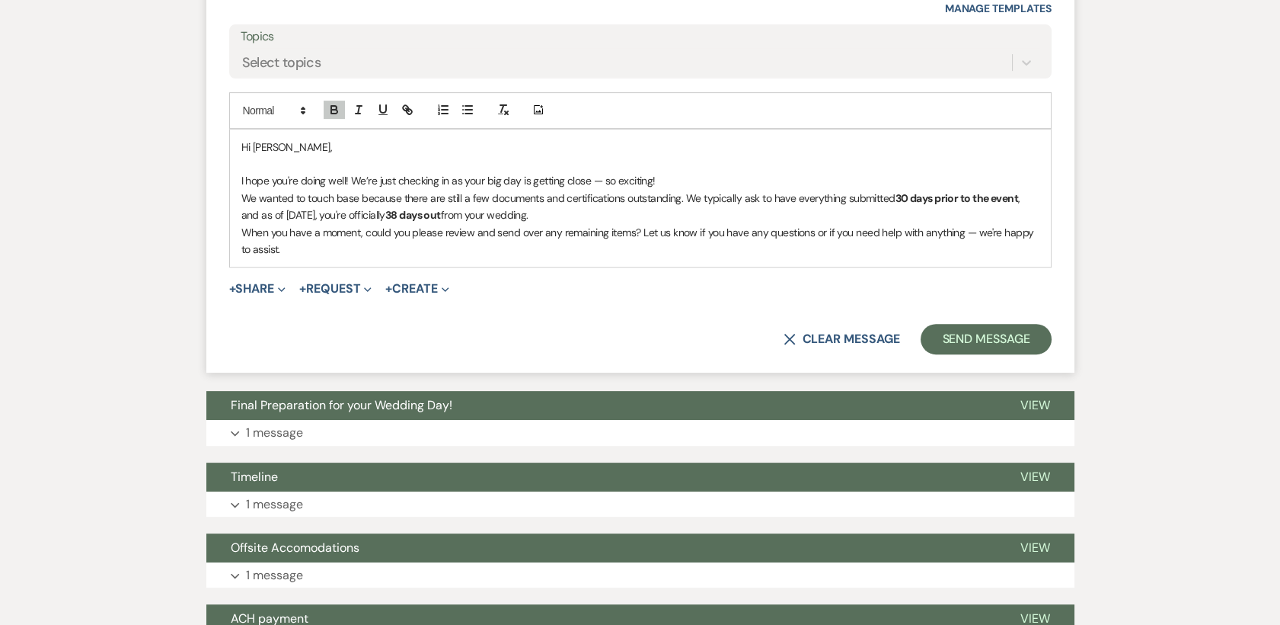
click at [311, 246] on p "When you have a moment, could you please review and send over any remaining ite…" at bounding box center [640, 241] width 798 height 34
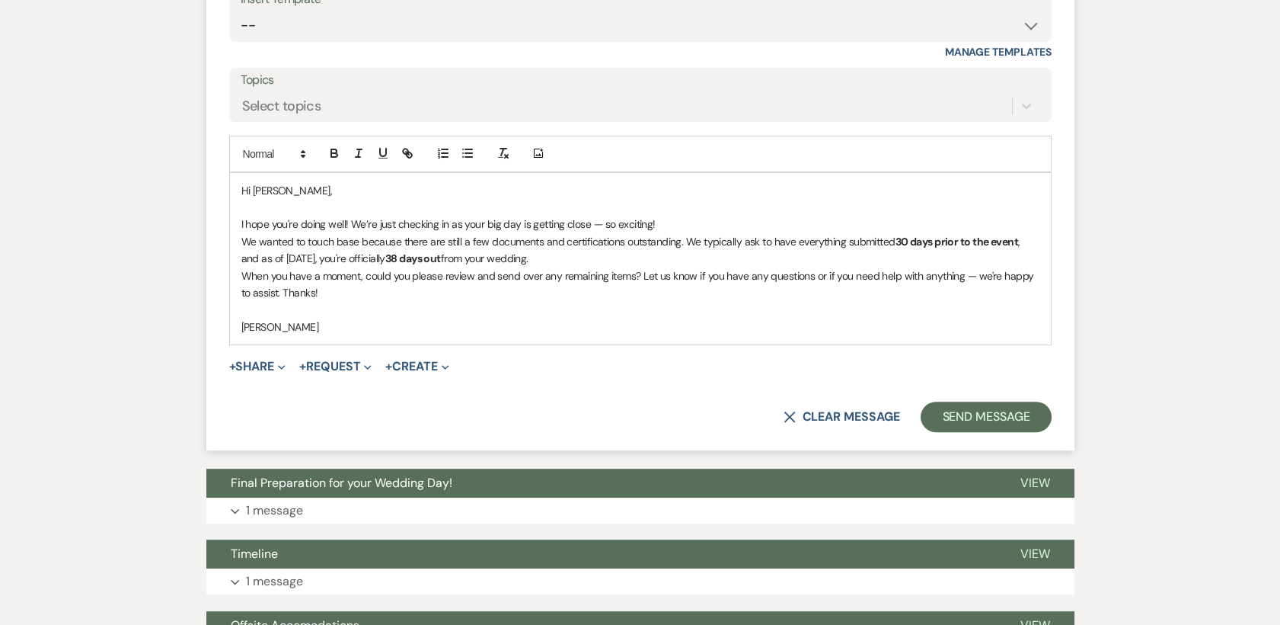
scroll to position [1184, 0]
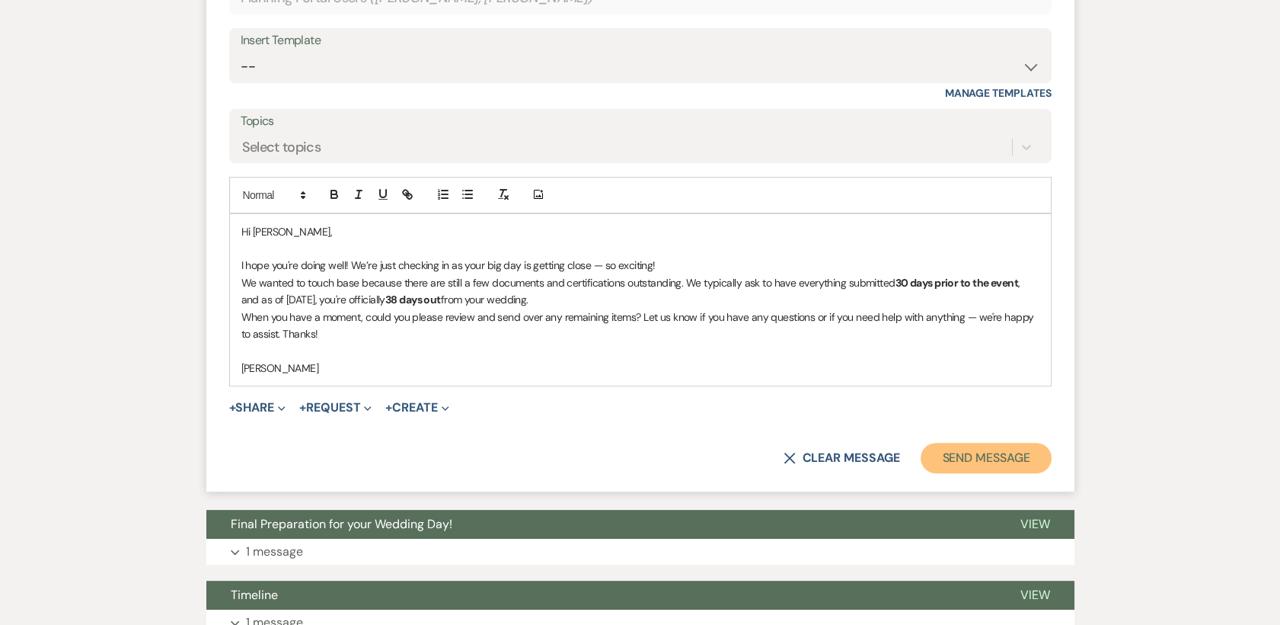
click at [958, 457] on button "Send Message" at bounding box center [986, 457] width 130 height 30
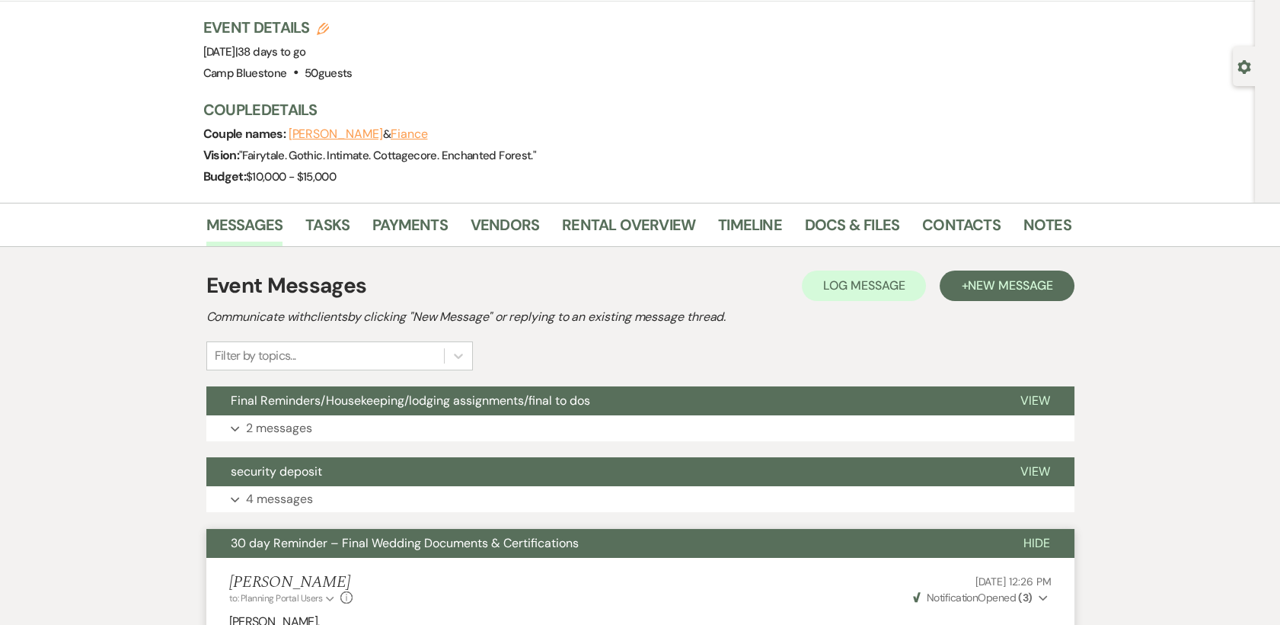
scroll to position [0, 0]
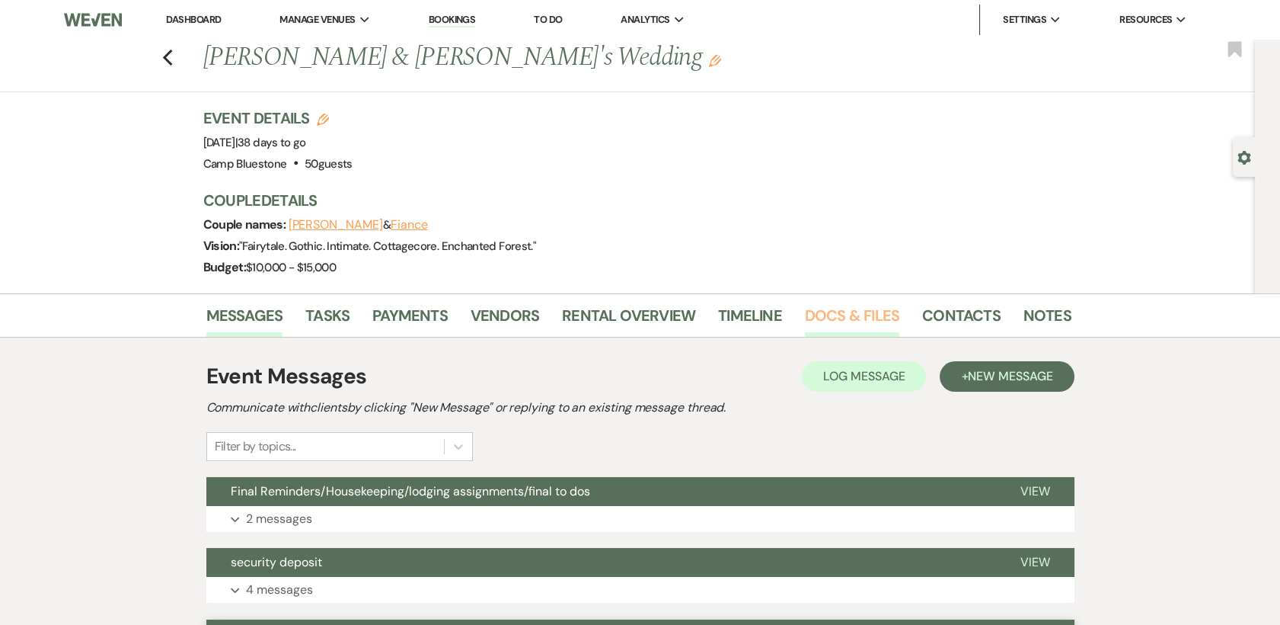
click at [812, 318] on link "Docs & Files" at bounding box center [852, 320] width 94 height 34
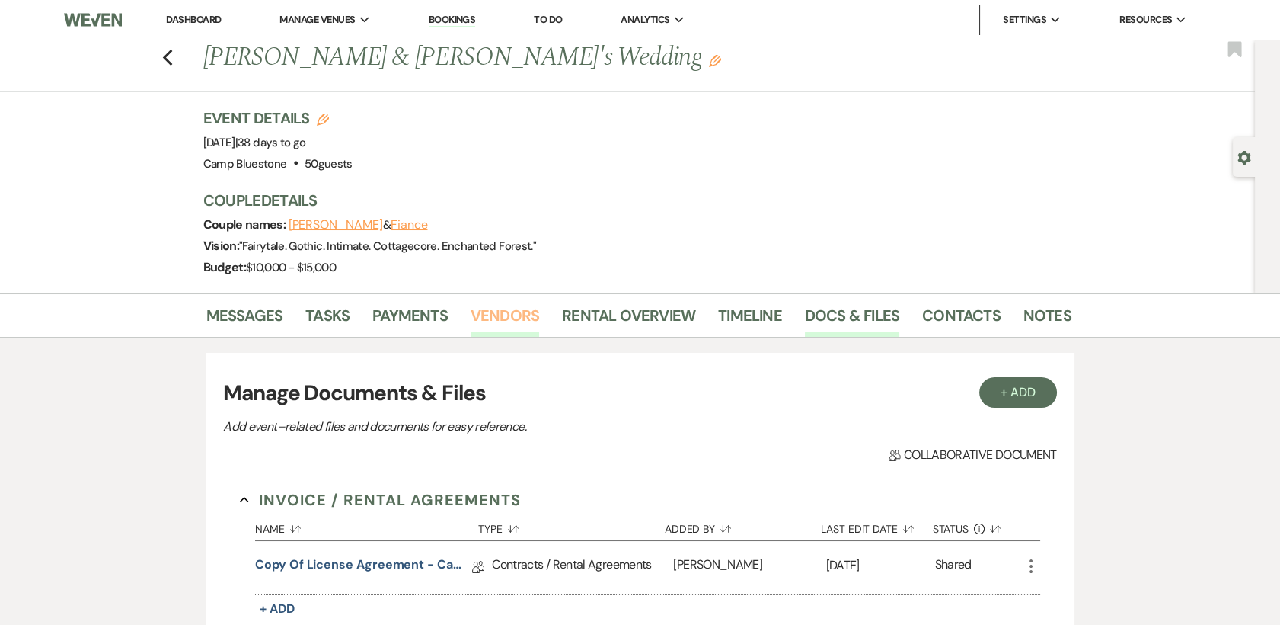
click at [515, 307] on link "Vendors" at bounding box center [505, 320] width 69 height 34
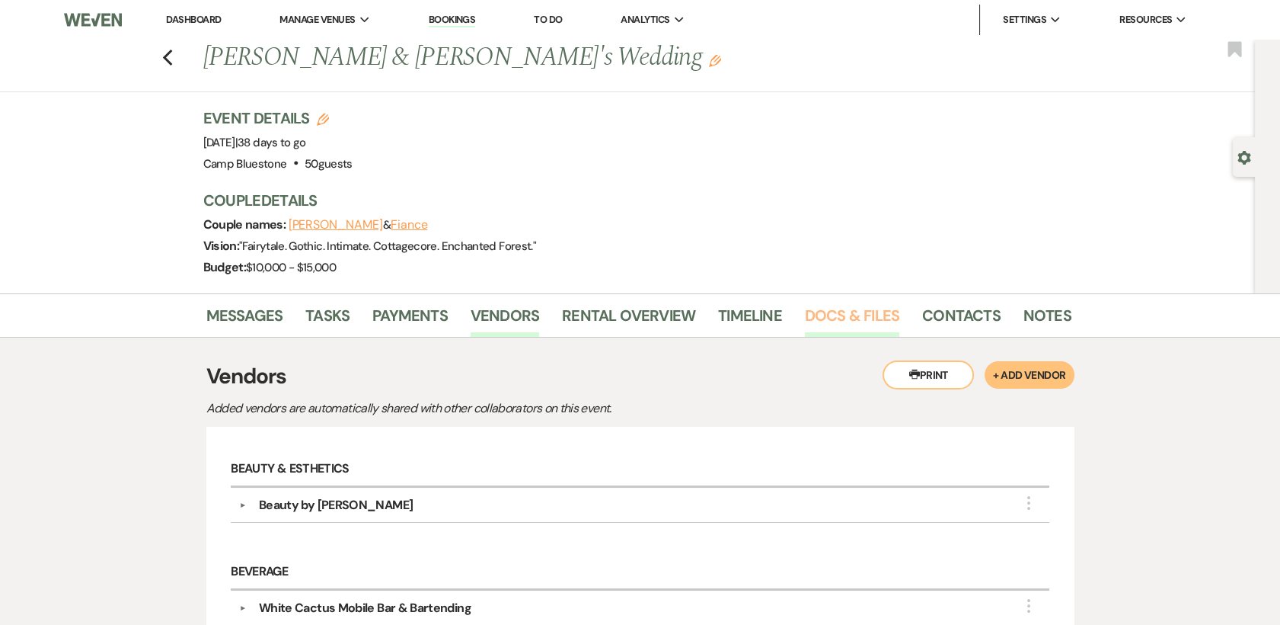
click at [853, 314] on link "Docs & Files" at bounding box center [852, 320] width 94 height 34
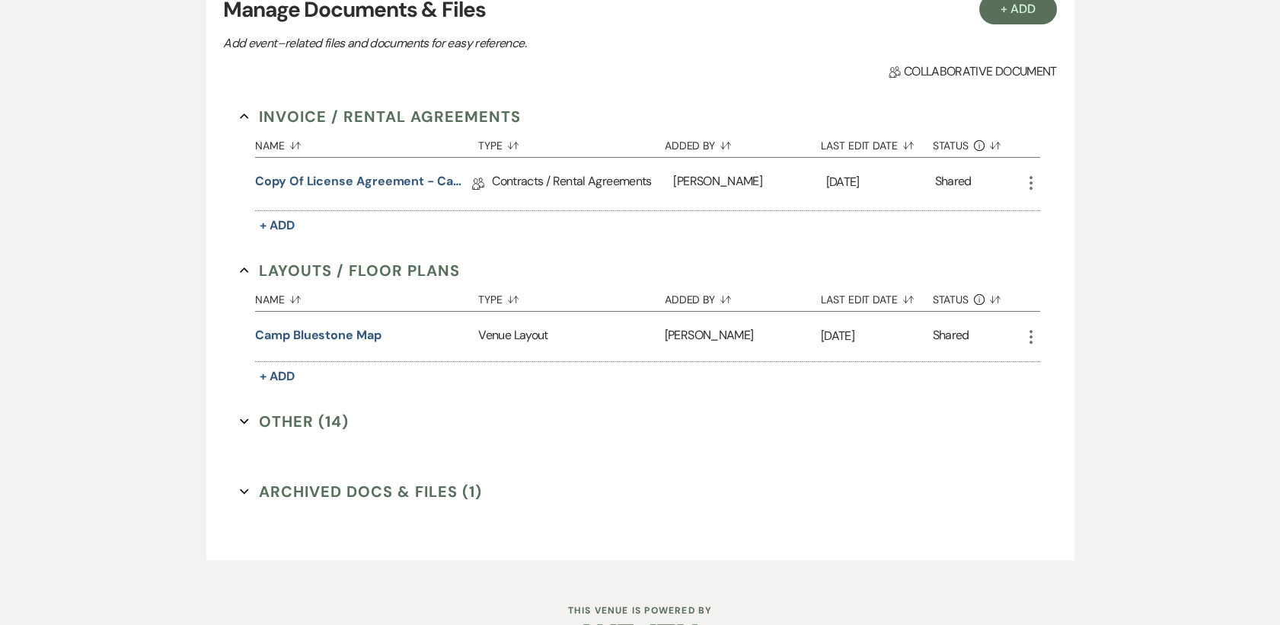
scroll to position [423, 0]
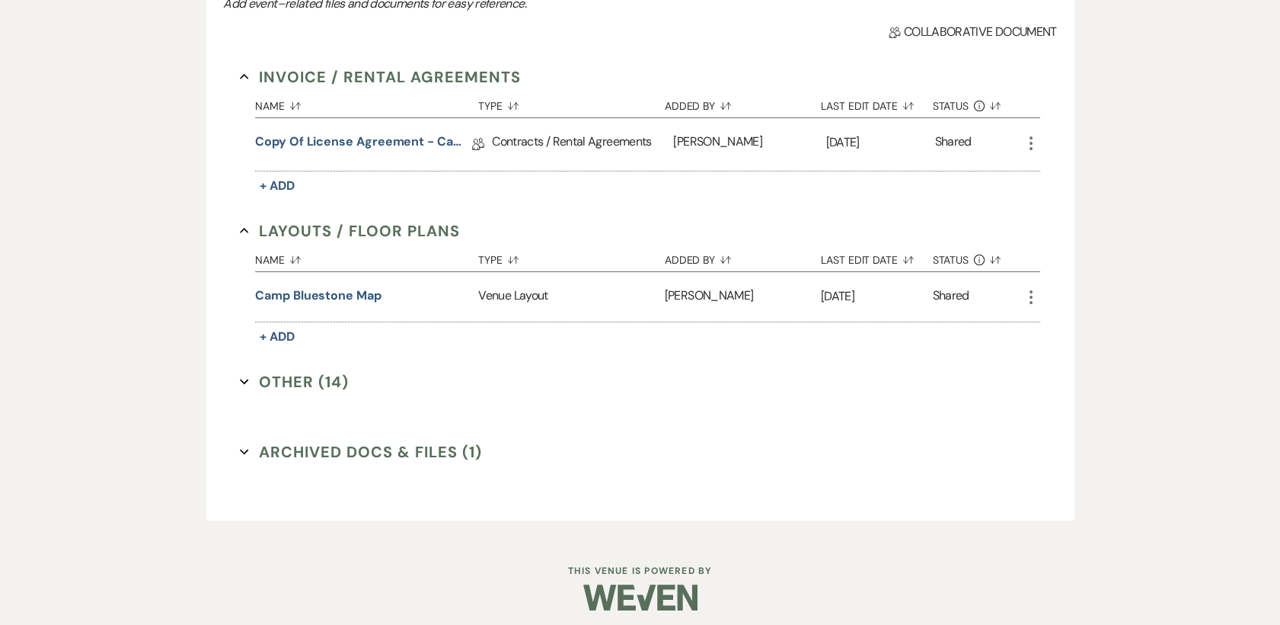
click at [321, 387] on button "Other (14) Expand" at bounding box center [294, 381] width 109 height 23
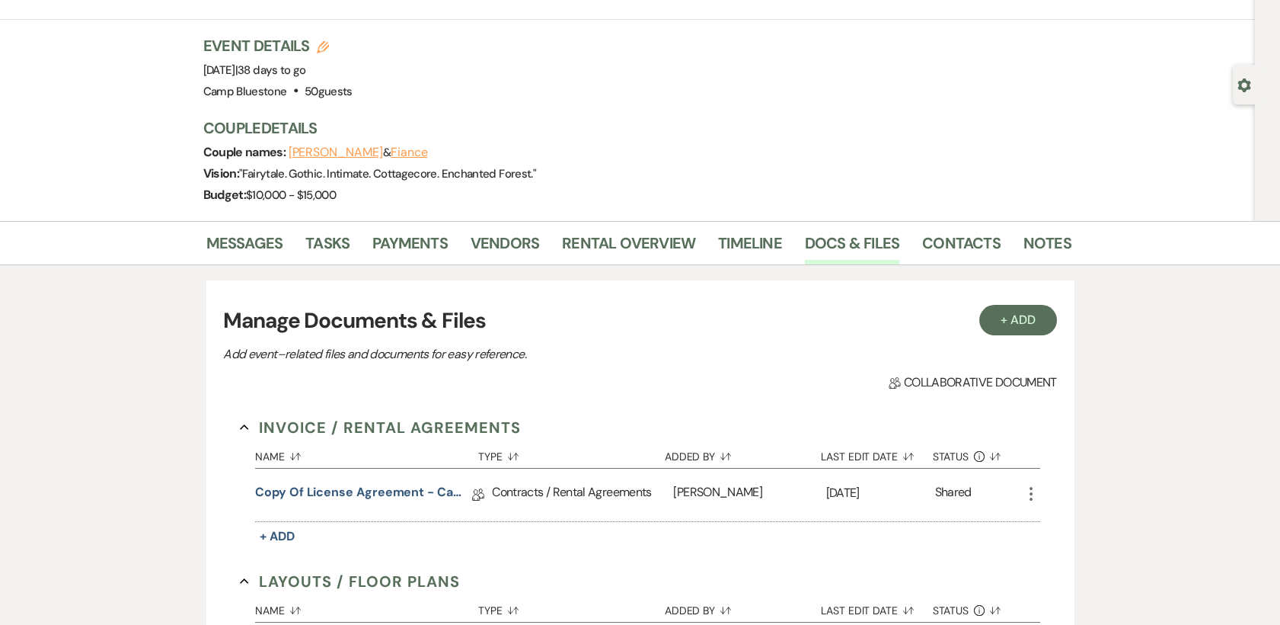
scroll to position [0, 0]
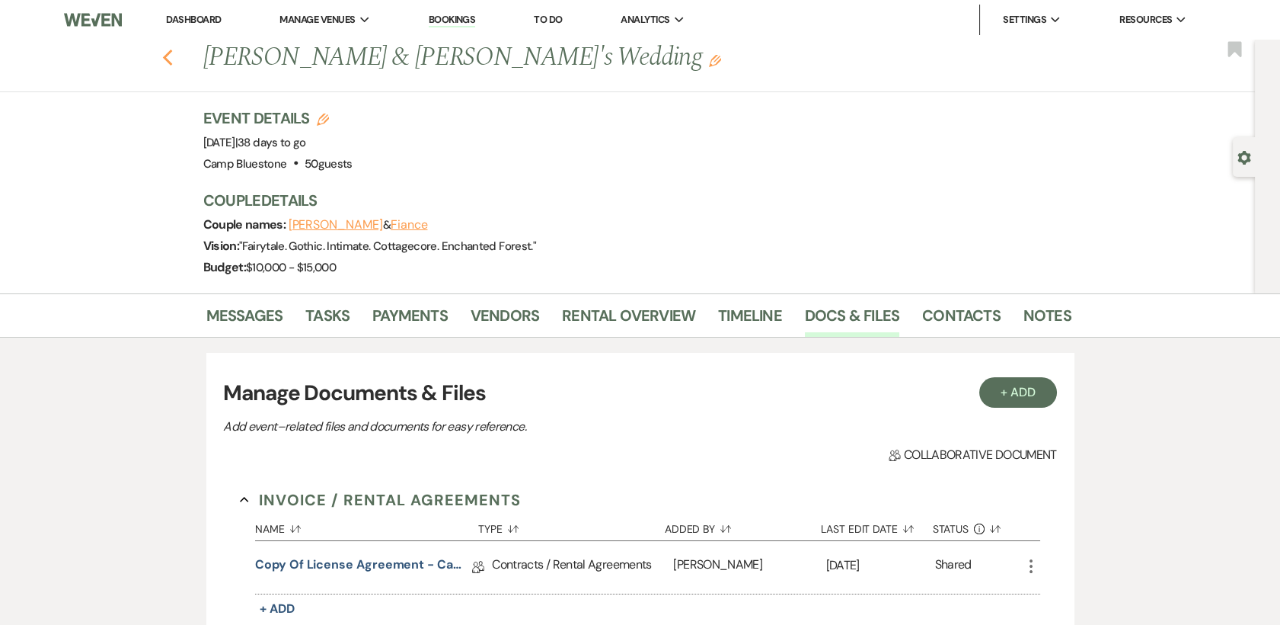
click at [171, 60] on use "button" at bounding box center [167, 58] width 10 height 17
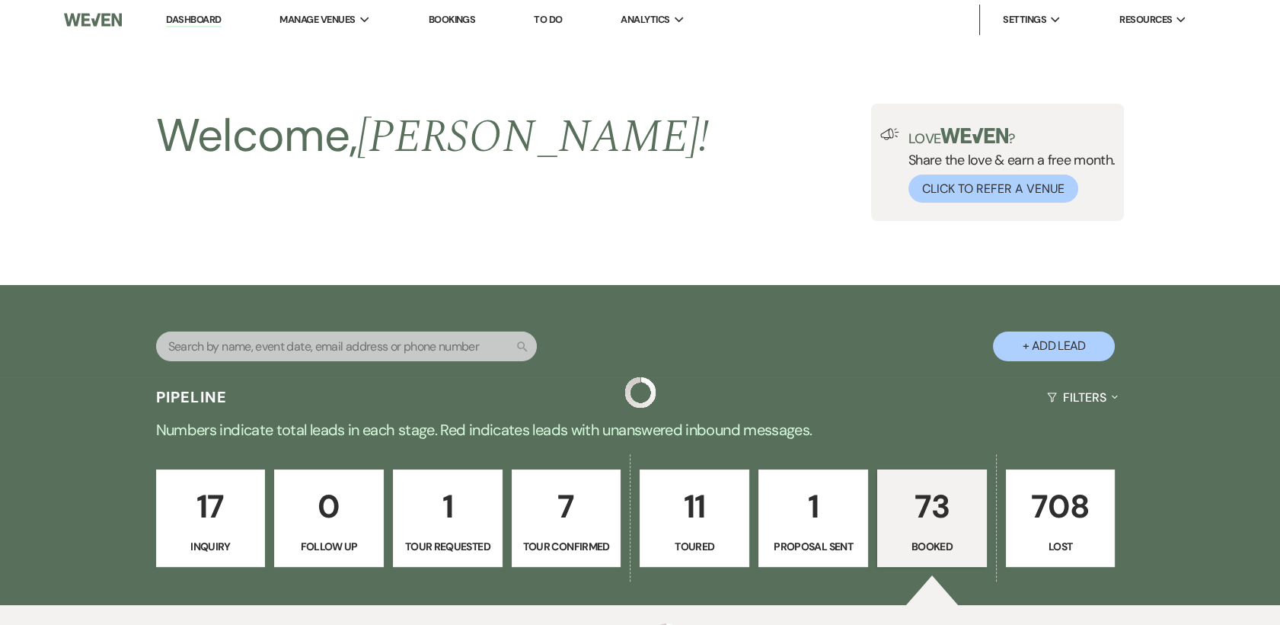
scroll to position [1015, 0]
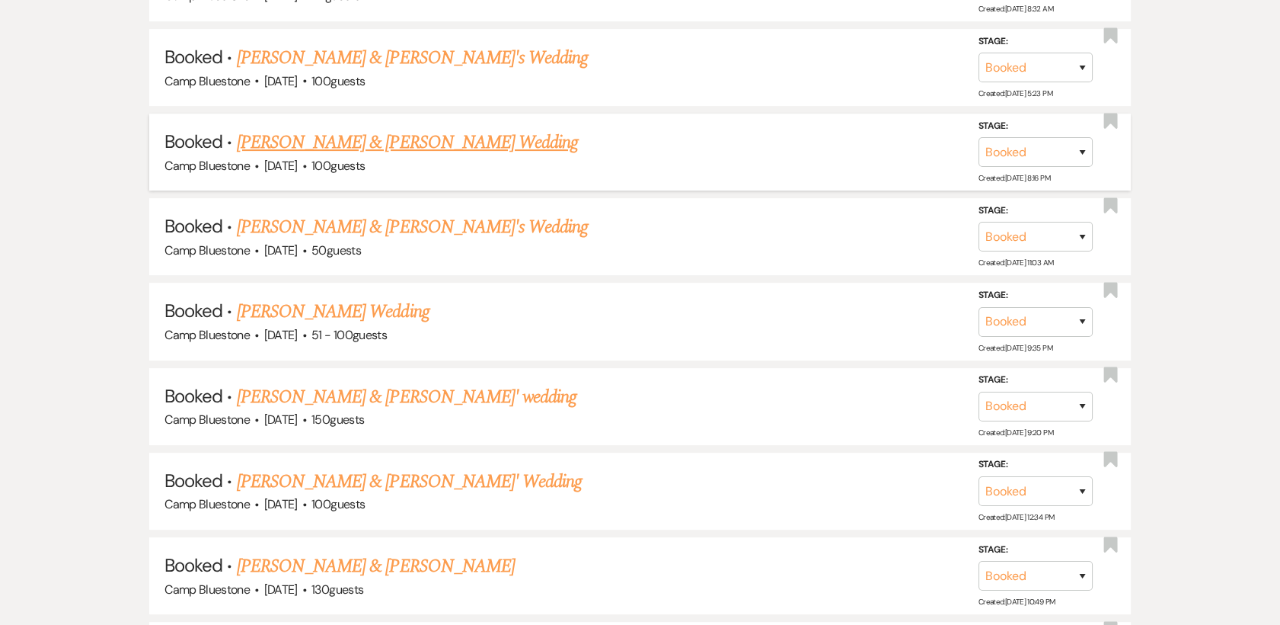
click at [332, 142] on link "[PERSON_NAME] & [PERSON_NAME] Wedding" at bounding box center [407, 142] width 341 height 27
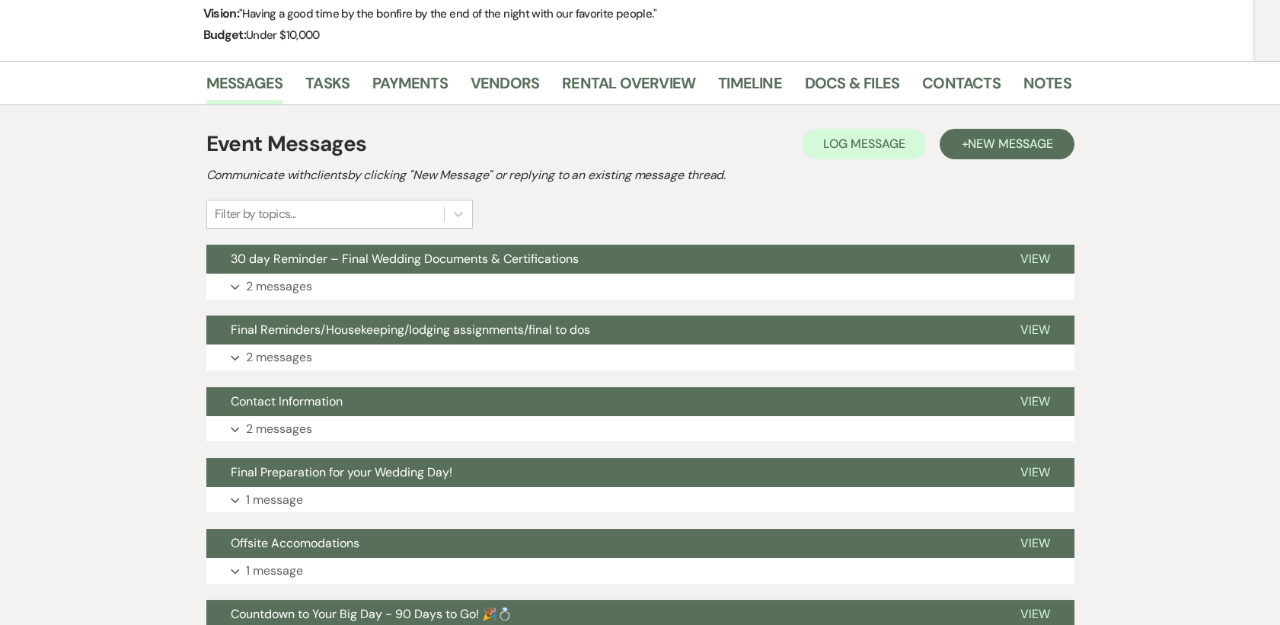
scroll to position [254, 0]
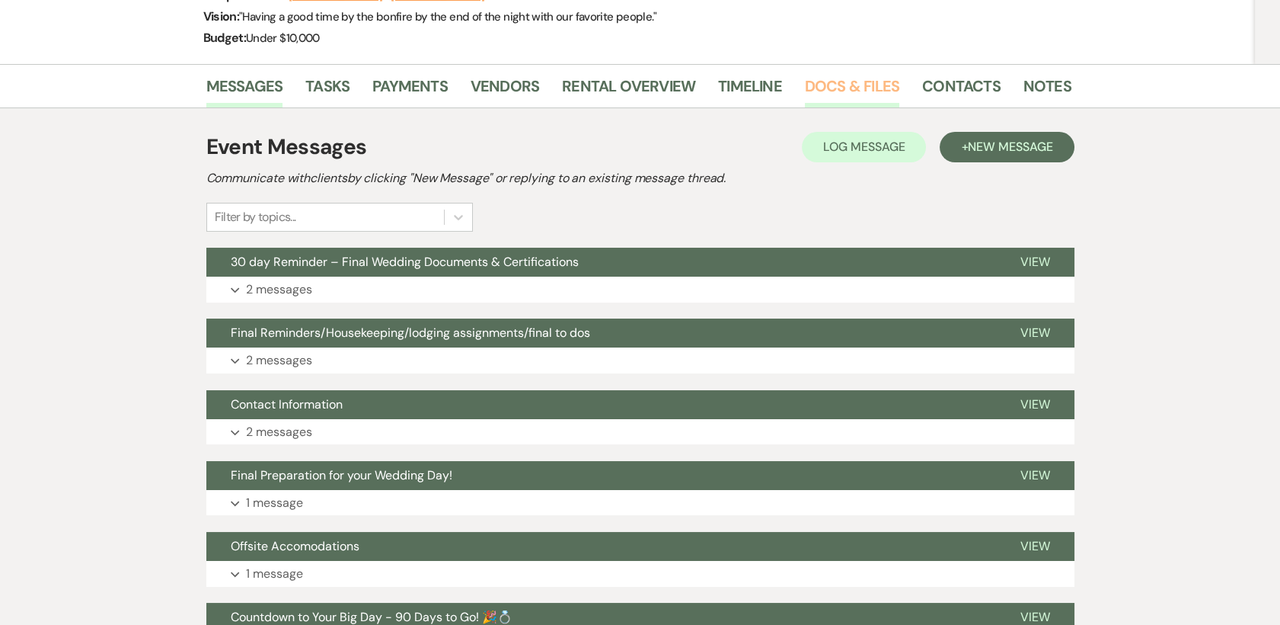
click at [841, 78] on link "Docs & Files" at bounding box center [852, 91] width 94 height 34
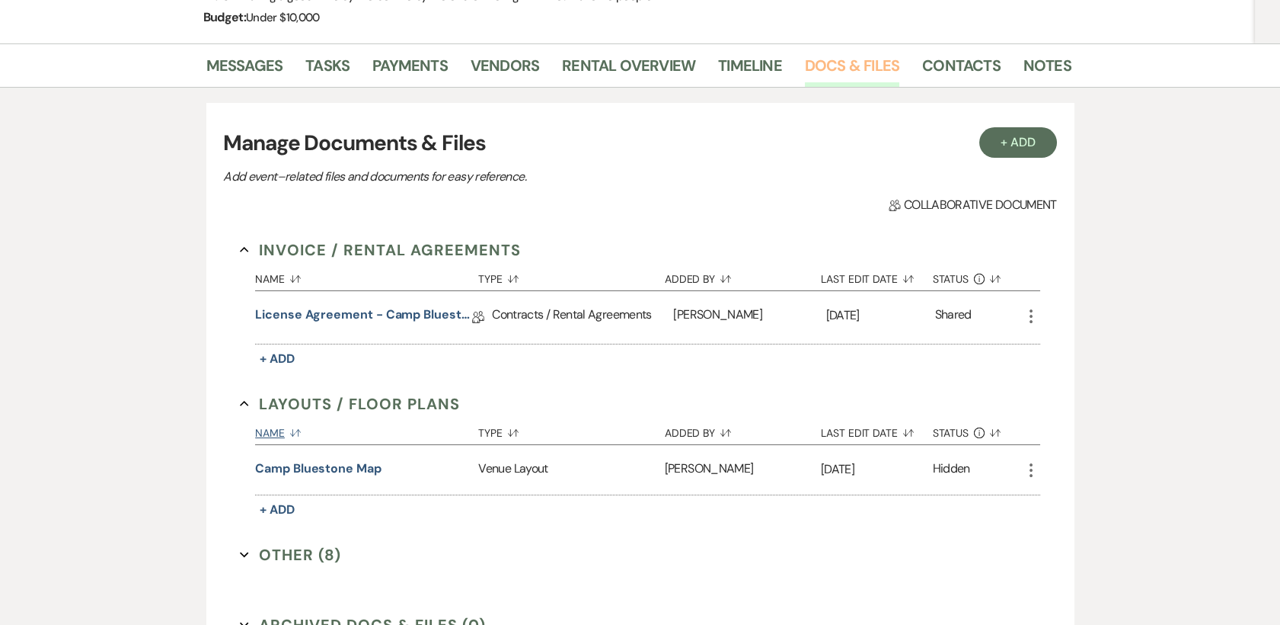
scroll to position [423, 0]
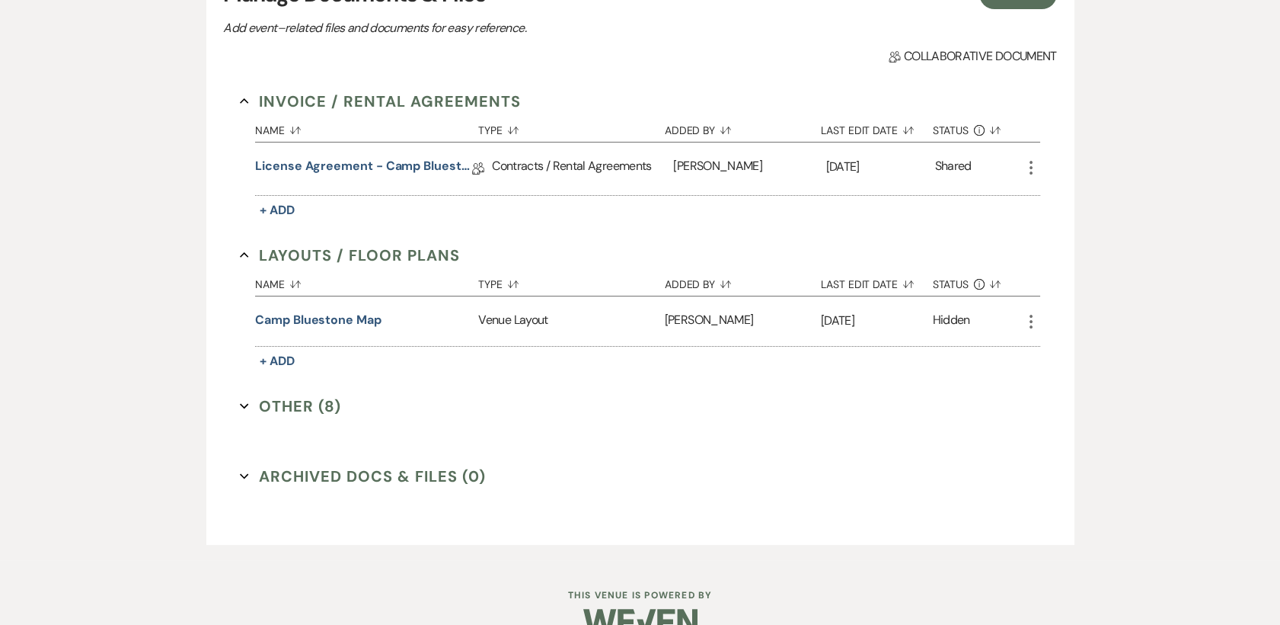
click at [318, 411] on button "Other (8) Expand" at bounding box center [290, 406] width 101 height 23
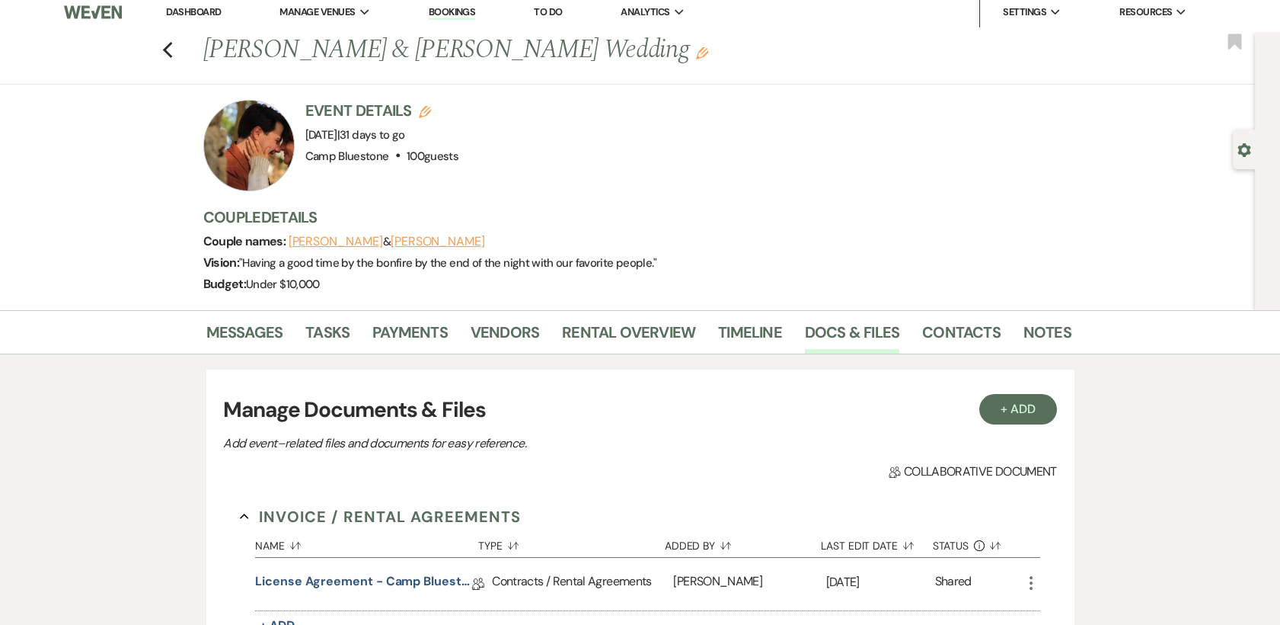
scroll to position [0, 0]
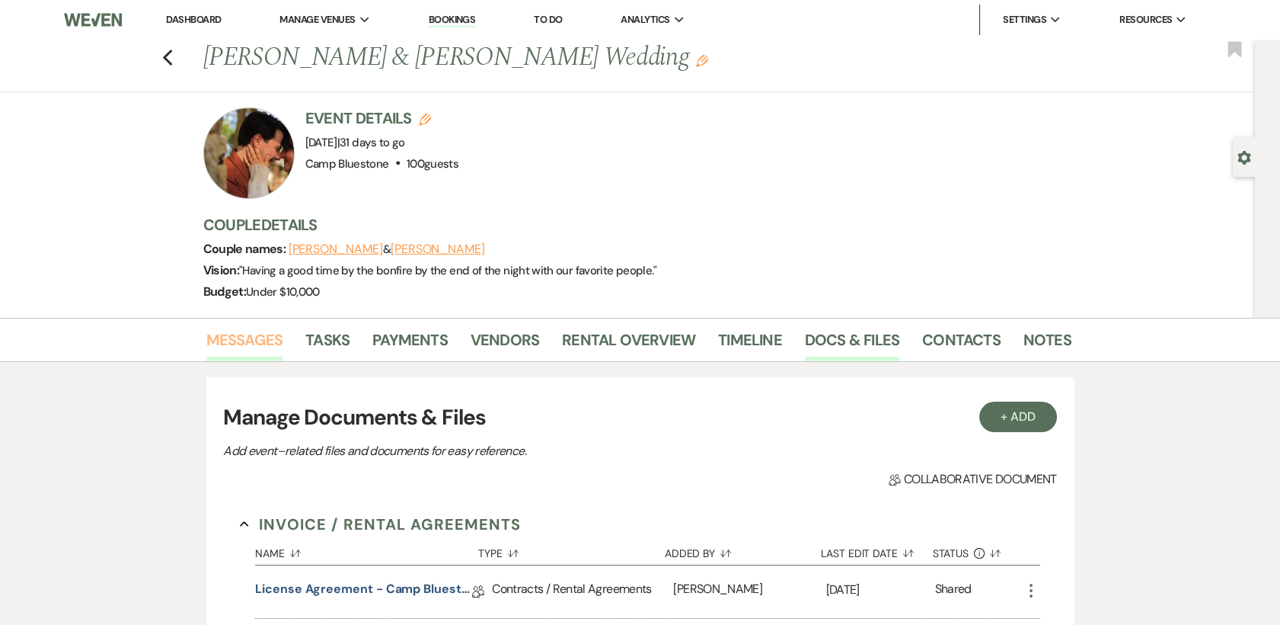
click at [231, 343] on link "Messages" at bounding box center [244, 344] width 77 height 34
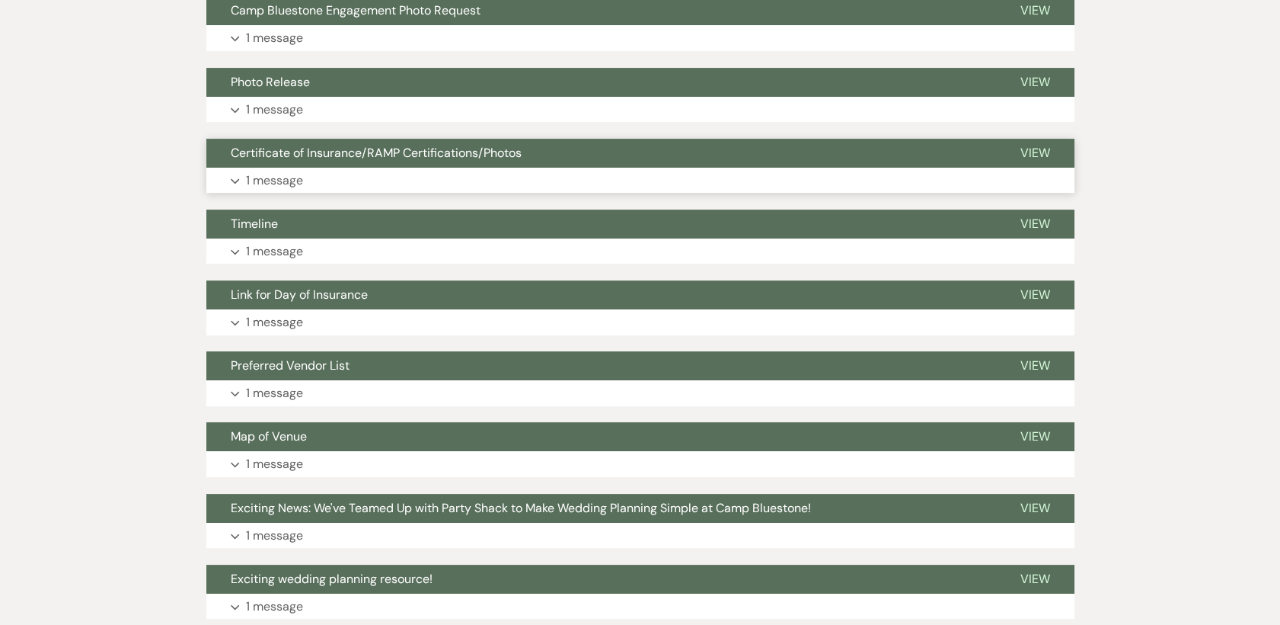
scroll to position [846, 0]
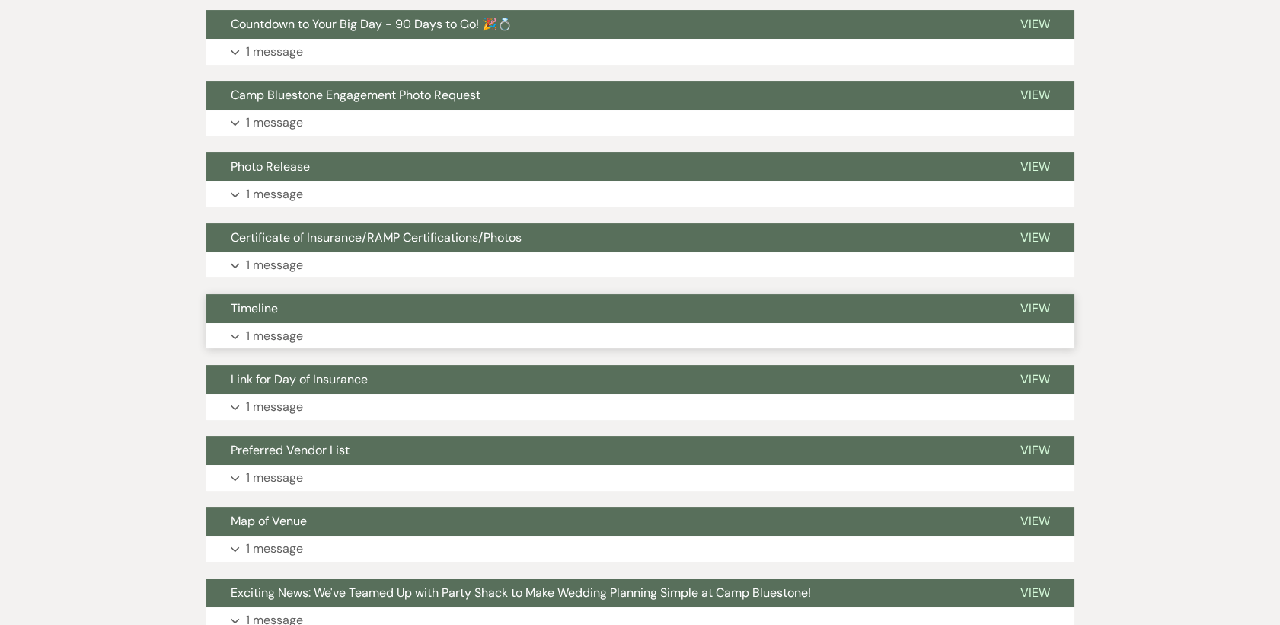
click at [276, 337] on p "1 message" at bounding box center [274, 336] width 57 height 20
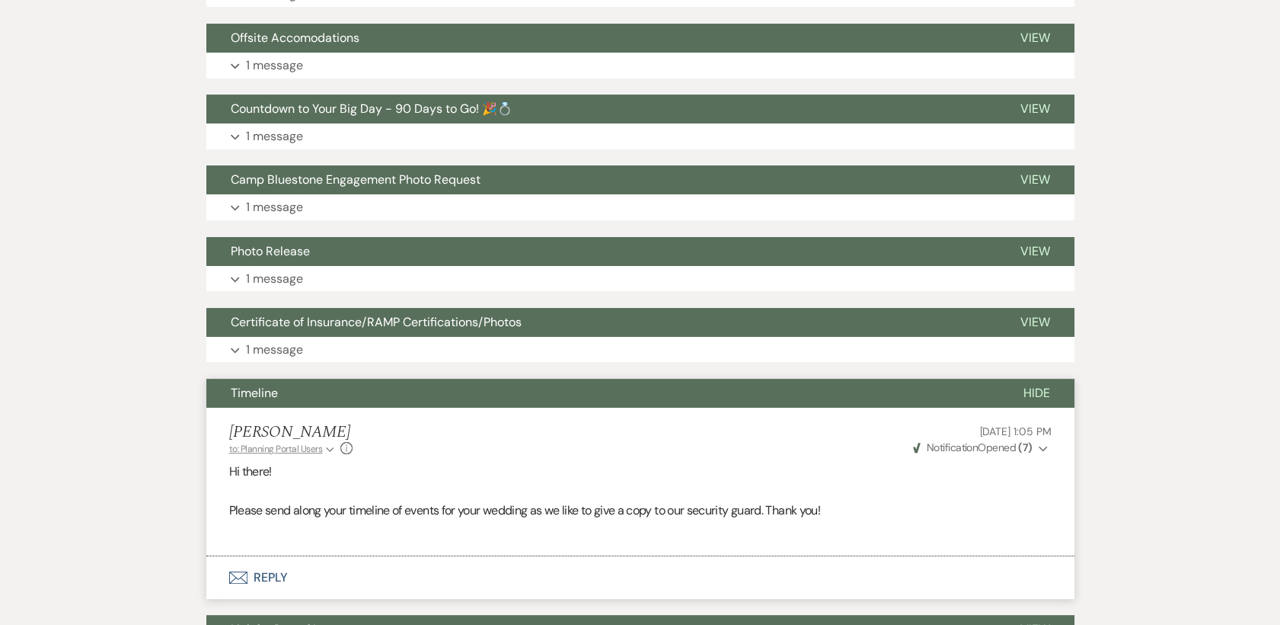
scroll to position [676, 0]
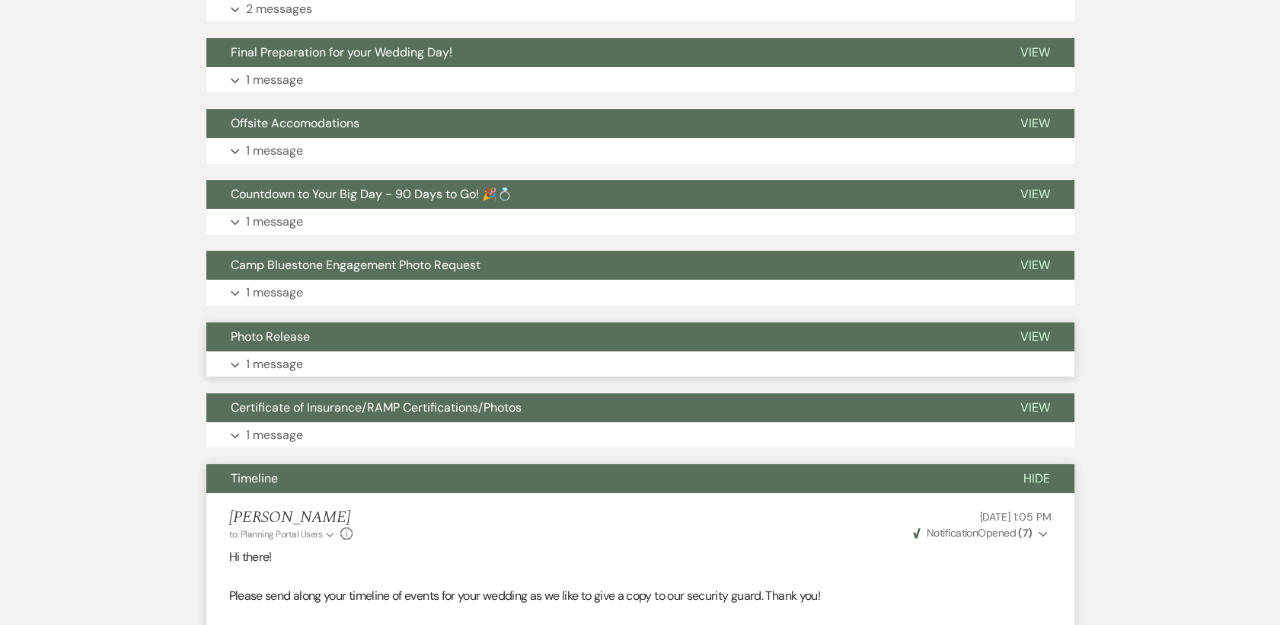
click at [274, 358] on p "1 message" at bounding box center [274, 364] width 57 height 20
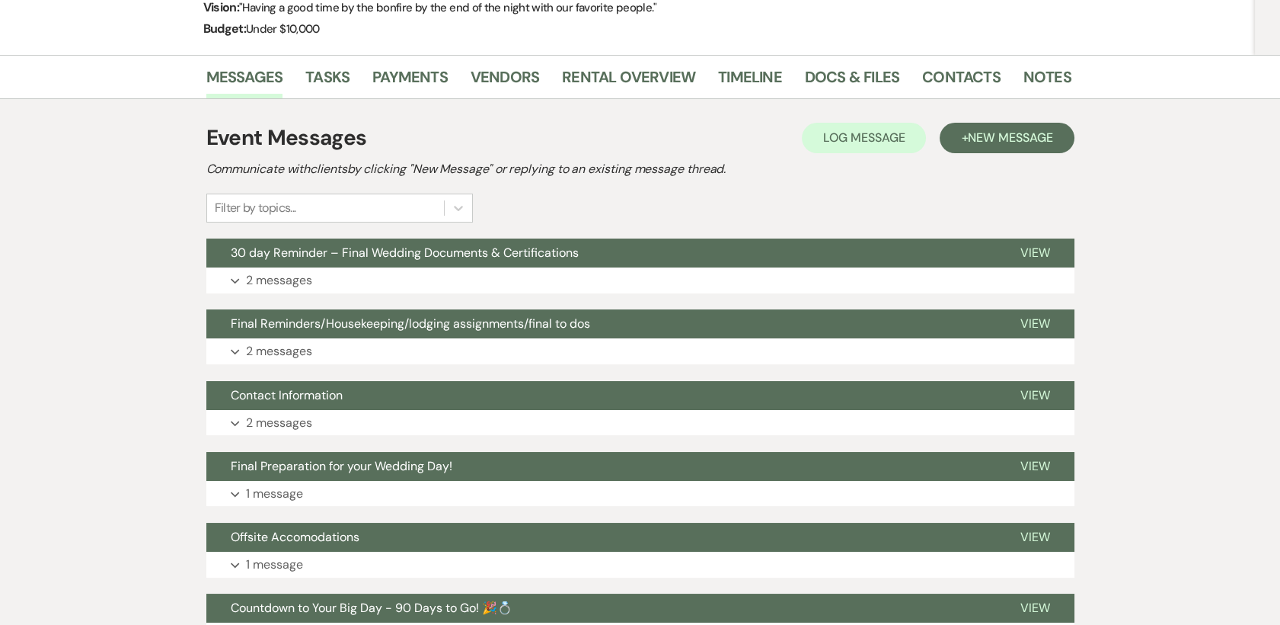
scroll to position [0, 0]
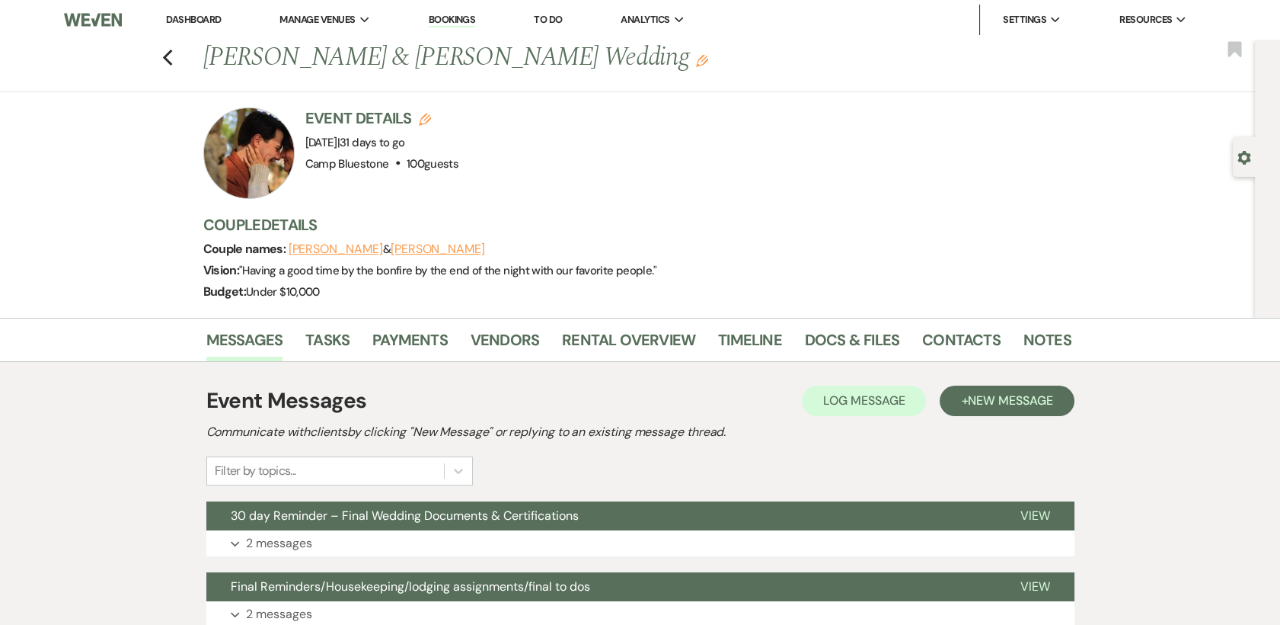
click at [201, 19] on link "Dashboard" at bounding box center [193, 19] width 55 height 13
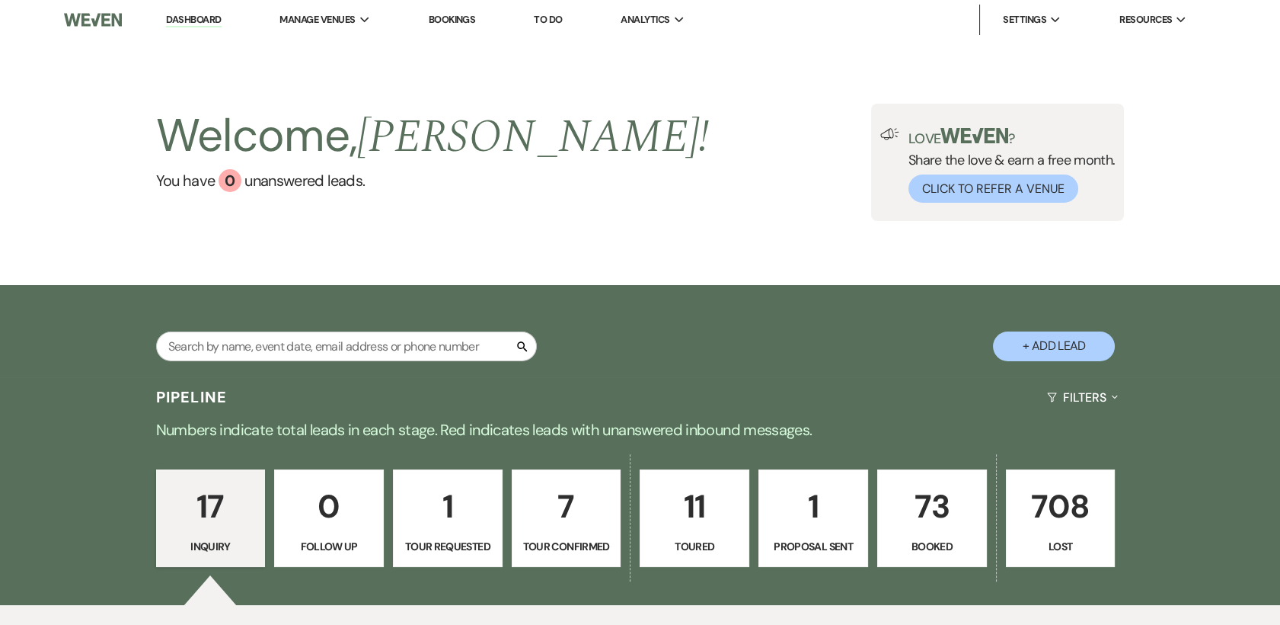
click at [908, 507] on p "73" at bounding box center [932, 506] width 90 height 51
